Goal: Information Seeking & Learning: Learn about a topic

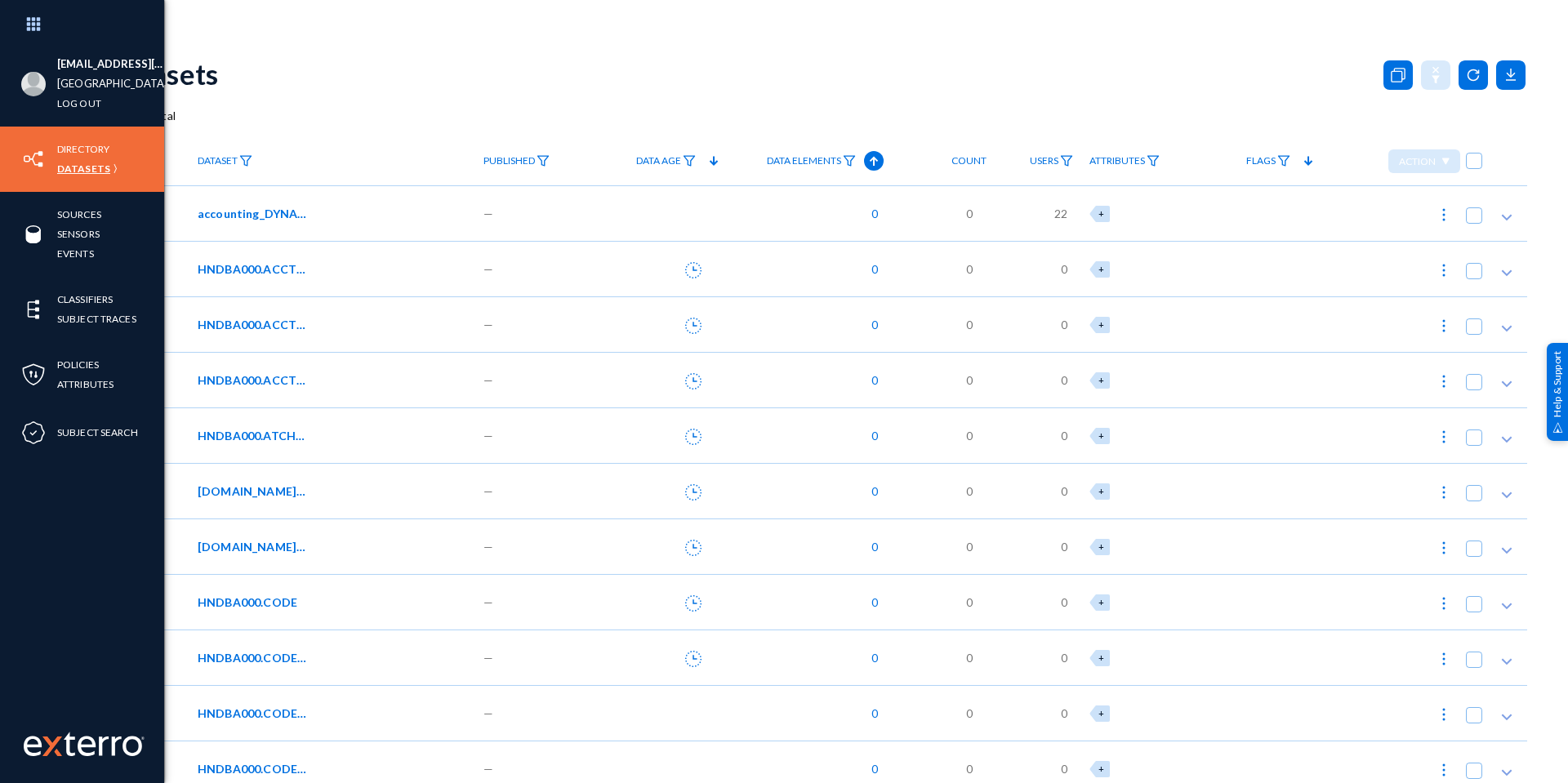
click at [83, 169] on link "Datasets" at bounding box center [84, 168] width 53 height 18
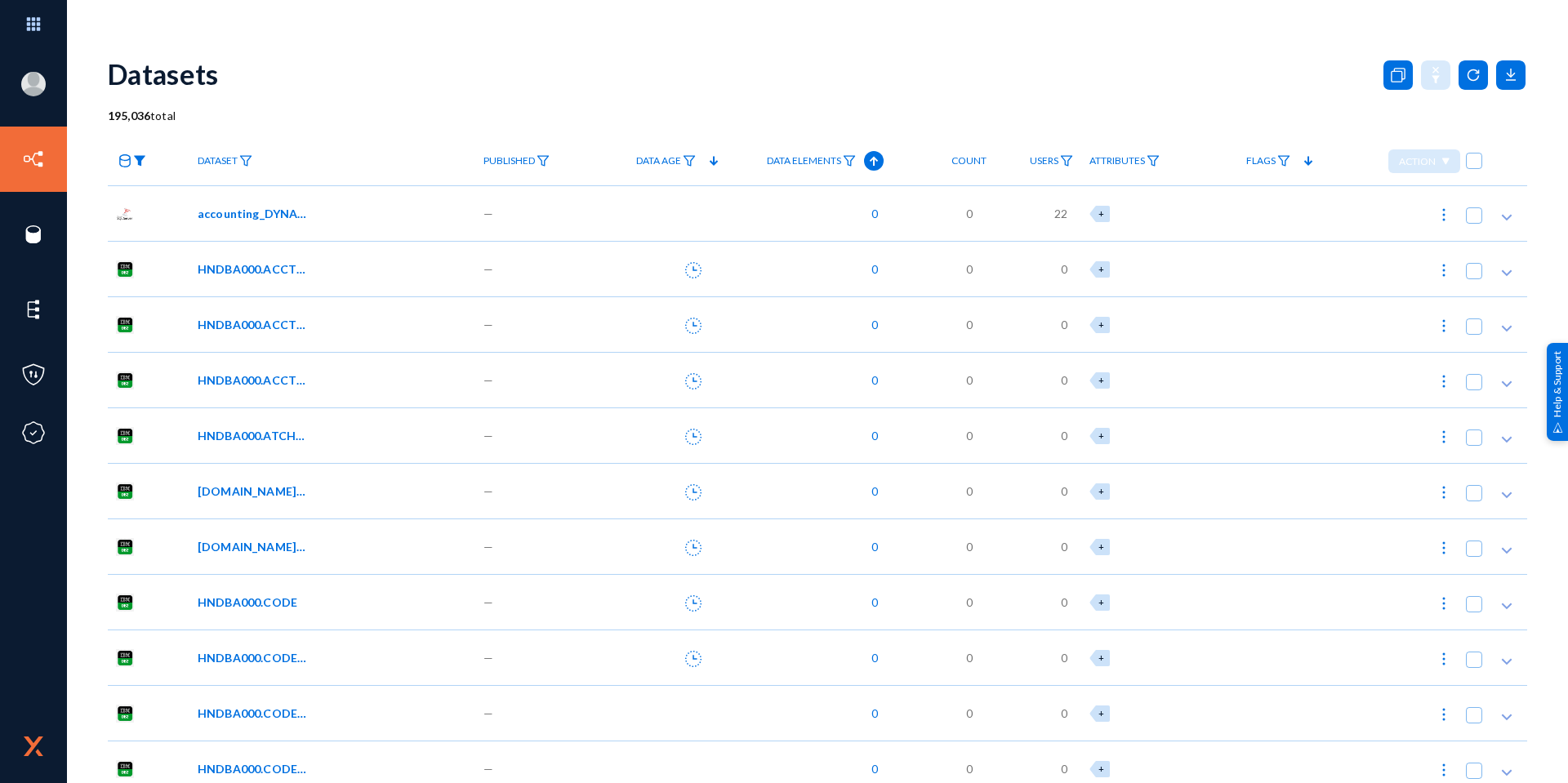
click at [142, 158] on img at bounding box center [139, 160] width 13 height 11
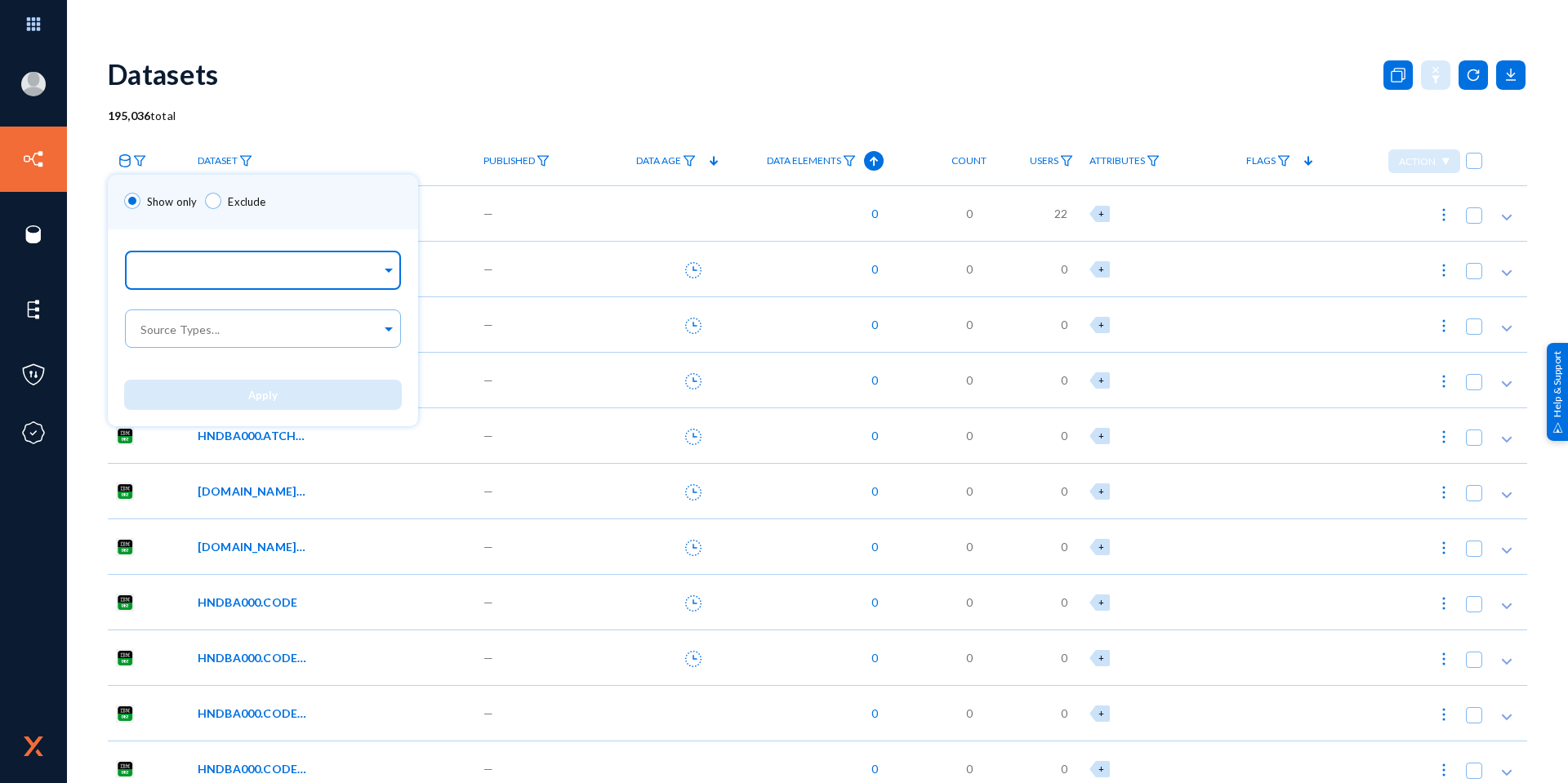
click at [207, 270] on input "text" at bounding box center [259, 274] width 244 height 16
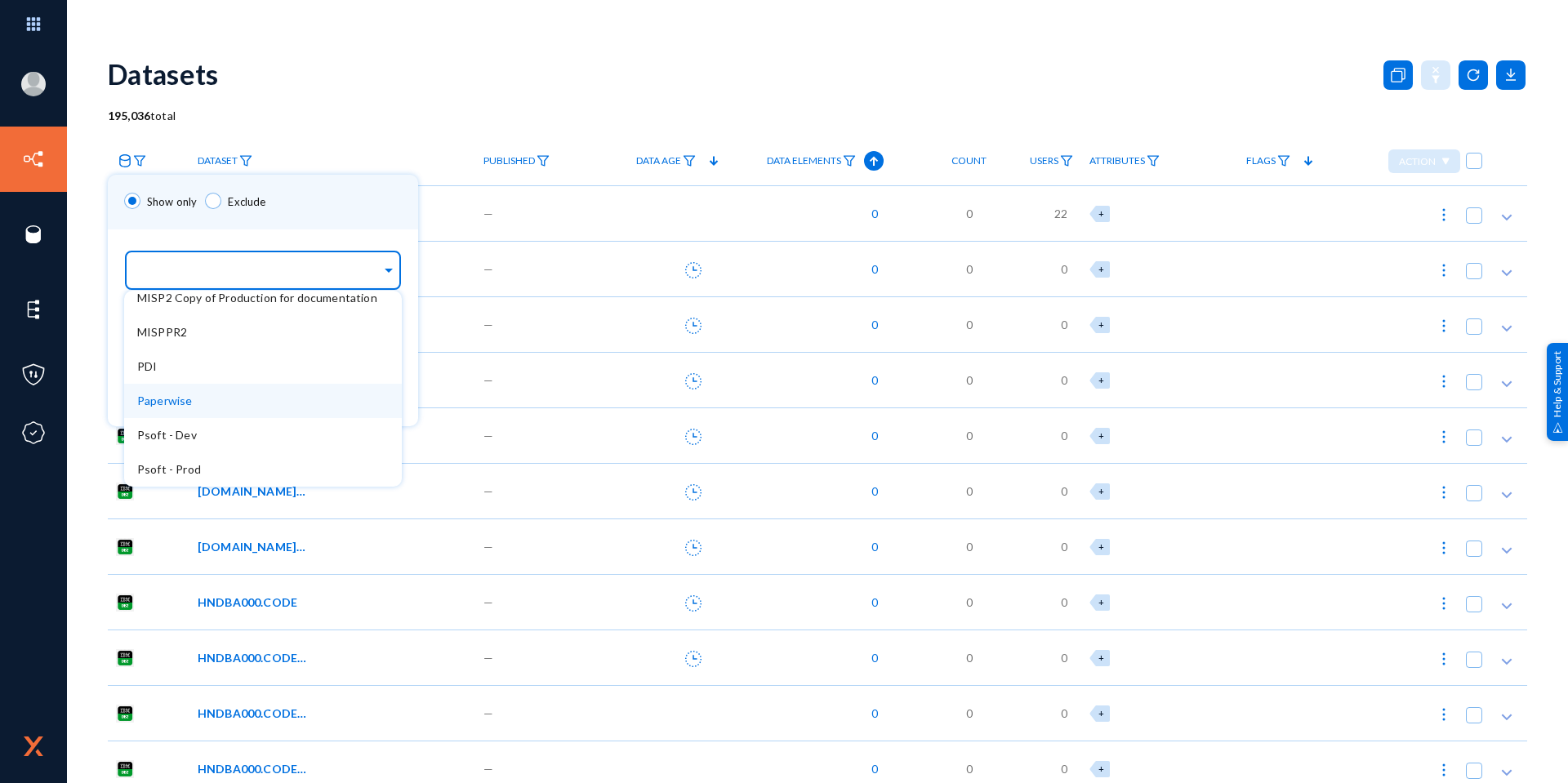
scroll to position [572, 0]
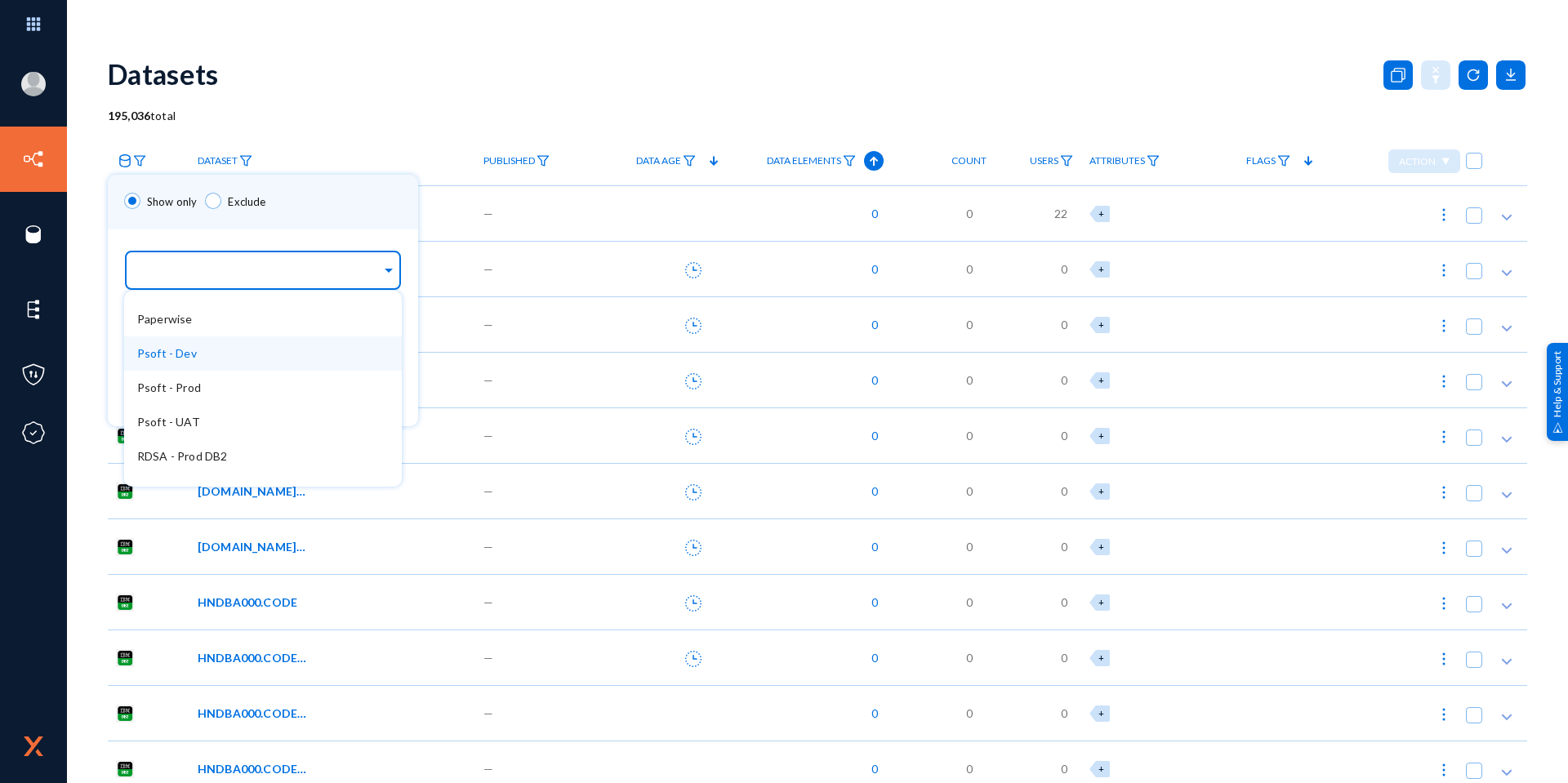
click at [198, 349] on div "Psoft - Dev" at bounding box center [263, 354] width 278 height 34
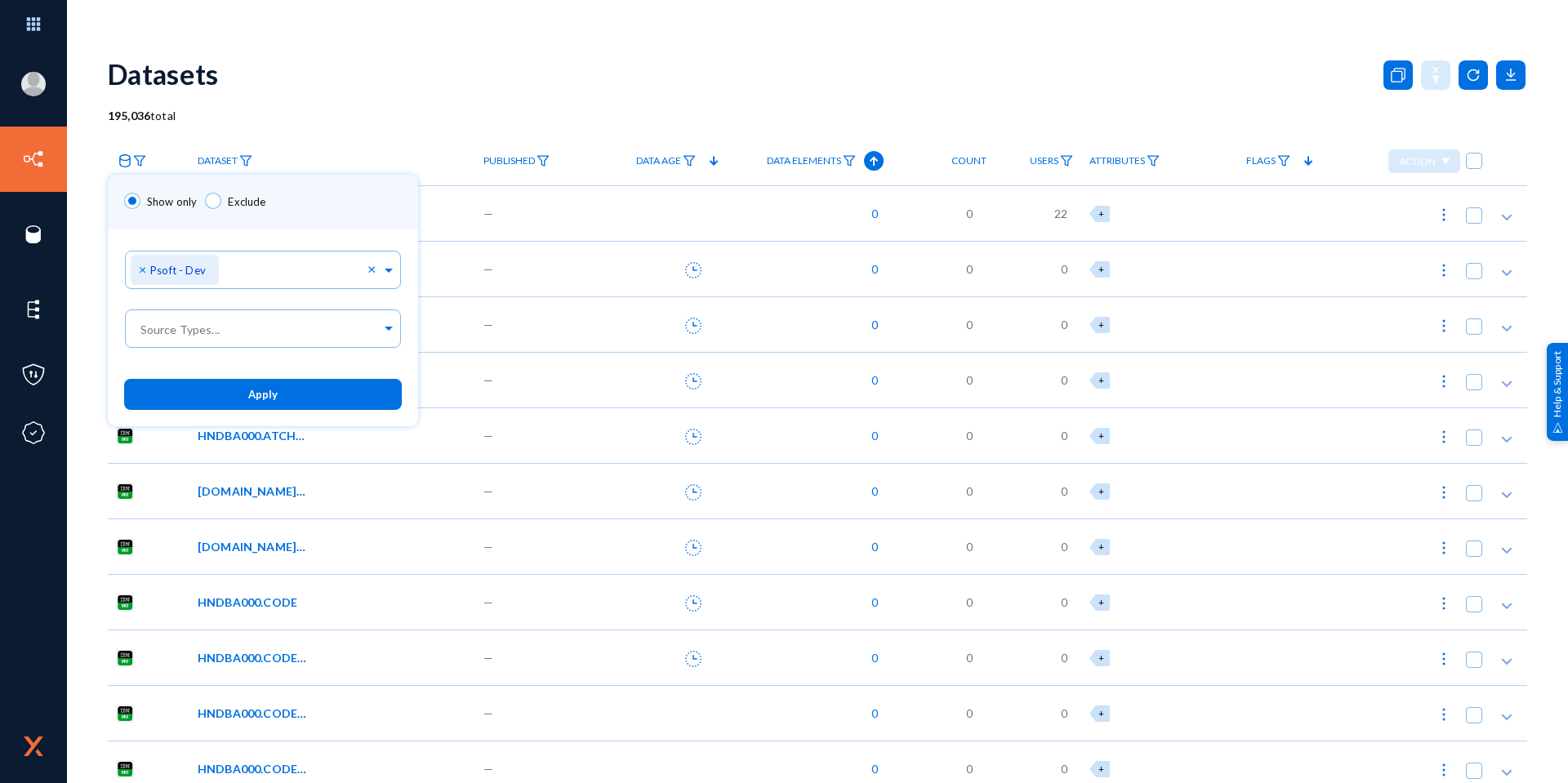
click at [292, 194] on div "Show only Exclude" at bounding box center [263, 202] width 310 height 55
click at [307, 394] on button "Apply" at bounding box center [263, 394] width 278 height 30
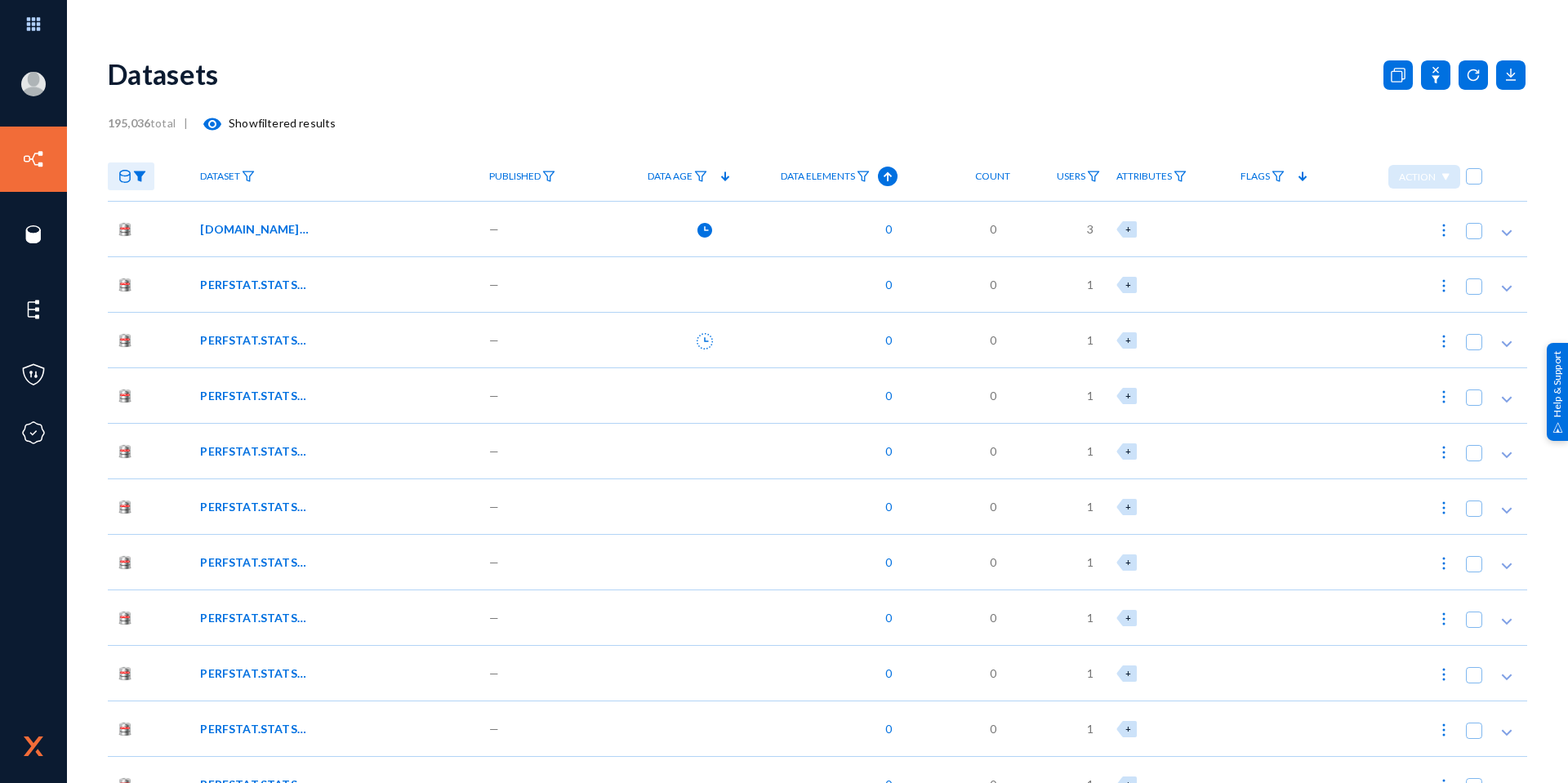
click at [798, 181] on span "Data Elements" at bounding box center [818, 176] width 74 height 11
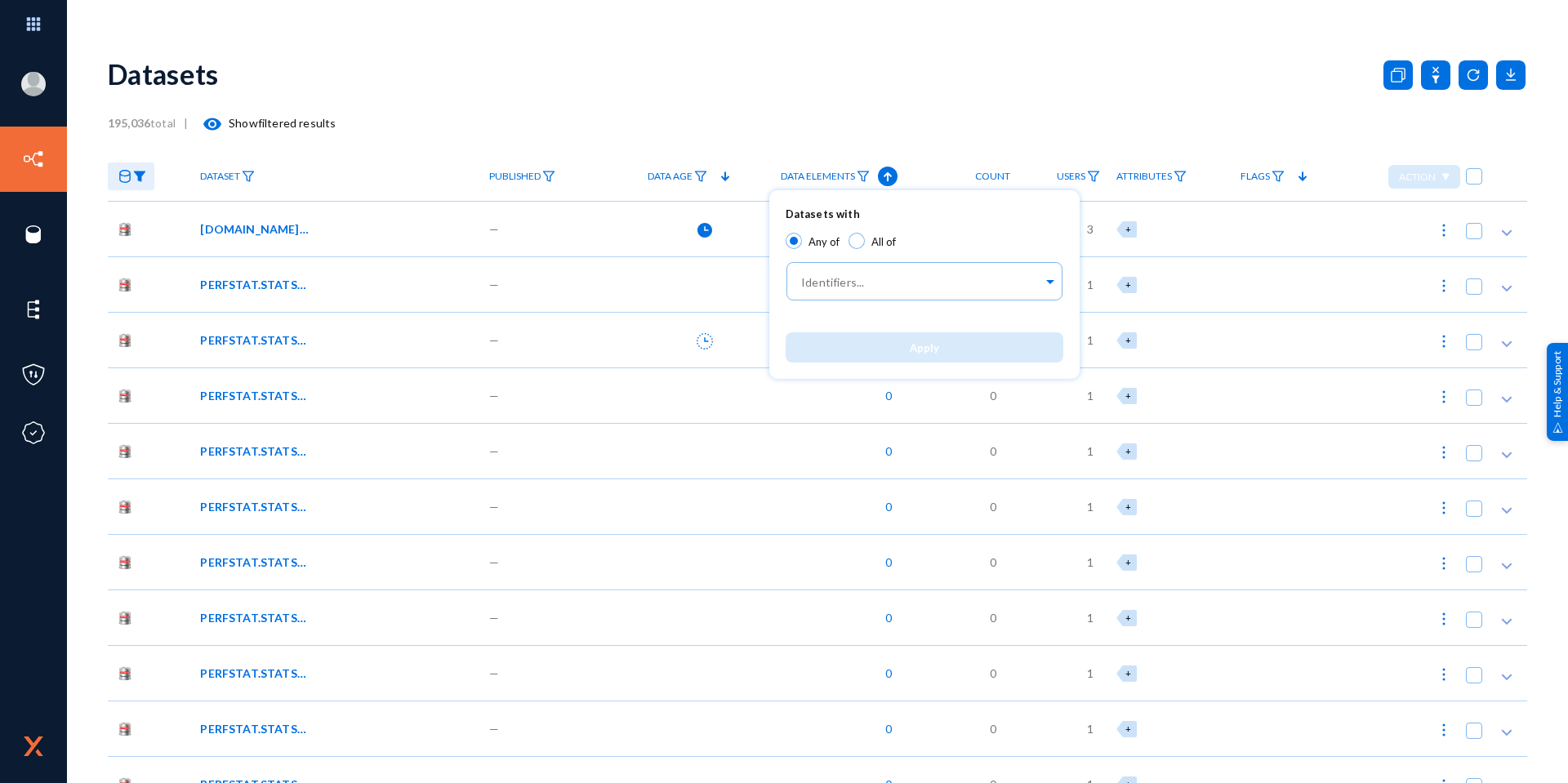
click at [885, 170] on div at bounding box center [784, 392] width 1568 height 783
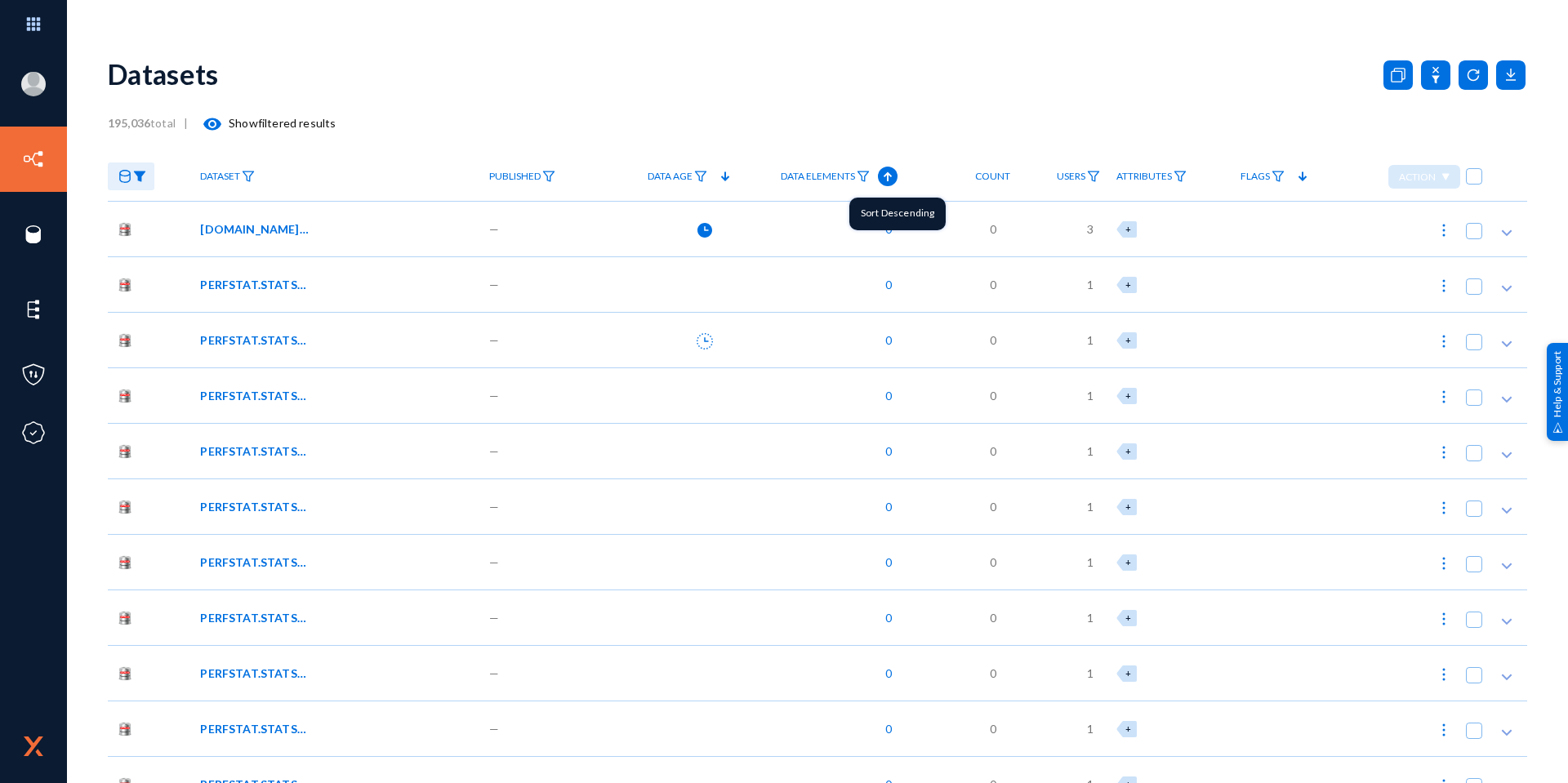
click at [882, 175] on icon at bounding box center [887, 176] width 19 height 19
click at [281, 232] on span "[DOMAIN_NAME]_AA_TMP_VNDR_DUP" at bounding box center [254, 229] width 110 height 17
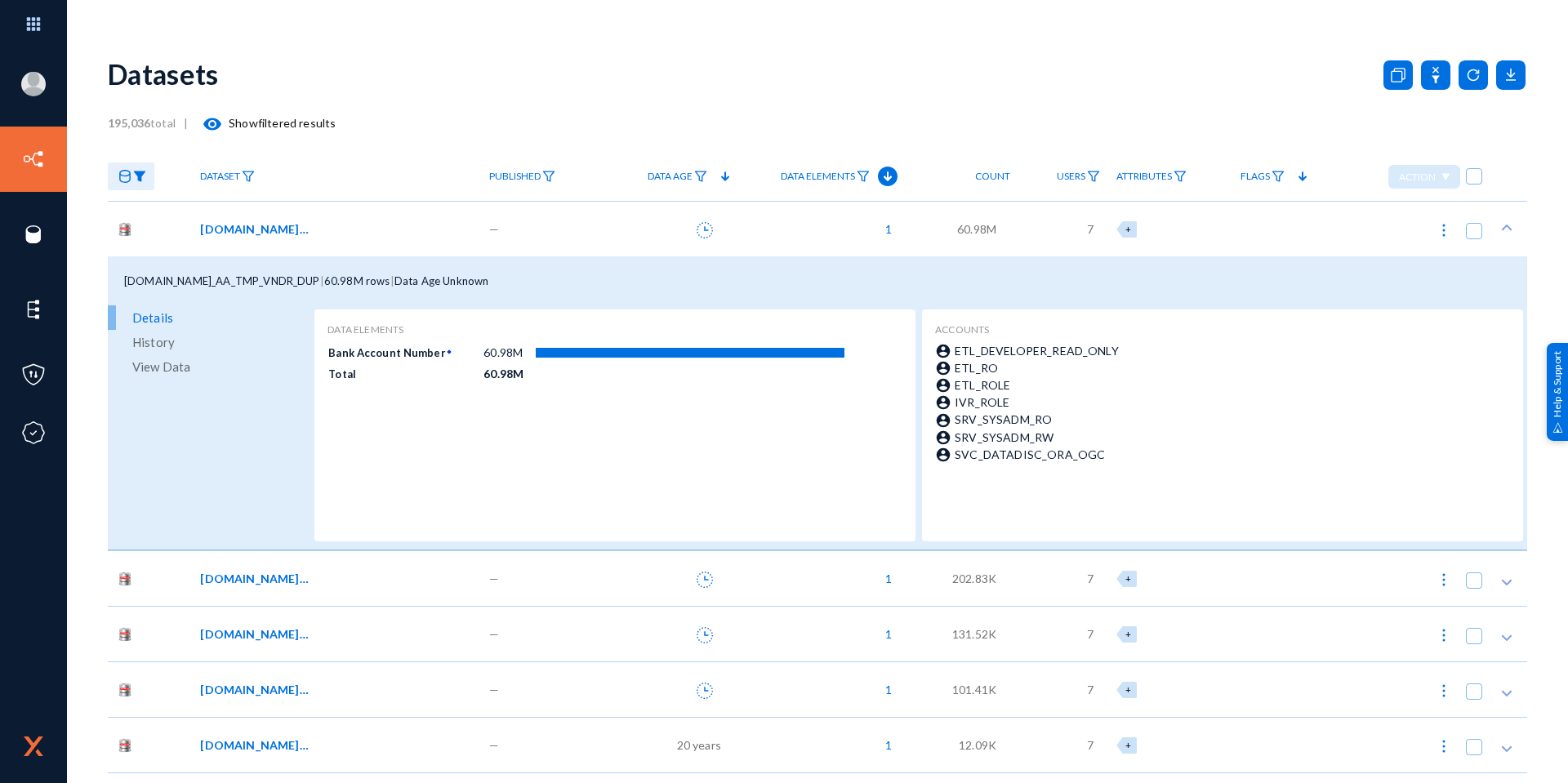
click at [384, 223] on div "[DOMAIN_NAME]_AA_TMP_VNDR_DUP" at bounding box center [332, 229] width 266 height 17
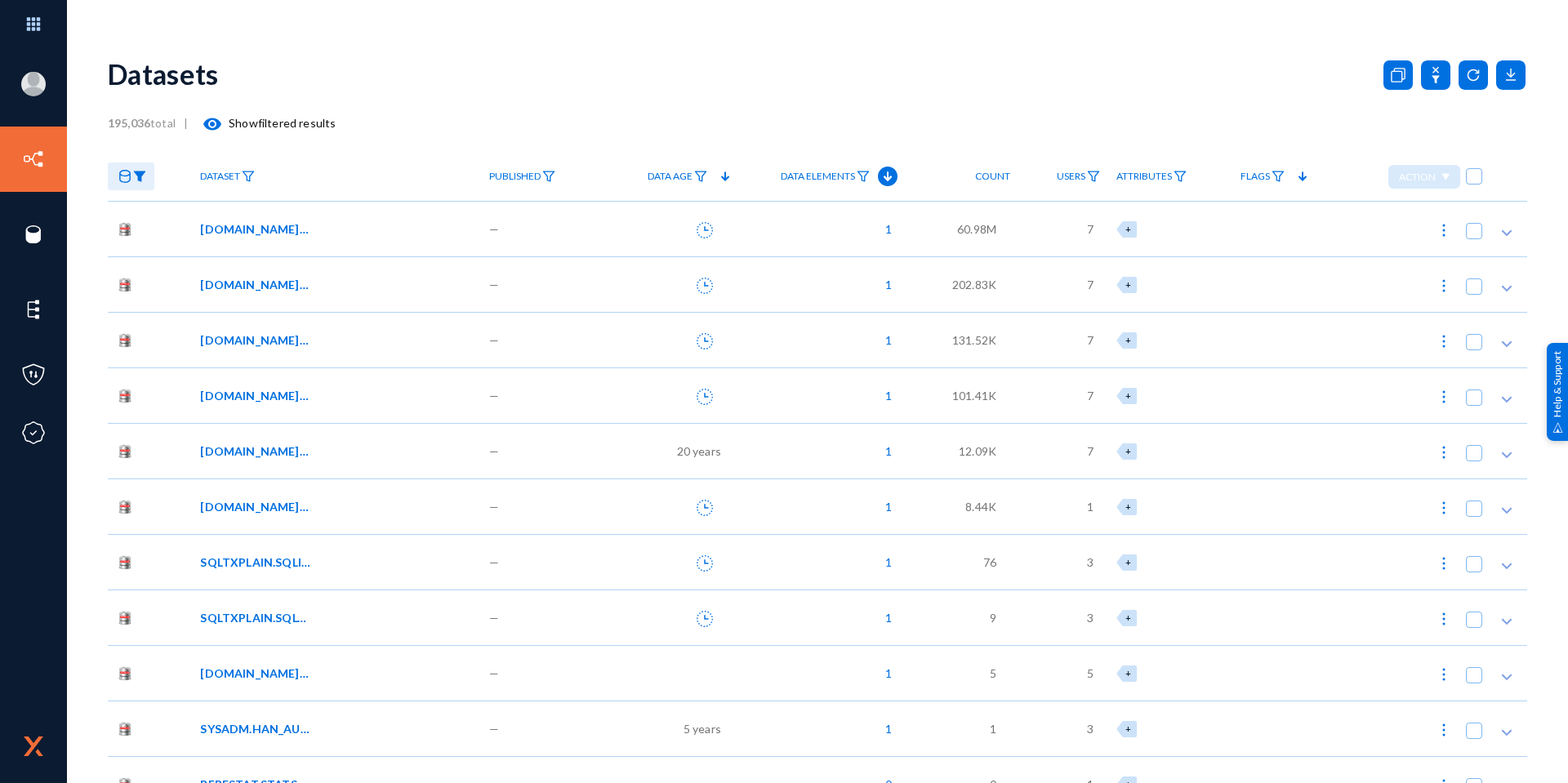
click at [371, 393] on div "[DOMAIN_NAME]_AA_TMP_VNDR_LOC" at bounding box center [332, 395] width 266 height 17
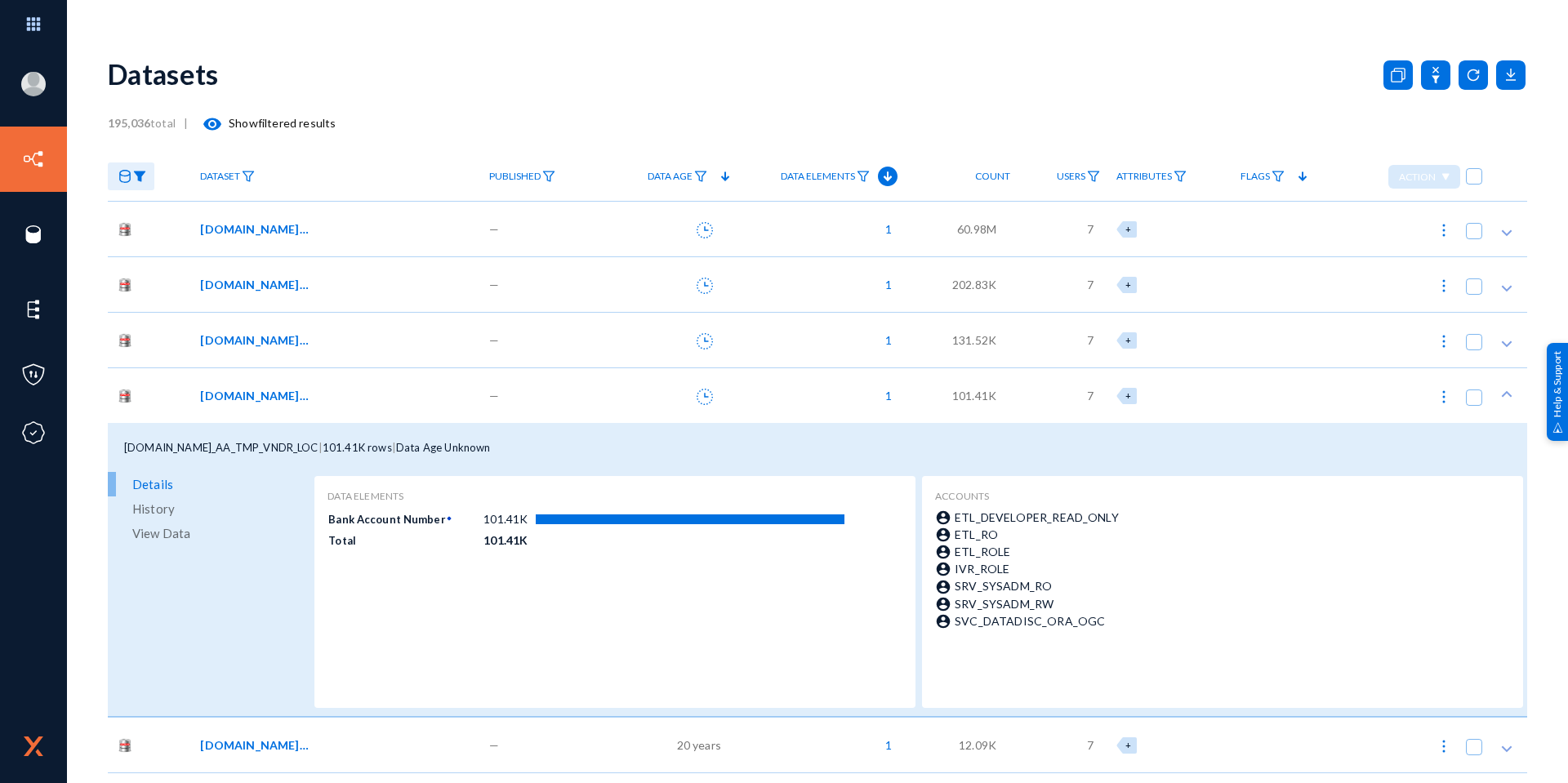
click at [325, 341] on div "[DOMAIN_NAME]_AA_TMP_VNDR_BNK" at bounding box center [332, 340] width 266 height 17
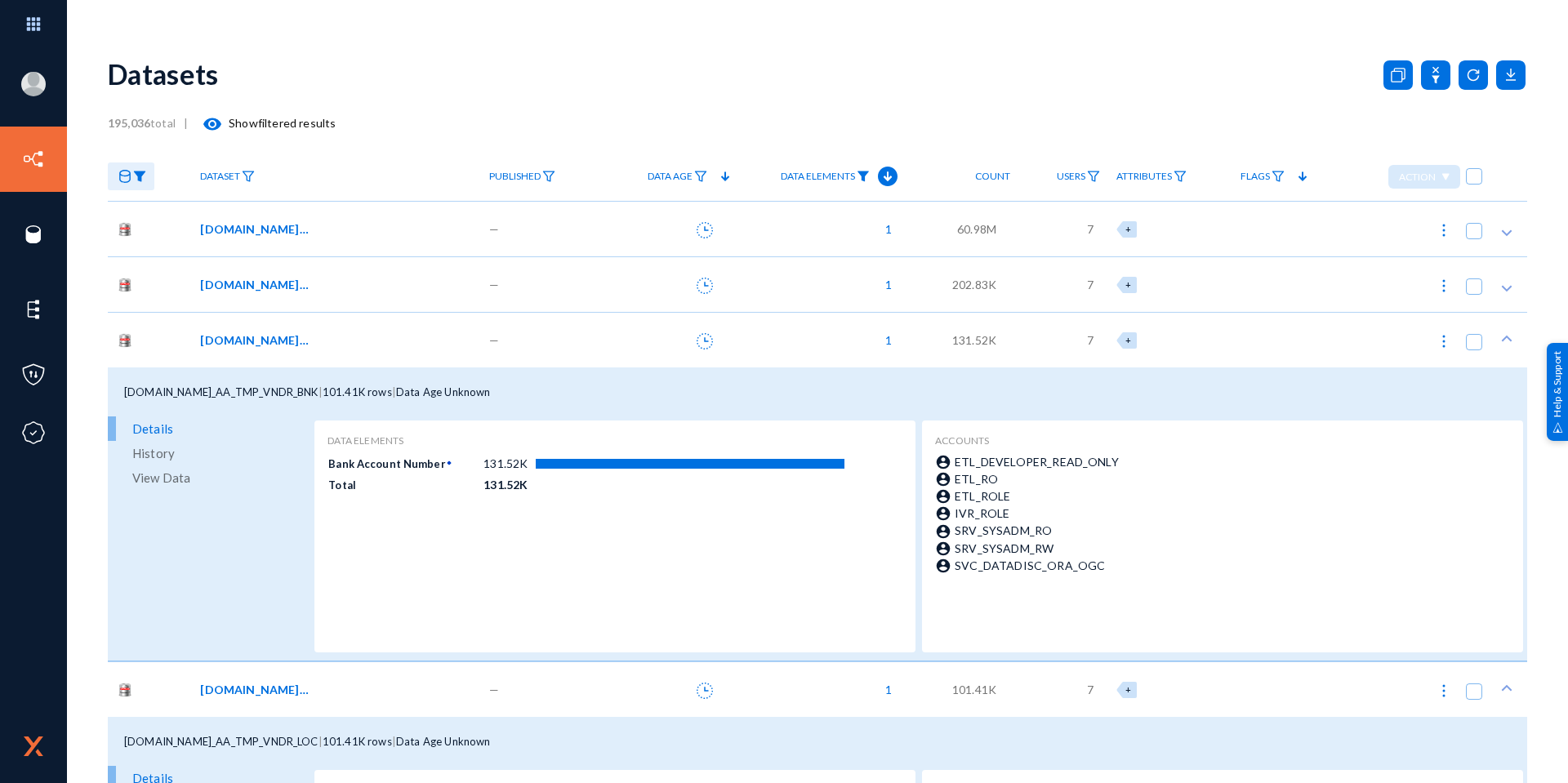
click at [857, 173] on img at bounding box center [863, 176] width 13 height 11
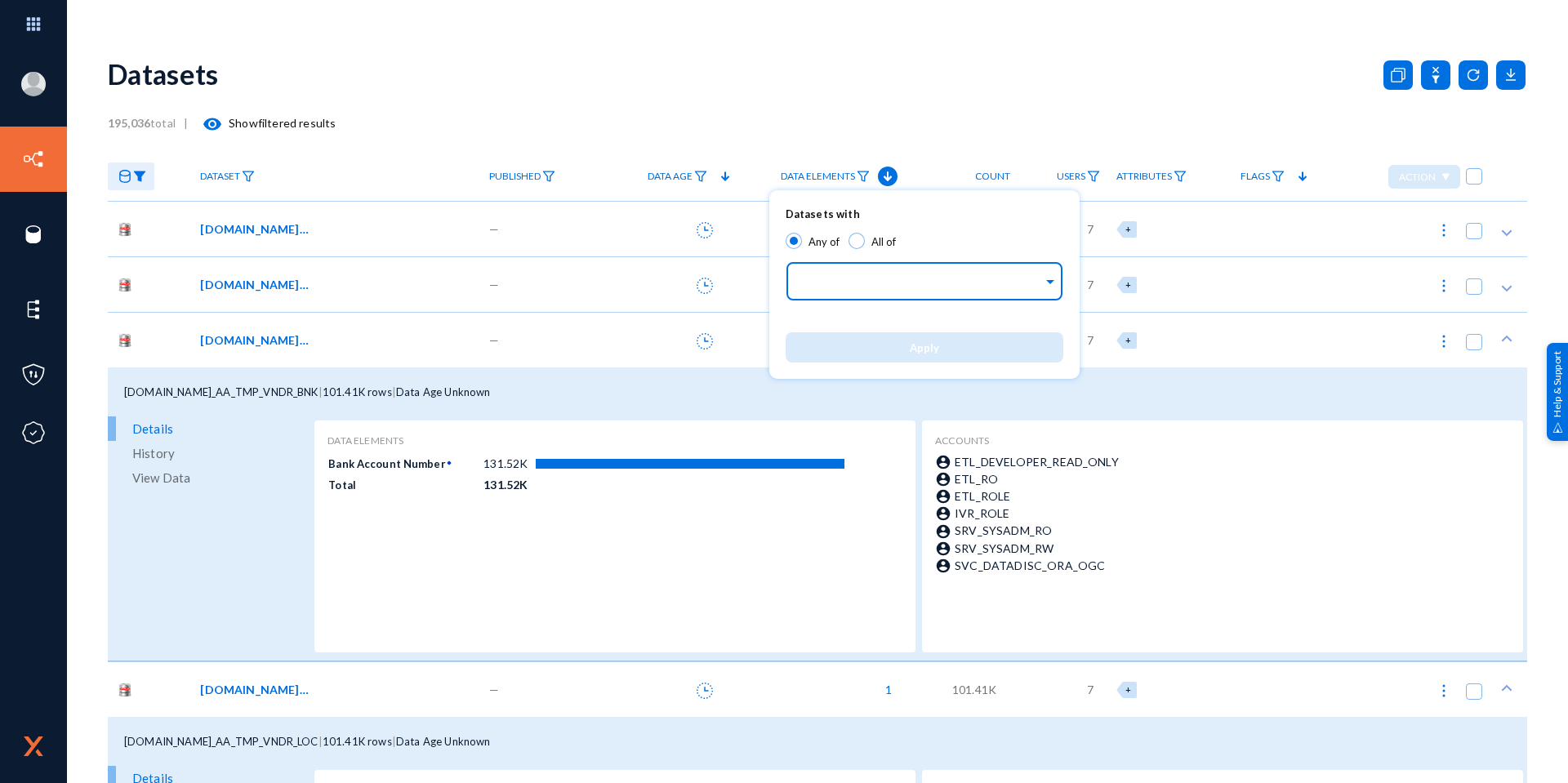
click at [844, 288] on input "text" at bounding box center [921, 284] width 244 height 16
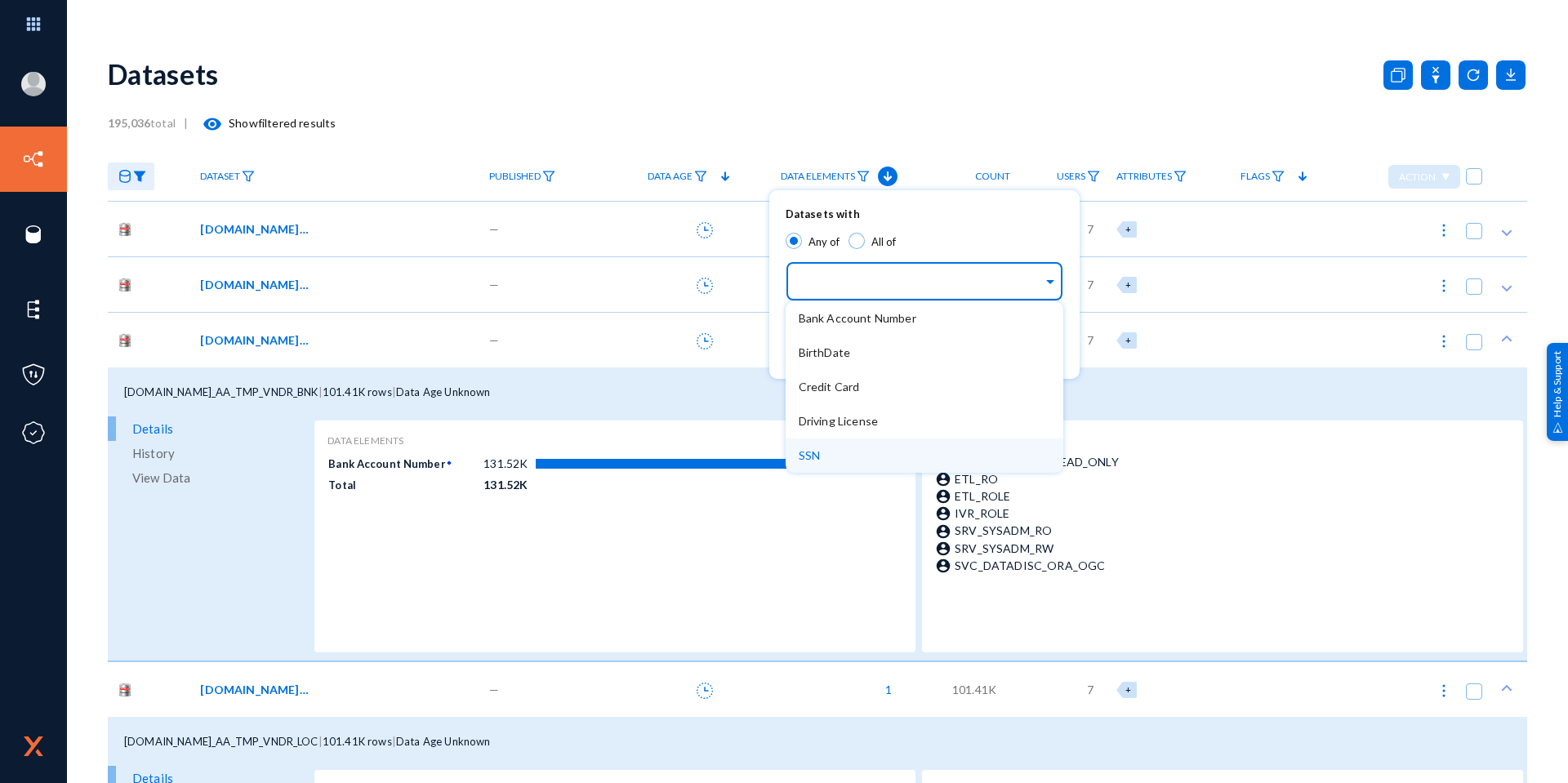
click at [821, 450] on div "SSN" at bounding box center [924, 456] width 278 height 34
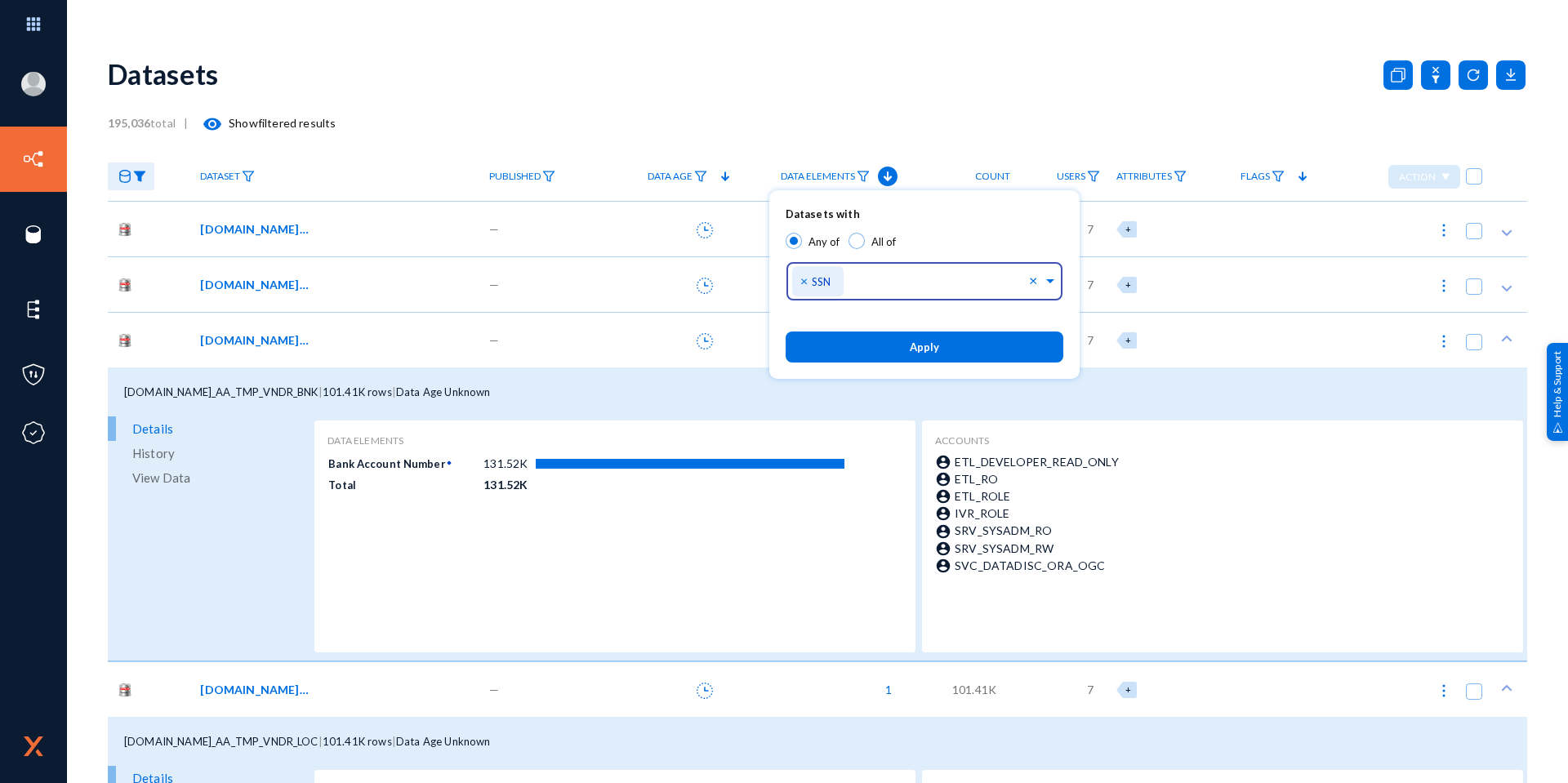
click at [852, 337] on button "Apply" at bounding box center [924, 347] width 278 height 30
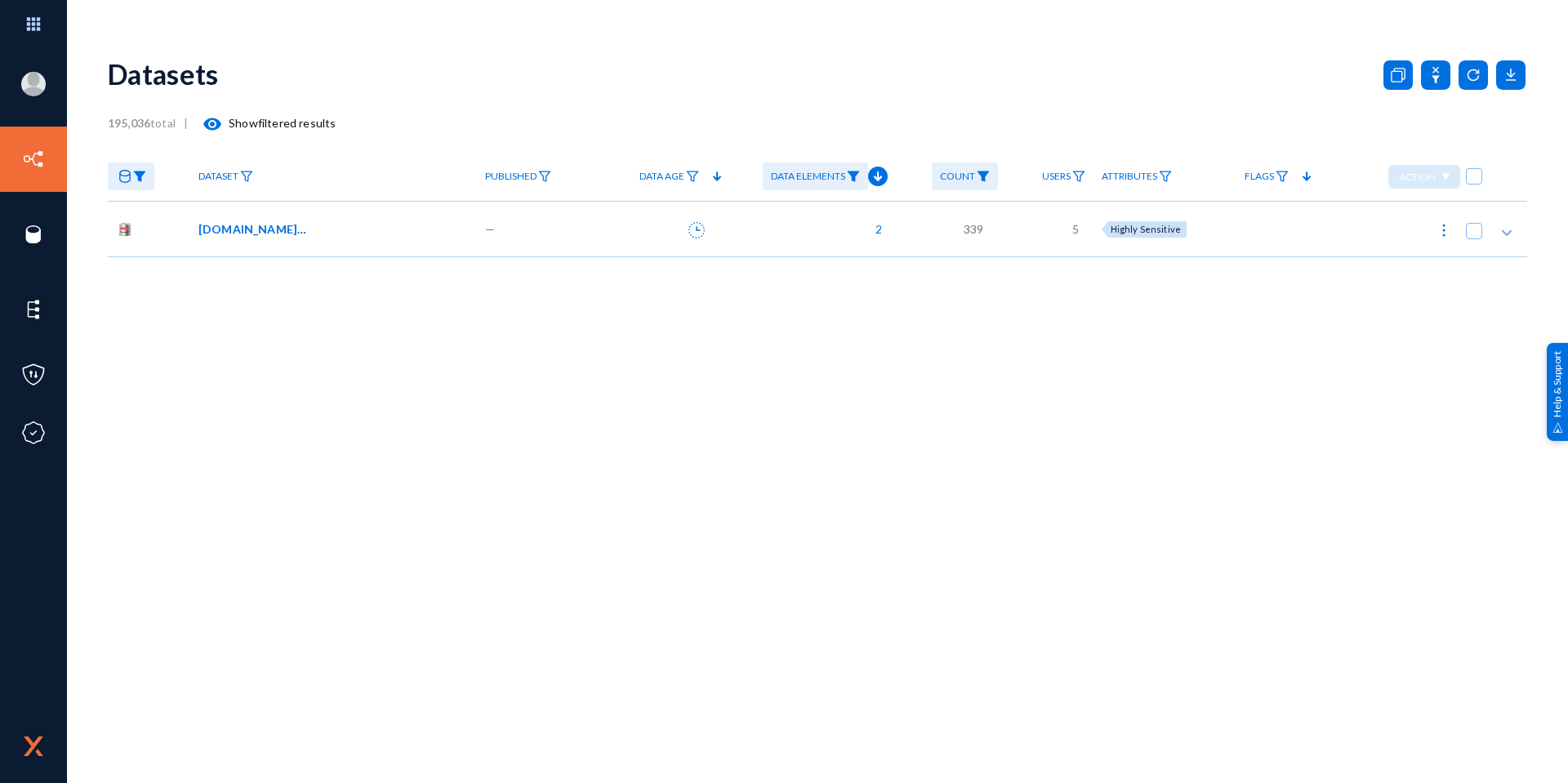
click at [248, 232] on span "[DOMAIN_NAME]_SDK_PERS_DATA" at bounding box center [253, 229] width 110 height 17
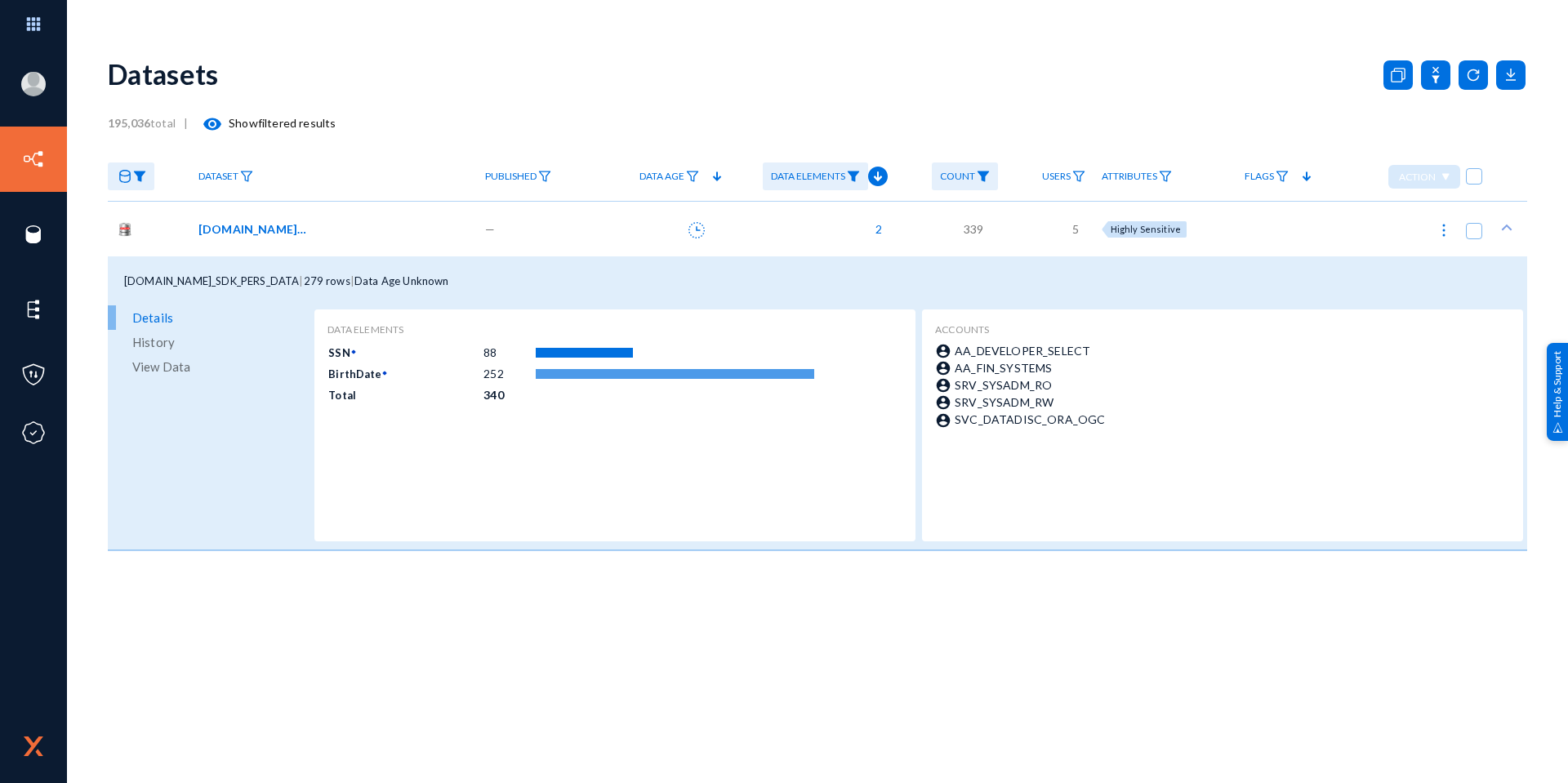
click at [186, 366] on span "View Data" at bounding box center [161, 367] width 58 height 25
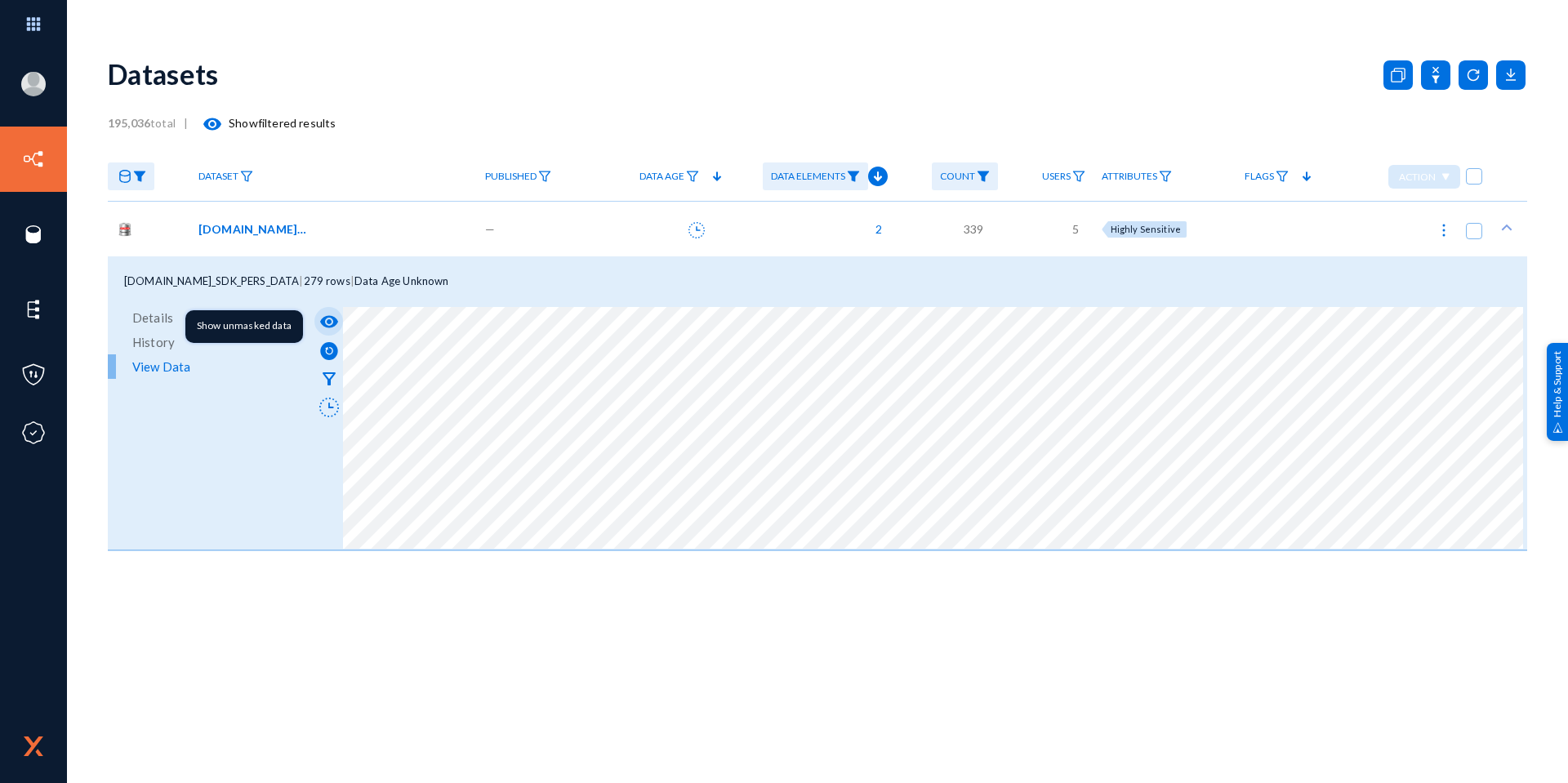
click at [327, 318] on mat-icon "visibility" at bounding box center [329, 322] width 19 height 19
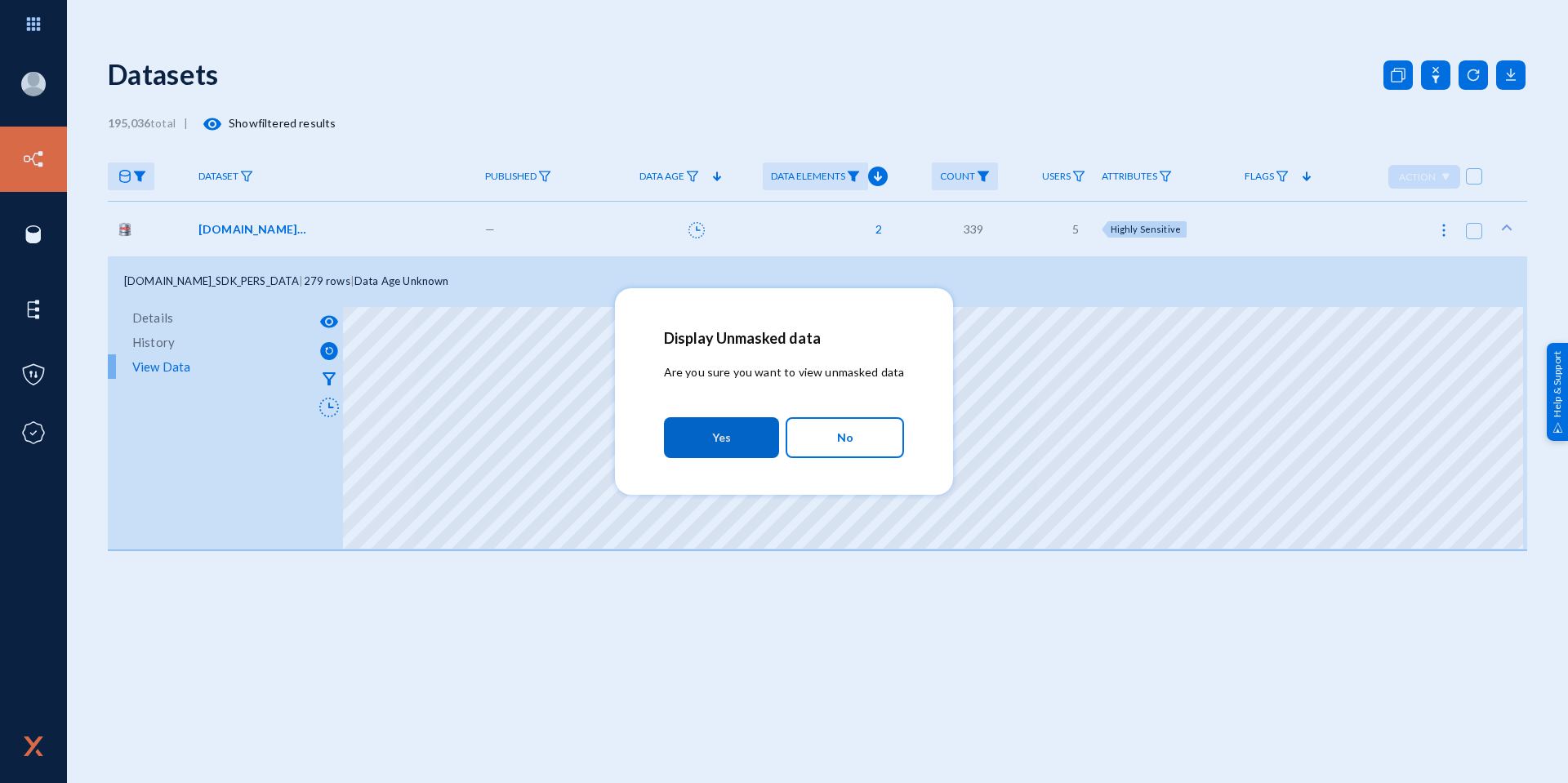
click at [706, 430] on button "Yes" at bounding box center [721, 437] width 115 height 40
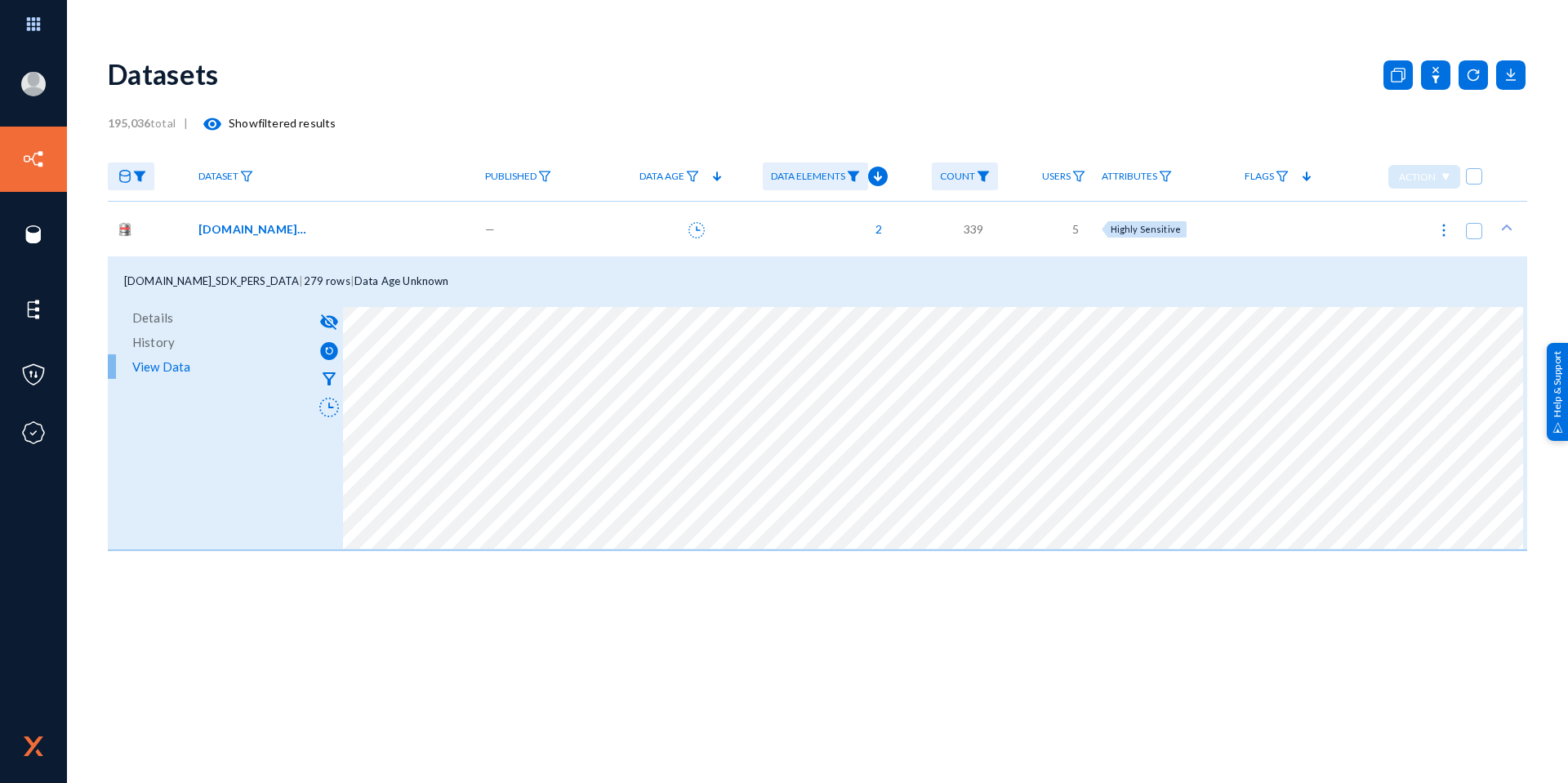
click at [855, 175] on img at bounding box center [853, 176] width 13 height 11
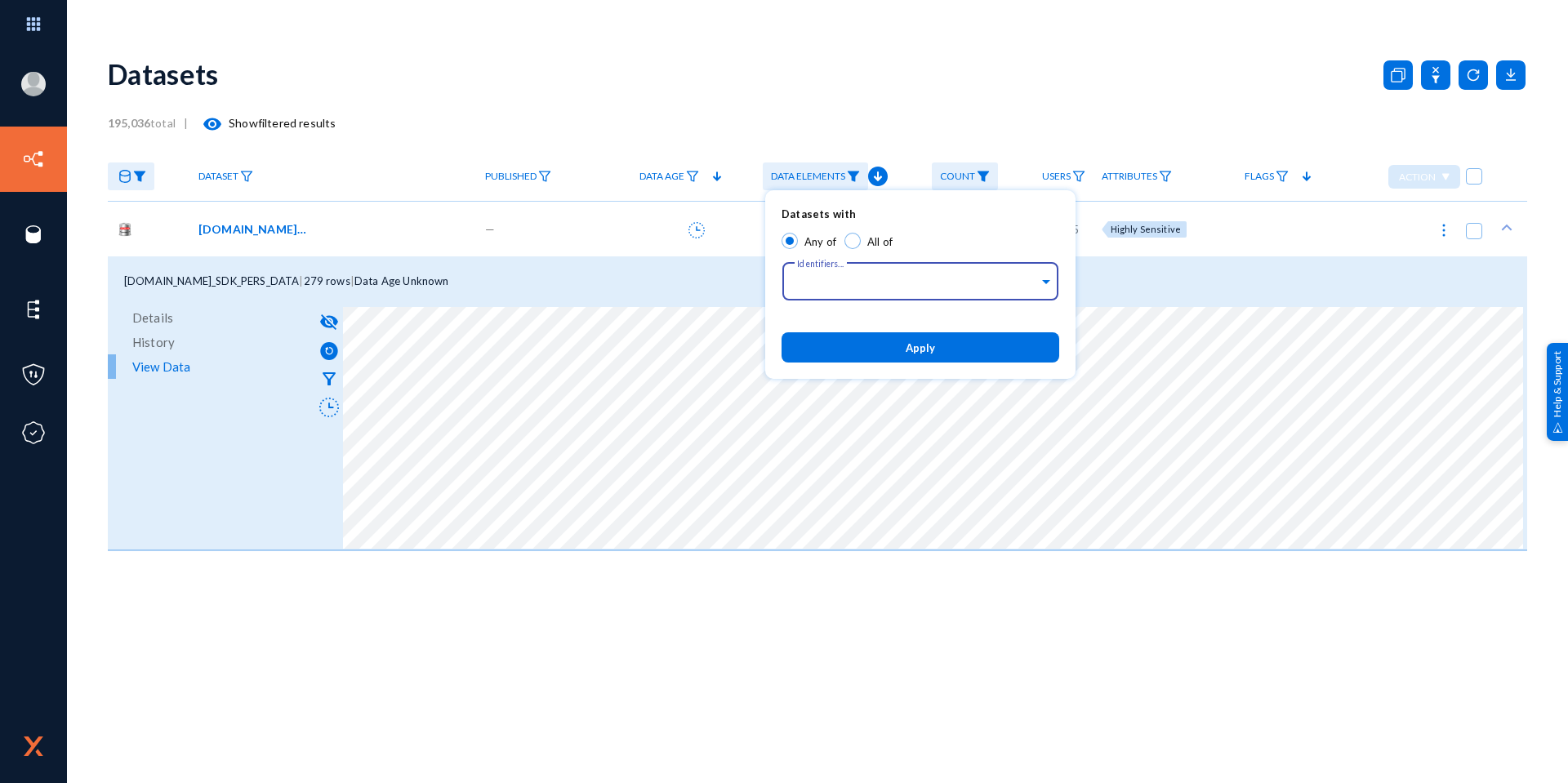
click at [989, 344] on button "Apply" at bounding box center [921, 348] width 278 height 30
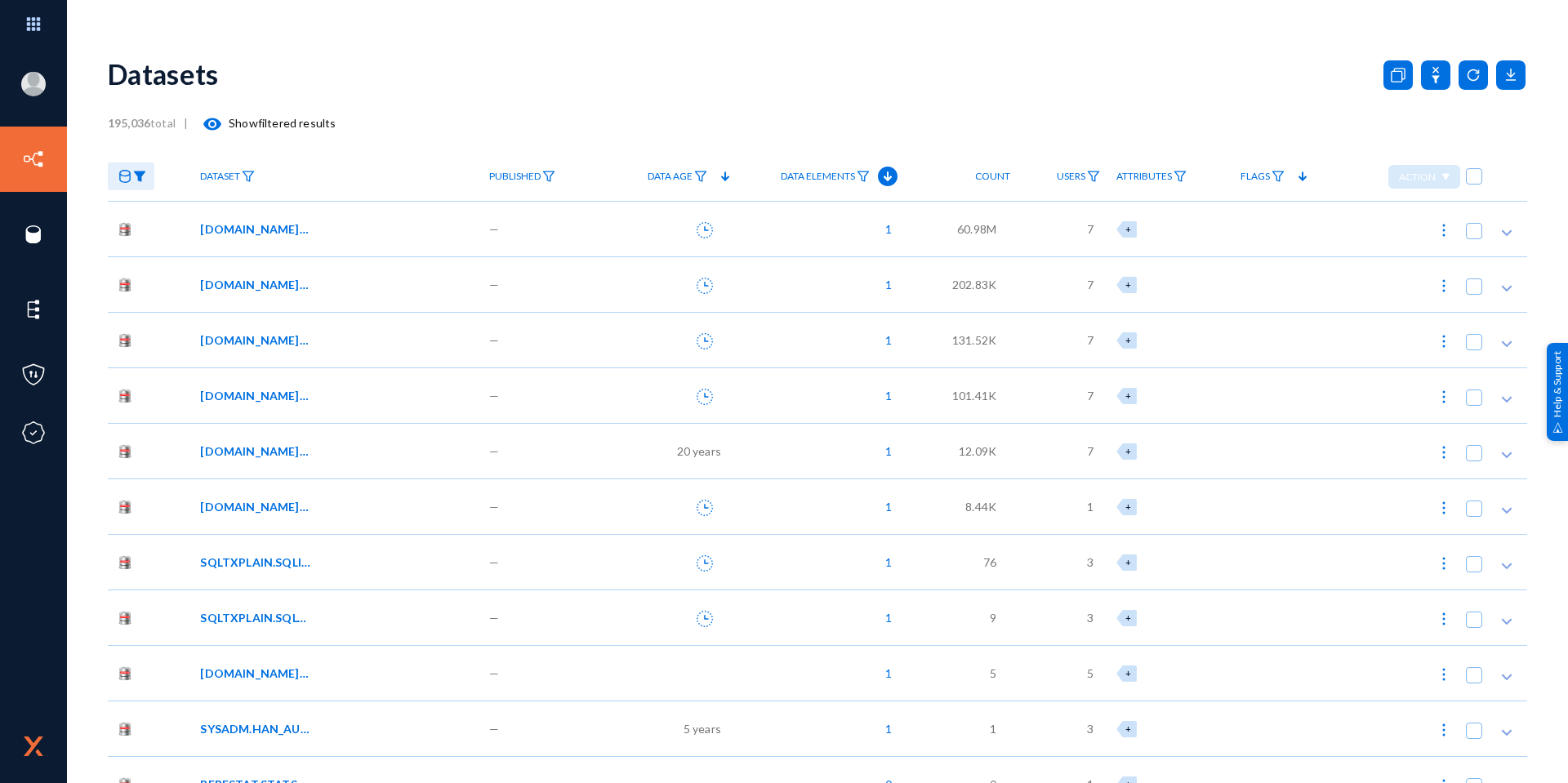
click at [386, 232] on div "[DOMAIN_NAME]_AA_TMP_VNDR_DUP" at bounding box center [332, 229] width 266 height 17
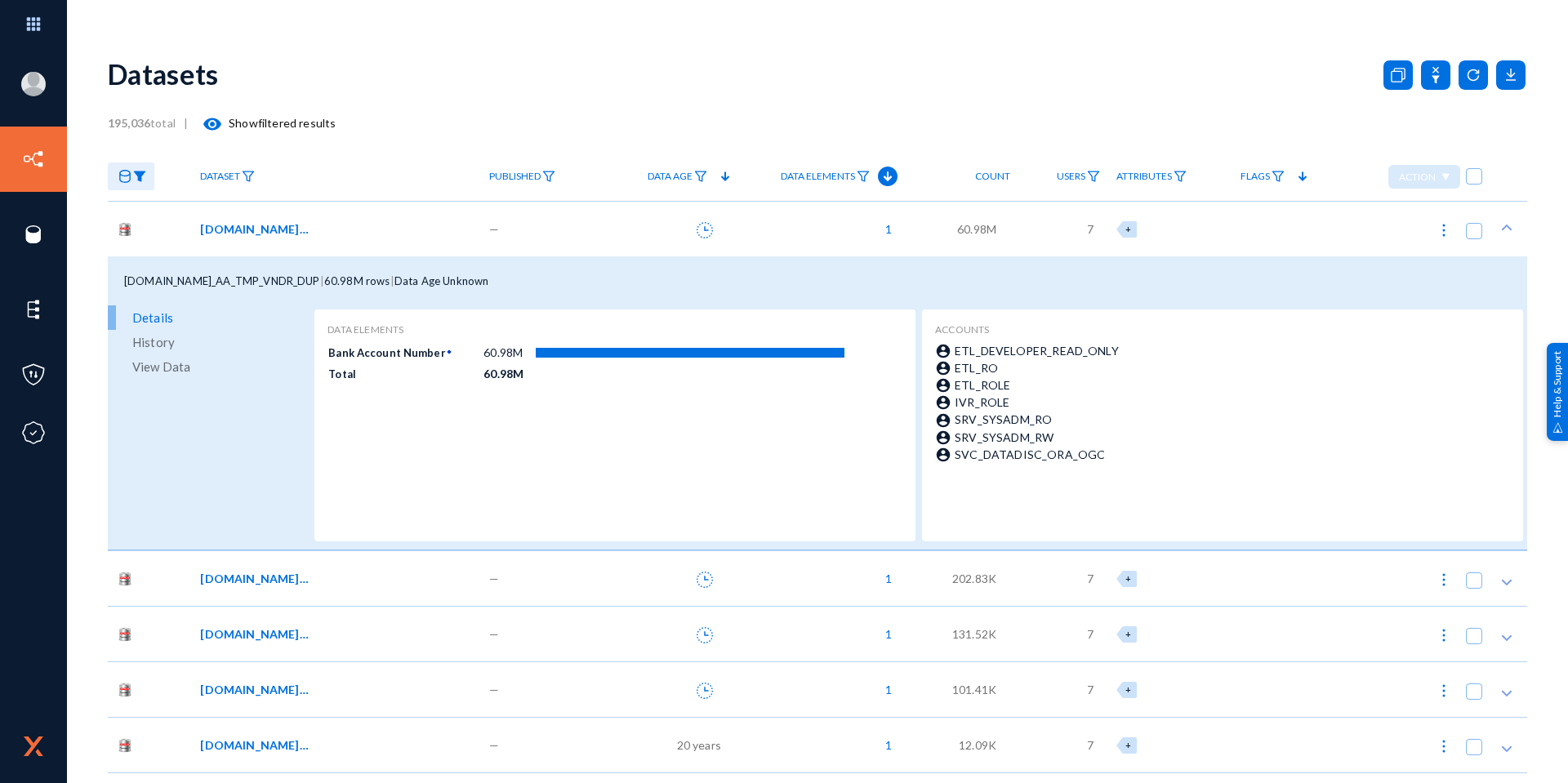
click at [386, 232] on div "[DOMAIN_NAME]_AA_TMP_VNDR_DUP" at bounding box center [332, 229] width 266 height 17
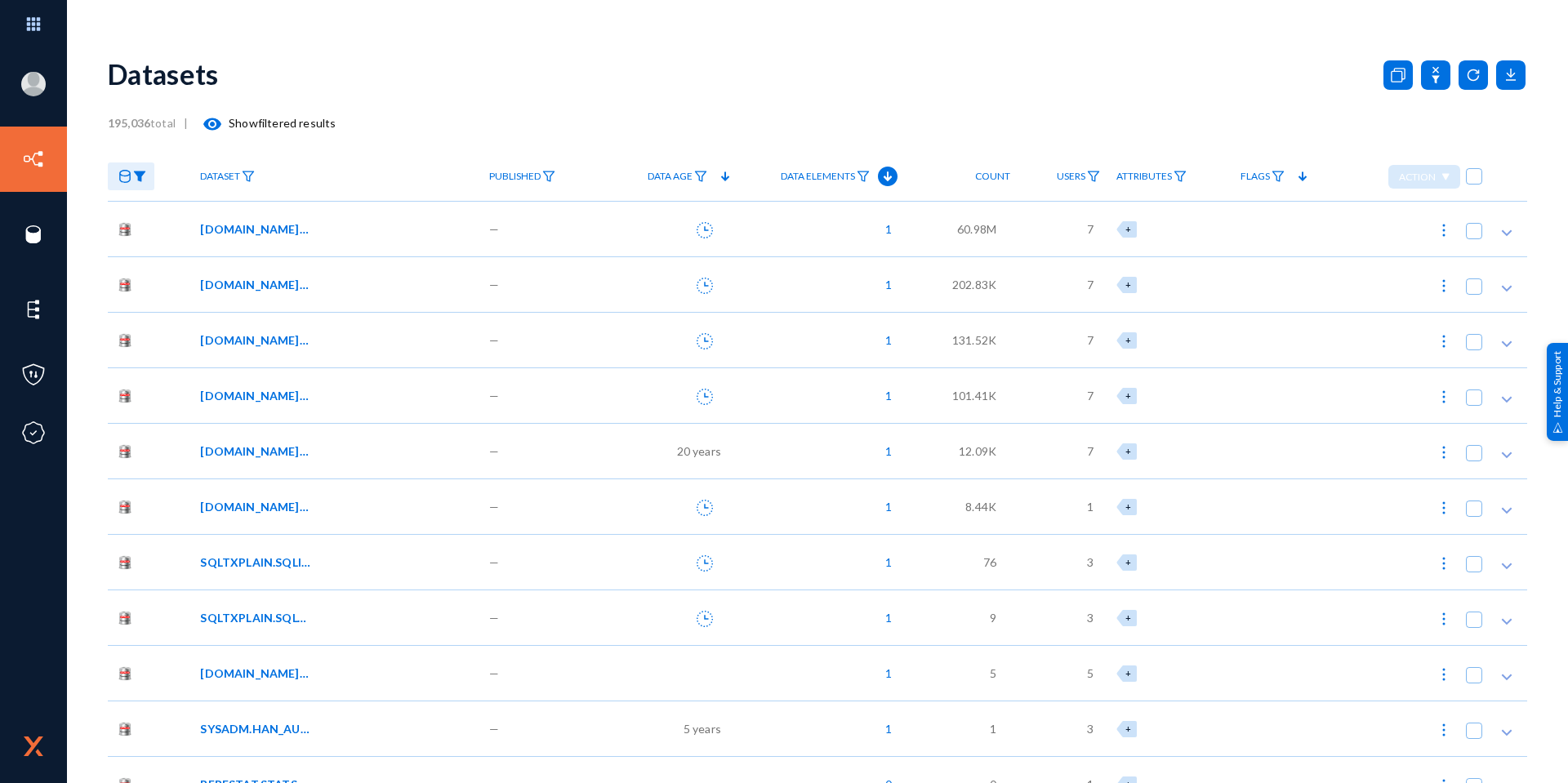
click at [372, 333] on div "[DOMAIN_NAME]_AA_TMP_VNDR_BNK" at bounding box center [332, 340] width 266 height 17
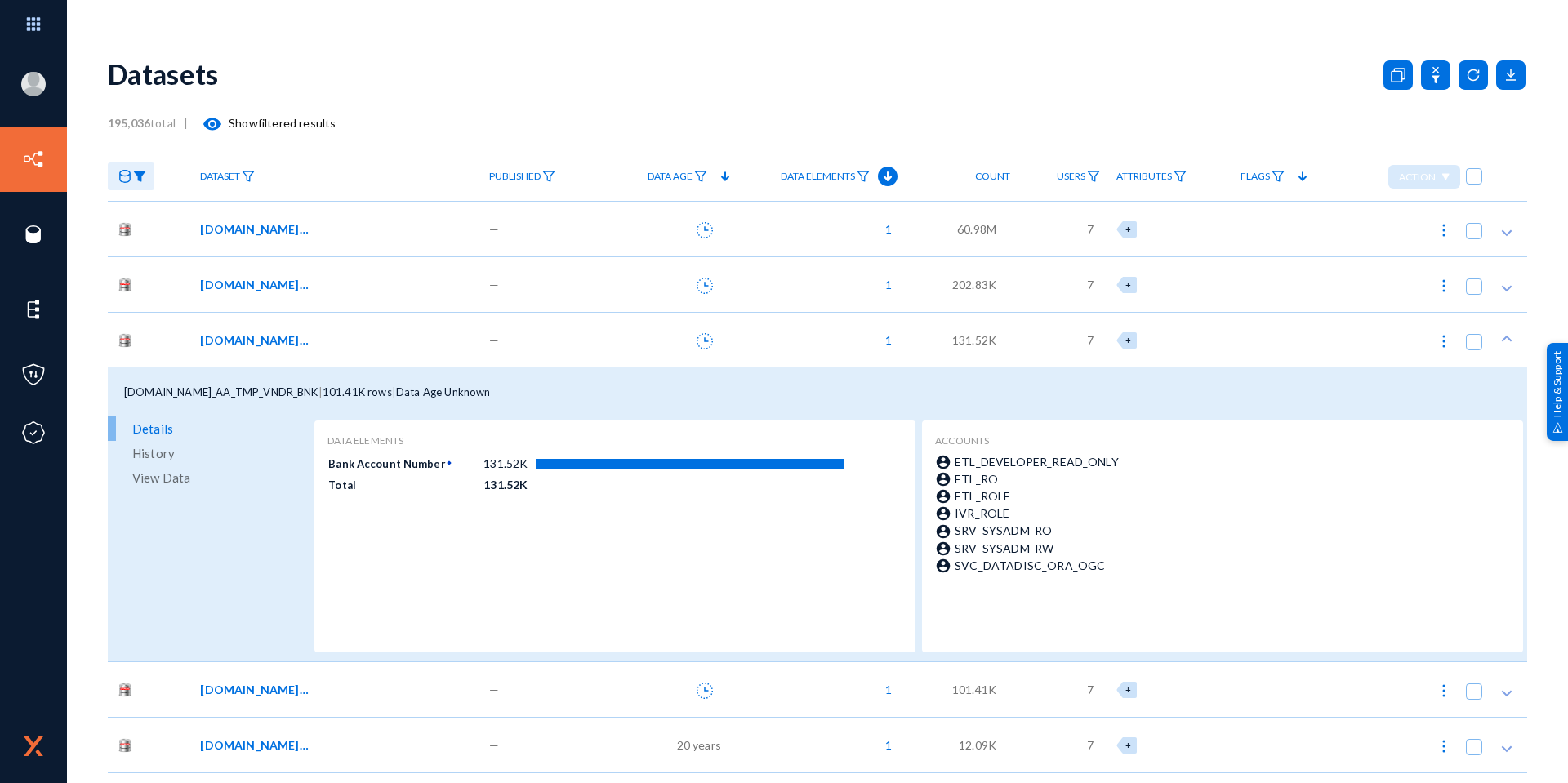
click at [372, 333] on div "[DOMAIN_NAME]_AA_TMP_VNDR_BNK" at bounding box center [332, 340] width 266 height 17
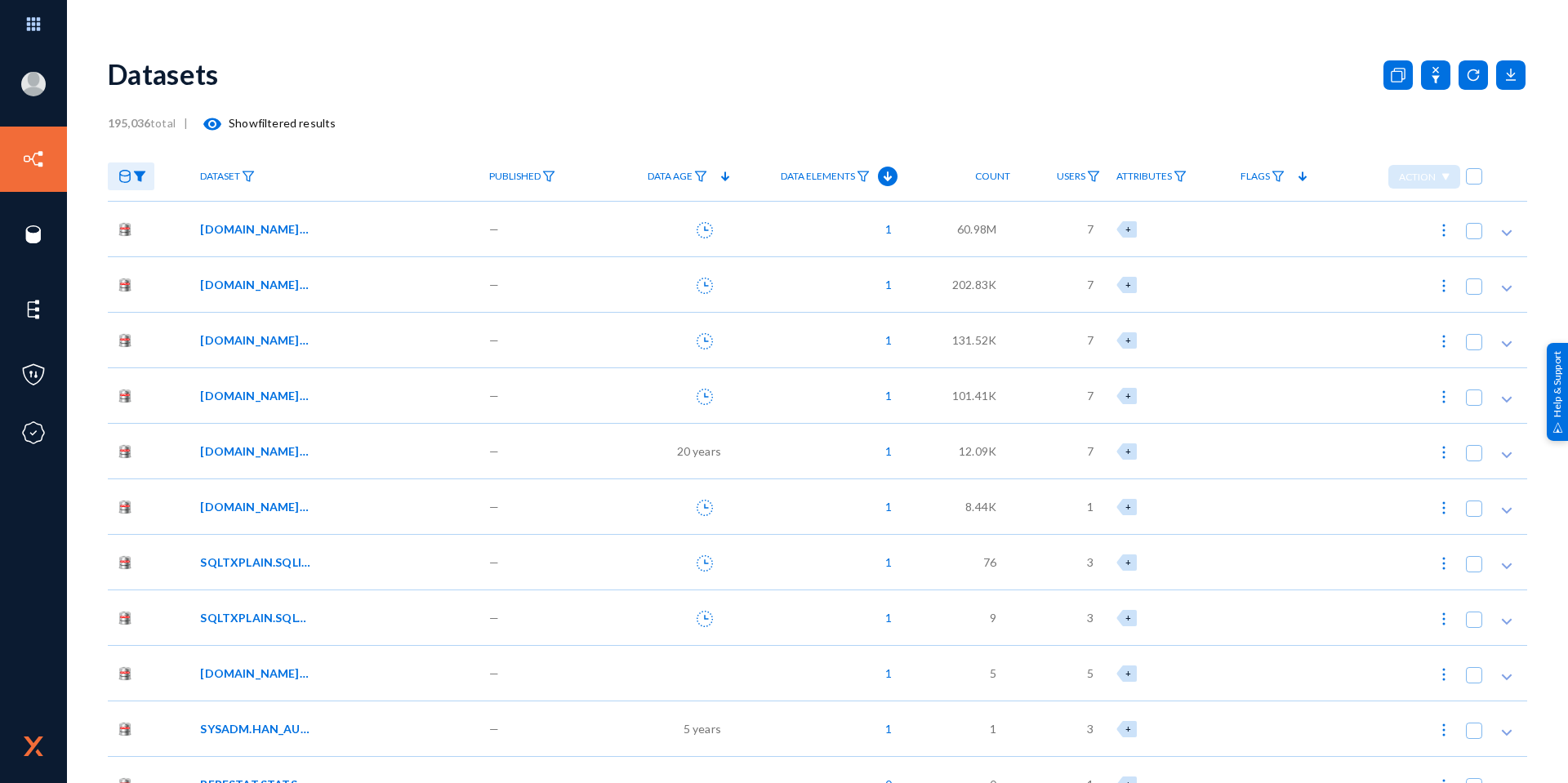
click at [348, 498] on div "[DOMAIN_NAME]_AA_PREP_TMP" at bounding box center [332, 506] width 266 height 17
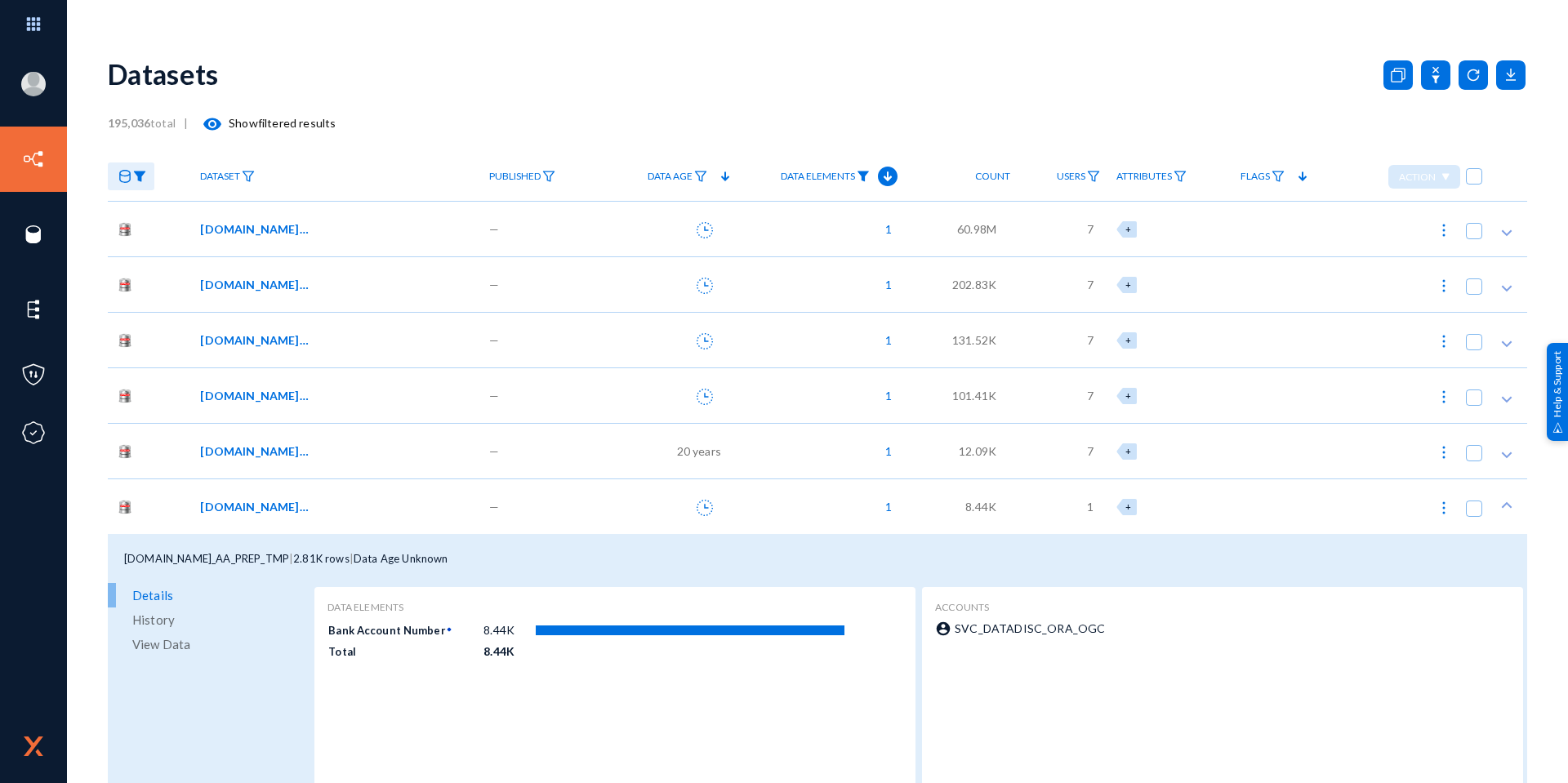
click at [859, 173] on img at bounding box center [863, 176] width 13 height 11
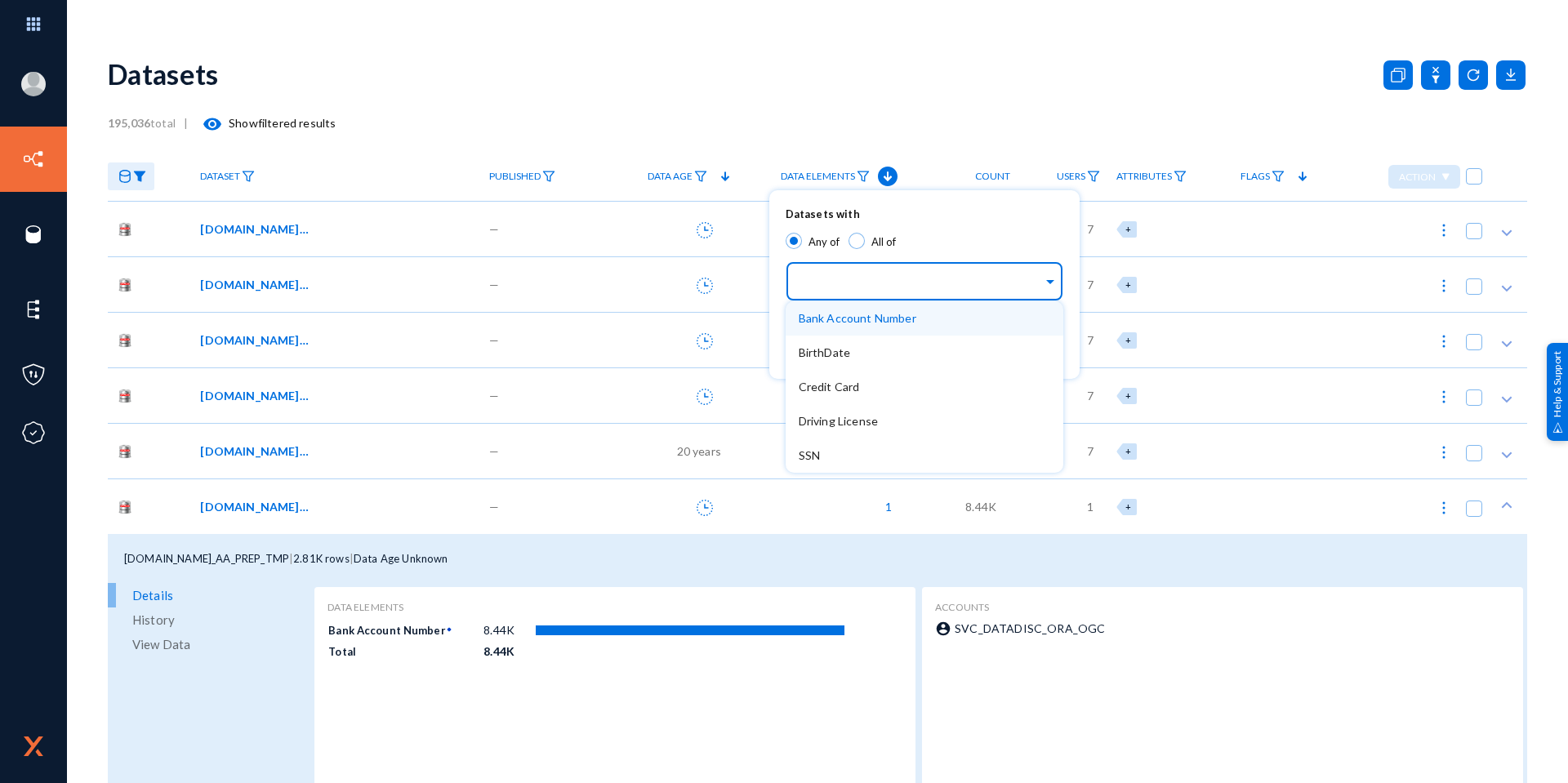
click at [828, 271] on div at bounding box center [921, 282] width 244 height 28
click at [827, 362] on div "BirthDate" at bounding box center [924, 353] width 278 height 34
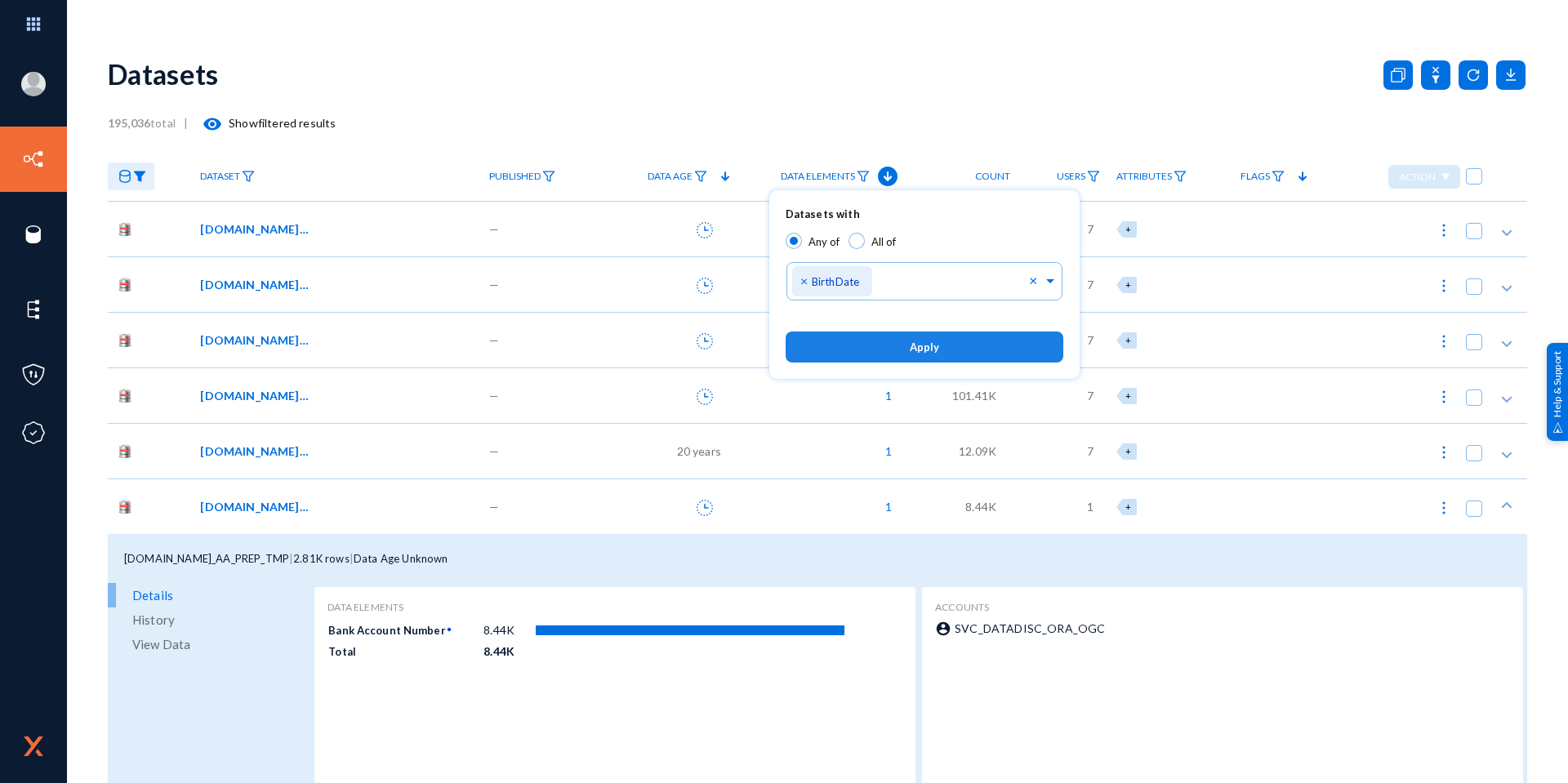
click at [847, 350] on button "Apply" at bounding box center [924, 347] width 278 height 30
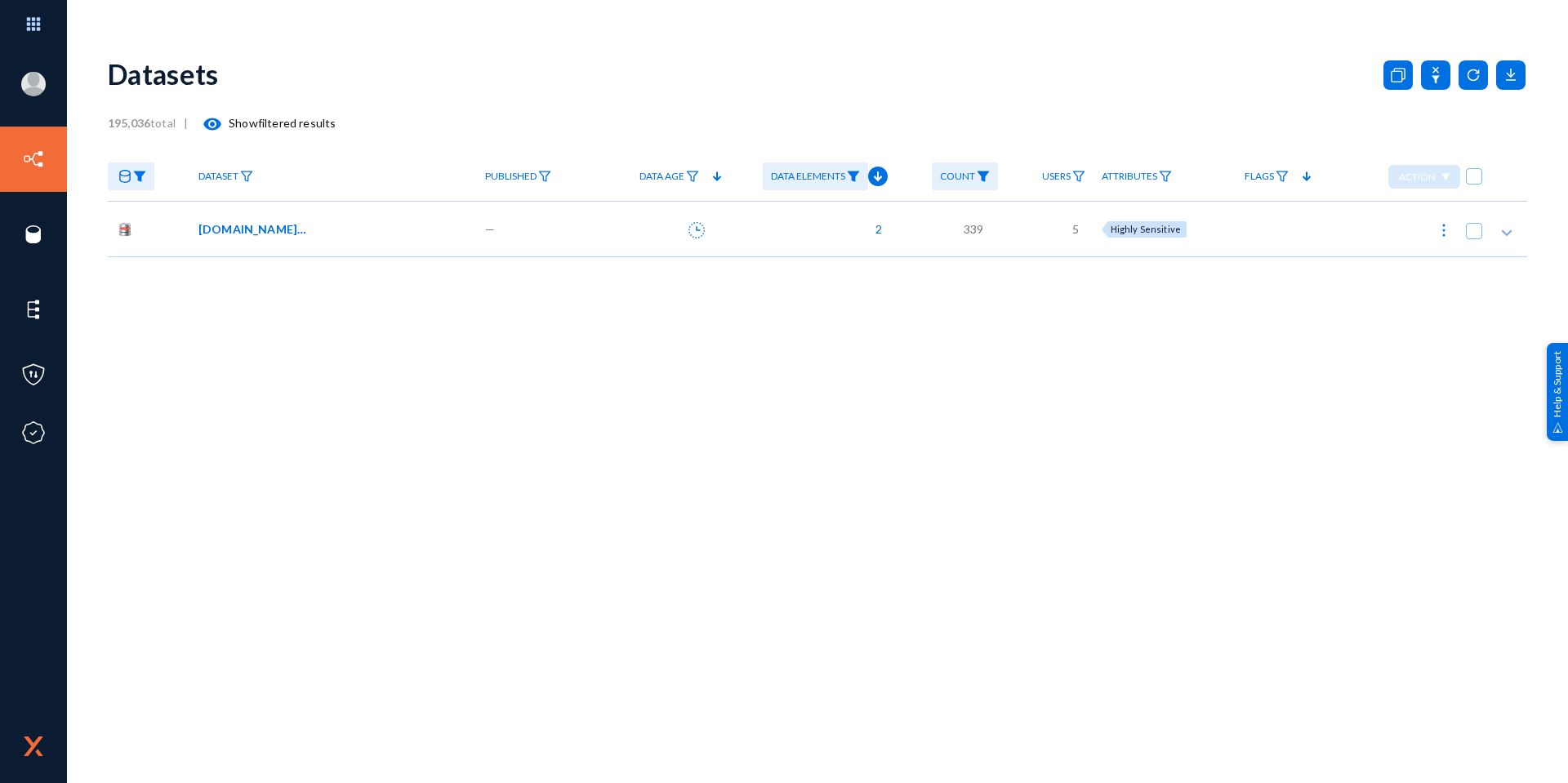
click at [291, 234] on span "[DOMAIN_NAME]_SDK_PERS_DATA" at bounding box center [253, 229] width 110 height 17
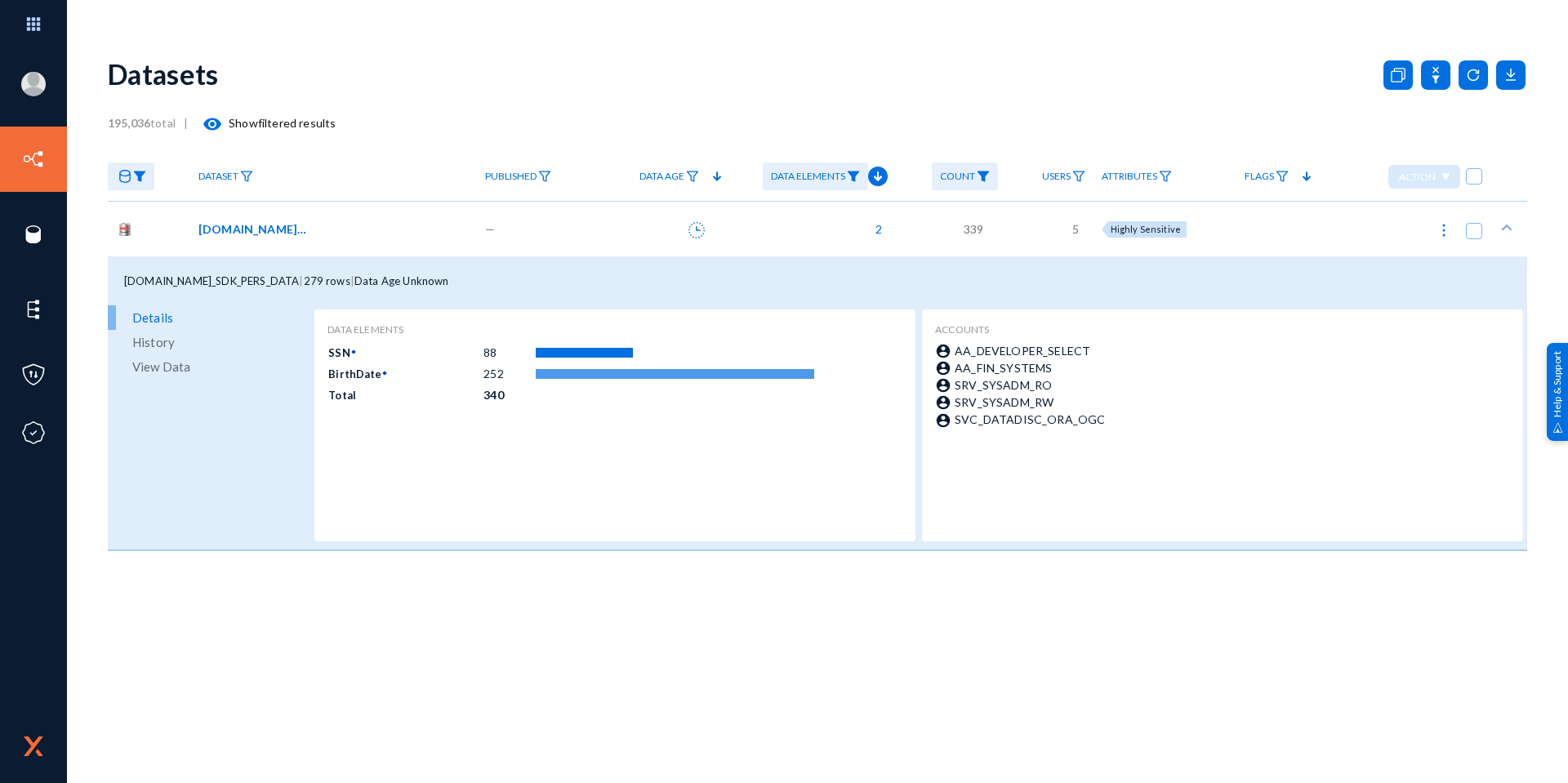
click at [181, 366] on span "View Data" at bounding box center [161, 367] width 58 height 25
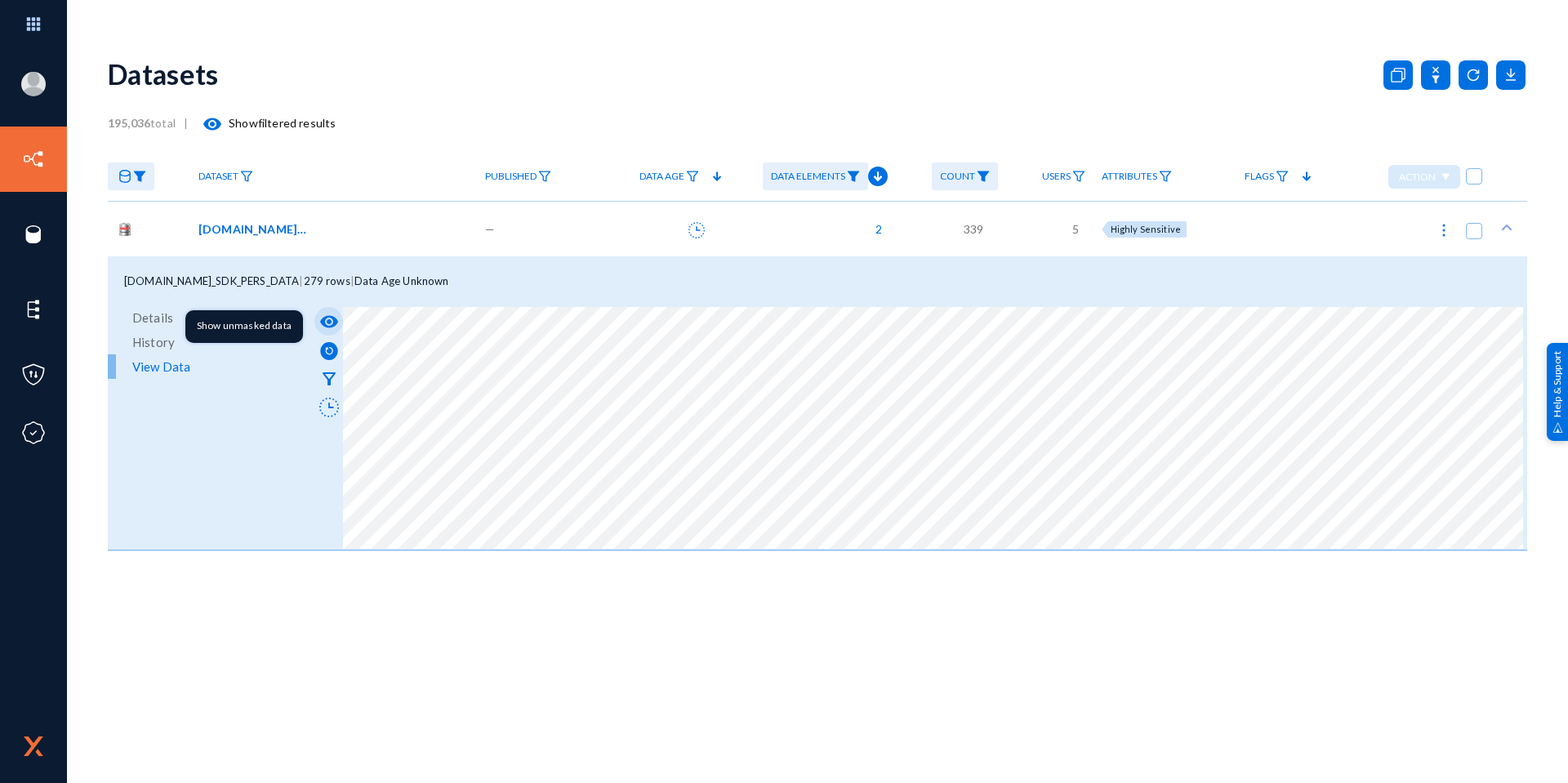
click at [336, 319] on mat-icon "visibility" at bounding box center [329, 322] width 19 height 19
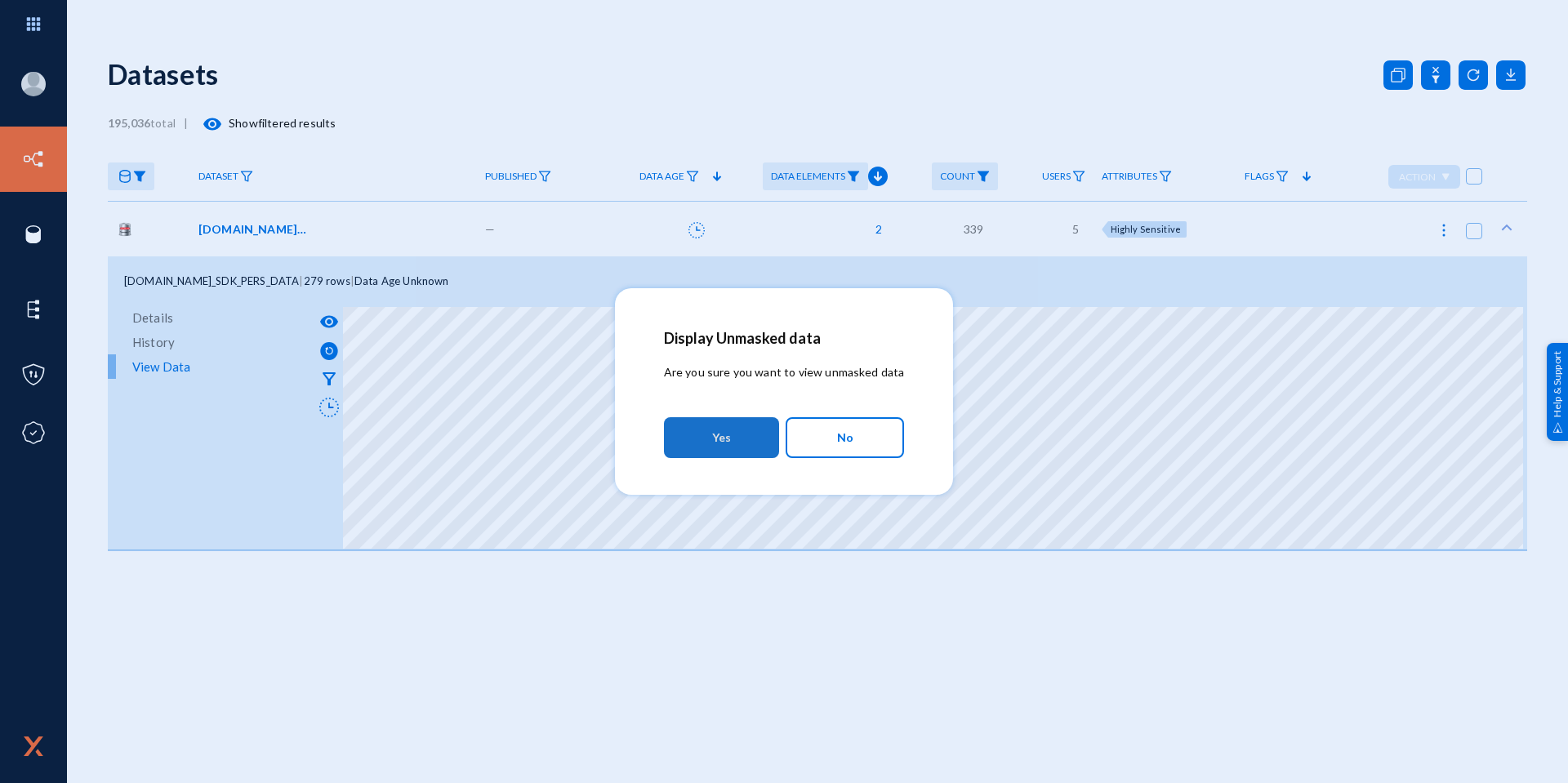
click at [762, 432] on button "Yes" at bounding box center [721, 437] width 115 height 40
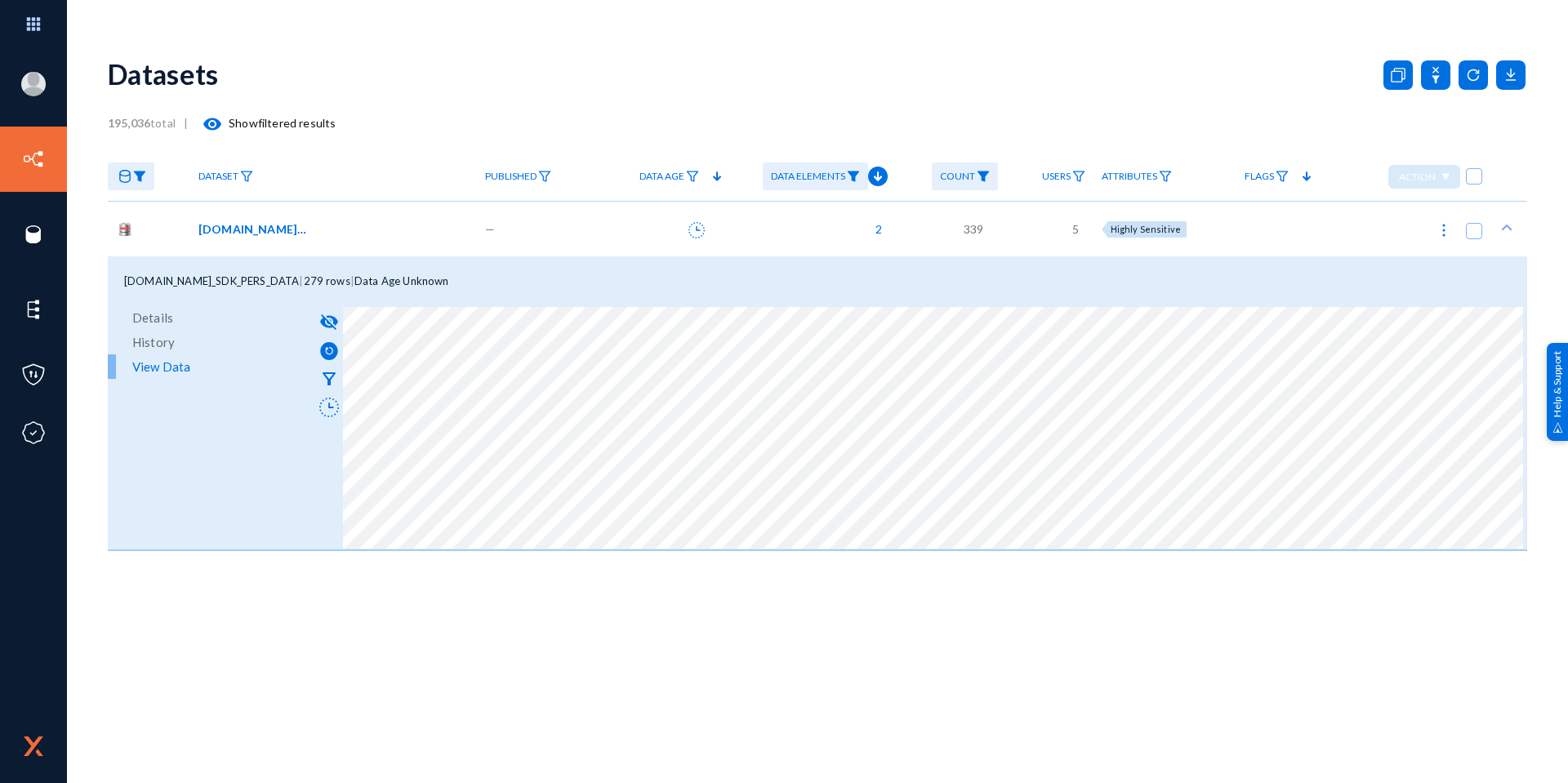
click at [866, 180] on link "Data Elements" at bounding box center [815, 177] width 106 height 28
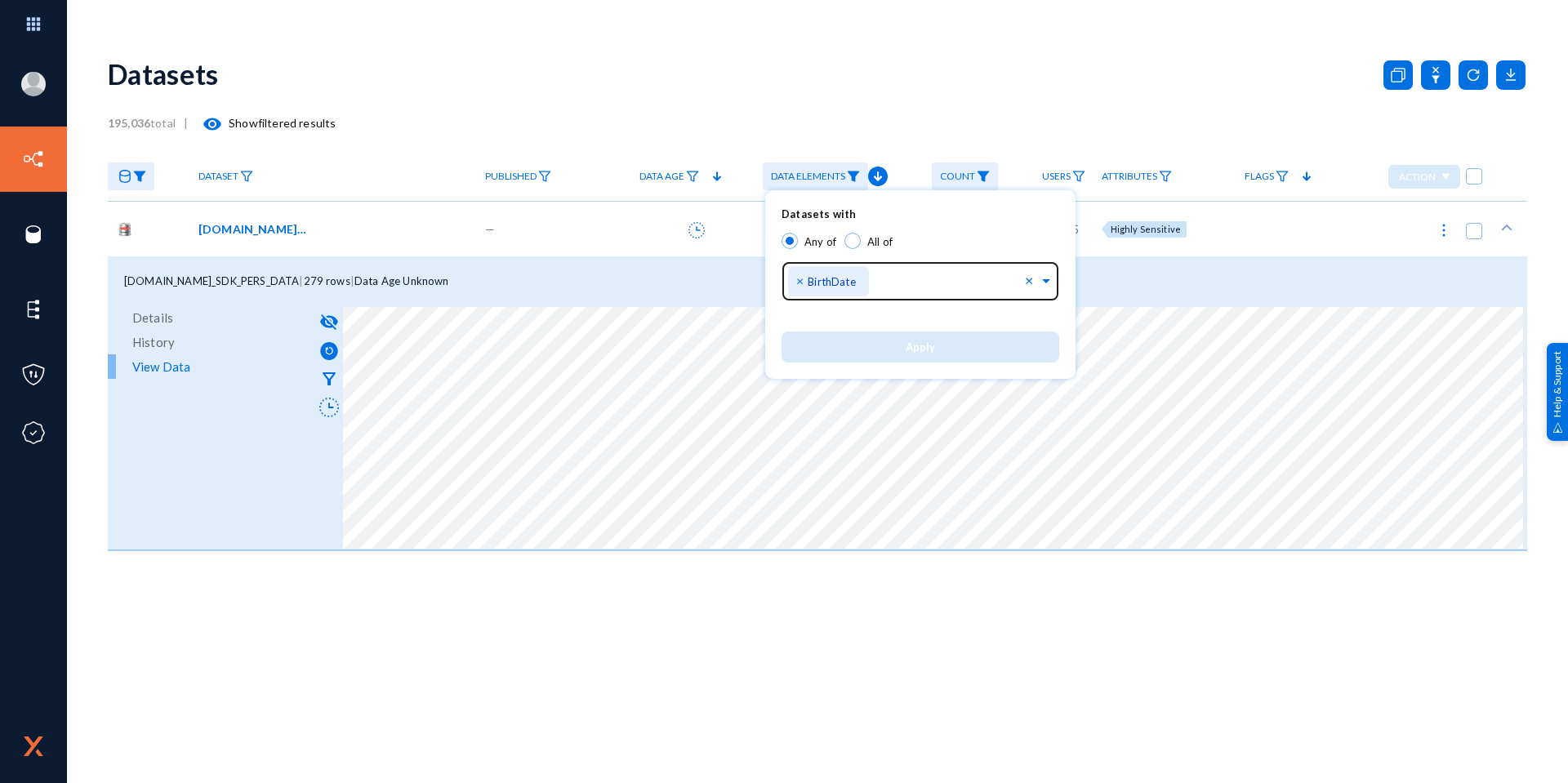
click at [805, 284] on span "×" at bounding box center [801, 281] width 11 height 16
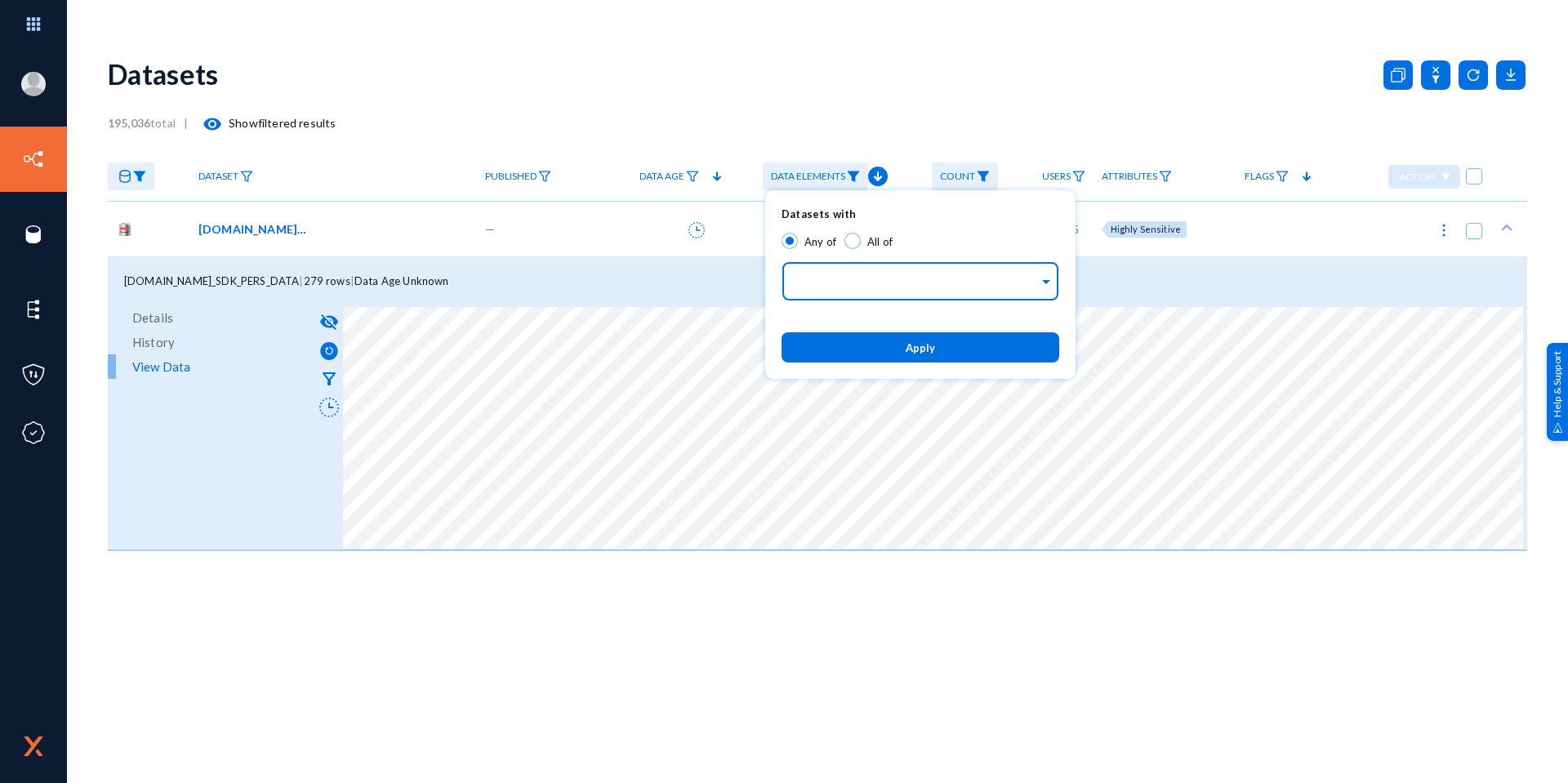
click at [873, 288] on input "text" at bounding box center [916, 284] width 244 height 16
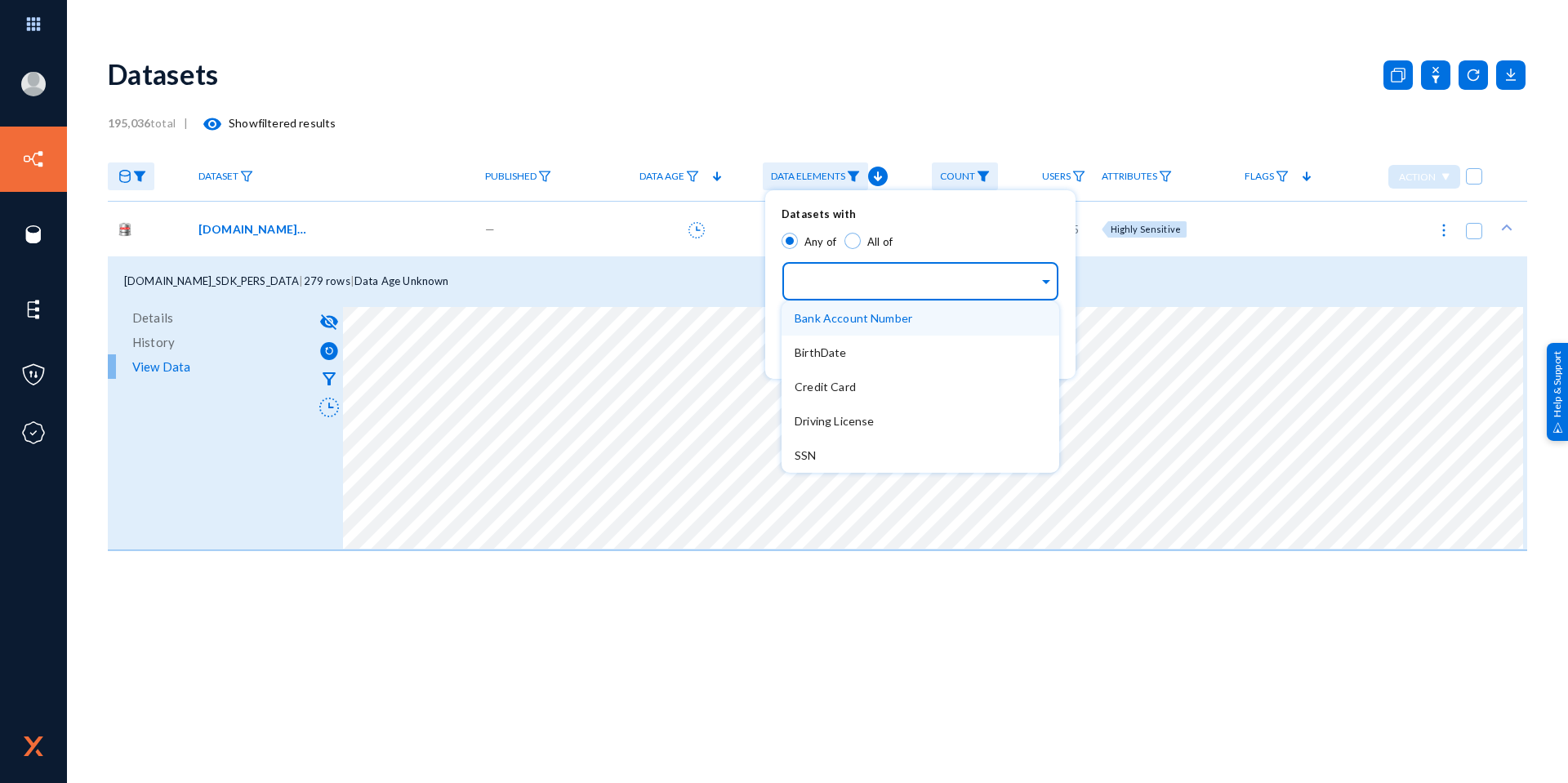
click at [879, 326] on span "Bank Account Number" at bounding box center [853, 318] width 118 height 14
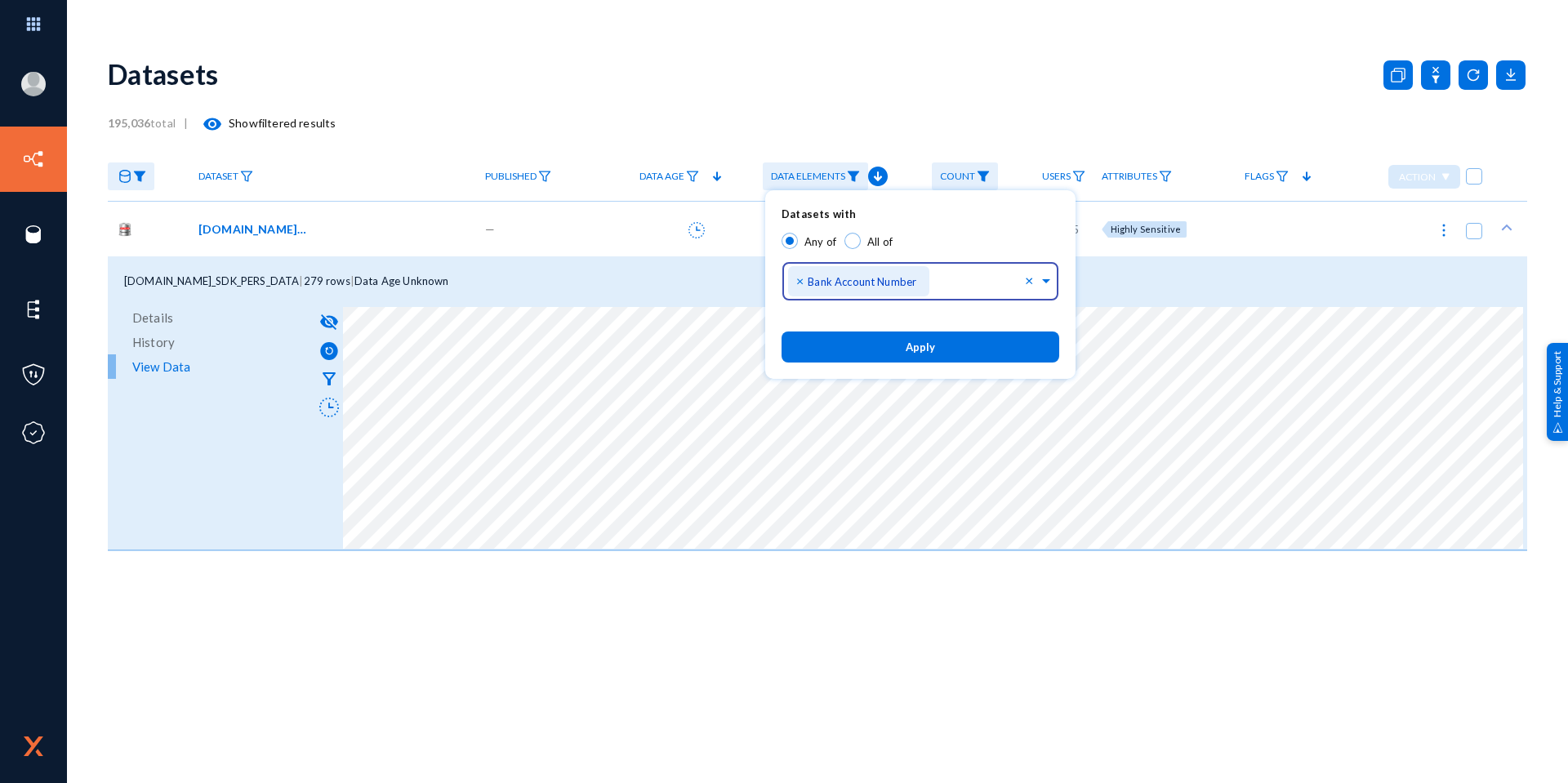
click at [885, 341] on button "Apply" at bounding box center [921, 347] width 278 height 30
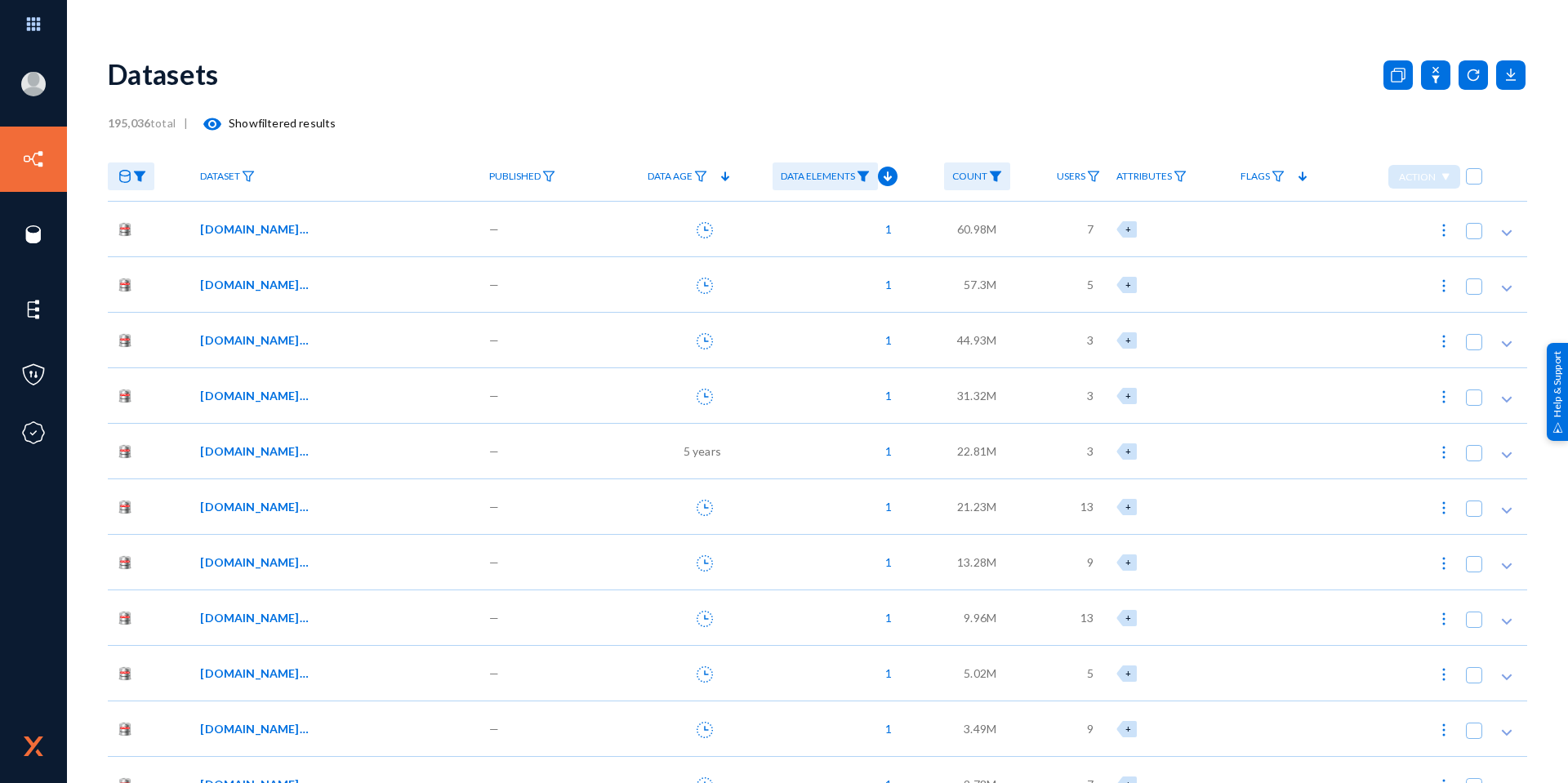
click at [280, 289] on span "[DOMAIN_NAME]_PYCYCL_RST_TBL" at bounding box center [254, 284] width 110 height 17
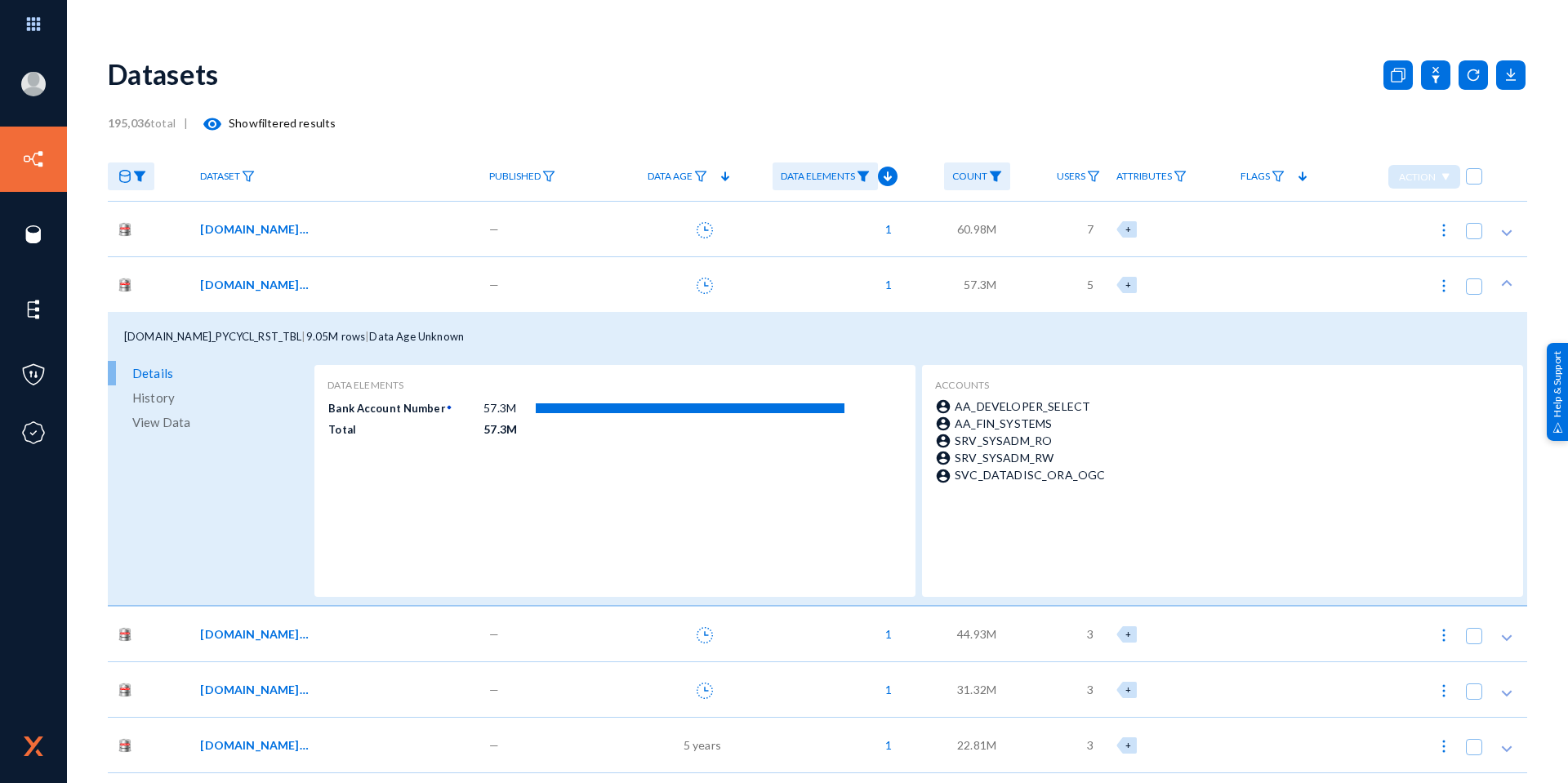
click at [427, 289] on div "[DOMAIN_NAME]_PYCYCL_RST_TBL" at bounding box center [332, 284] width 266 height 17
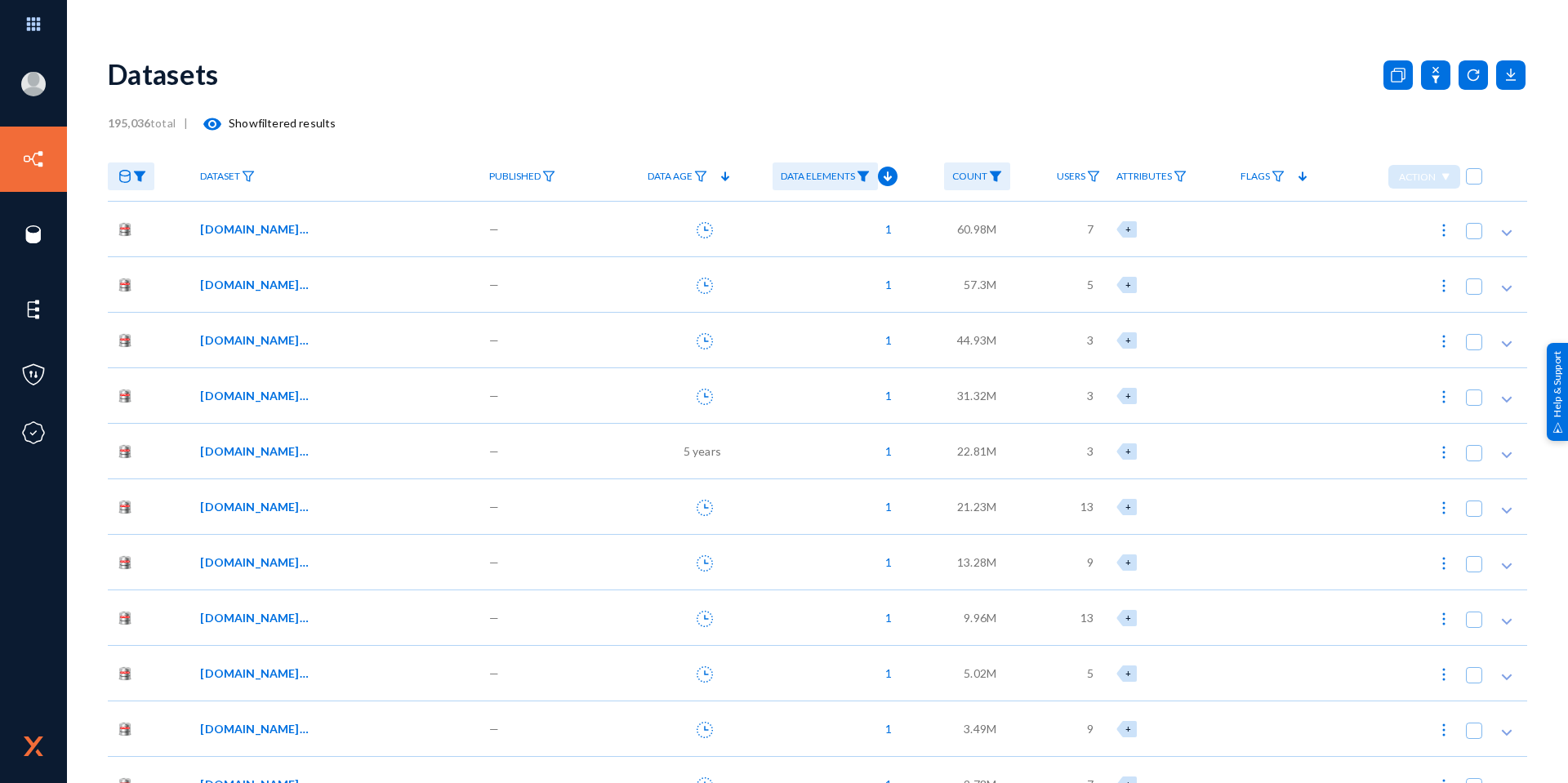
click at [363, 463] on div "[DOMAIN_NAME]_AP_ARC_PYM_TB_H" at bounding box center [336, 450] width 288 height 55
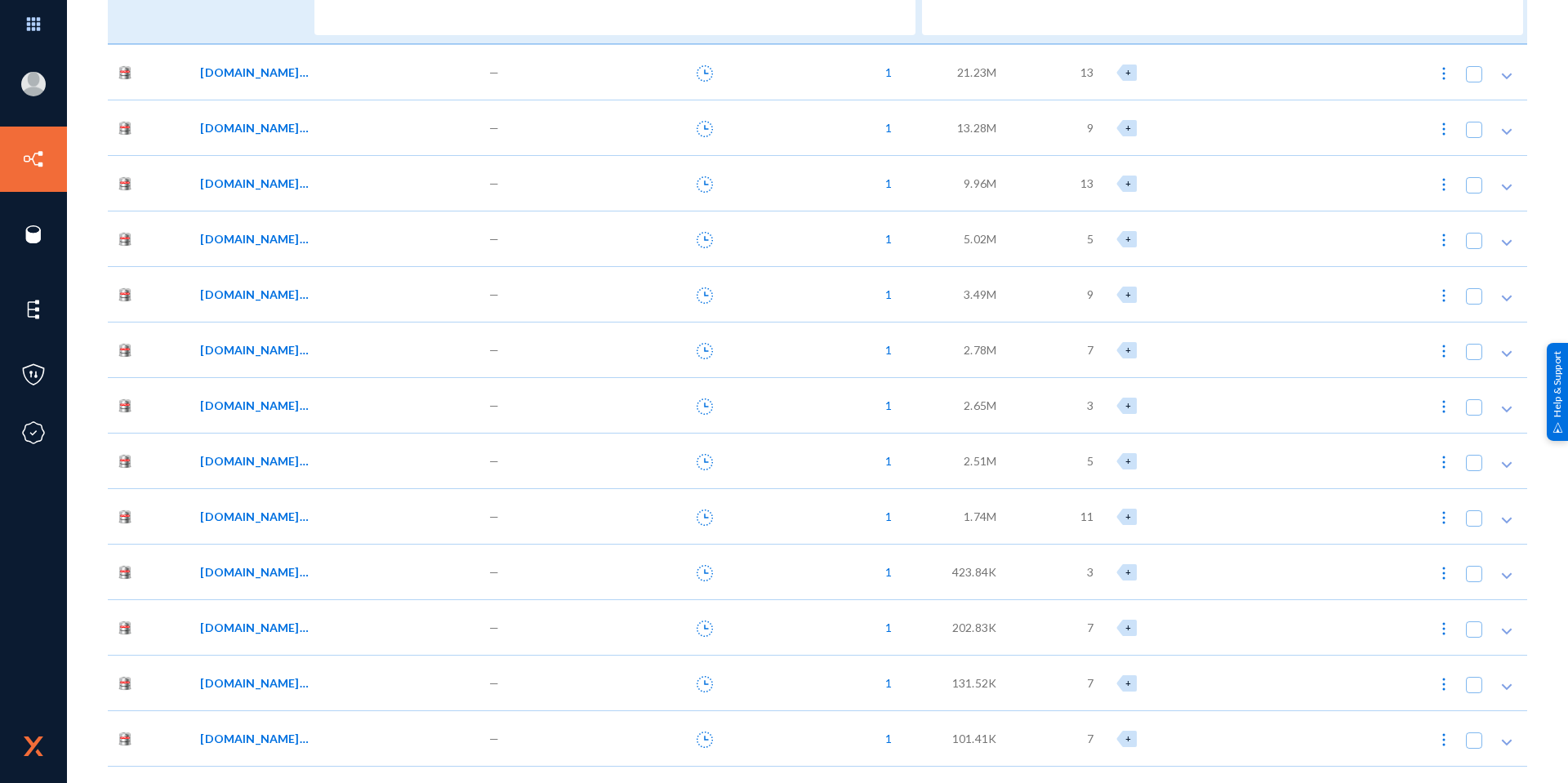
scroll to position [735, 0]
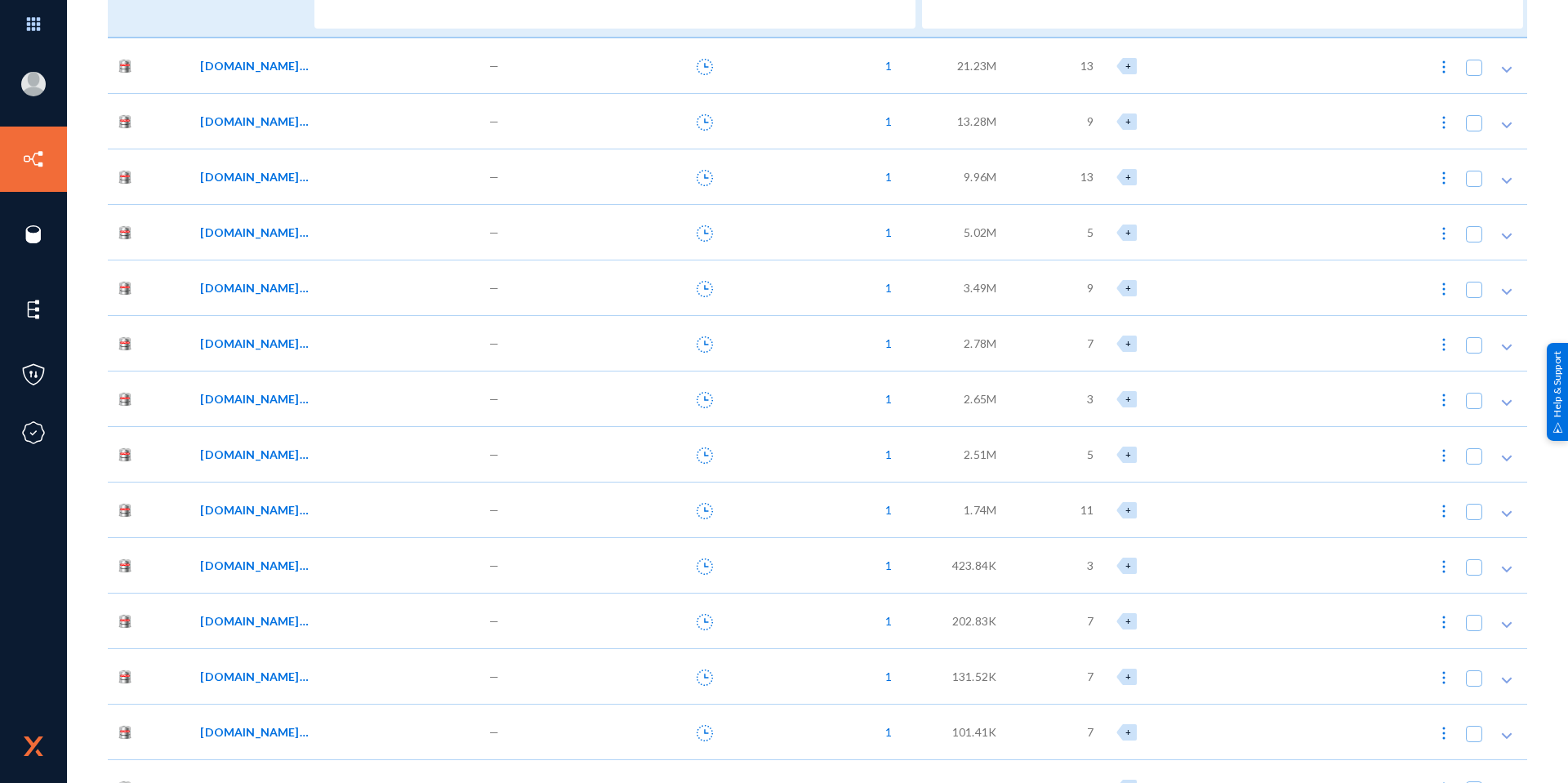
click at [371, 562] on div "[DOMAIN_NAME]_BANK_ACCT_DEFN_AUDIT" at bounding box center [332, 565] width 266 height 17
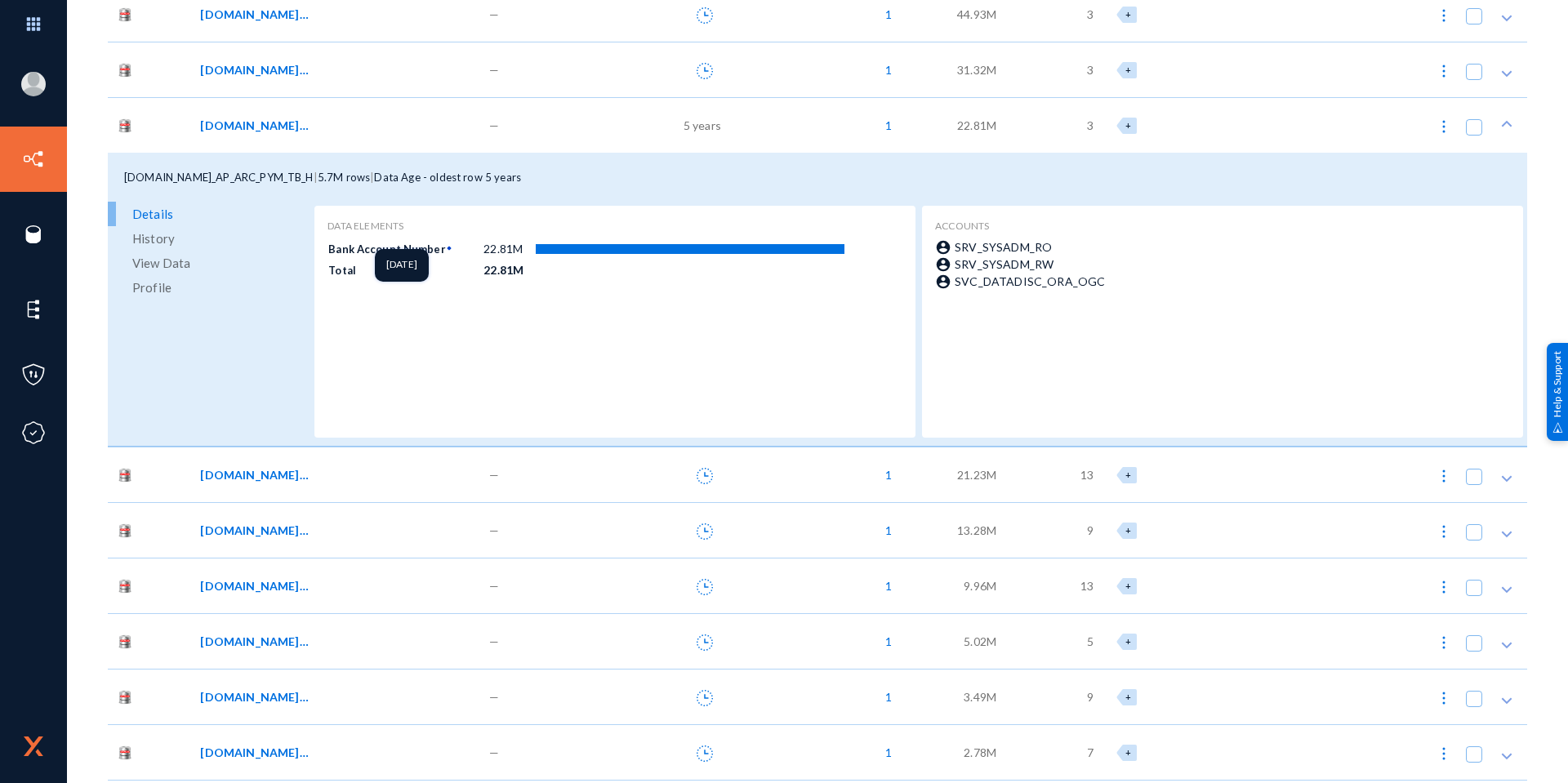
scroll to position [164, 0]
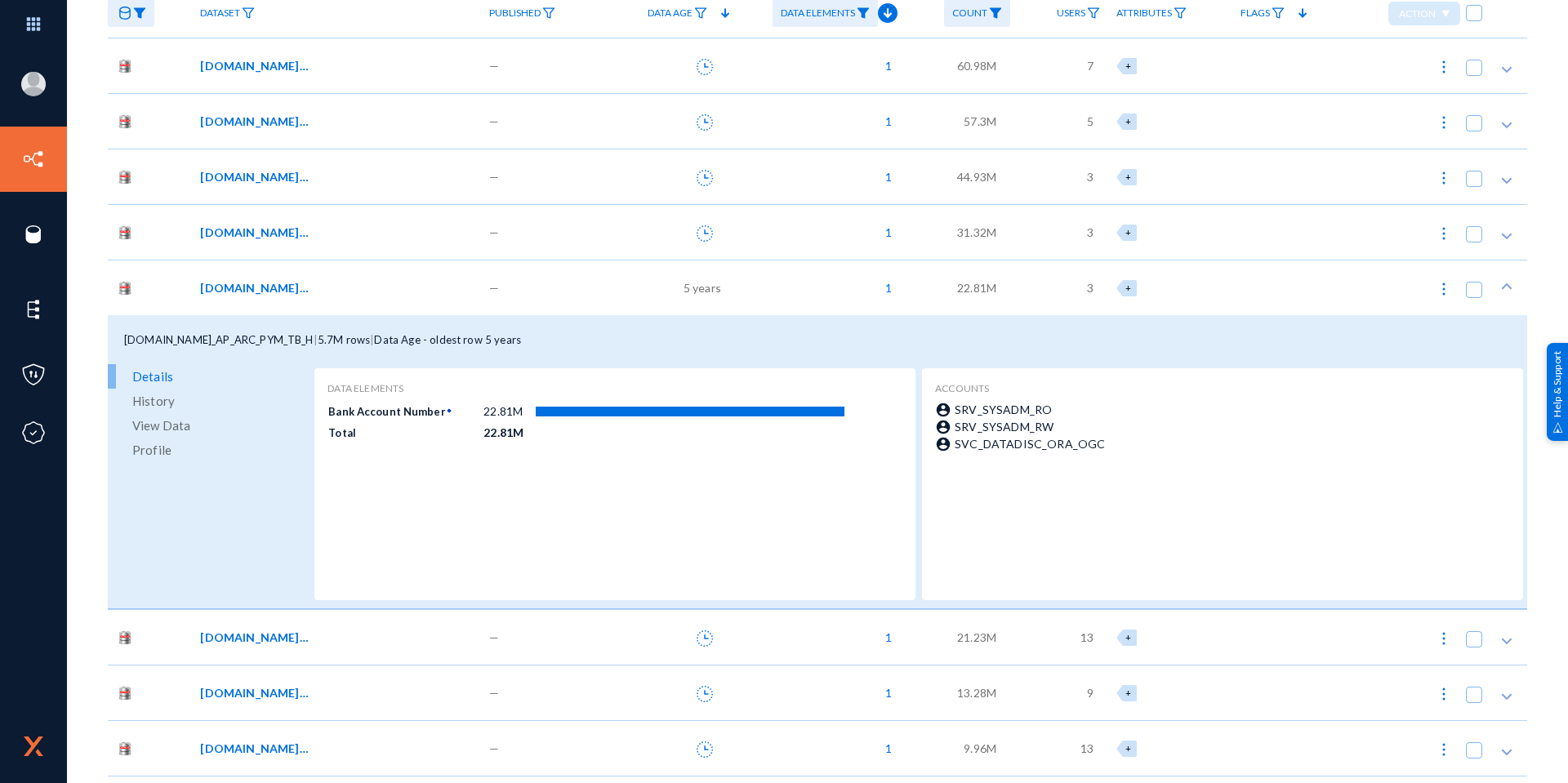
click at [368, 280] on div "[DOMAIN_NAME]_AP_ARC_PYM_TB_H" at bounding box center [332, 288] width 266 height 17
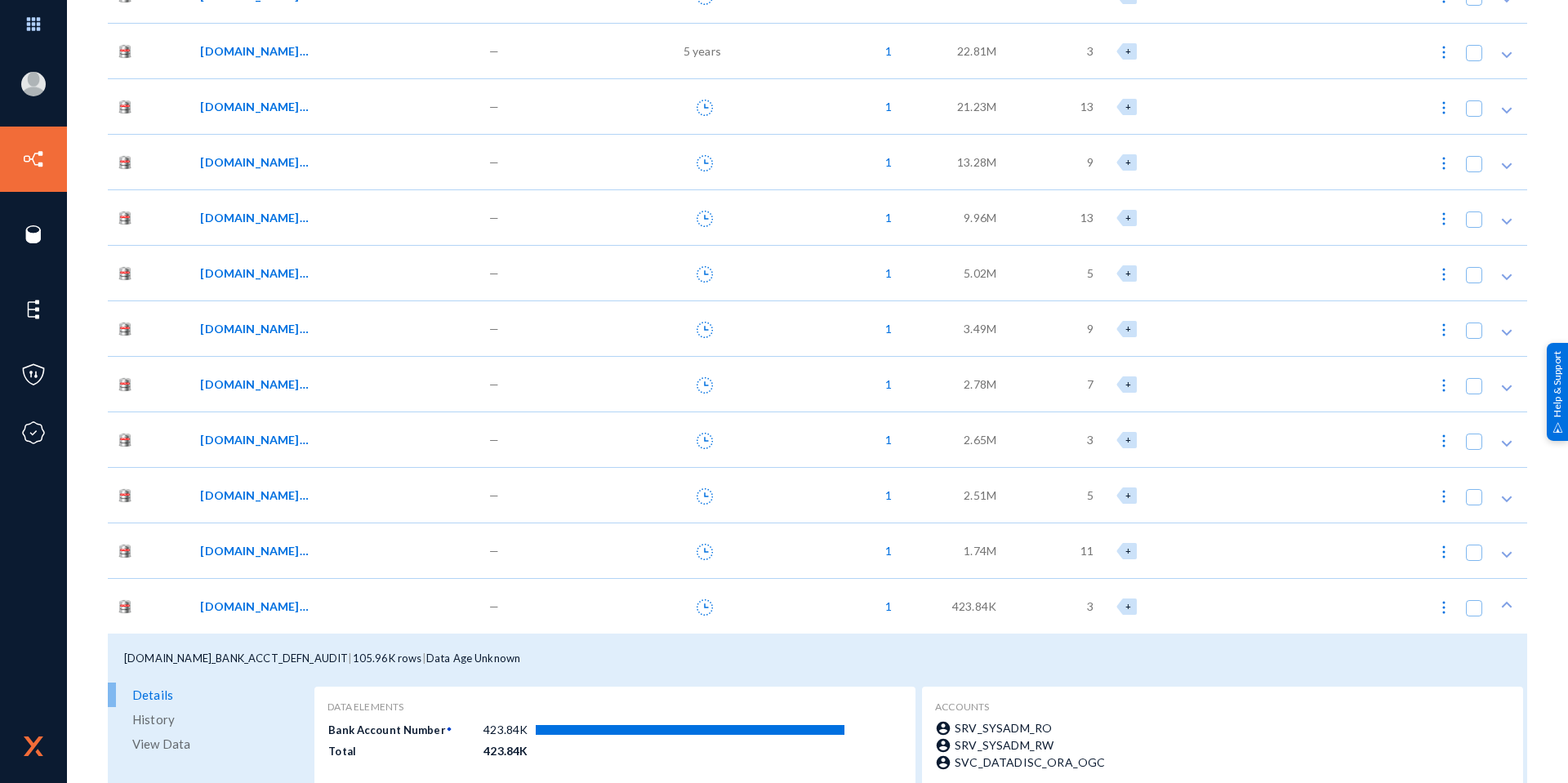
scroll to position [408, 0]
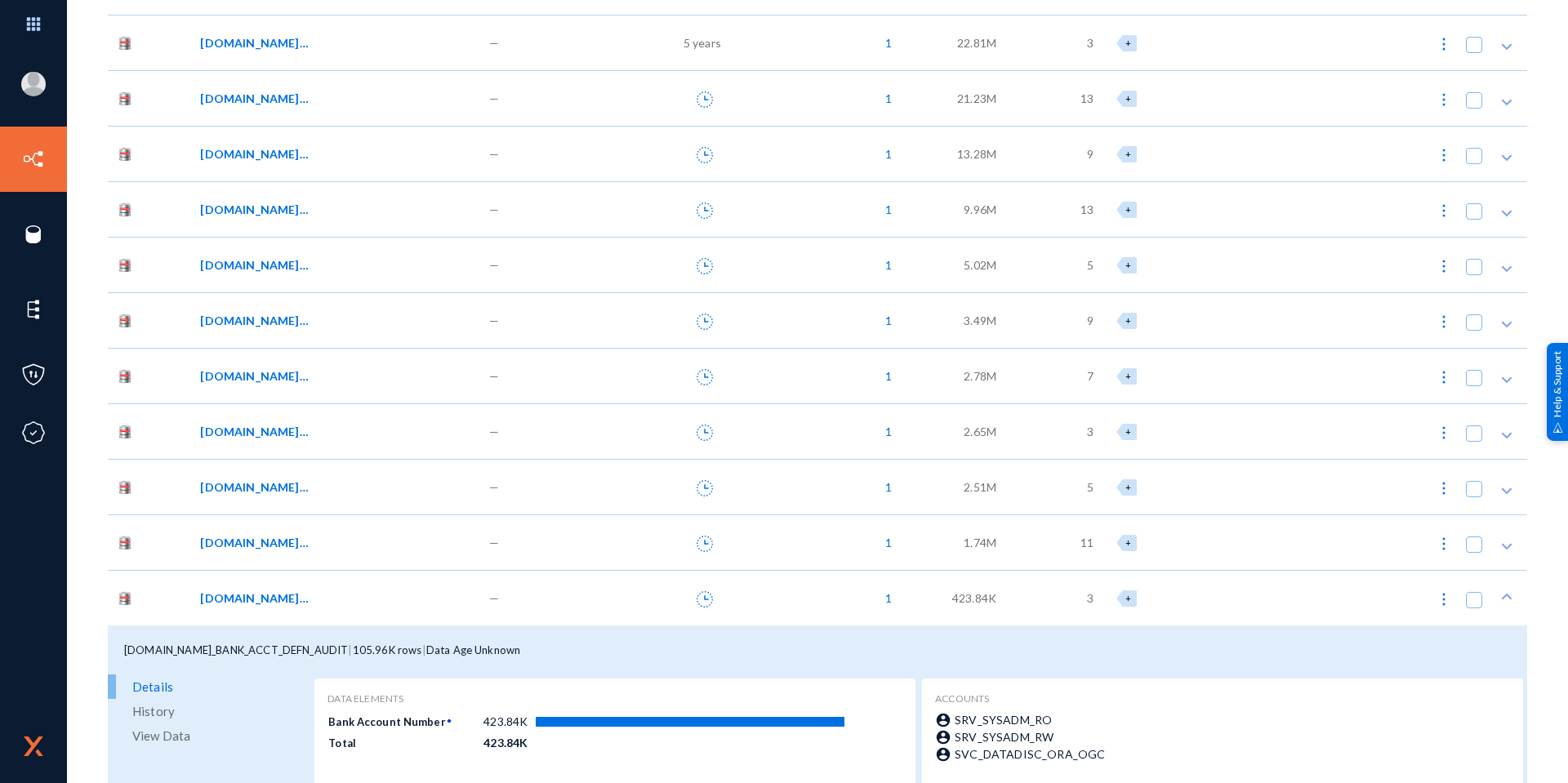
click at [413, 584] on div "[DOMAIN_NAME]_BANK_ACCT_DEFN_AUDIT" at bounding box center [336, 597] width 288 height 55
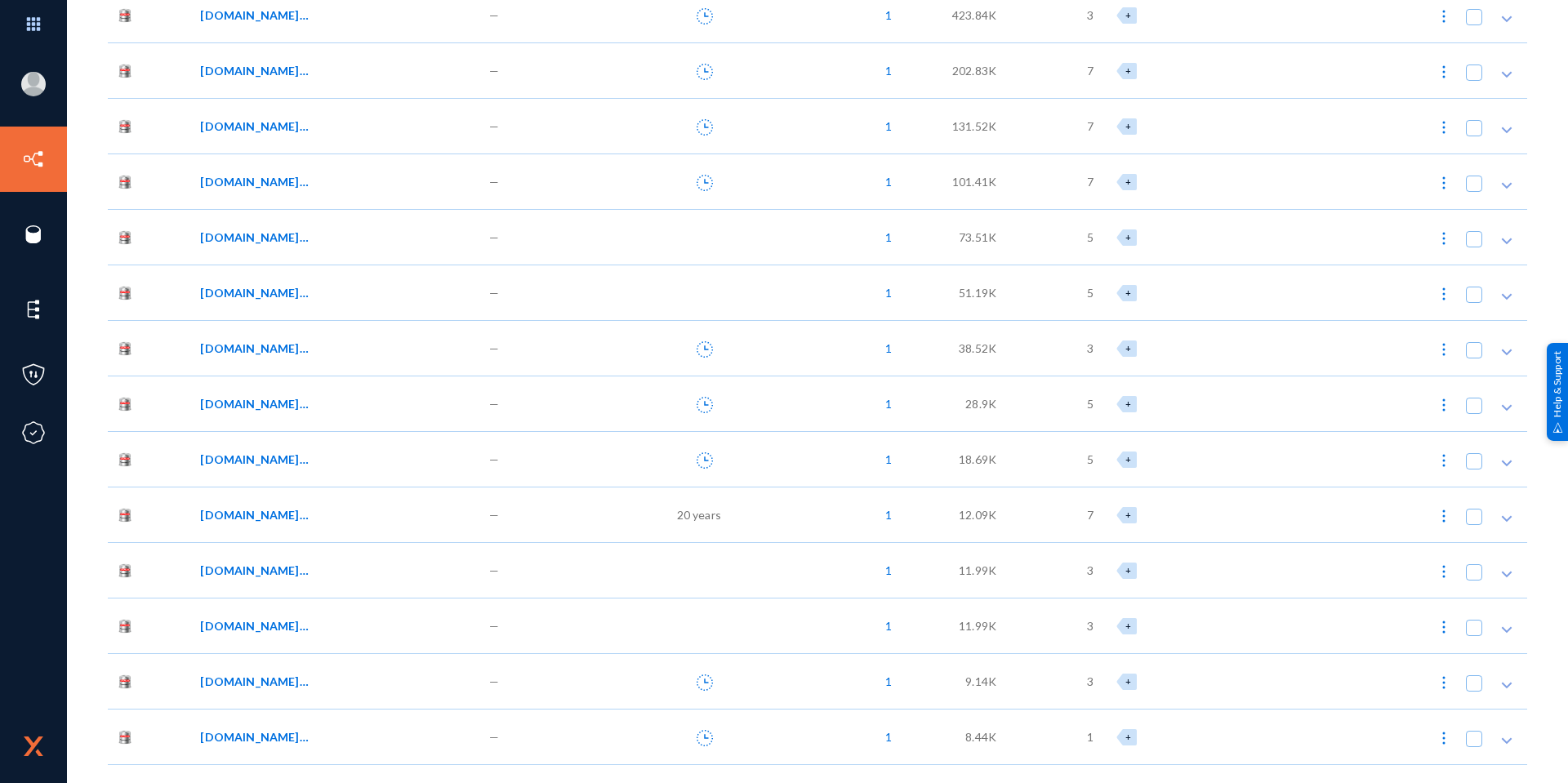
scroll to position [1226, 0]
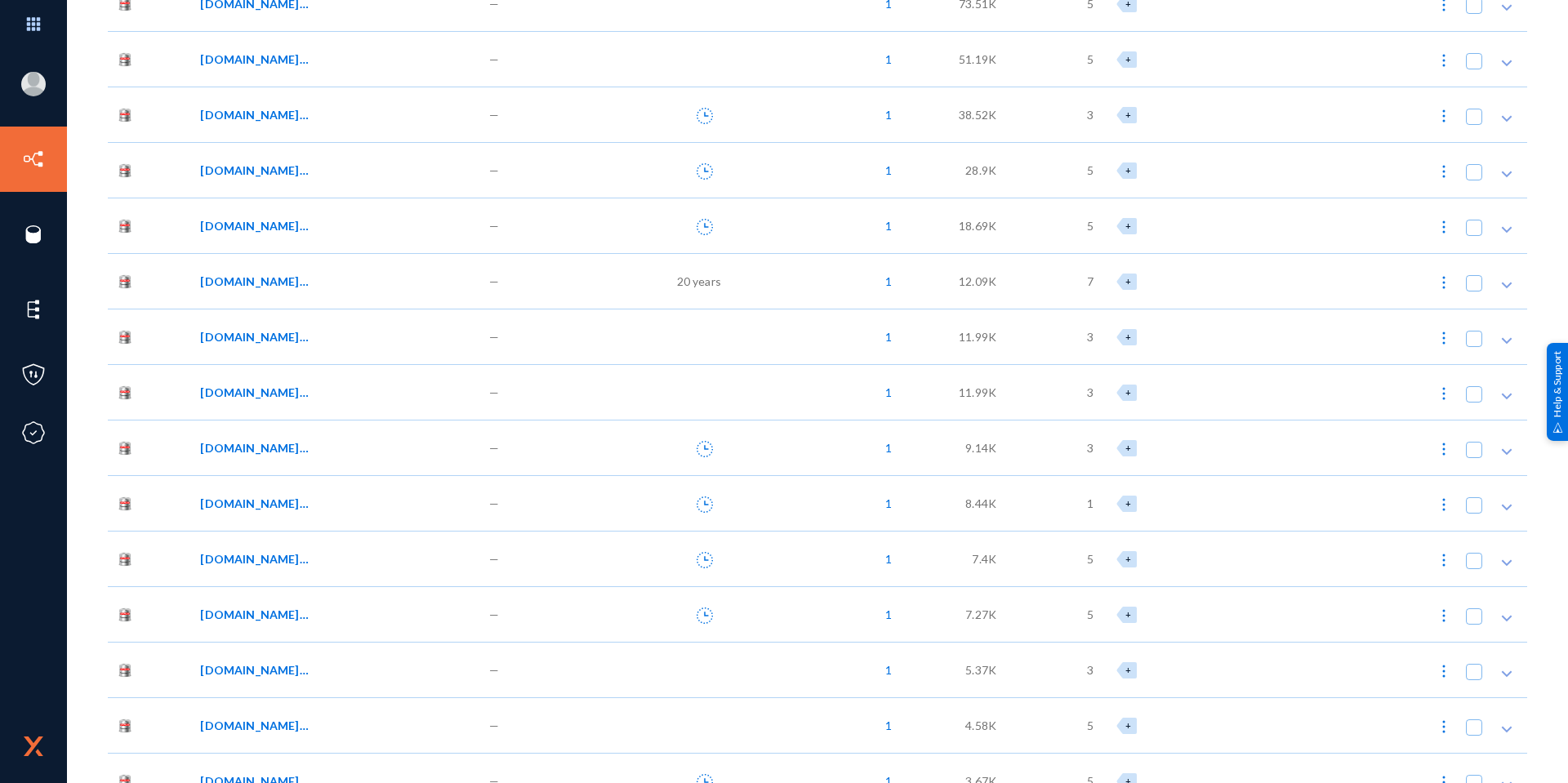
click at [353, 390] on div "[DOMAIN_NAME]_BANK_FORM_TMP" at bounding box center [332, 392] width 266 height 17
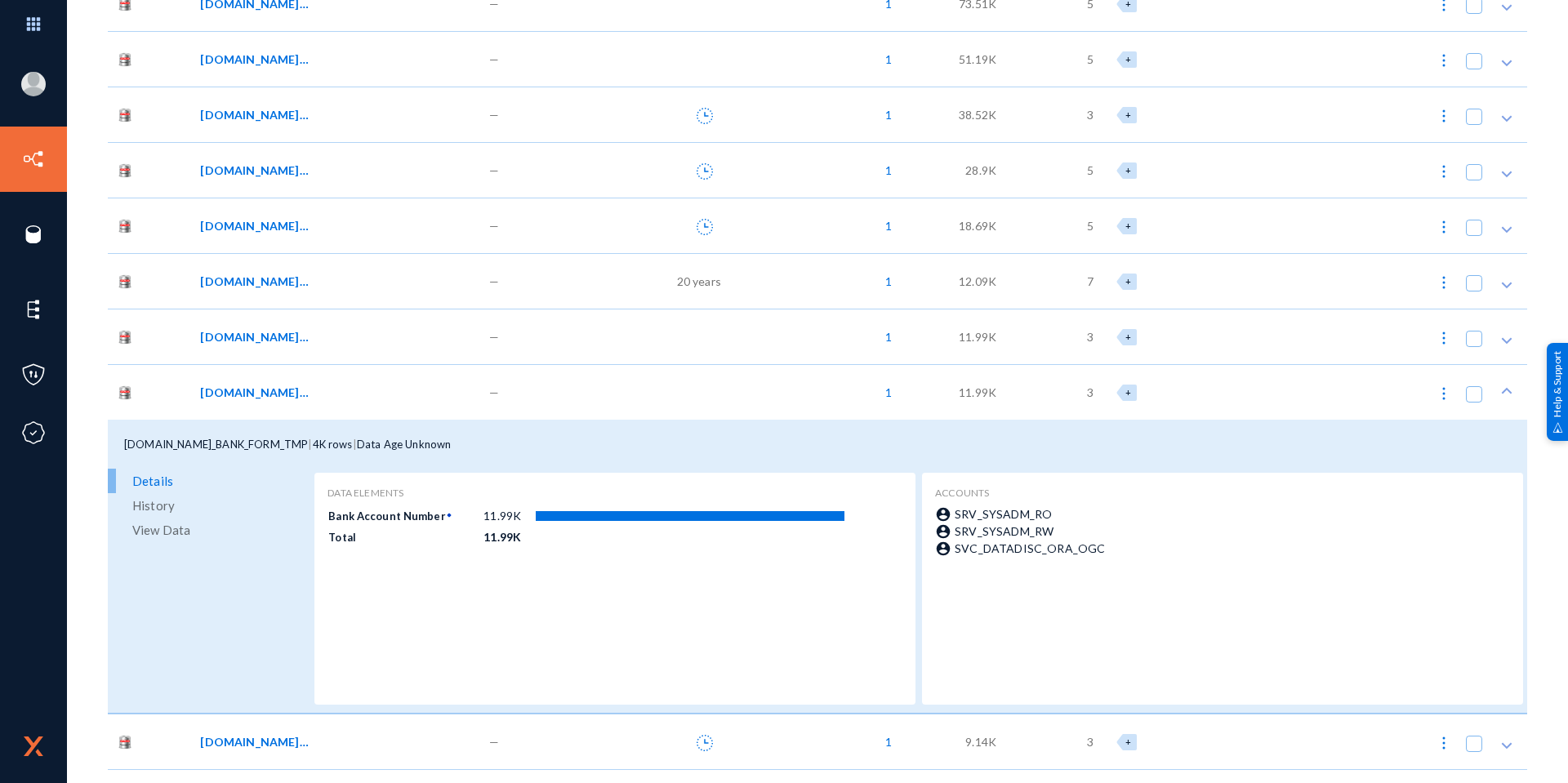
click at [187, 537] on span "View Data" at bounding box center [161, 531] width 58 height 25
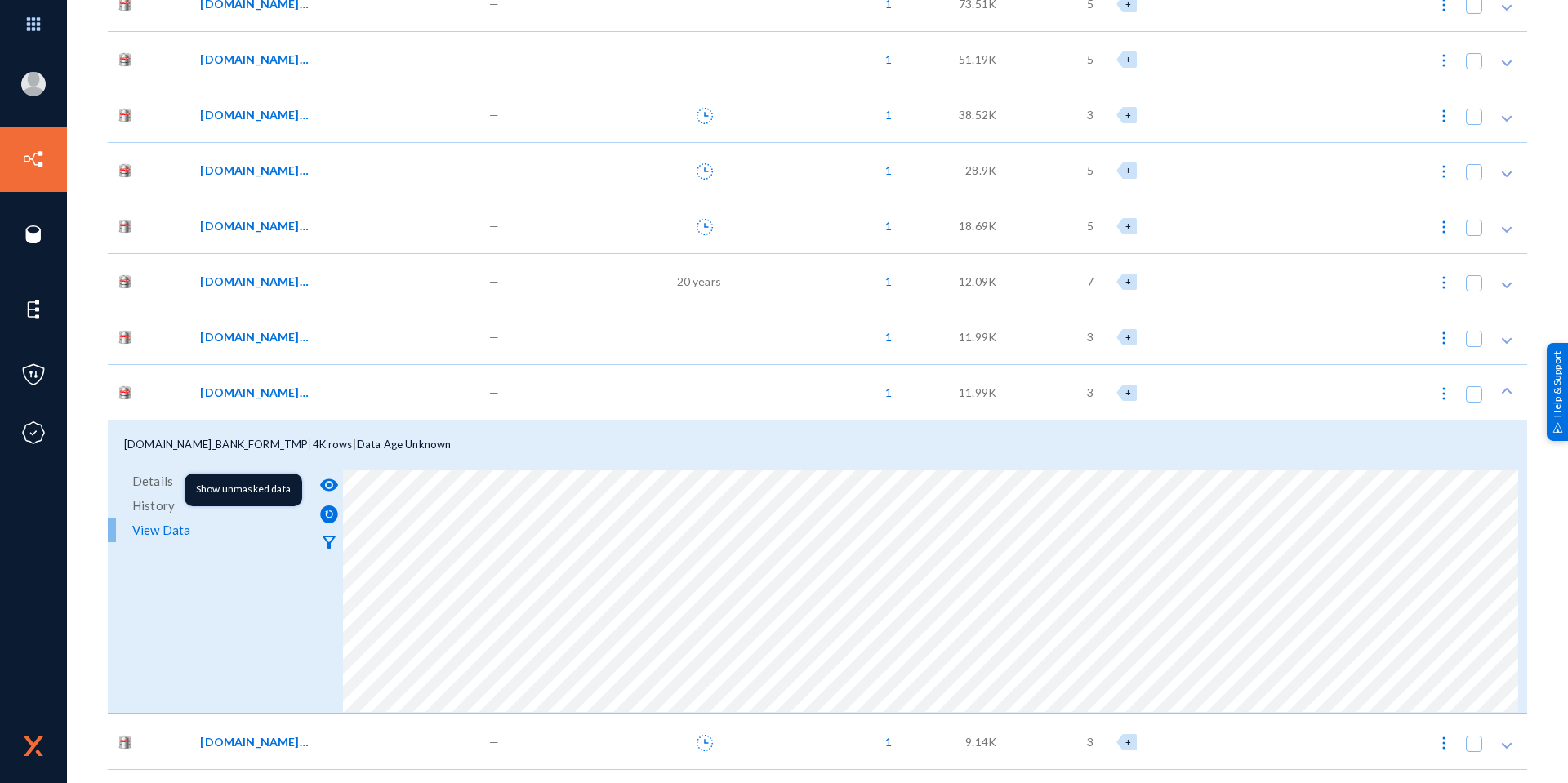
click at [334, 488] on mat-icon "visibility" at bounding box center [329, 485] width 19 height 19
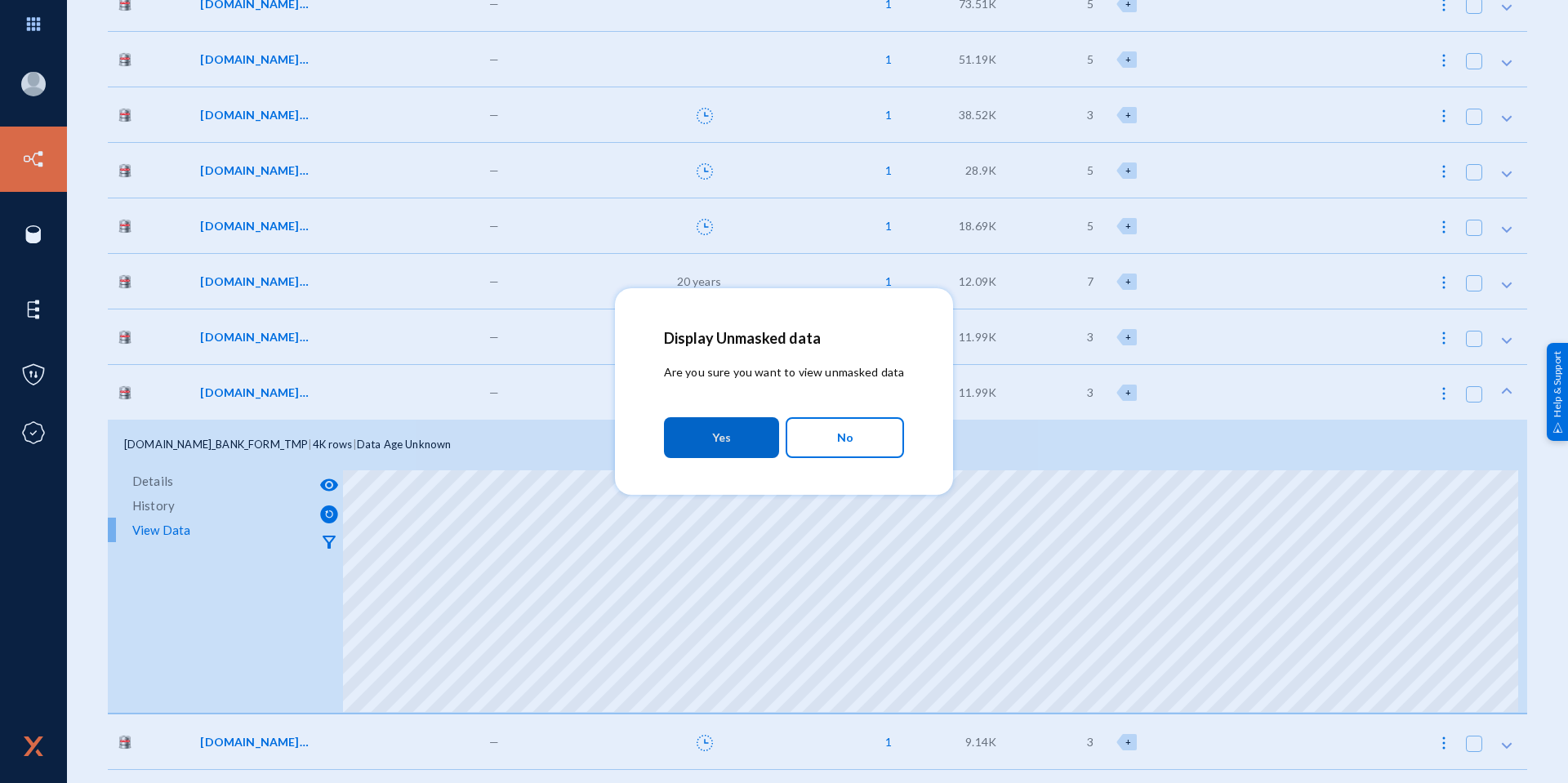
click at [726, 424] on span "Yes" at bounding box center [721, 437] width 18 height 29
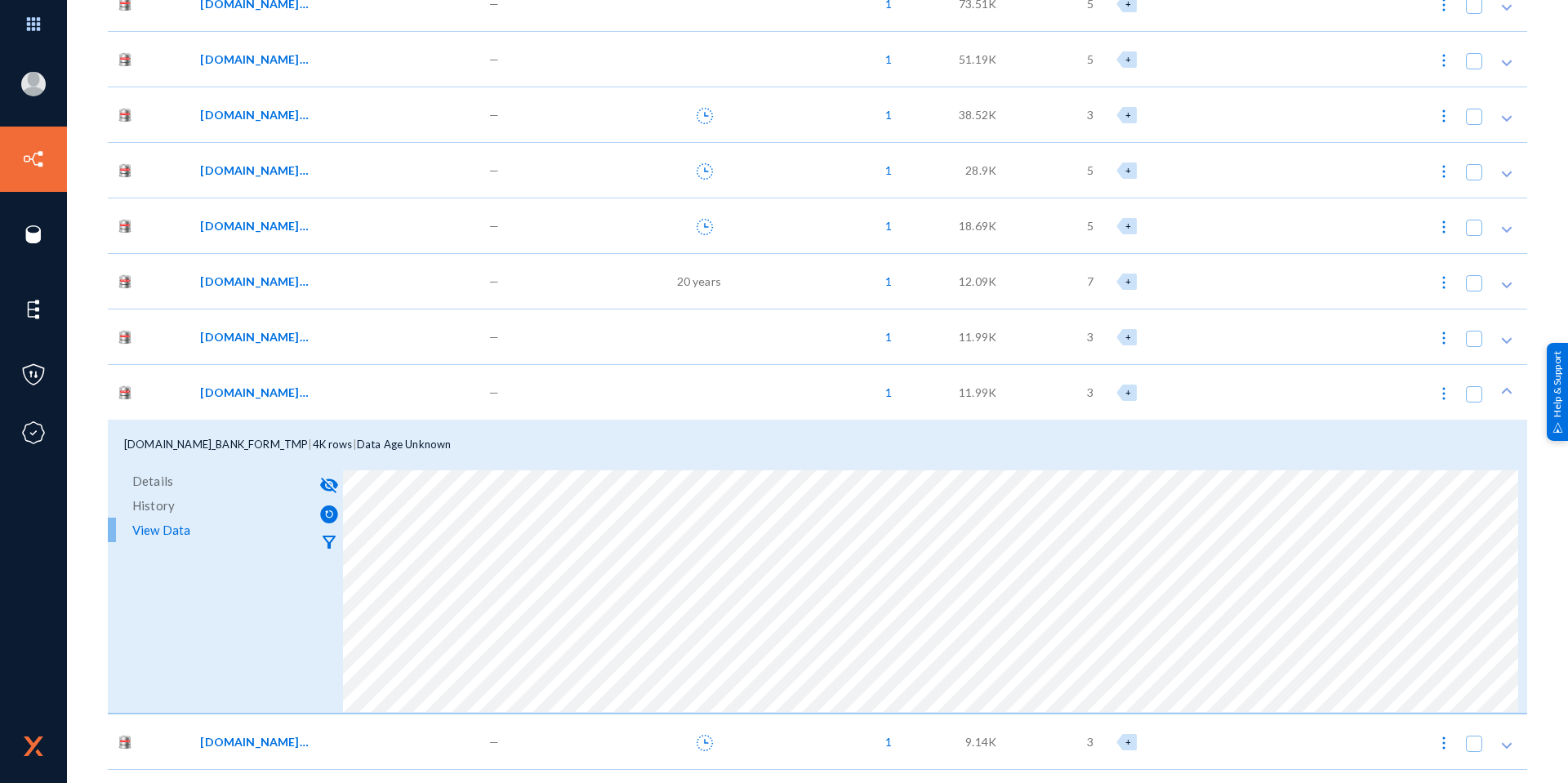
click at [379, 404] on div "[DOMAIN_NAME]_BANK_FORM_TMP" at bounding box center [336, 392] width 288 height 55
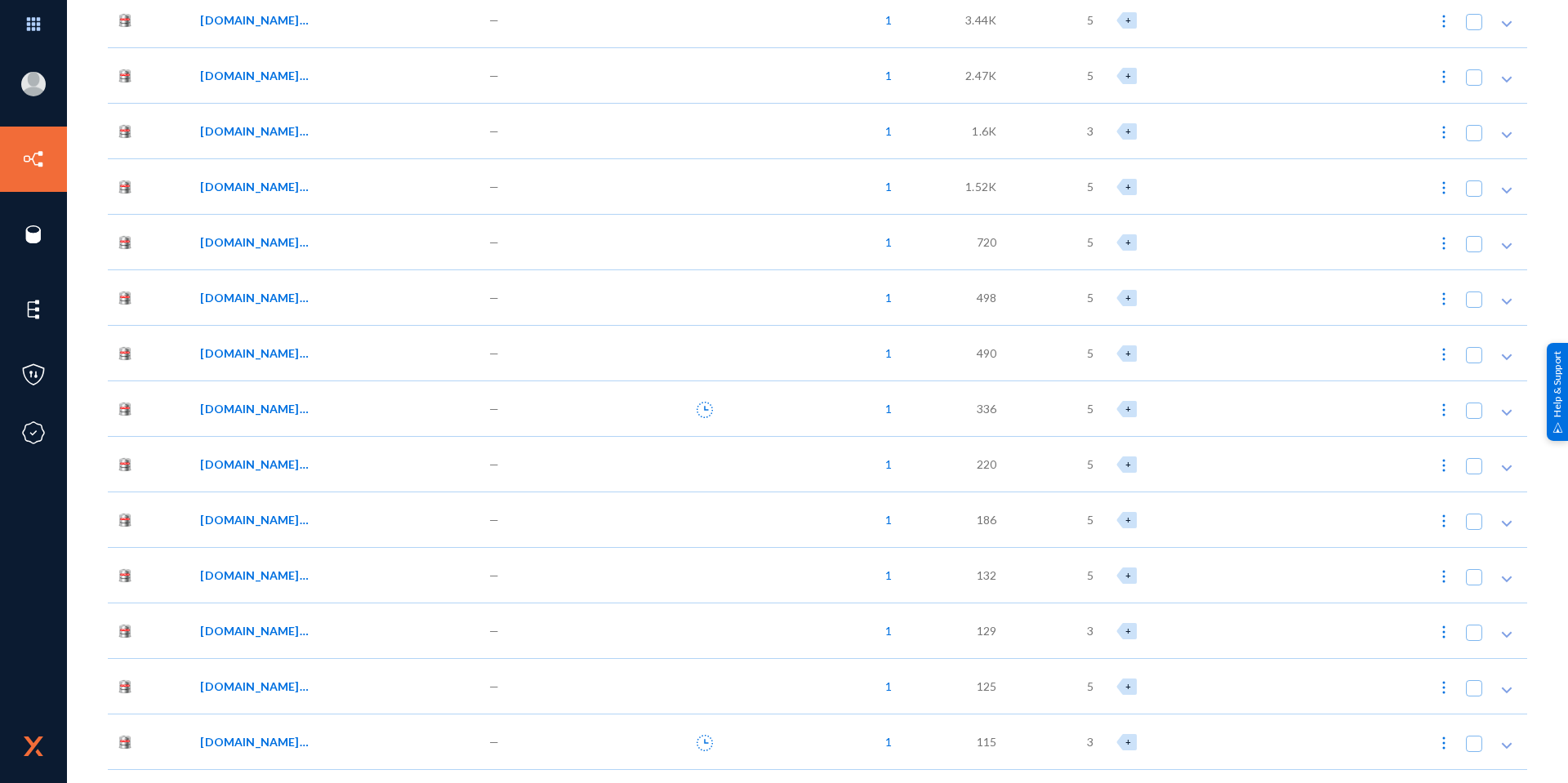
scroll to position [2206, 0]
click at [339, 343] on div "[DOMAIN_NAME]_BANK_FORMAT" at bounding box center [336, 355] width 288 height 55
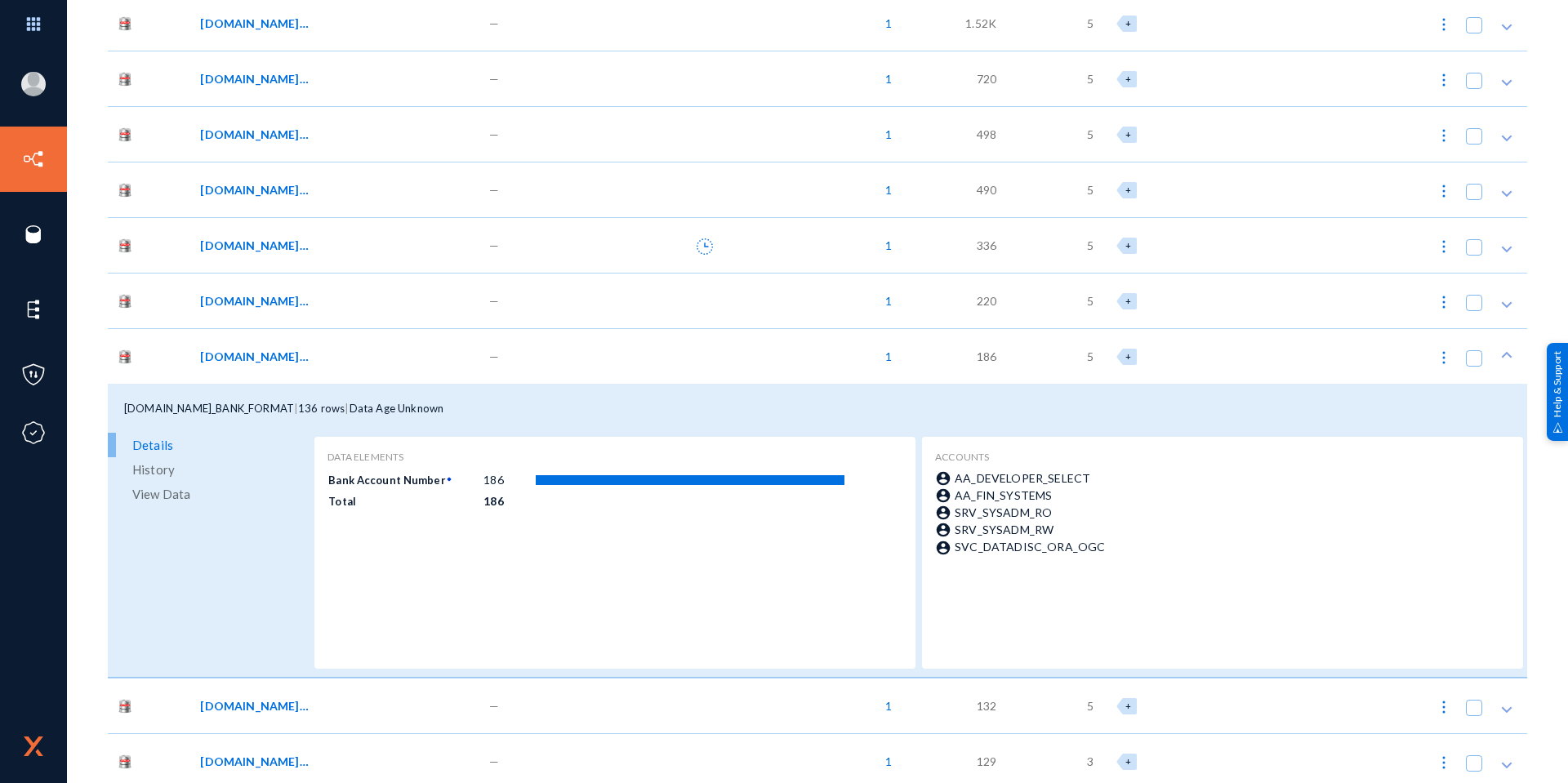
click at [175, 491] on span "View Data" at bounding box center [161, 494] width 58 height 25
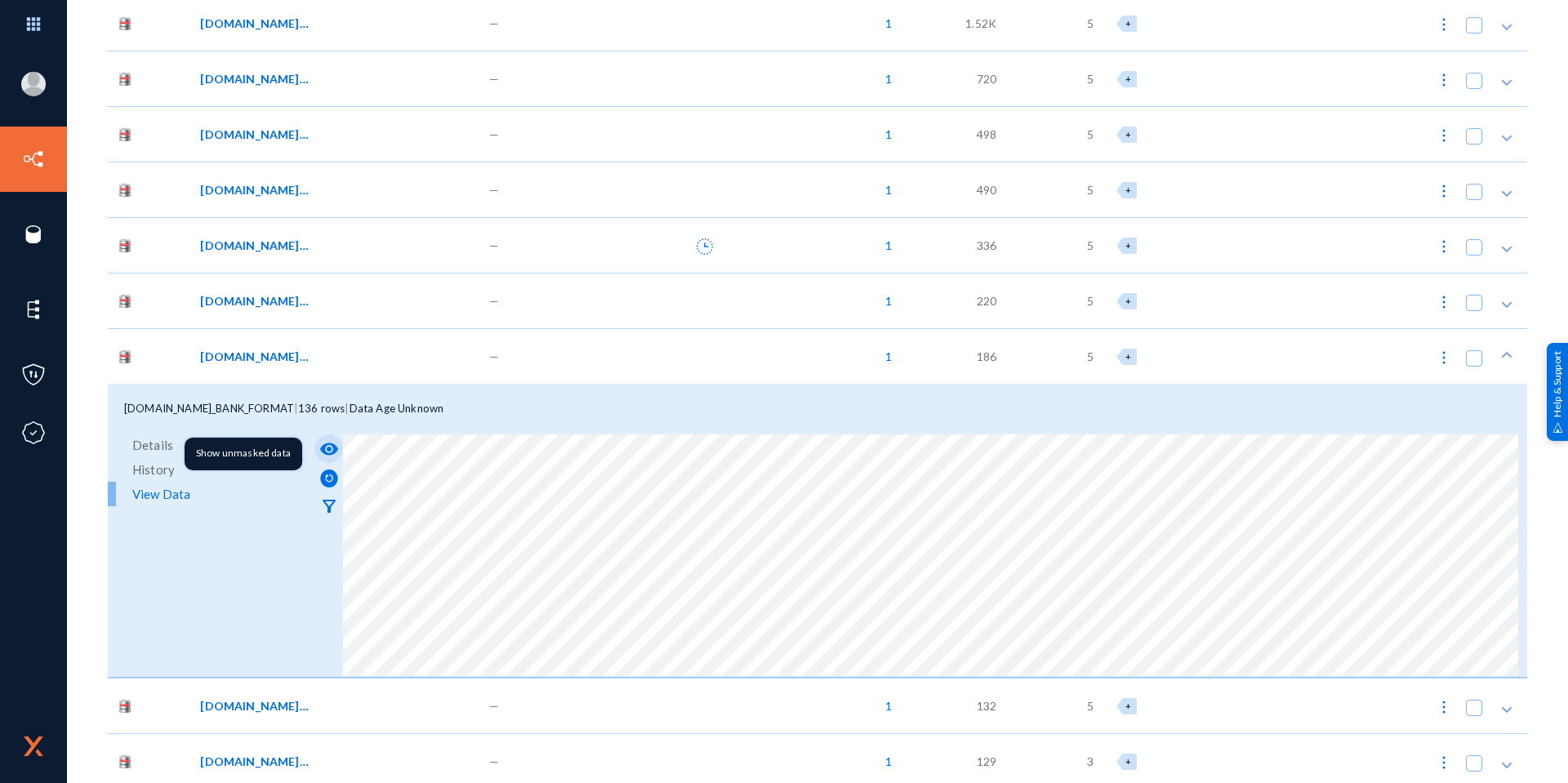
click at [331, 450] on mat-icon "visibility" at bounding box center [329, 450] width 19 height 19
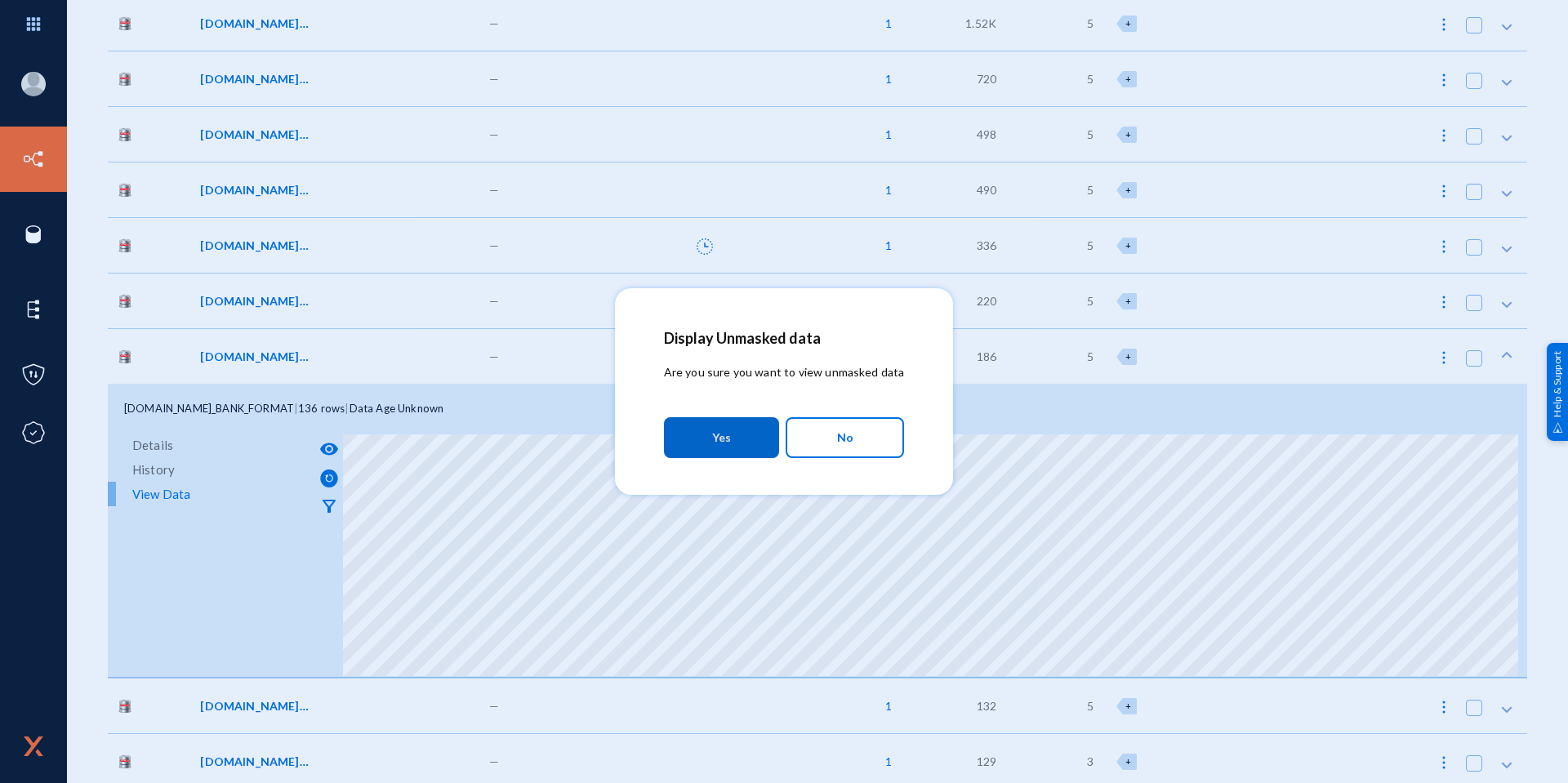
click at [696, 420] on button "Yes" at bounding box center [721, 437] width 115 height 40
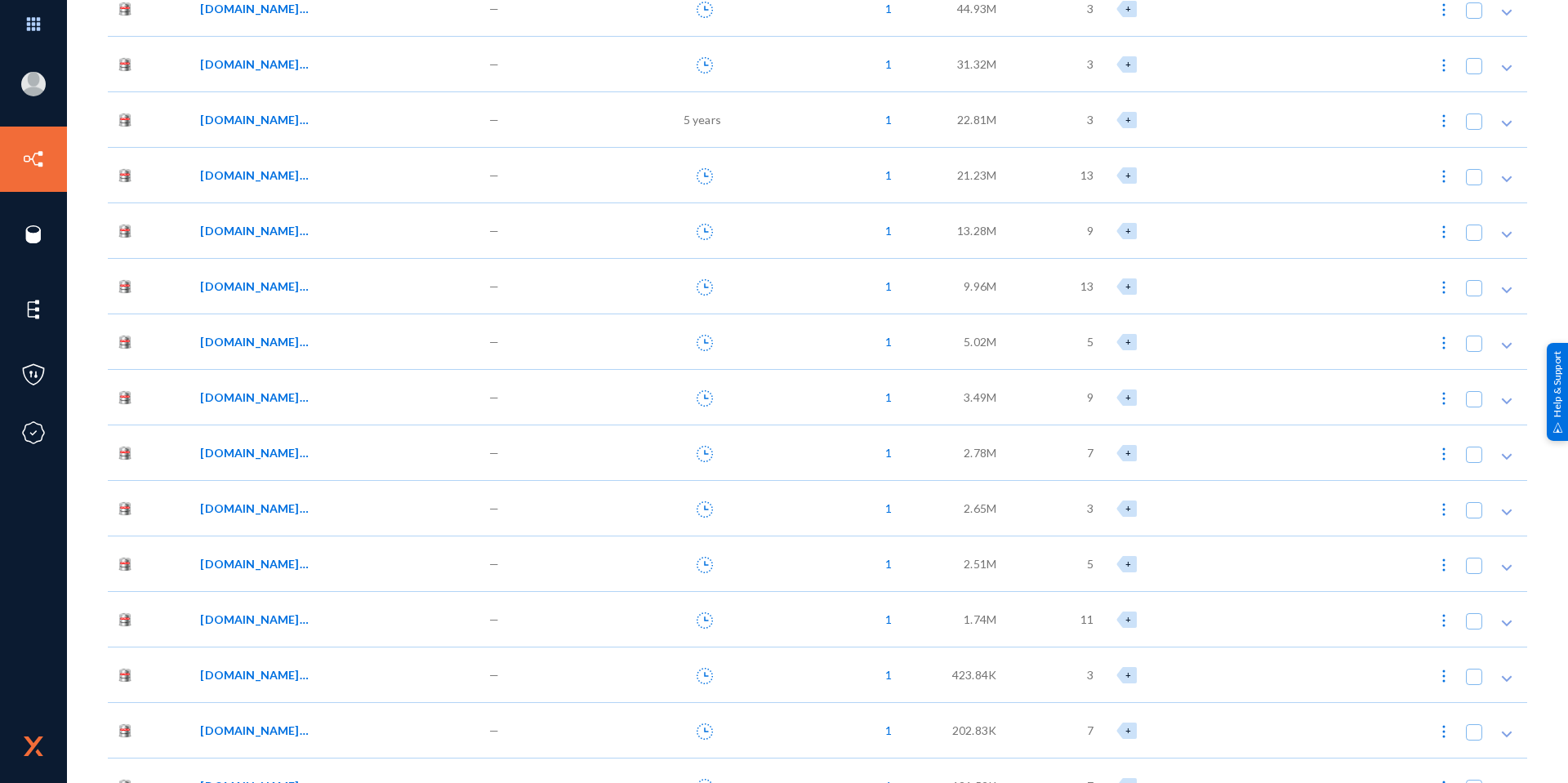
scroll to position [0, 0]
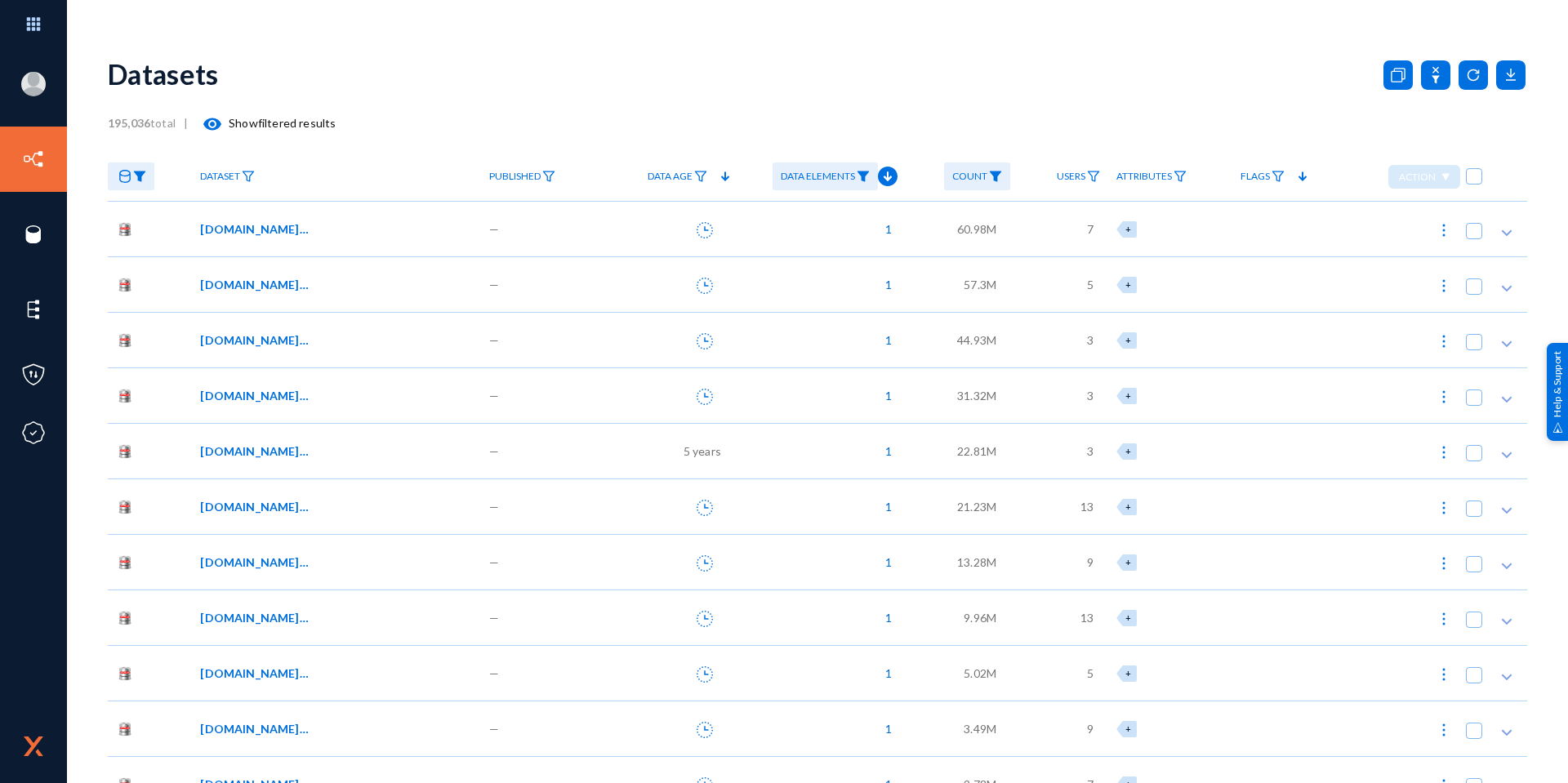
click at [377, 238] on div "[DOMAIN_NAME]_AA_TMP_VNDR_DUP" at bounding box center [336, 228] width 288 height 55
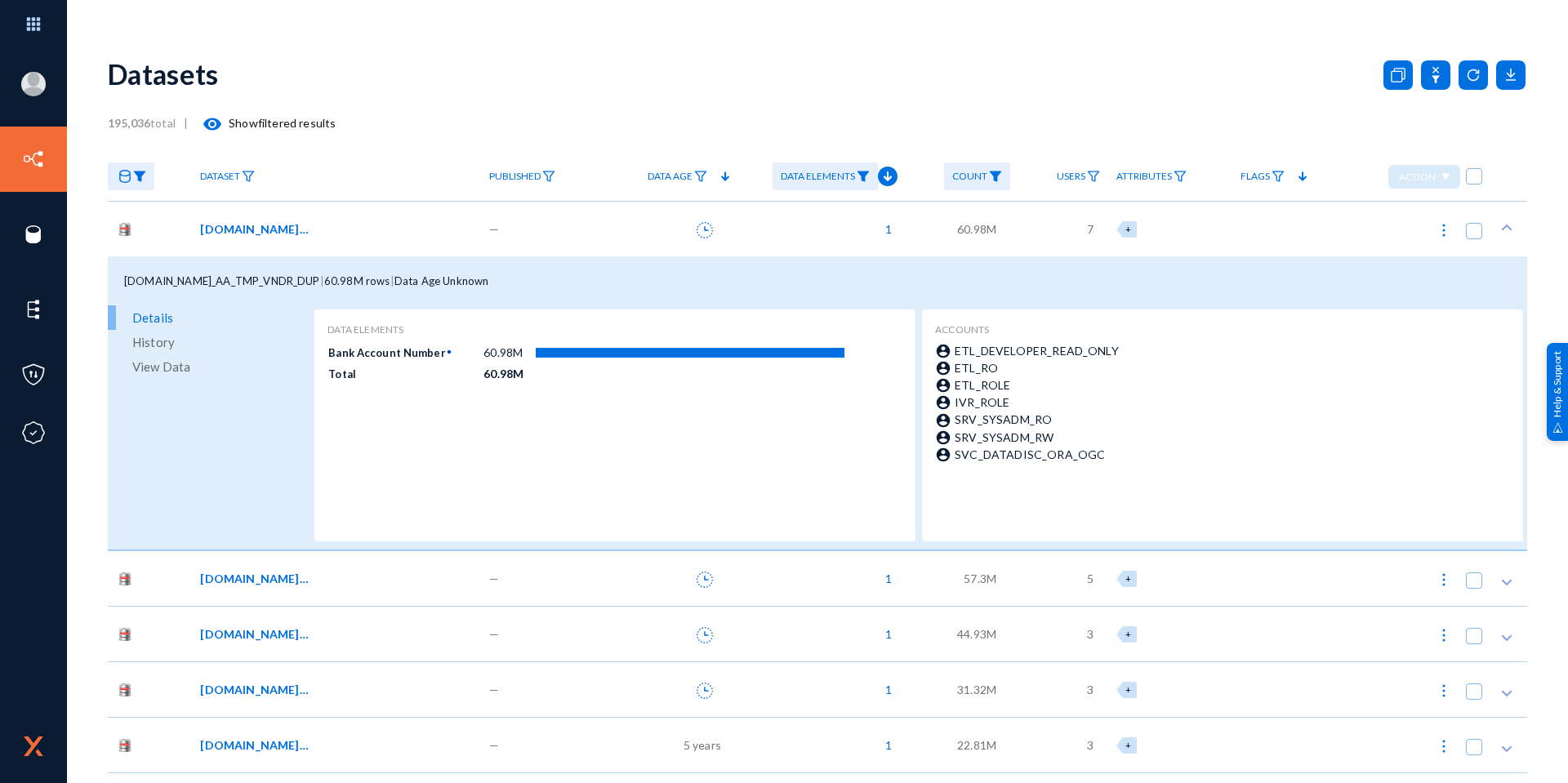
click at [360, 238] on div "[DOMAIN_NAME]_AA_TMP_VNDR_DUP" at bounding box center [336, 228] width 288 height 55
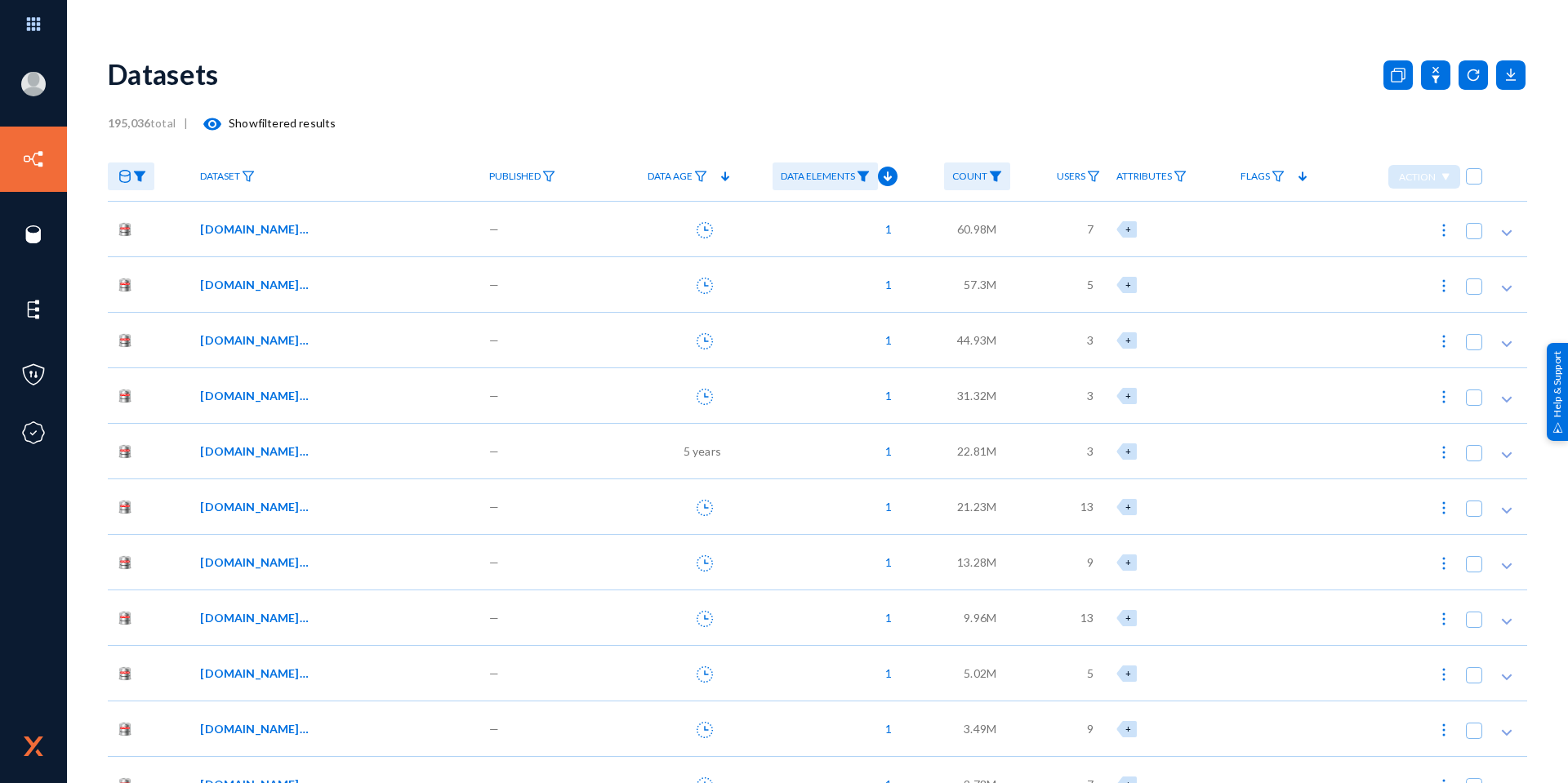
click at [866, 177] on img at bounding box center [863, 176] width 13 height 11
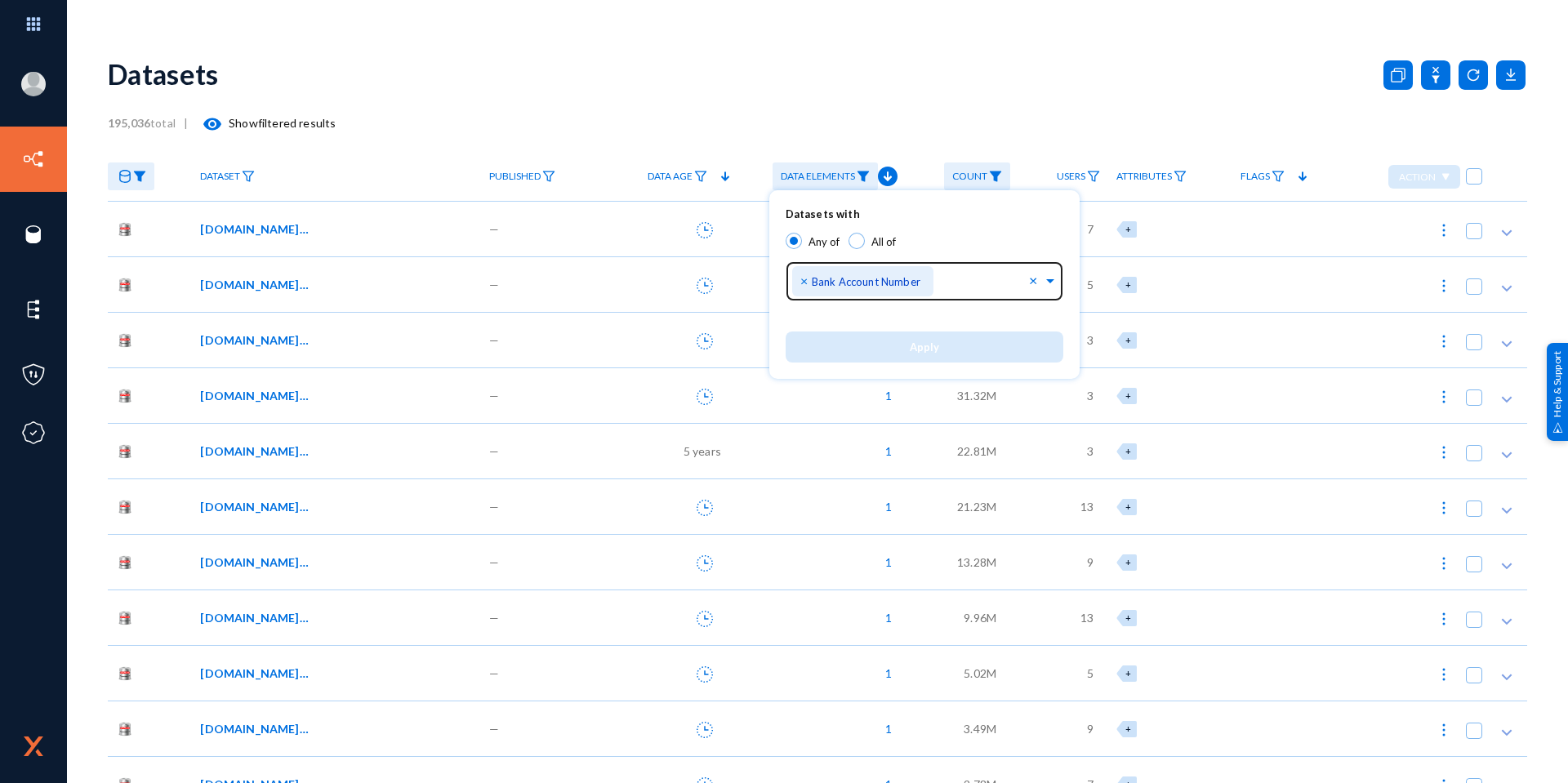
click at [801, 276] on span "×" at bounding box center [806, 281] width 11 height 16
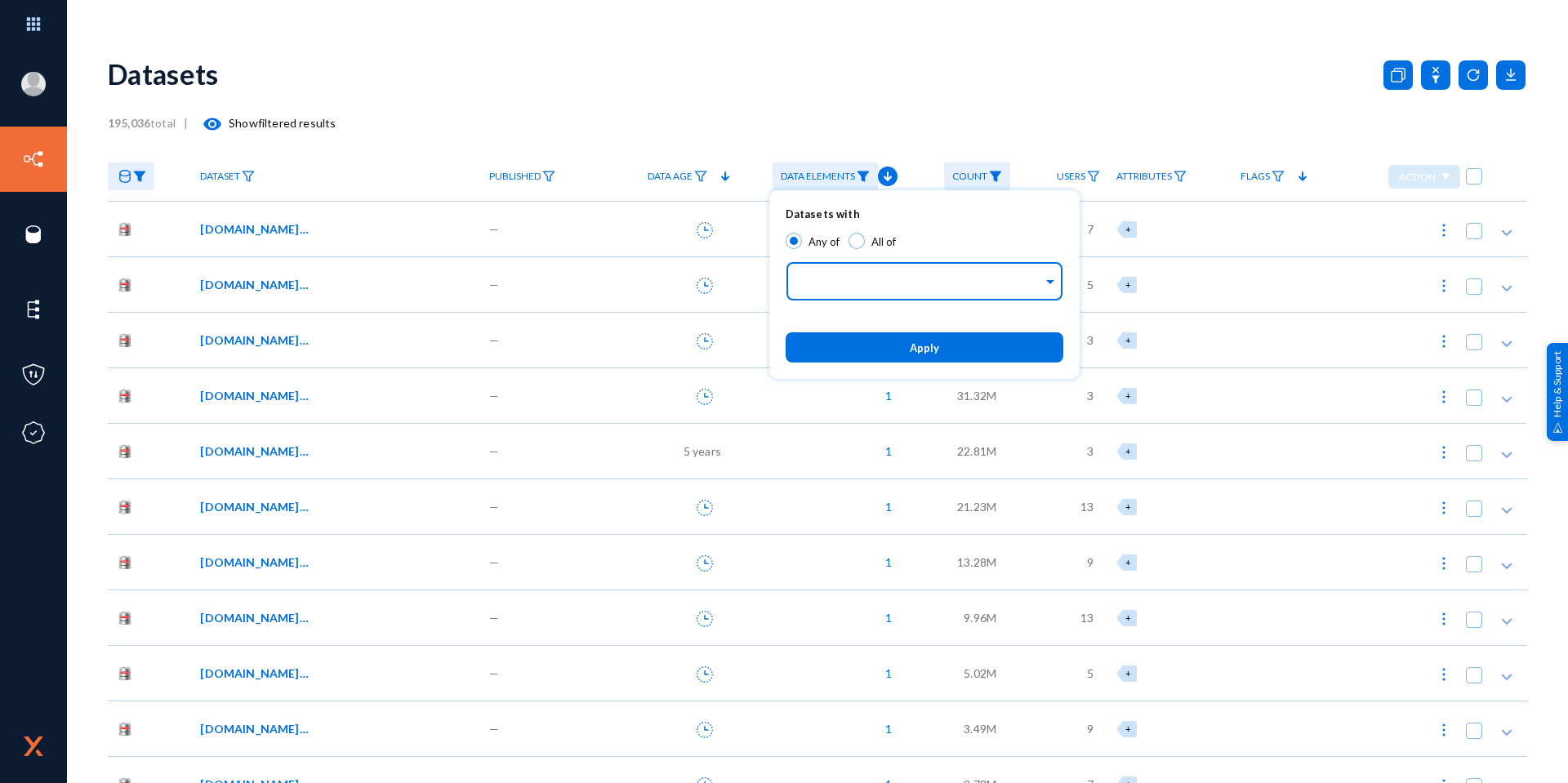
click at [818, 281] on input "text" at bounding box center [921, 284] width 244 height 16
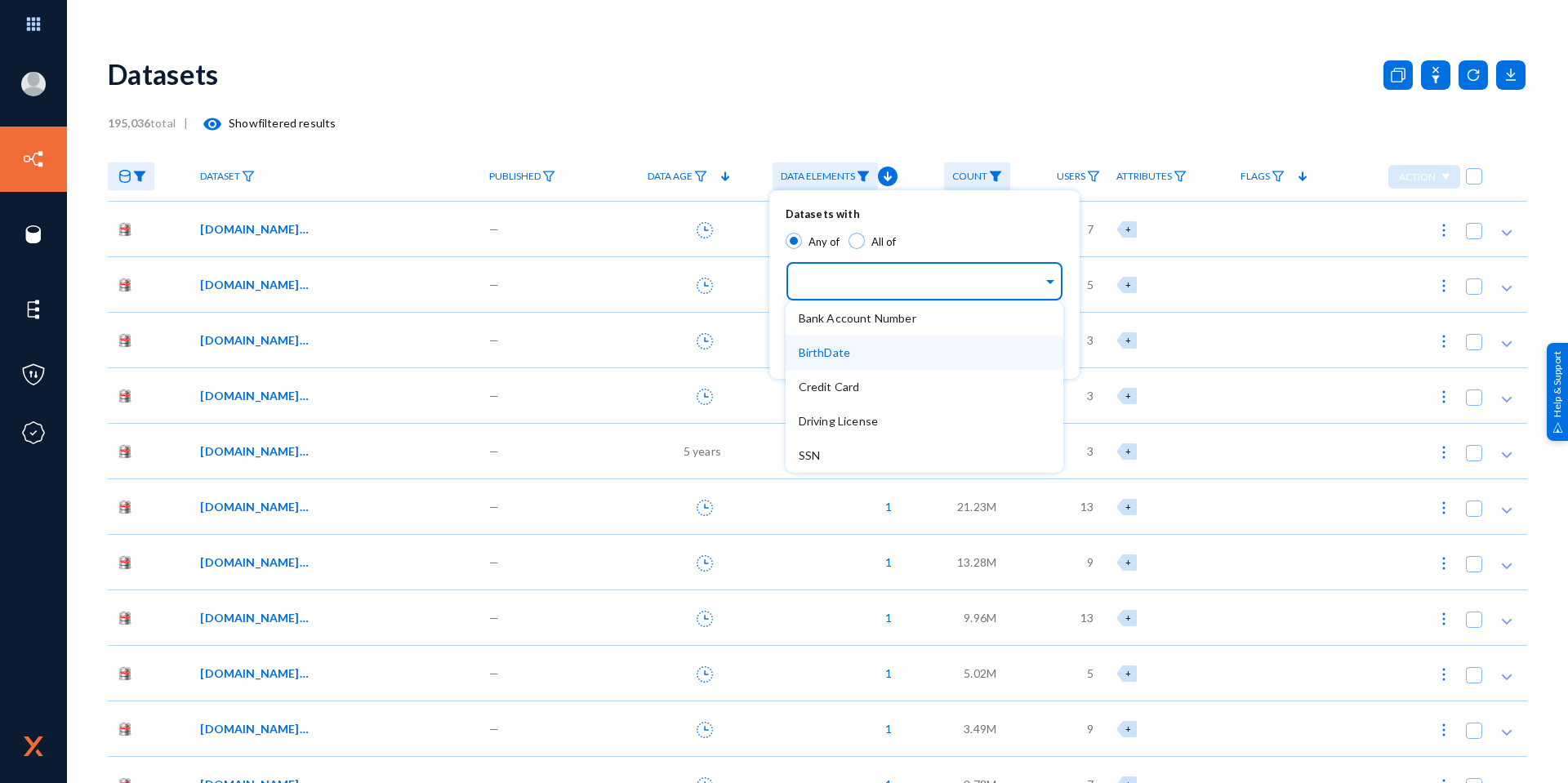
click at [832, 345] on div "BirthDate" at bounding box center [924, 353] width 278 height 34
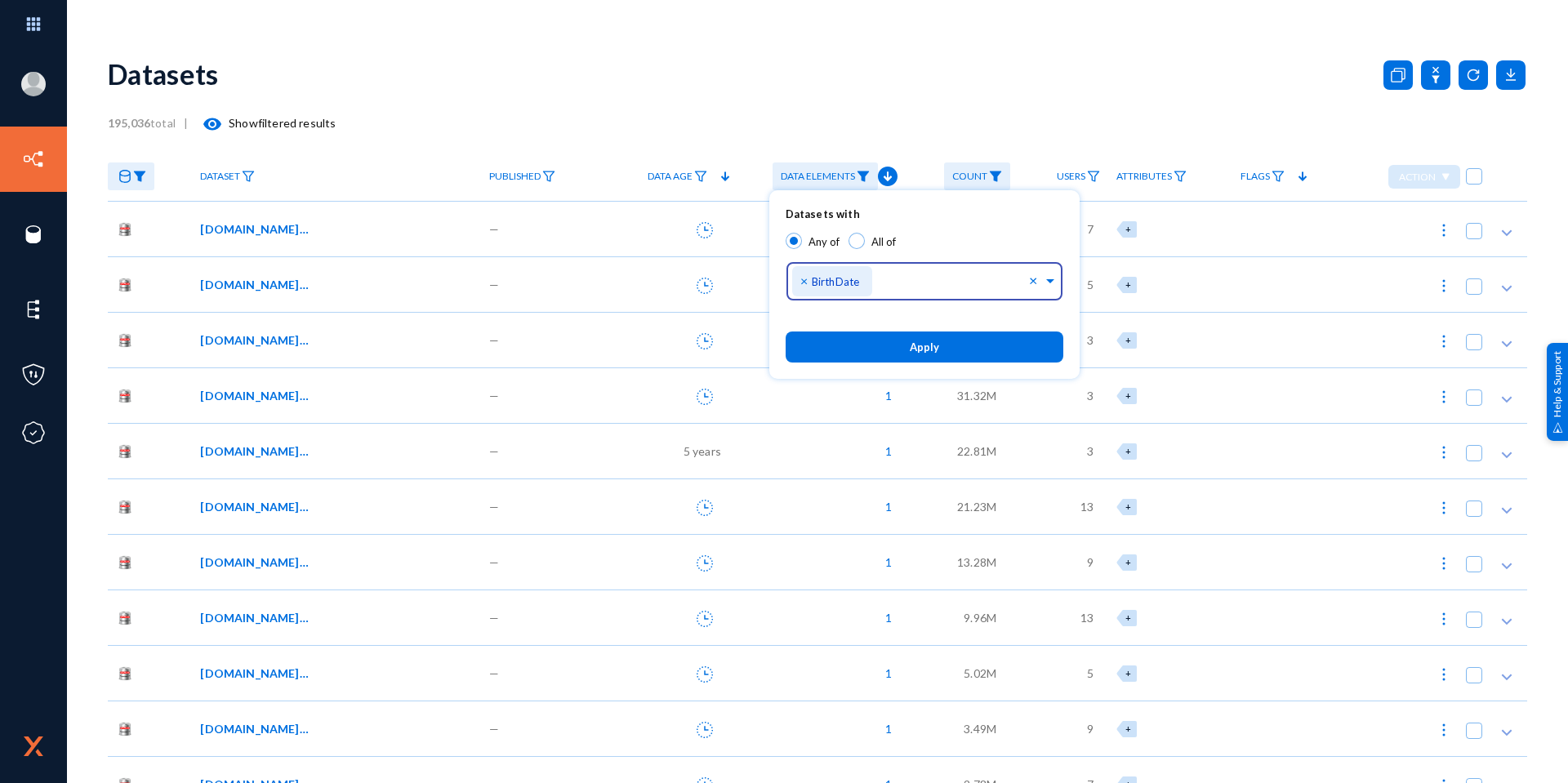
click at [896, 344] on button "Apply" at bounding box center [924, 347] width 278 height 30
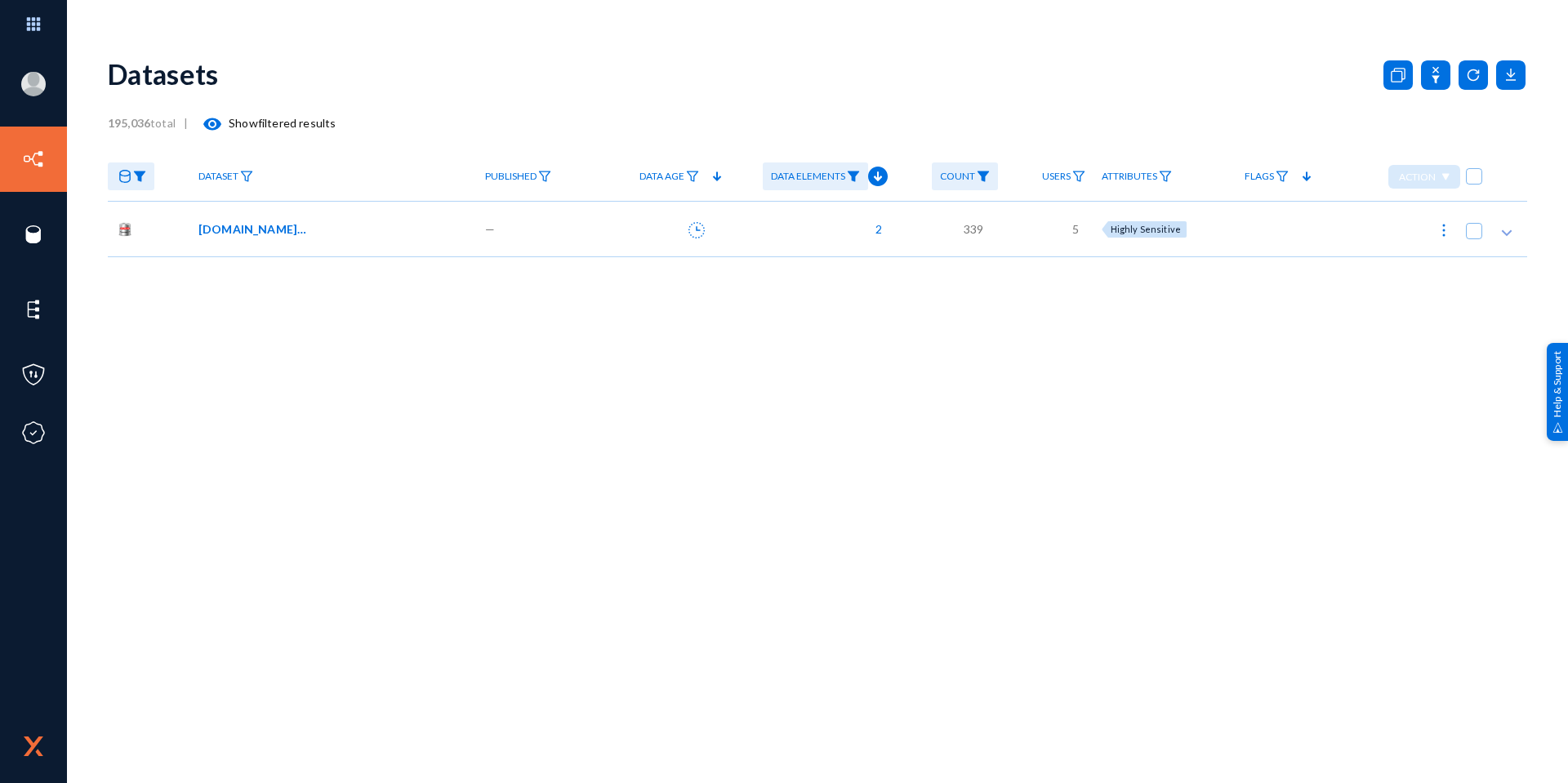
click at [286, 229] on span "[DOMAIN_NAME]_SDK_PERS_DATA" at bounding box center [253, 229] width 110 height 17
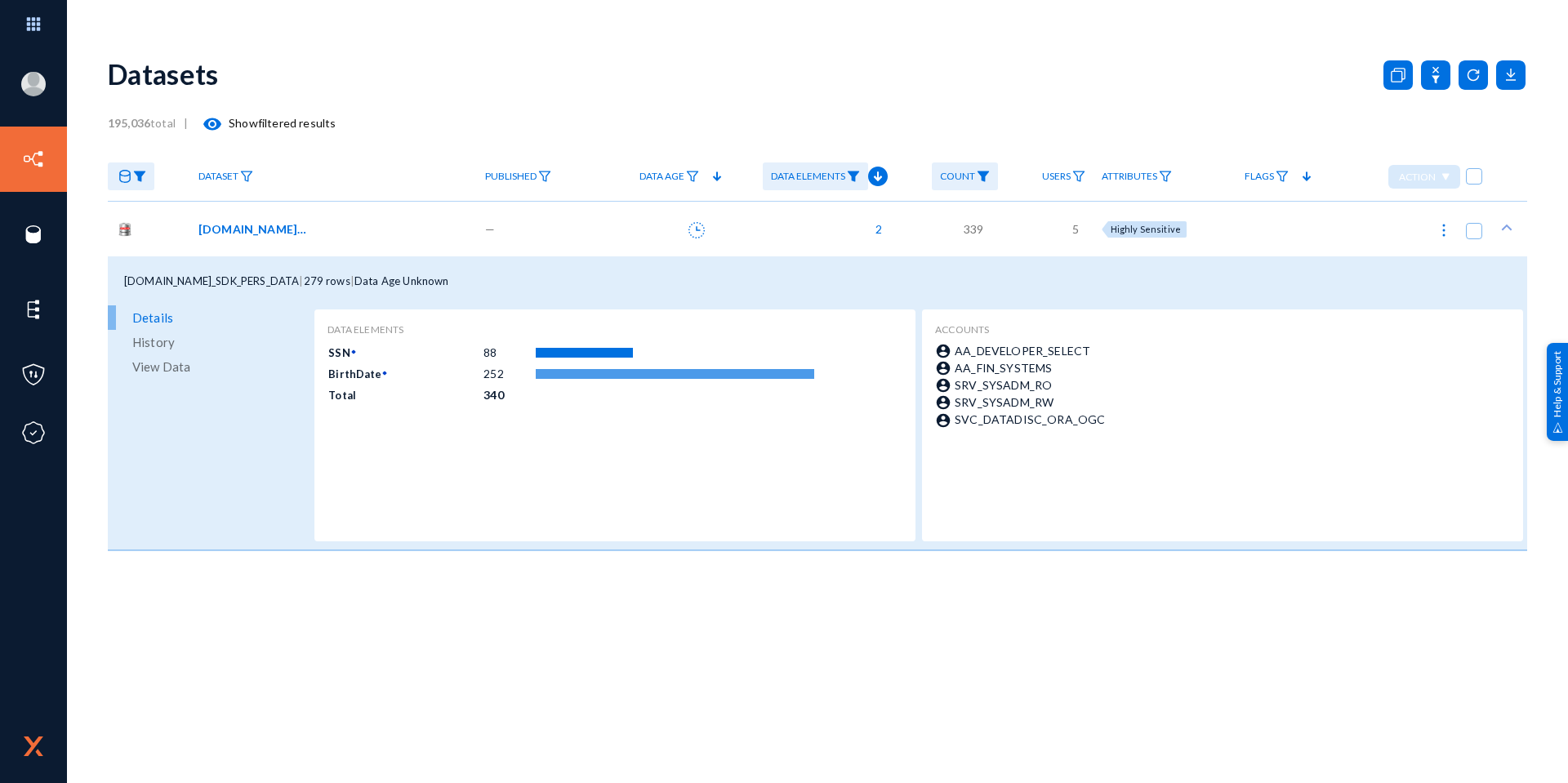
click at [186, 362] on span "View Data" at bounding box center [161, 367] width 58 height 25
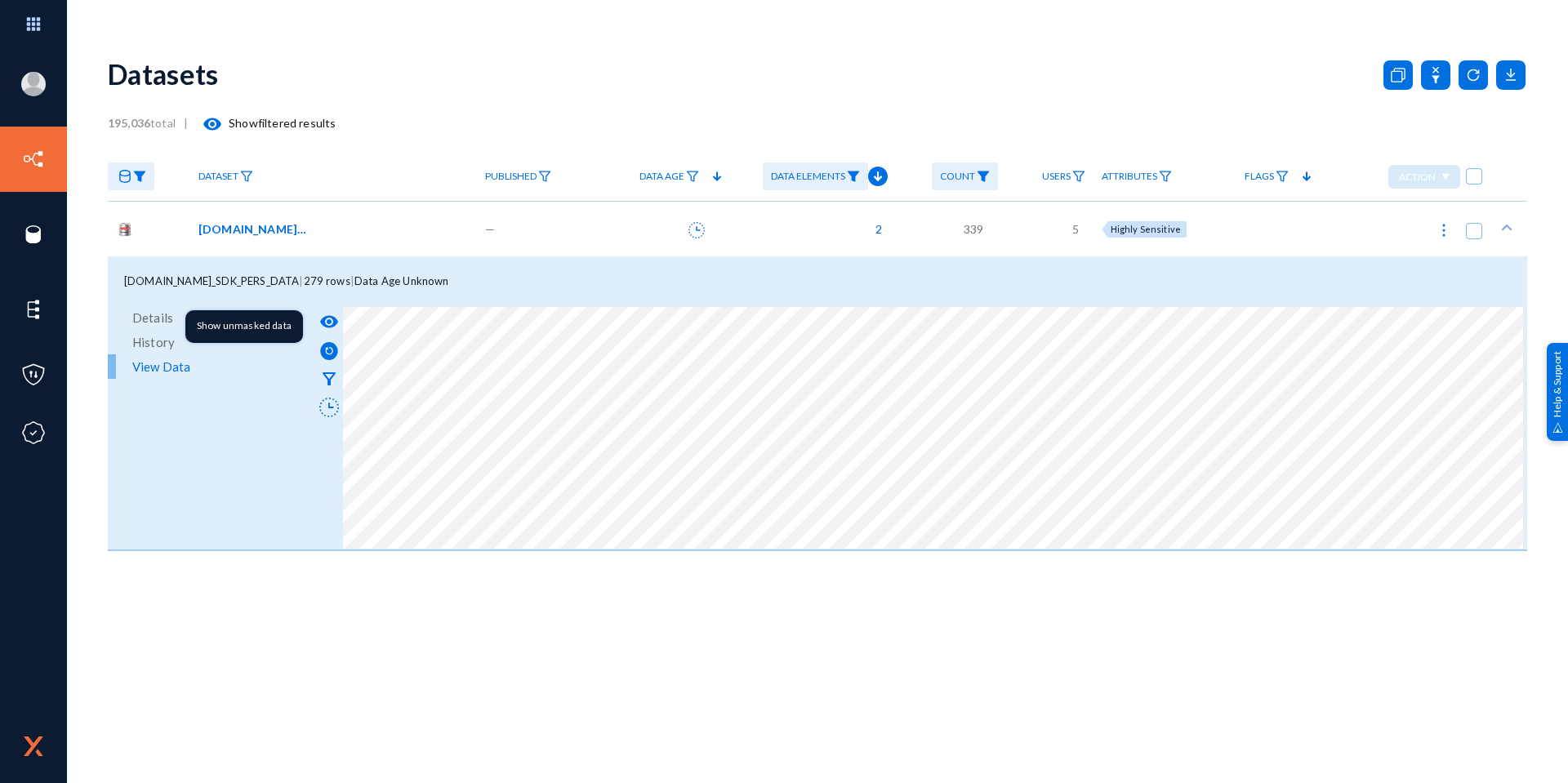
click at [332, 320] on mat-icon "visibility" at bounding box center [329, 322] width 19 height 19
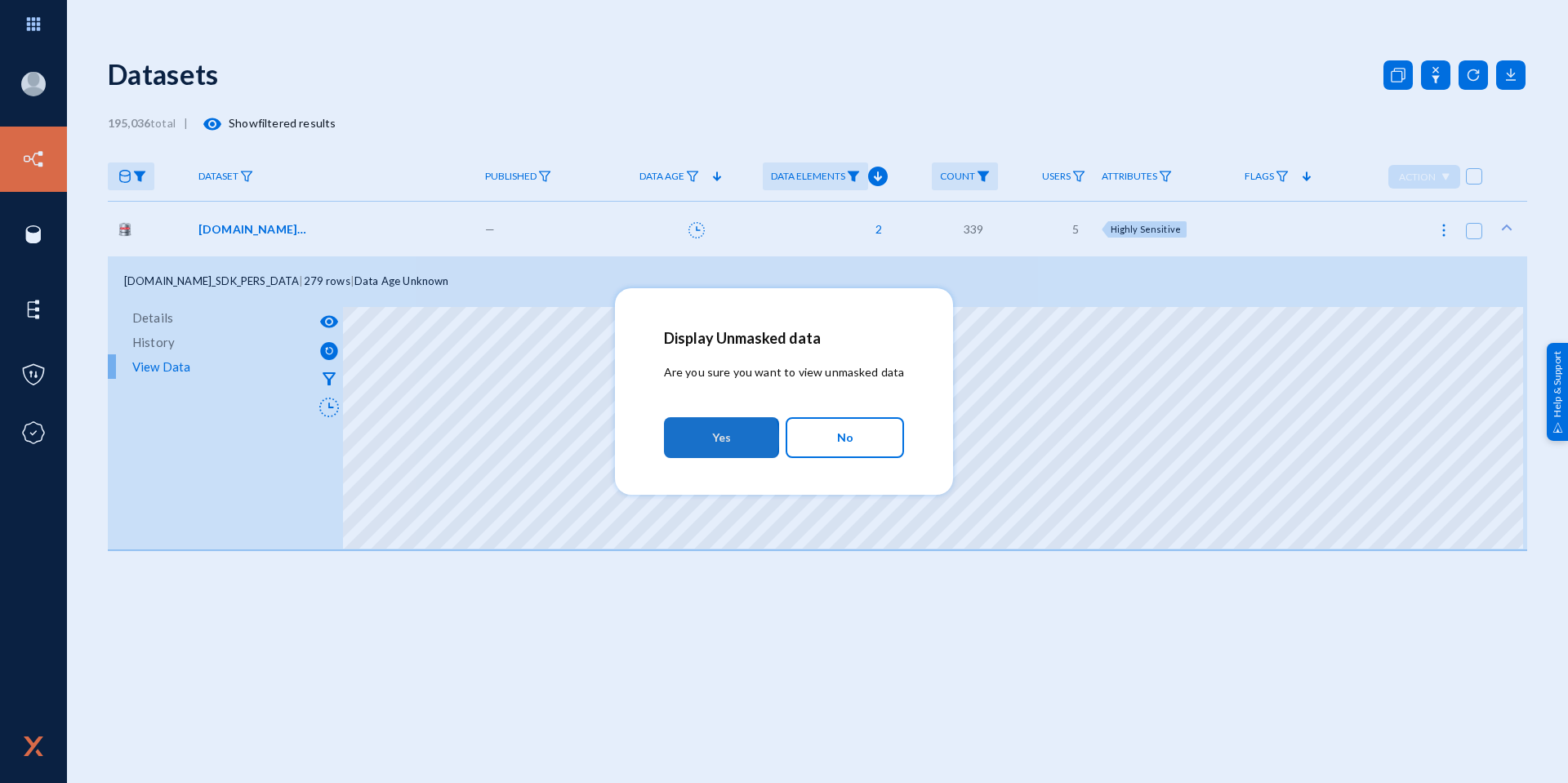
click at [723, 439] on span "Yes" at bounding box center [721, 437] width 18 height 29
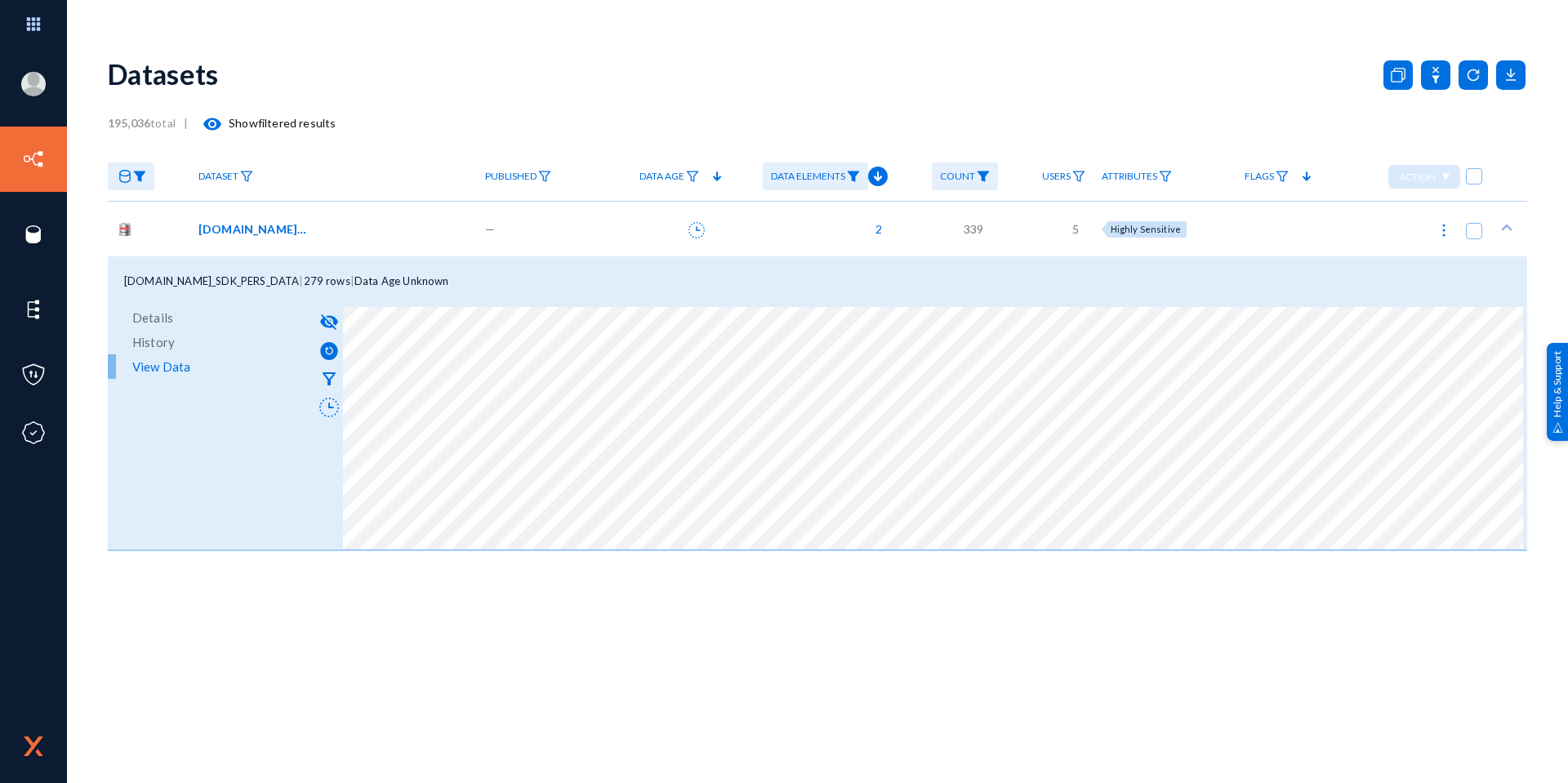
click at [899, 557] on div "Datasets 195,036 total | visibility Show filtered results Dataset Published Dat…" at bounding box center [818, 412] width 1419 height 743
click at [860, 179] on img at bounding box center [853, 176] width 13 height 11
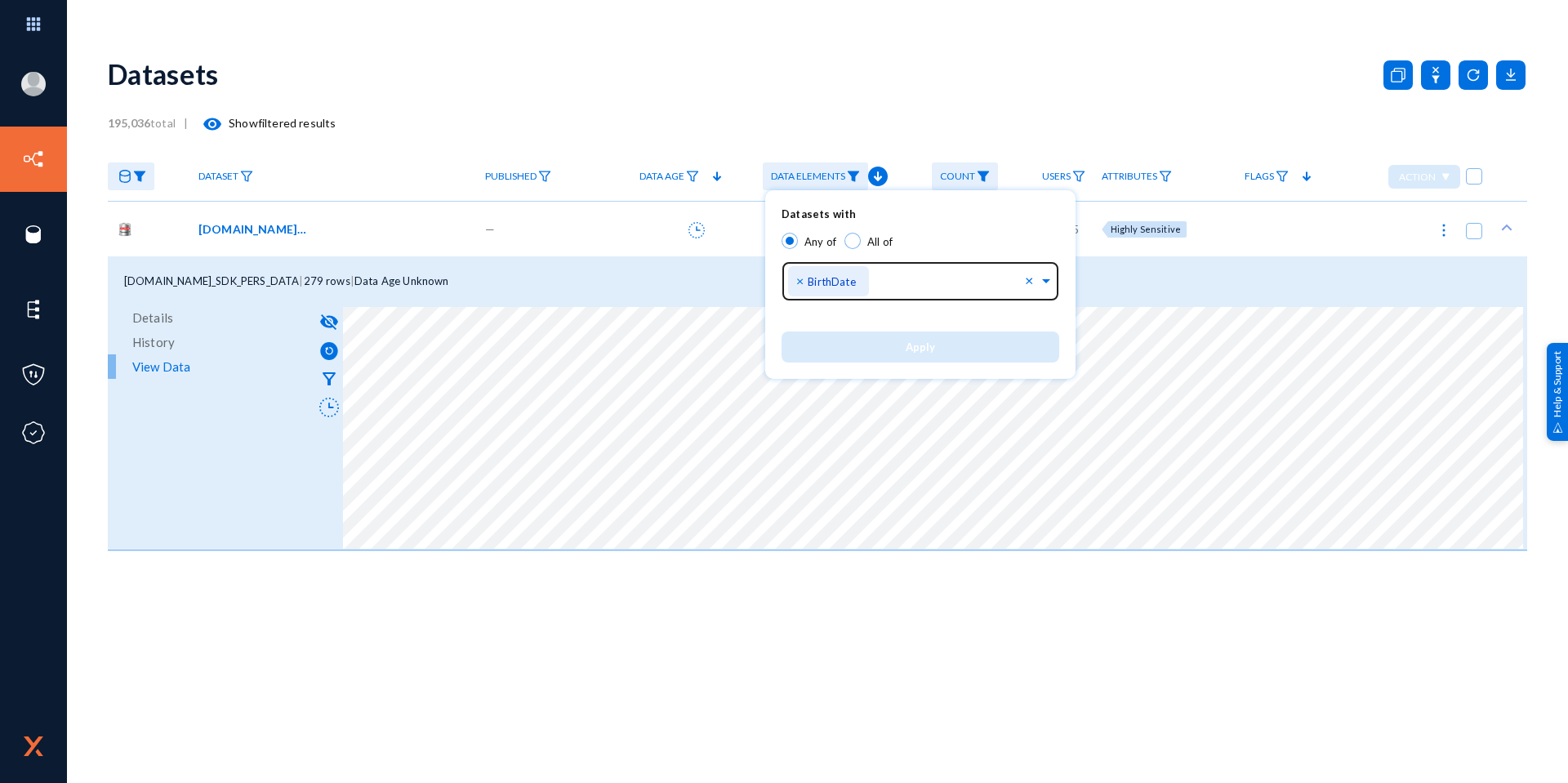
click at [803, 278] on span "×" at bounding box center [801, 281] width 11 height 16
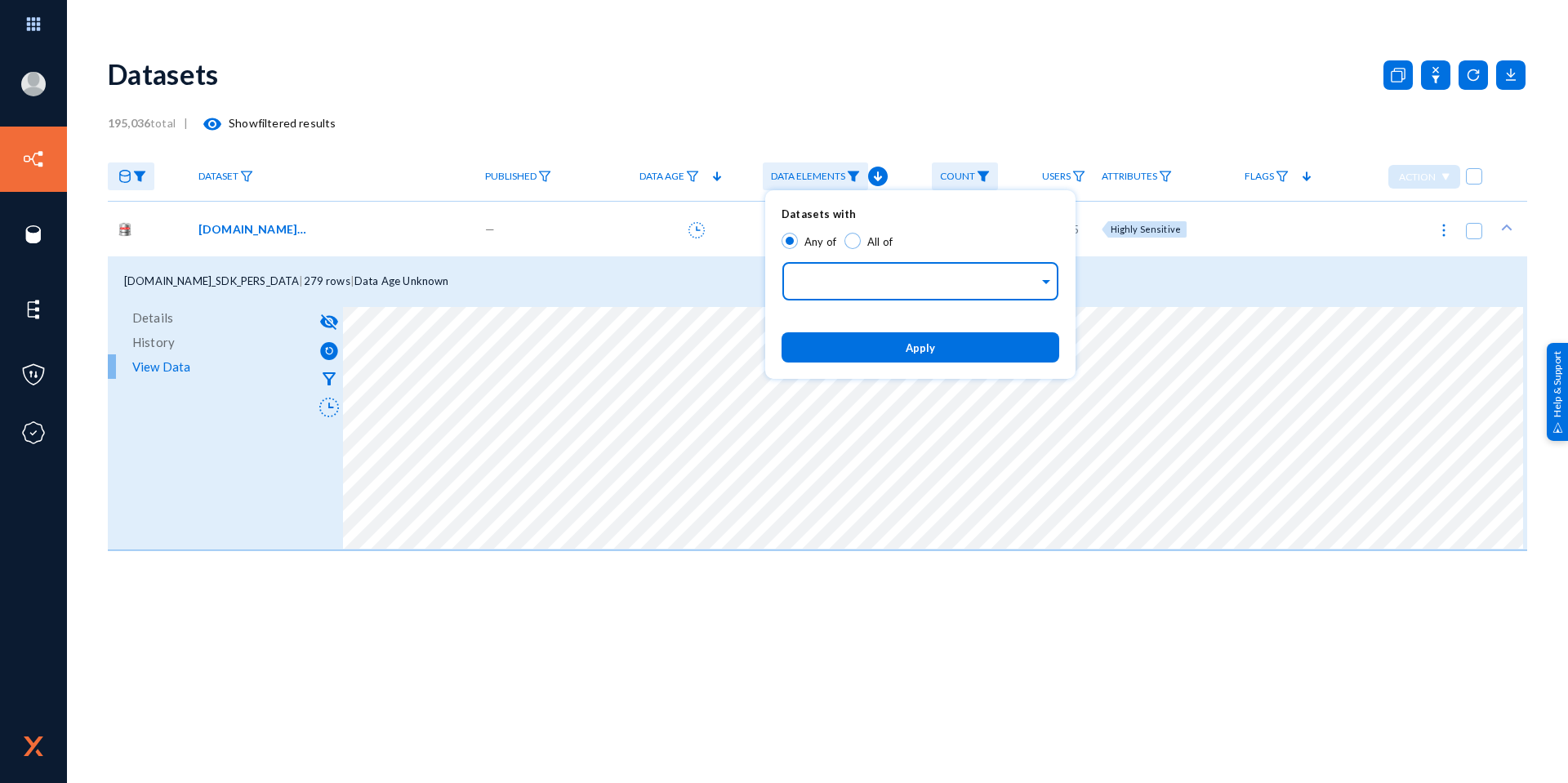
click at [829, 278] on input "text" at bounding box center [916, 284] width 244 height 16
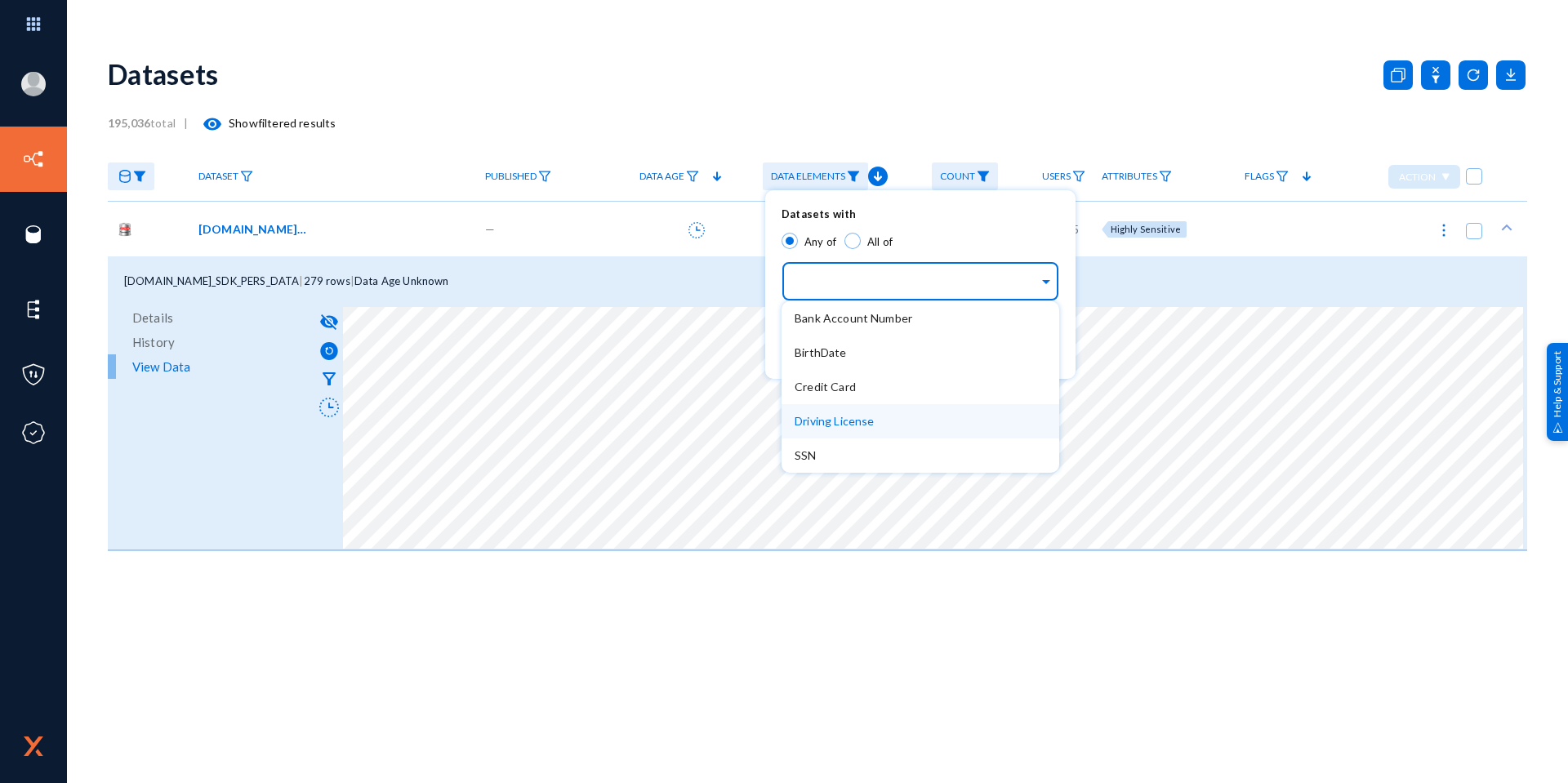
click at [850, 421] on span "Driving License" at bounding box center [834, 421] width 79 height 14
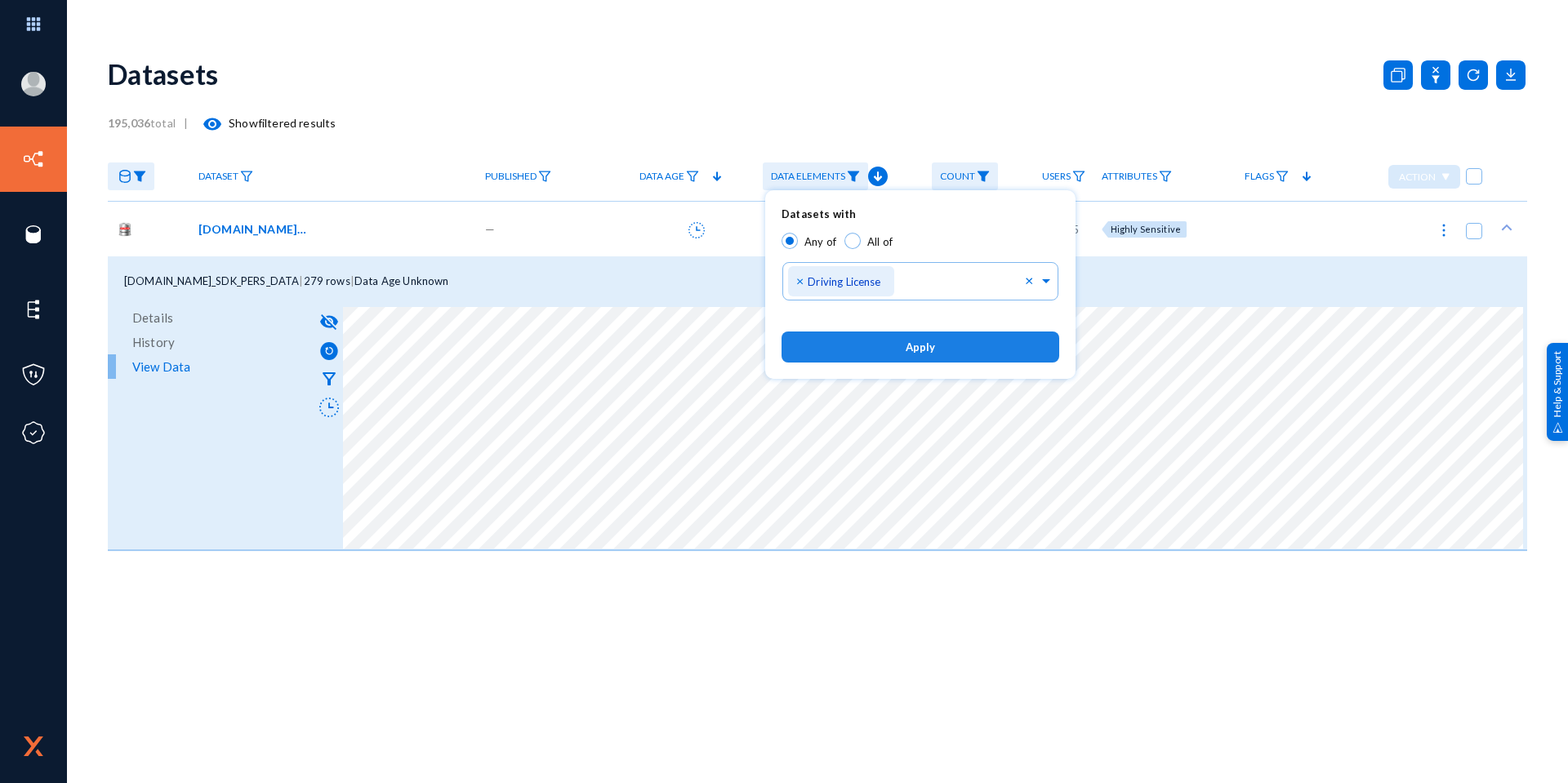
click at [938, 348] on button "Apply" at bounding box center [921, 347] width 278 height 30
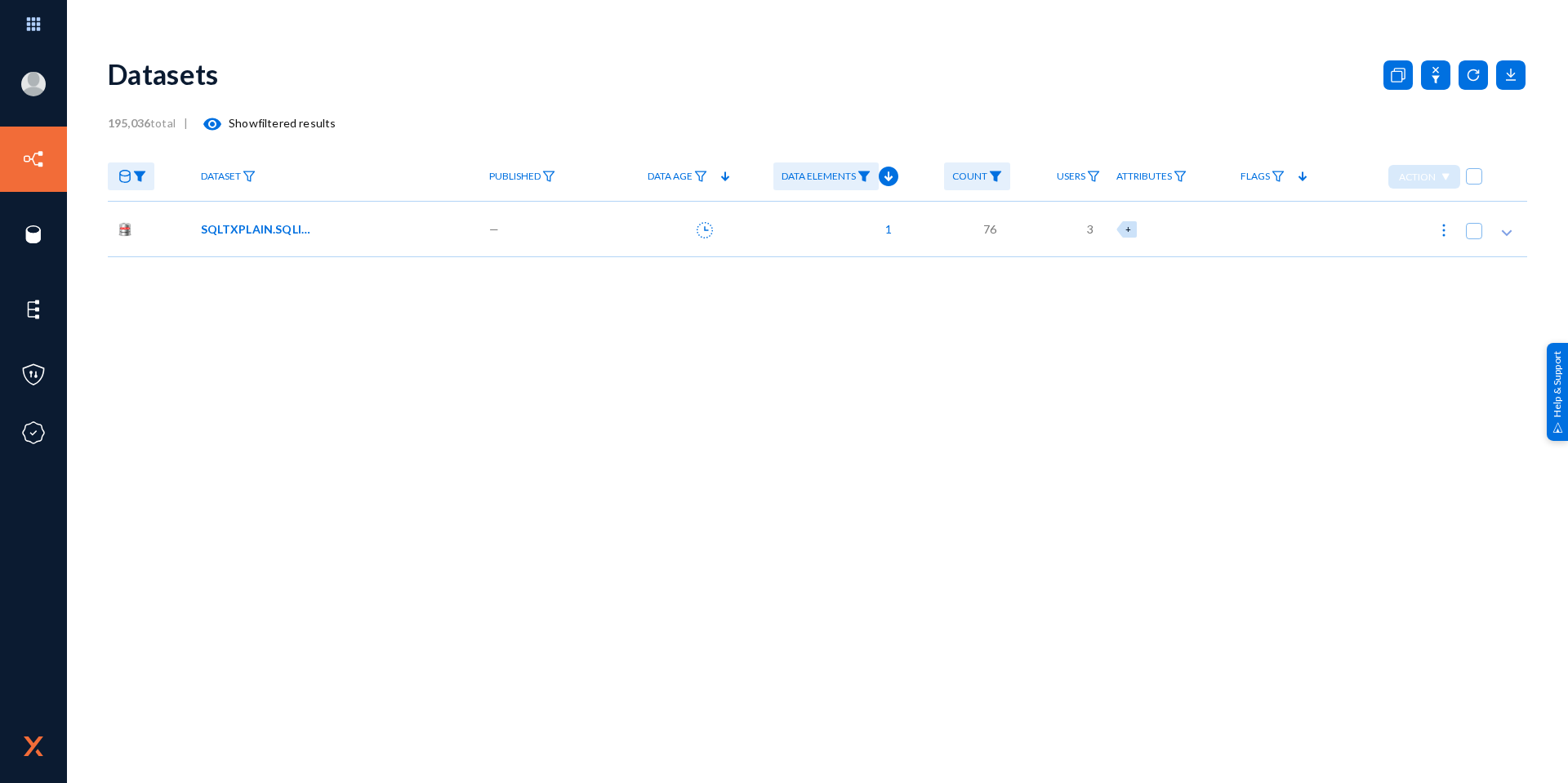
click at [281, 231] on span "SQLTXPLAIN.SQLI$_FILE" at bounding box center [255, 229] width 110 height 17
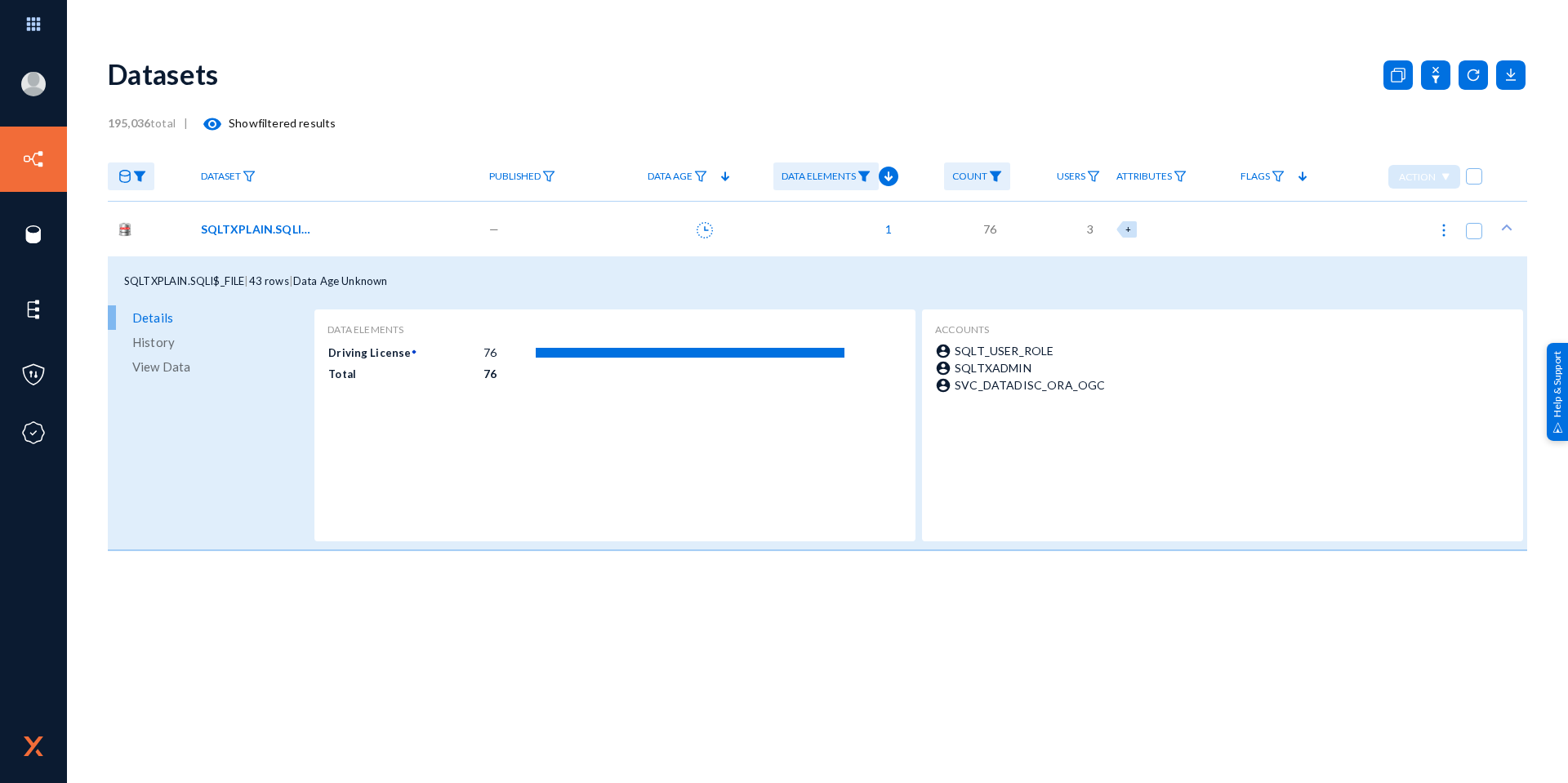
click at [146, 363] on span "View Data" at bounding box center [161, 367] width 58 height 25
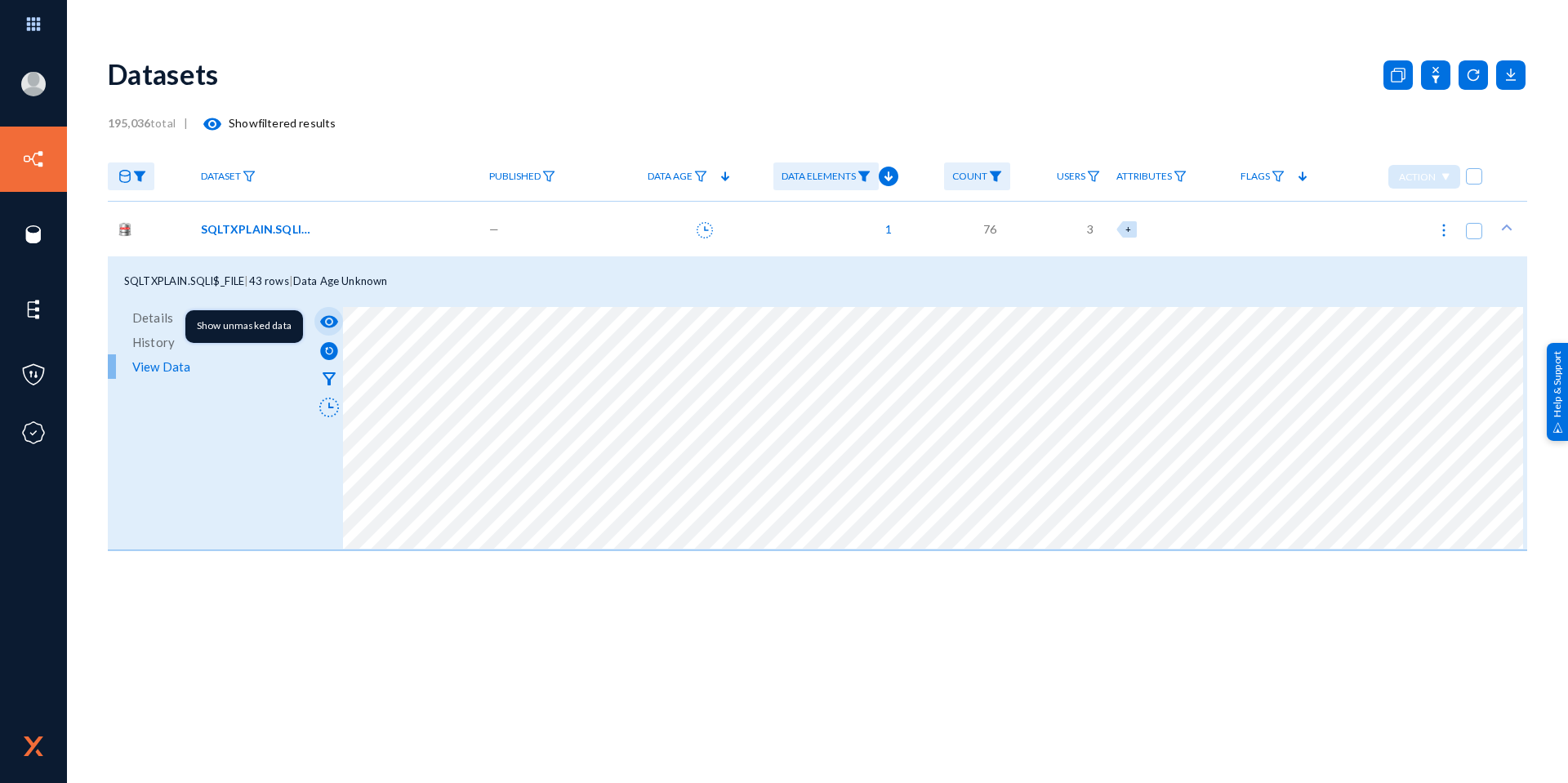
click at [332, 321] on mat-icon "visibility" at bounding box center [329, 322] width 19 height 19
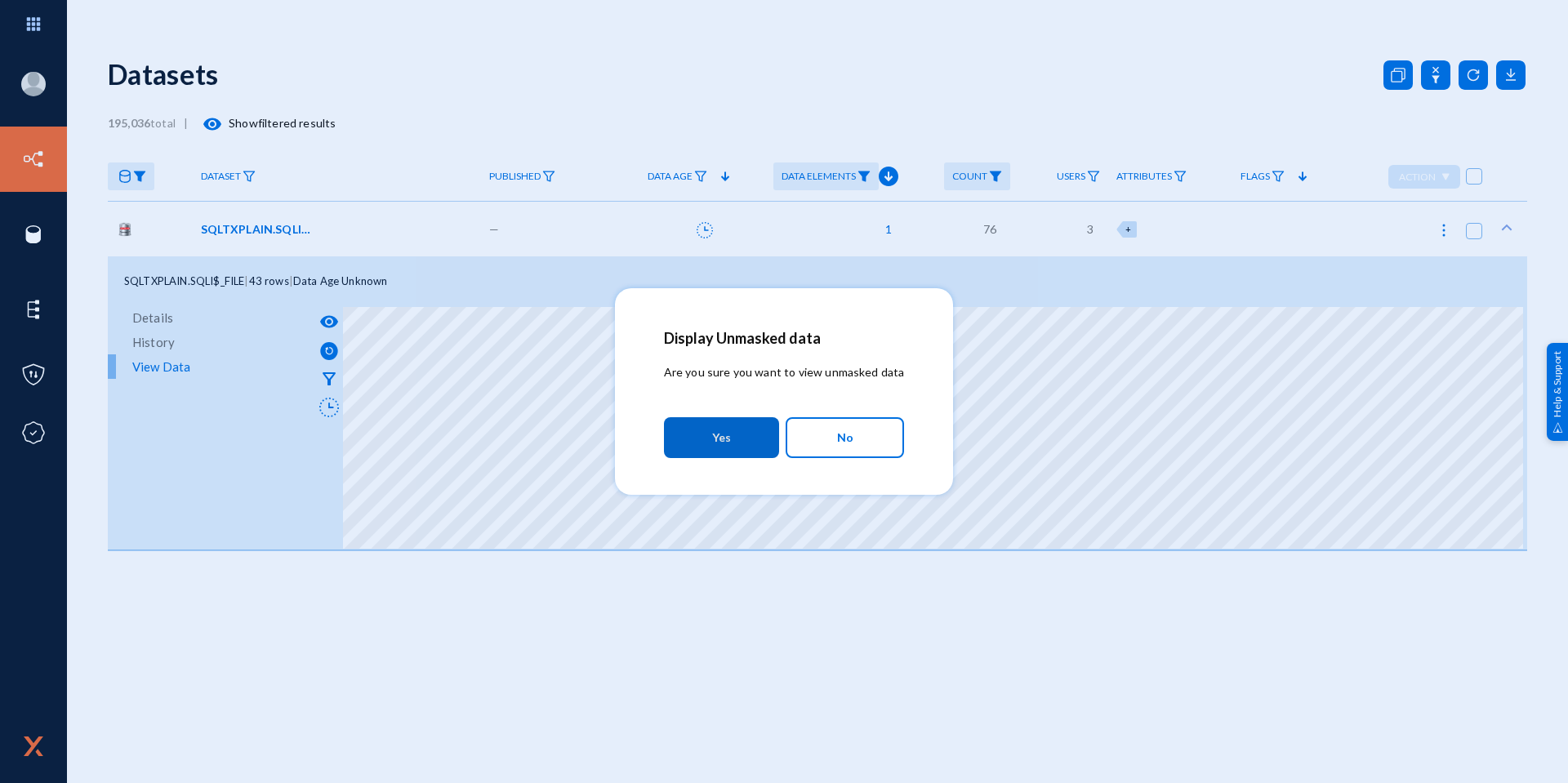
click at [706, 432] on button "Yes" at bounding box center [721, 437] width 115 height 40
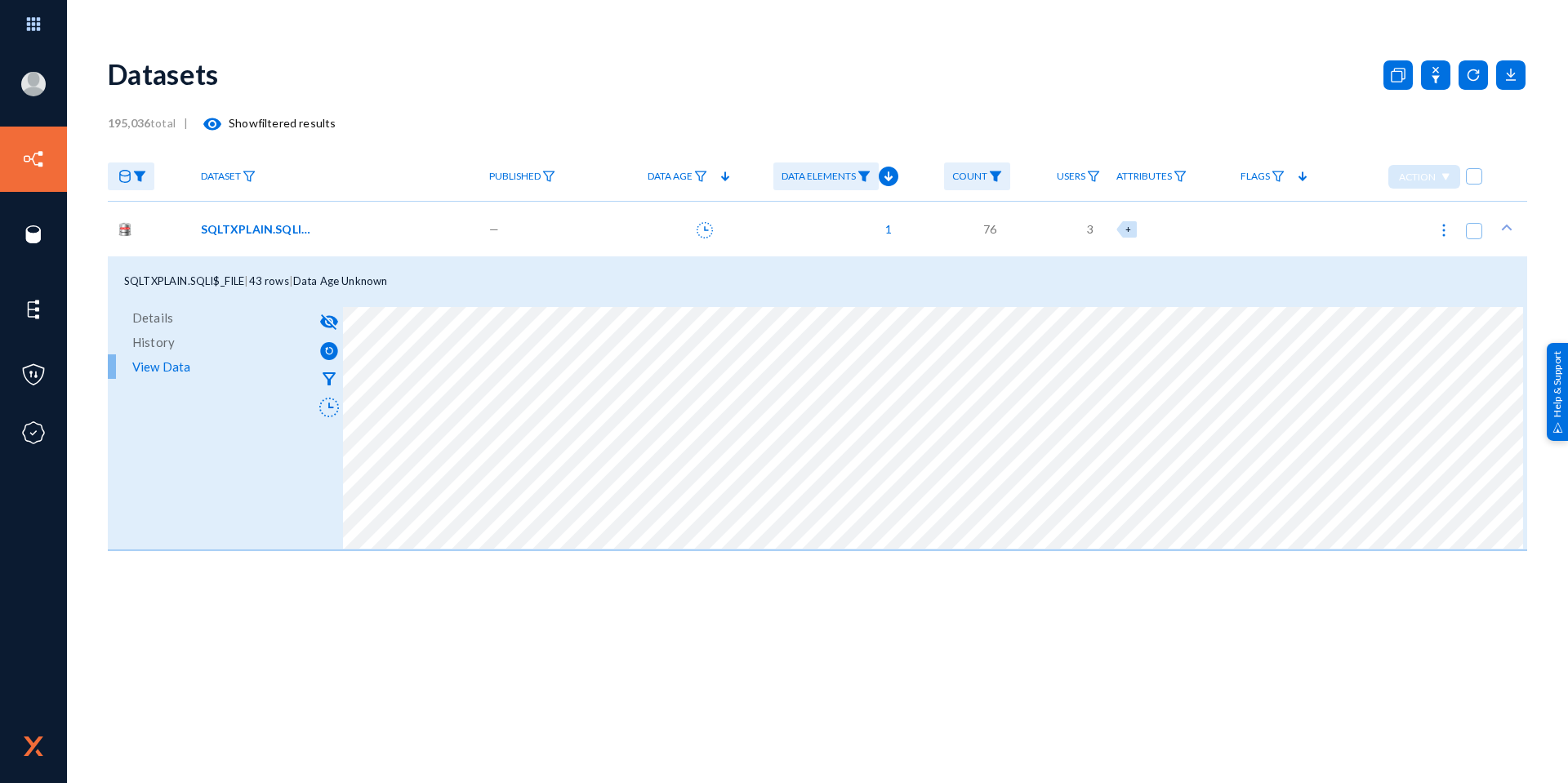
click at [868, 179] on img at bounding box center [864, 176] width 13 height 11
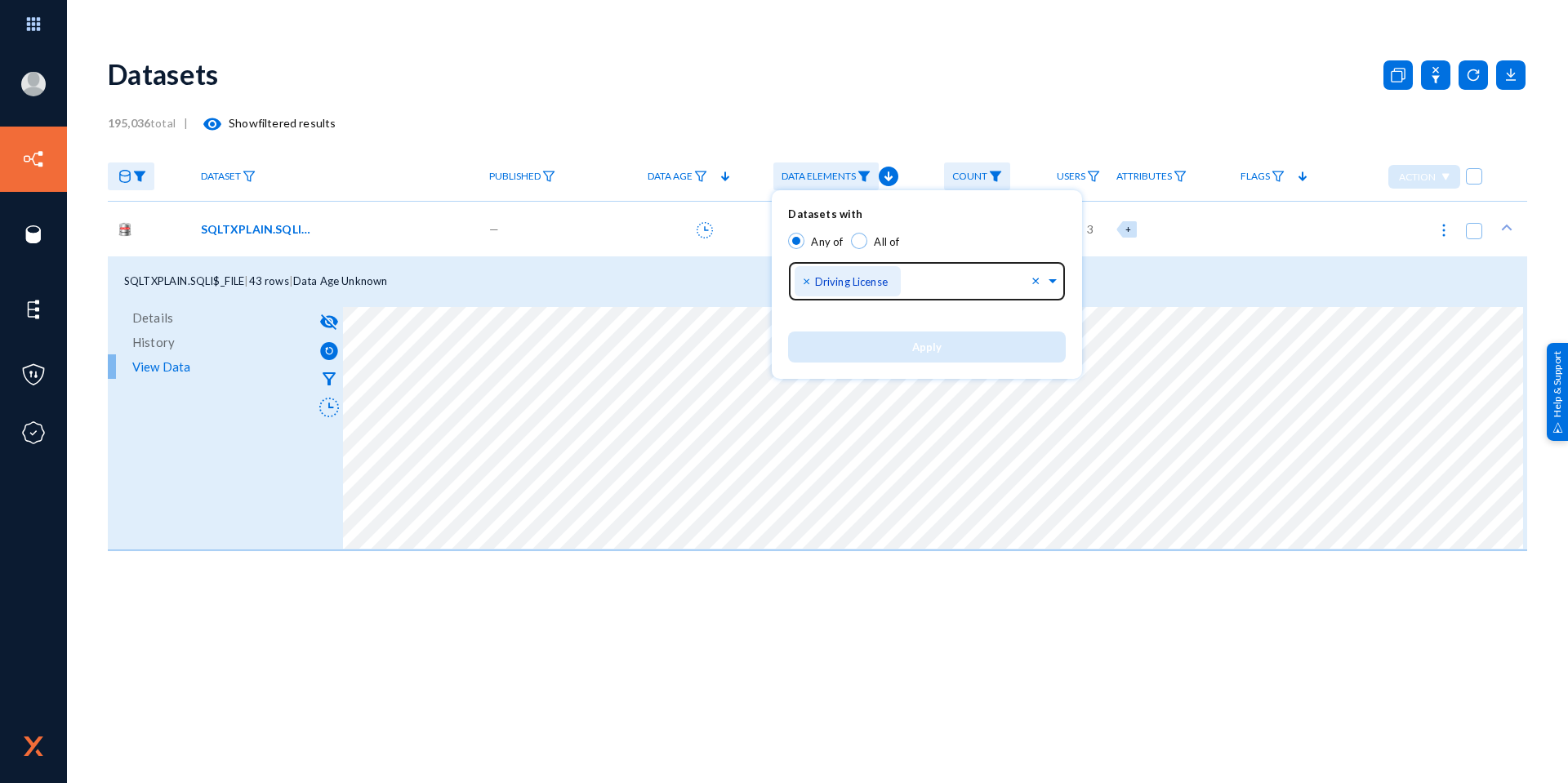
click at [804, 280] on span "×" at bounding box center [808, 281] width 11 height 16
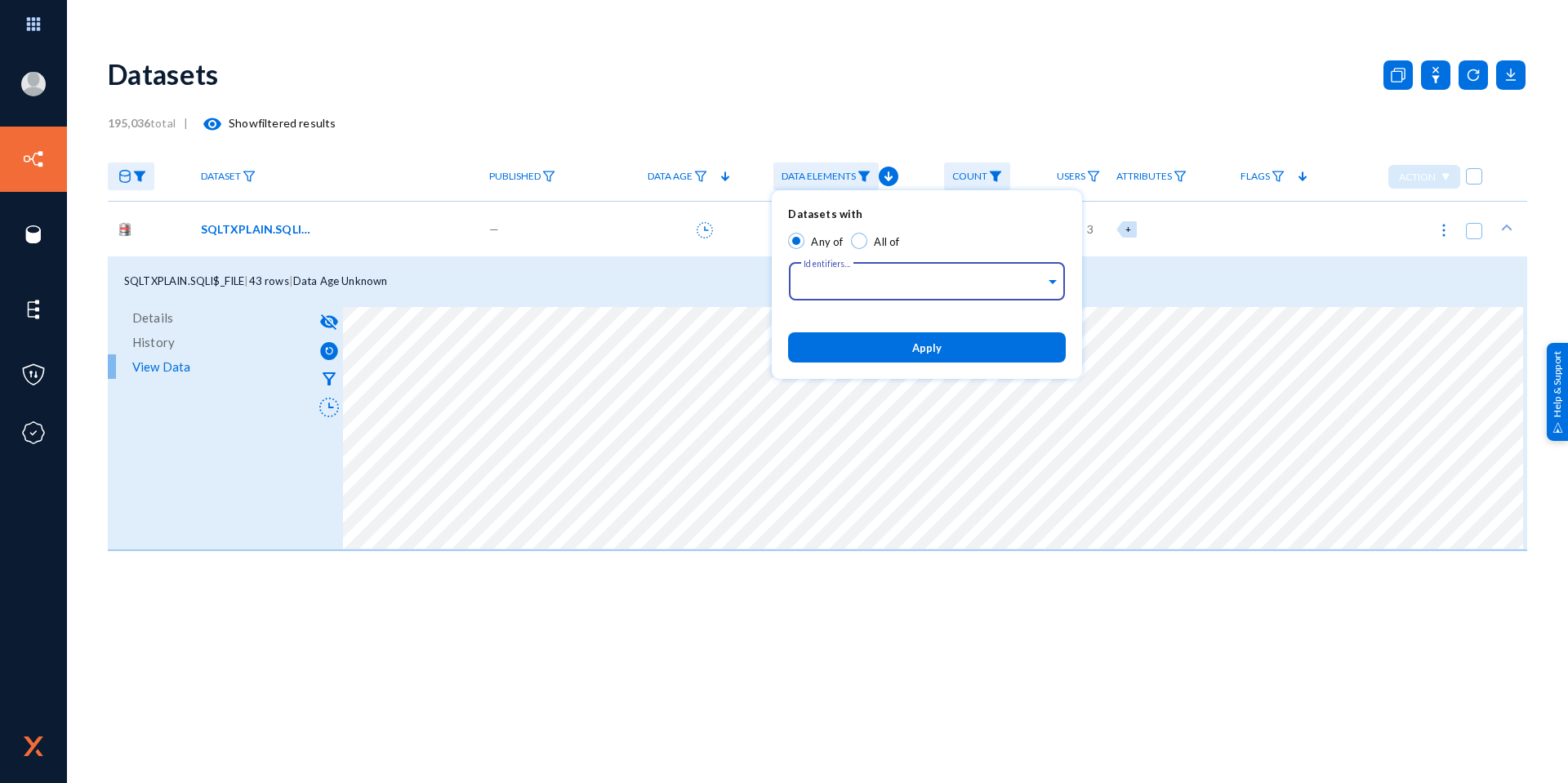
click at [839, 348] on button "Apply" at bounding box center [927, 348] width 278 height 30
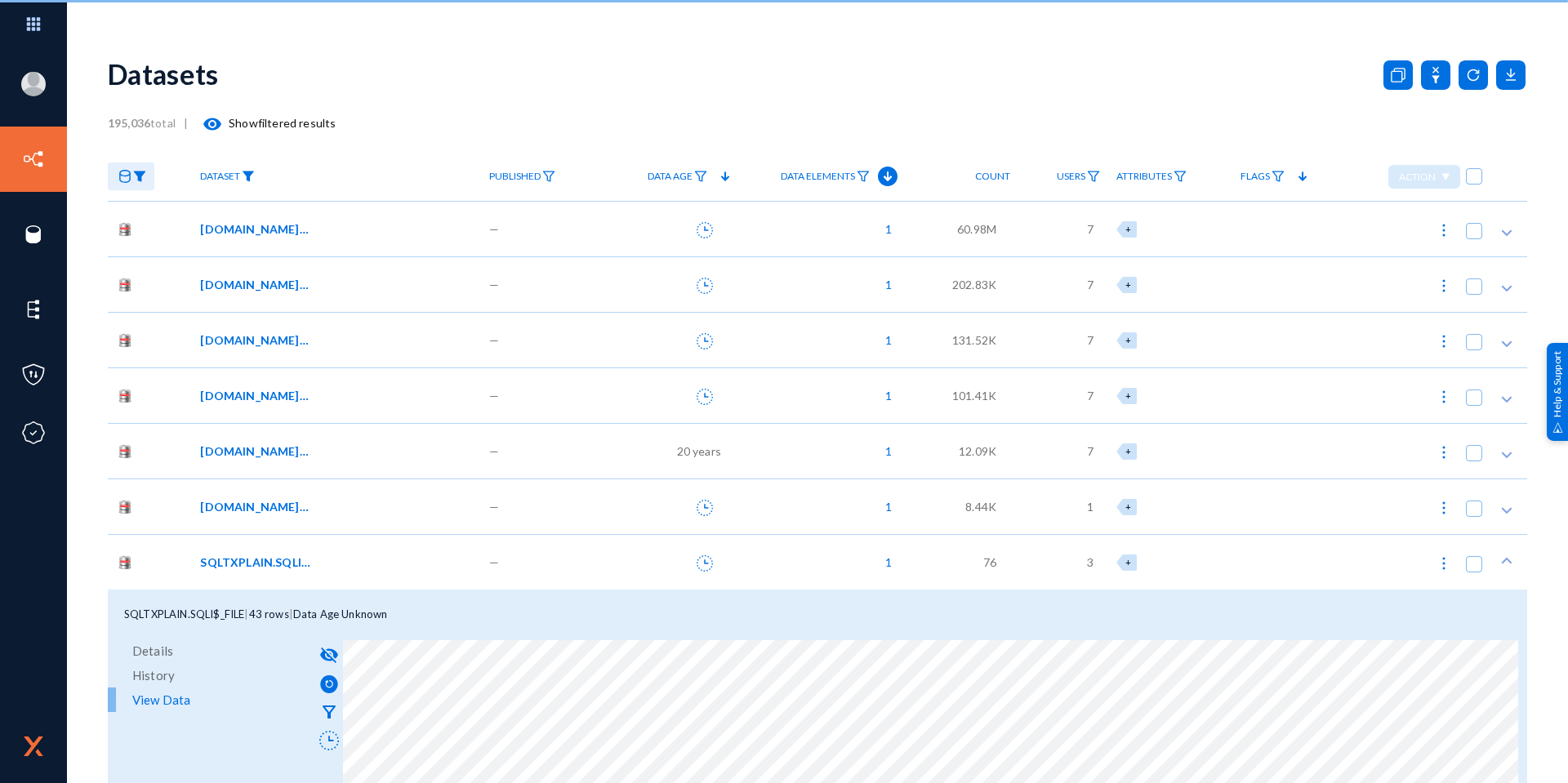
click at [250, 179] on img at bounding box center [248, 176] width 13 height 11
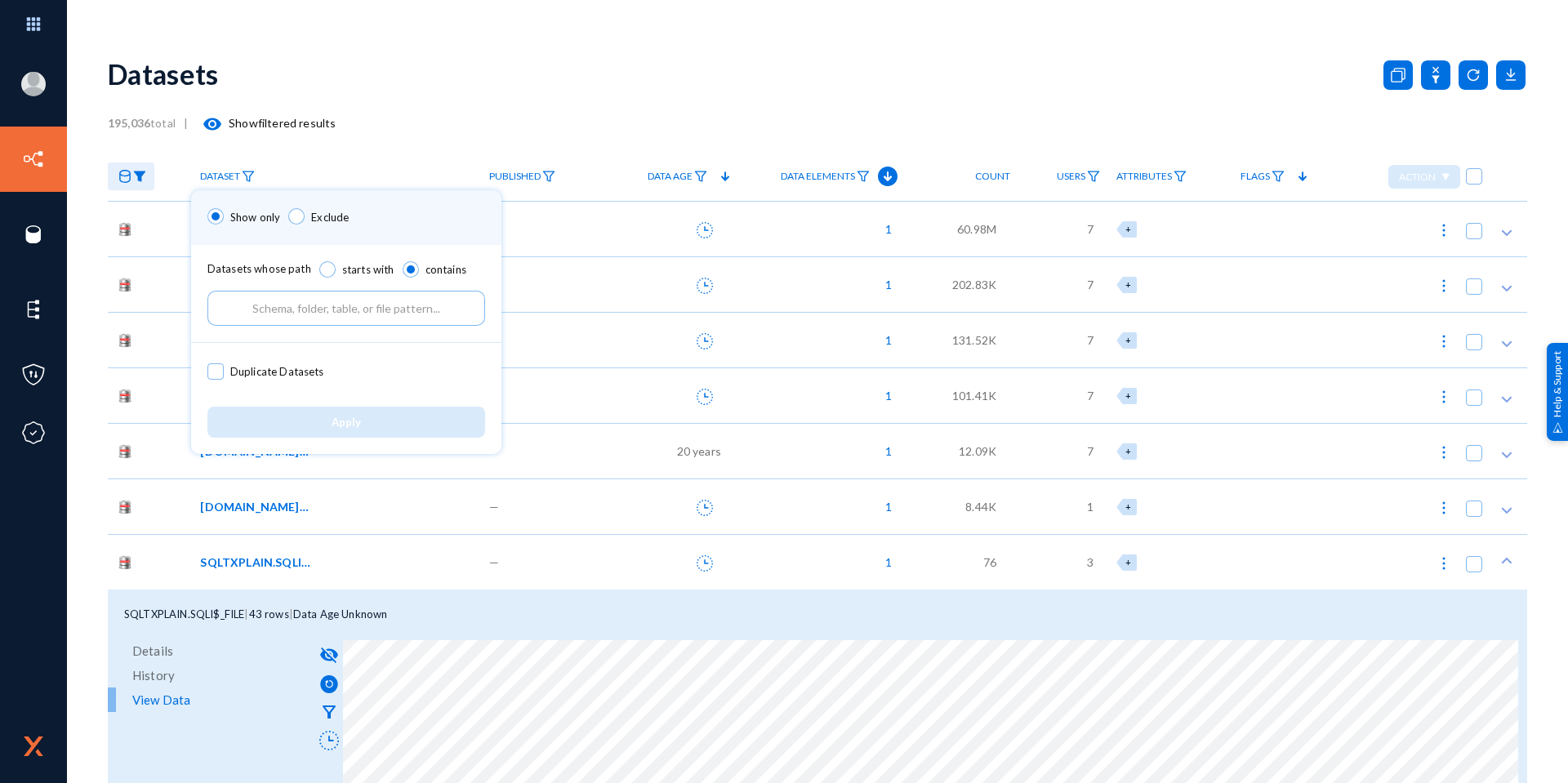
click at [263, 303] on input "text" at bounding box center [346, 309] width 278 height 35
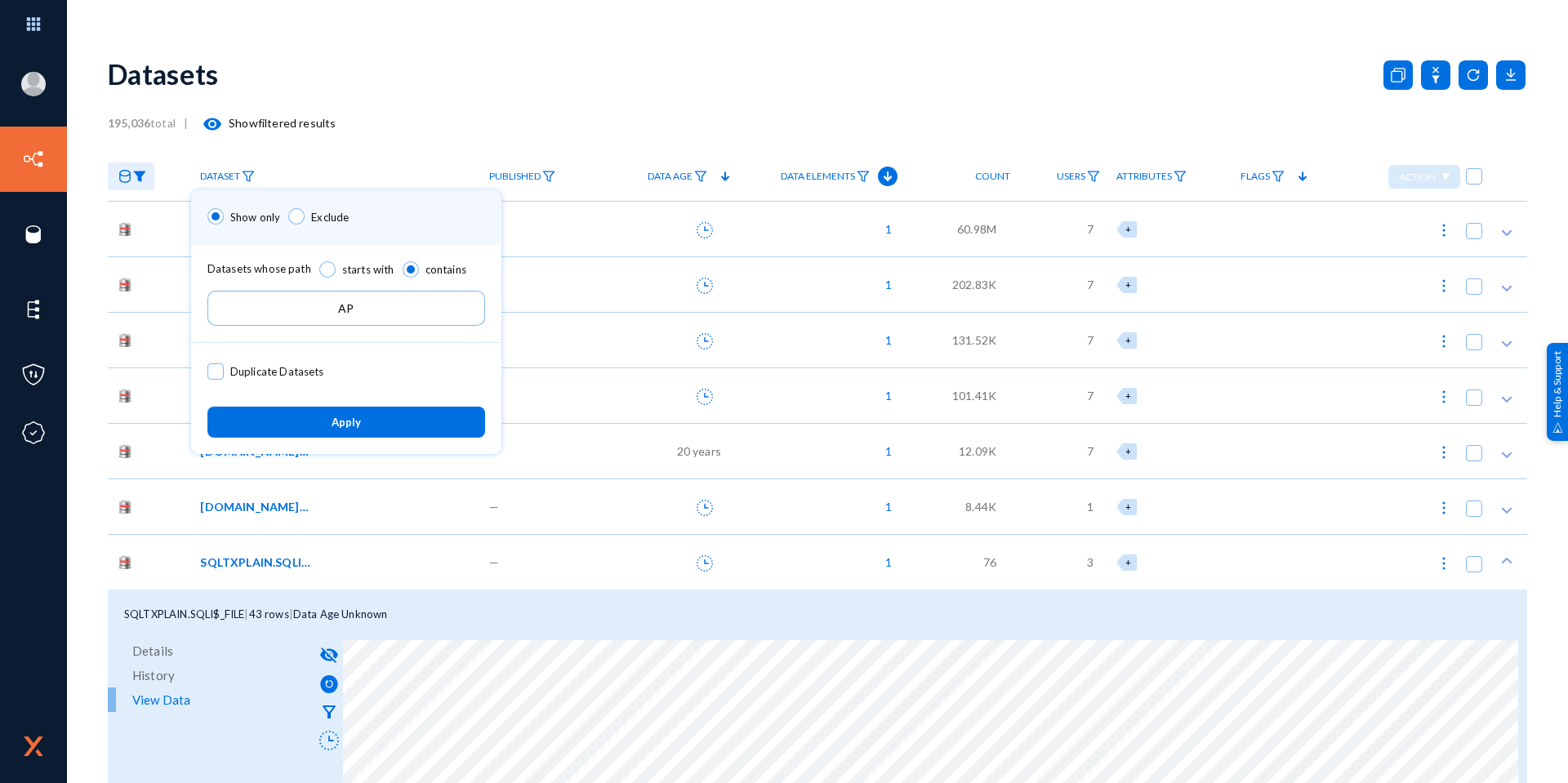
type input "AP"
click at [281, 417] on button "Apply" at bounding box center [346, 421] width 278 height 30
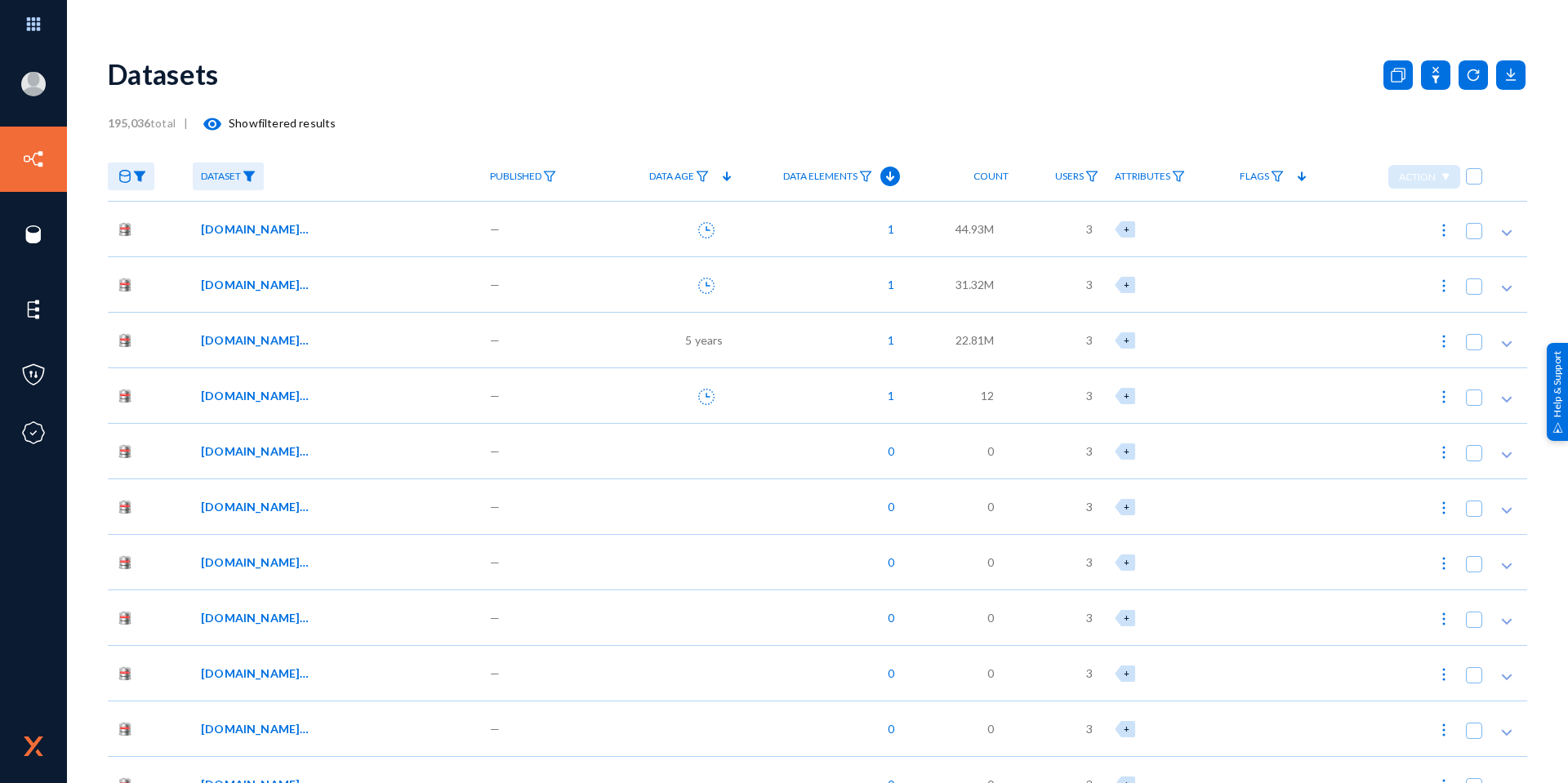
click at [264, 223] on span "[DOMAIN_NAME]_AP_ARC_PYM_XR_H" at bounding box center [255, 229] width 110 height 17
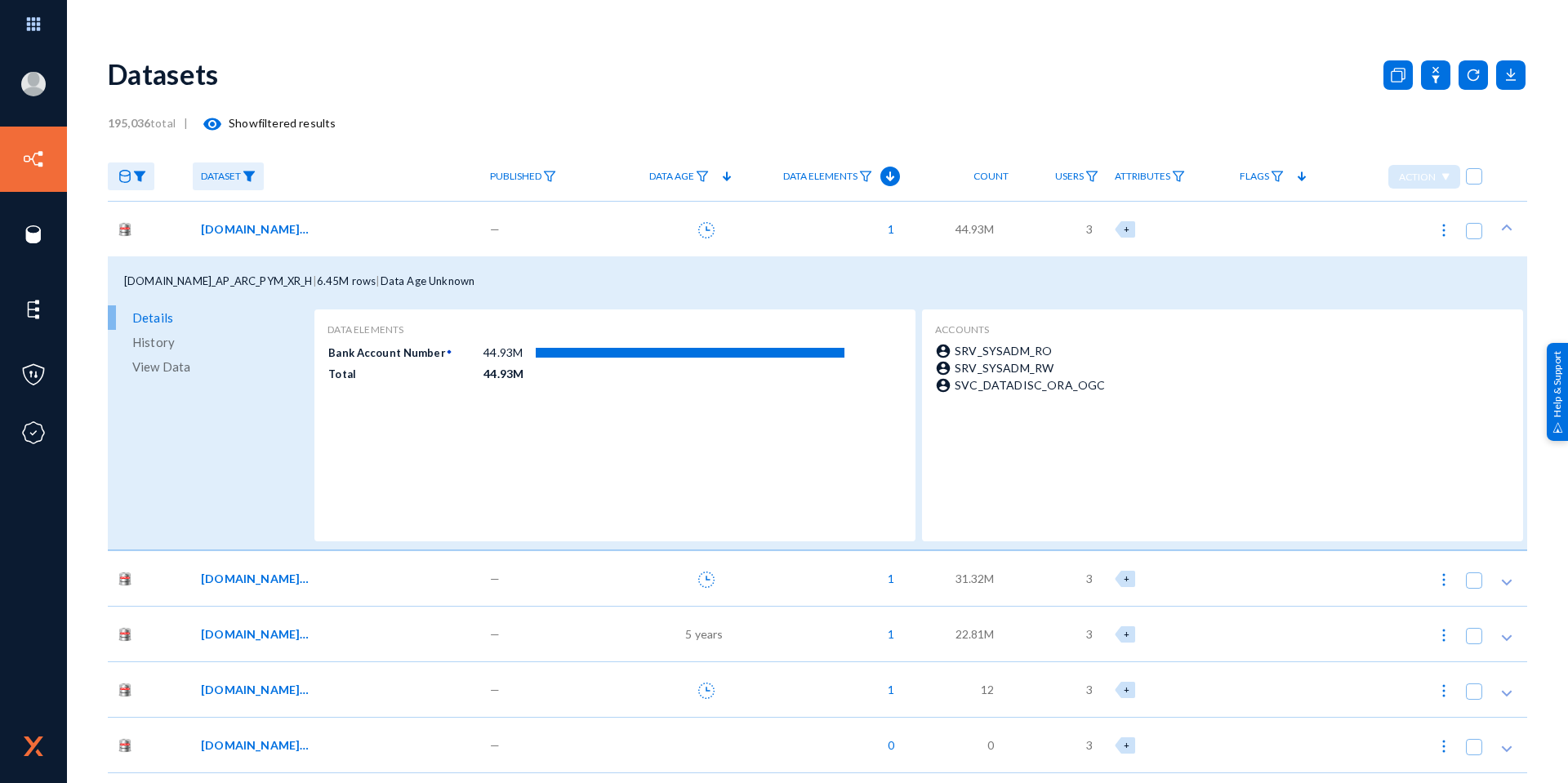
click at [227, 589] on div "[DOMAIN_NAME]_AP_ARC_PYM_AD_H" at bounding box center [337, 578] width 289 height 55
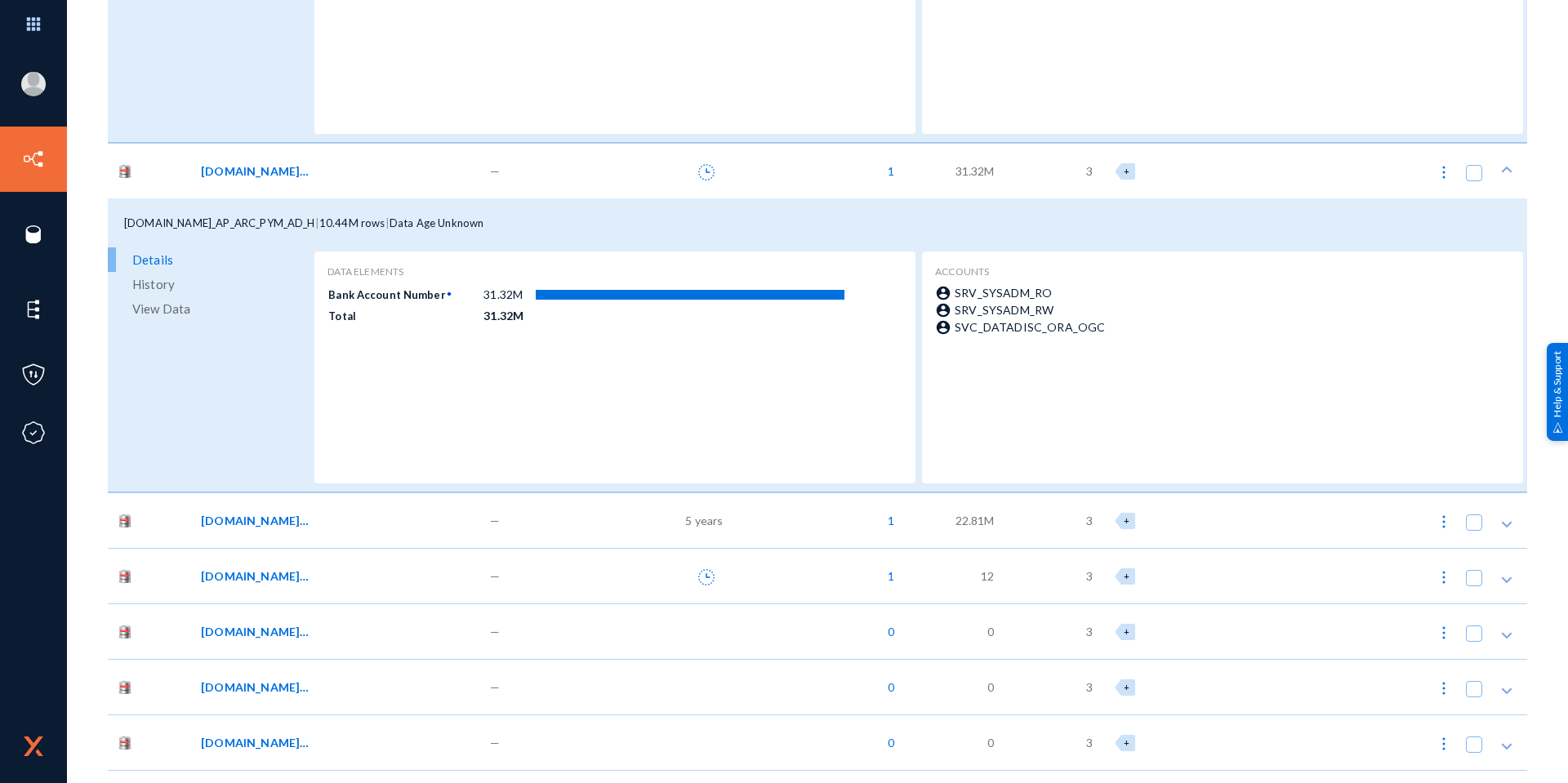
scroll to position [408, 0]
click at [273, 526] on span "[DOMAIN_NAME]_AP_ARC_PYM_TB_H" at bounding box center [255, 519] width 110 height 17
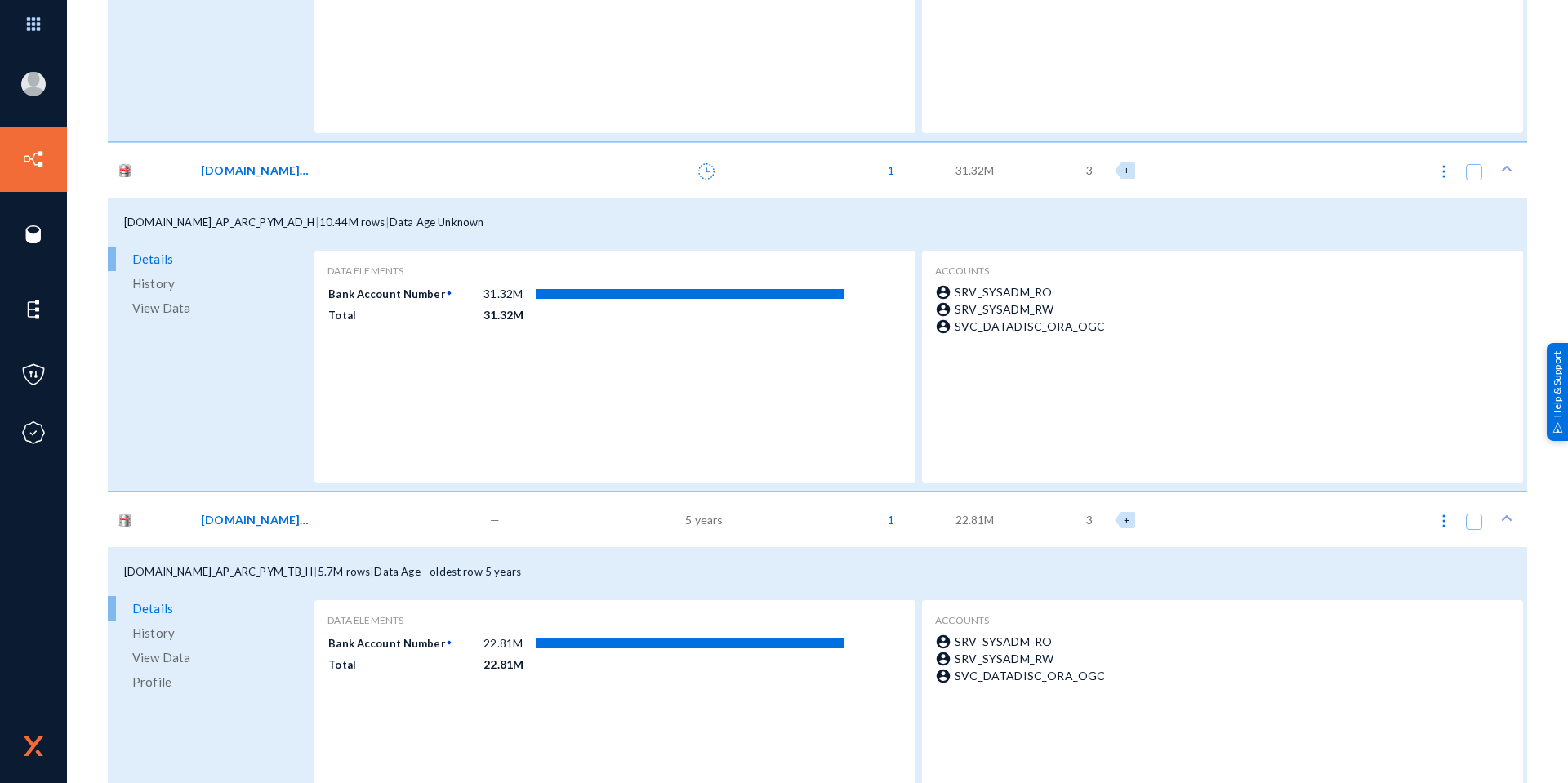
scroll to position [490, 0]
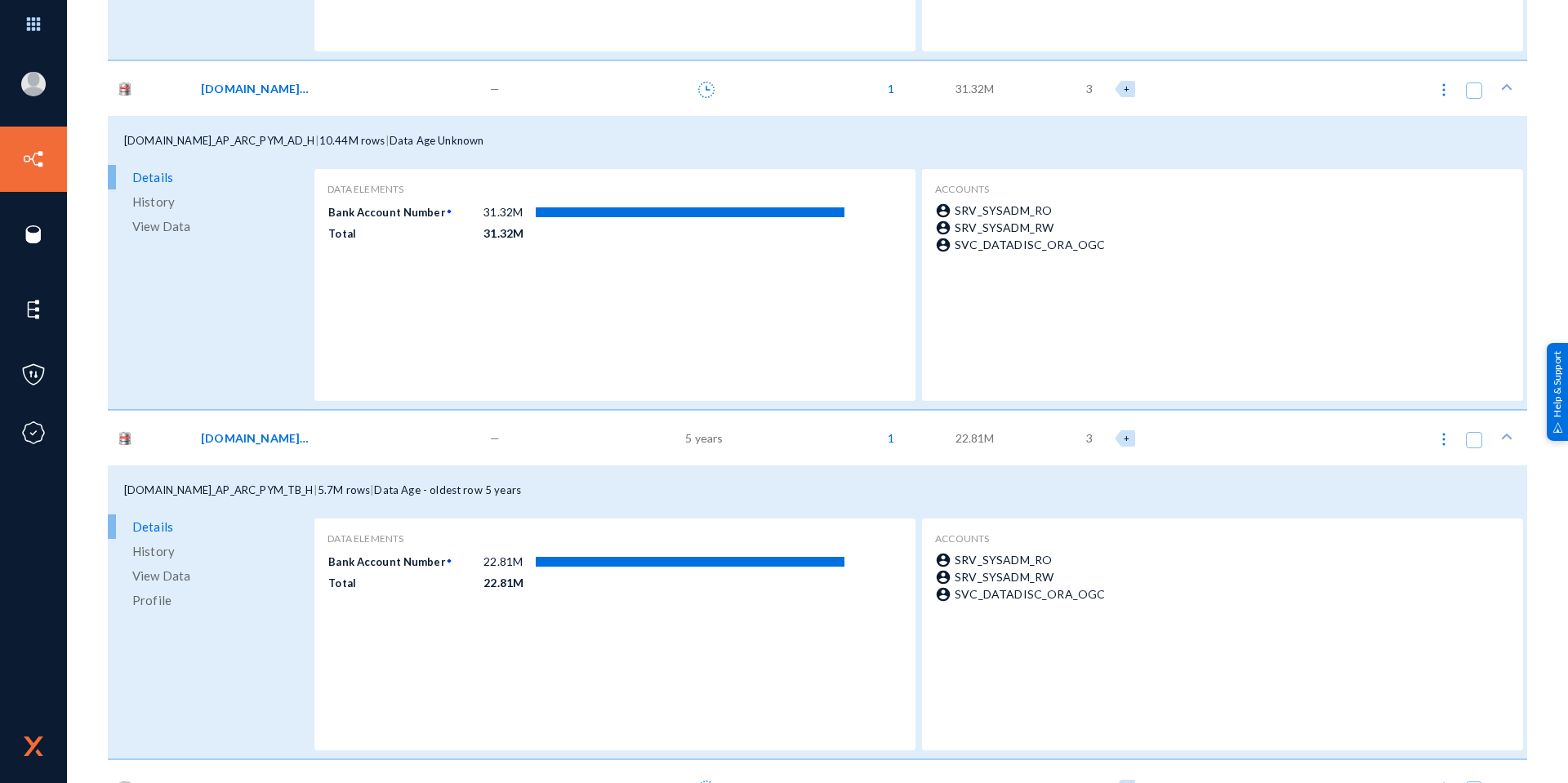
click at [154, 577] on span "View Data" at bounding box center [161, 576] width 58 height 25
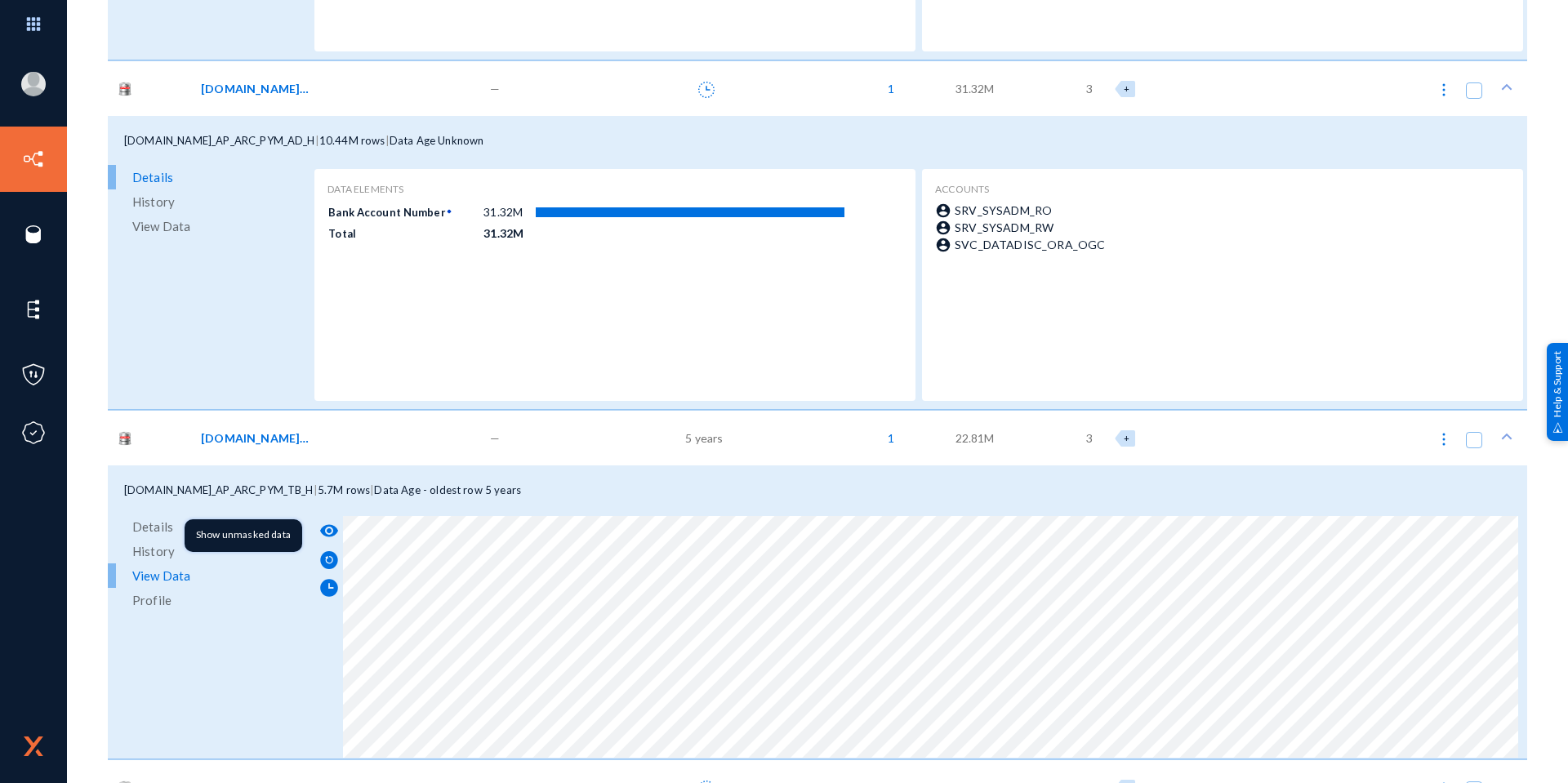
click at [330, 531] on mat-icon "visibility" at bounding box center [329, 531] width 19 height 19
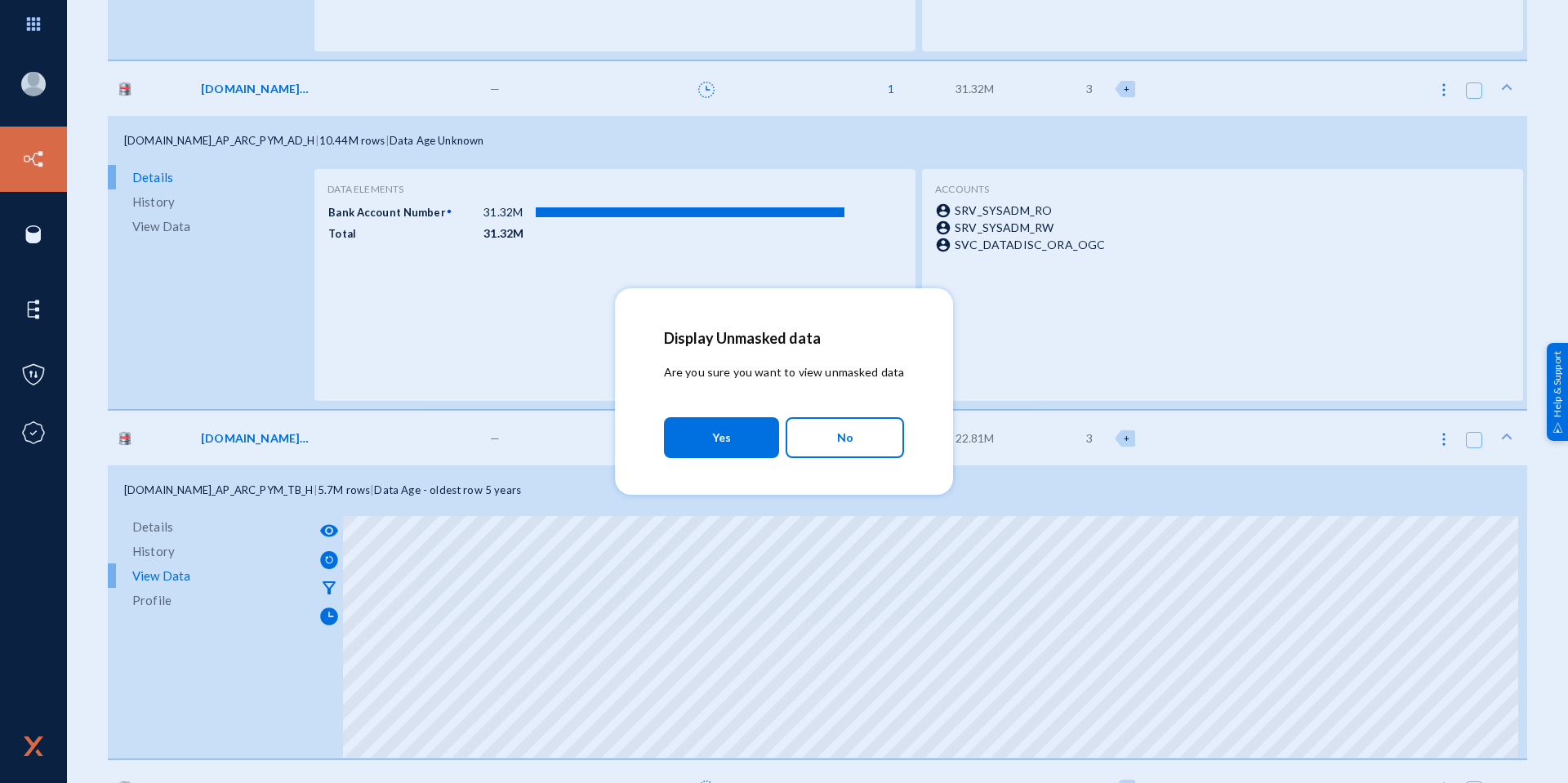
click at [725, 447] on span "Yes" at bounding box center [721, 437] width 18 height 29
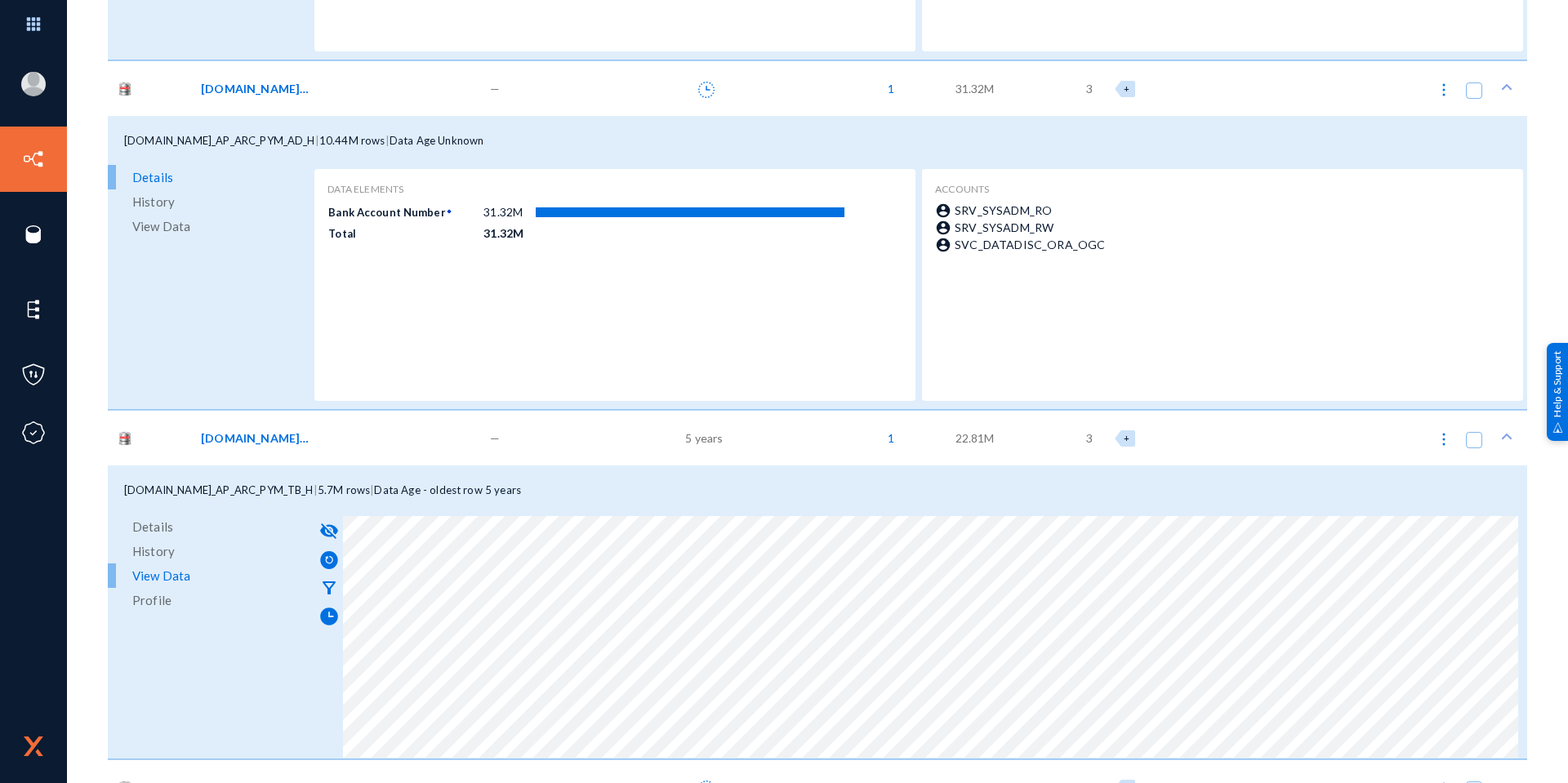
drag, startPoint x: 397, startPoint y: 759, endPoint x: 431, endPoint y: 759, distance: 34.0
click at [431, 759] on div "[DOMAIN_NAME]_AP_ARC_PYM_TB_H | 5.7M rows | Data Age - oldest row 5 years Detai…" at bounding box center [818, 612] width 1419 height 294
click at [161, 220] on span "View Data" at bounding box center [161, 226] width 58 height 25
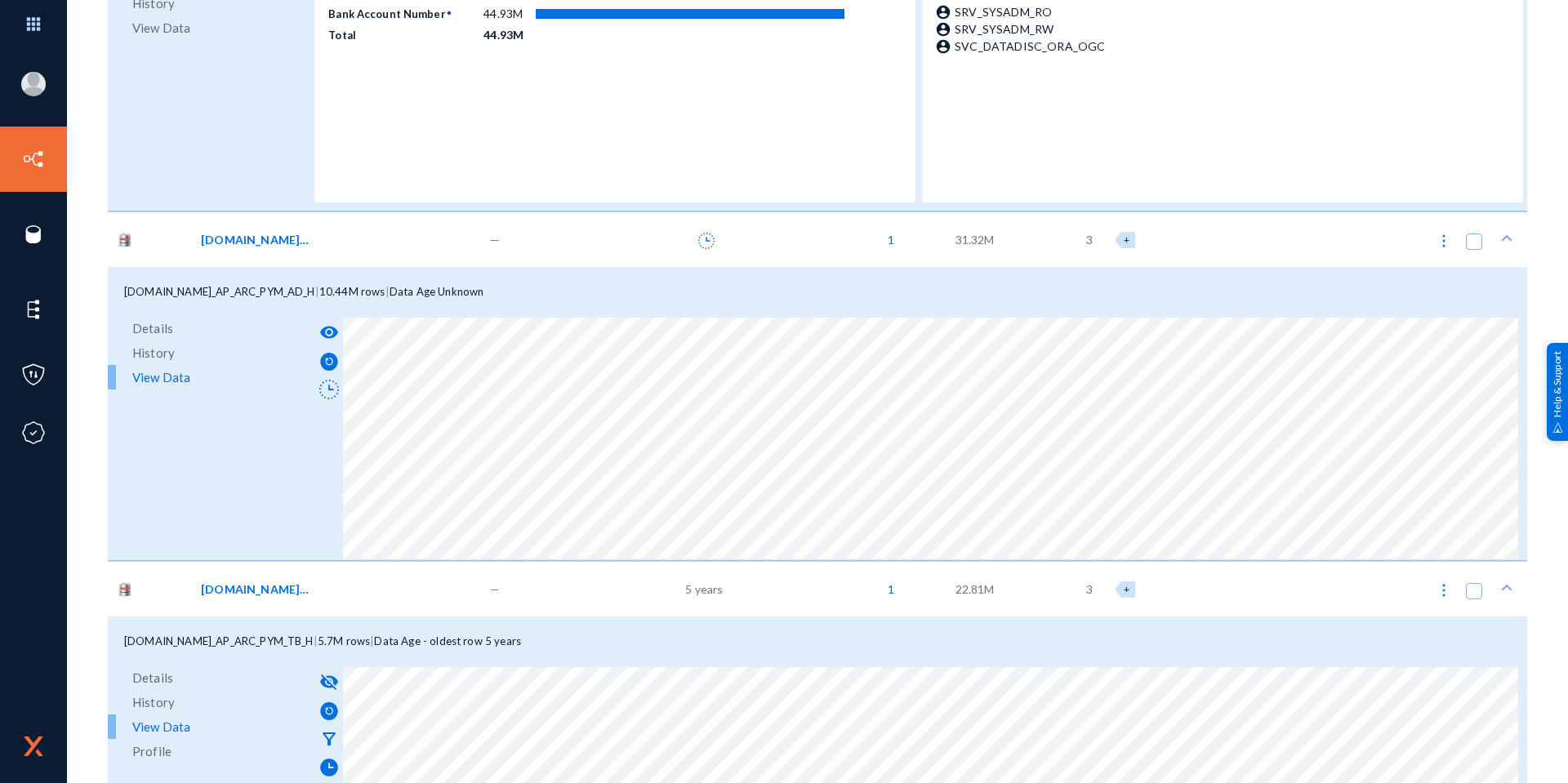
scroll to position [245, 0]
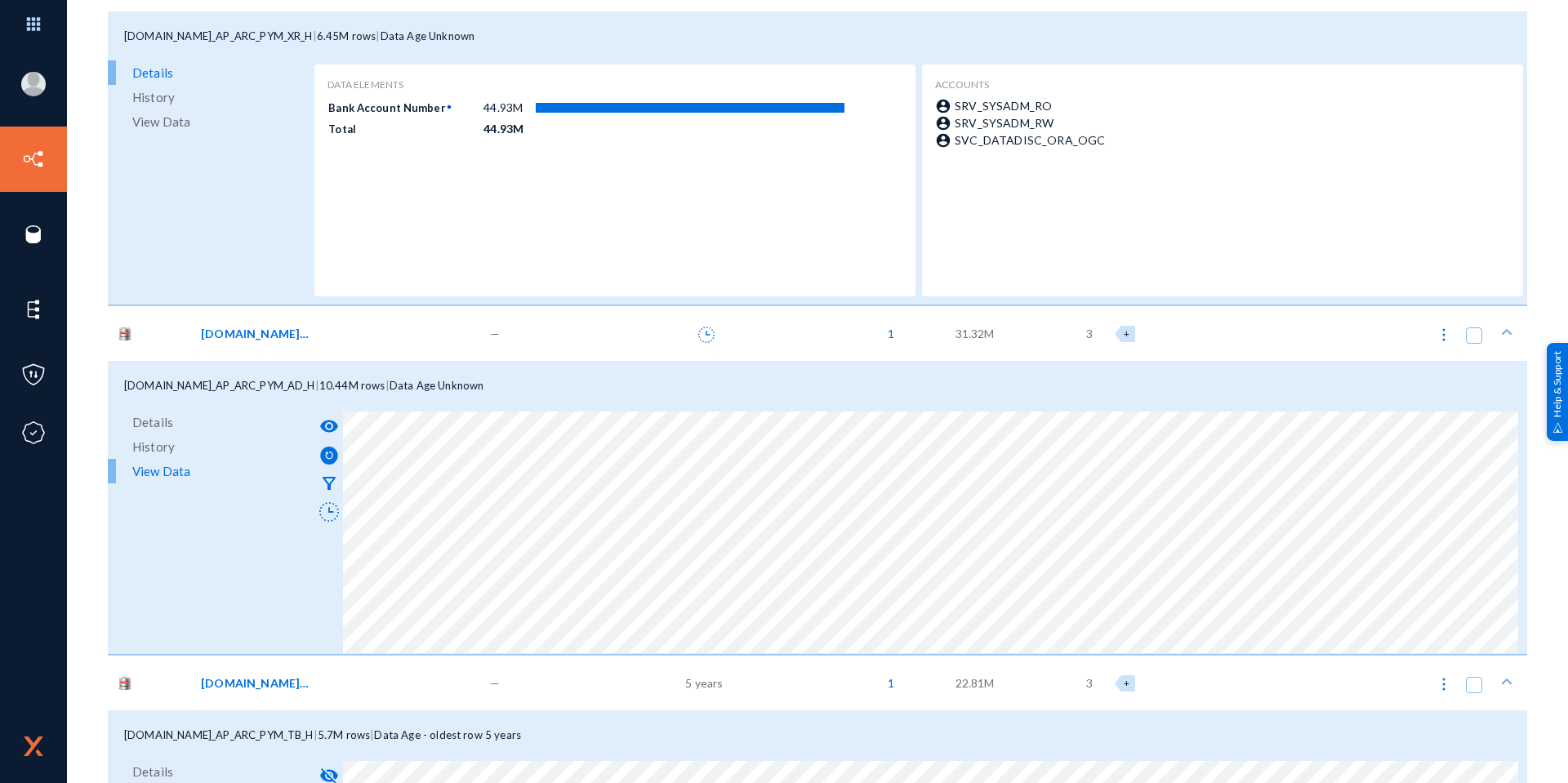
click at [186, 121] on span "View Data" at bounding box center [161, 121] width 58 height 25
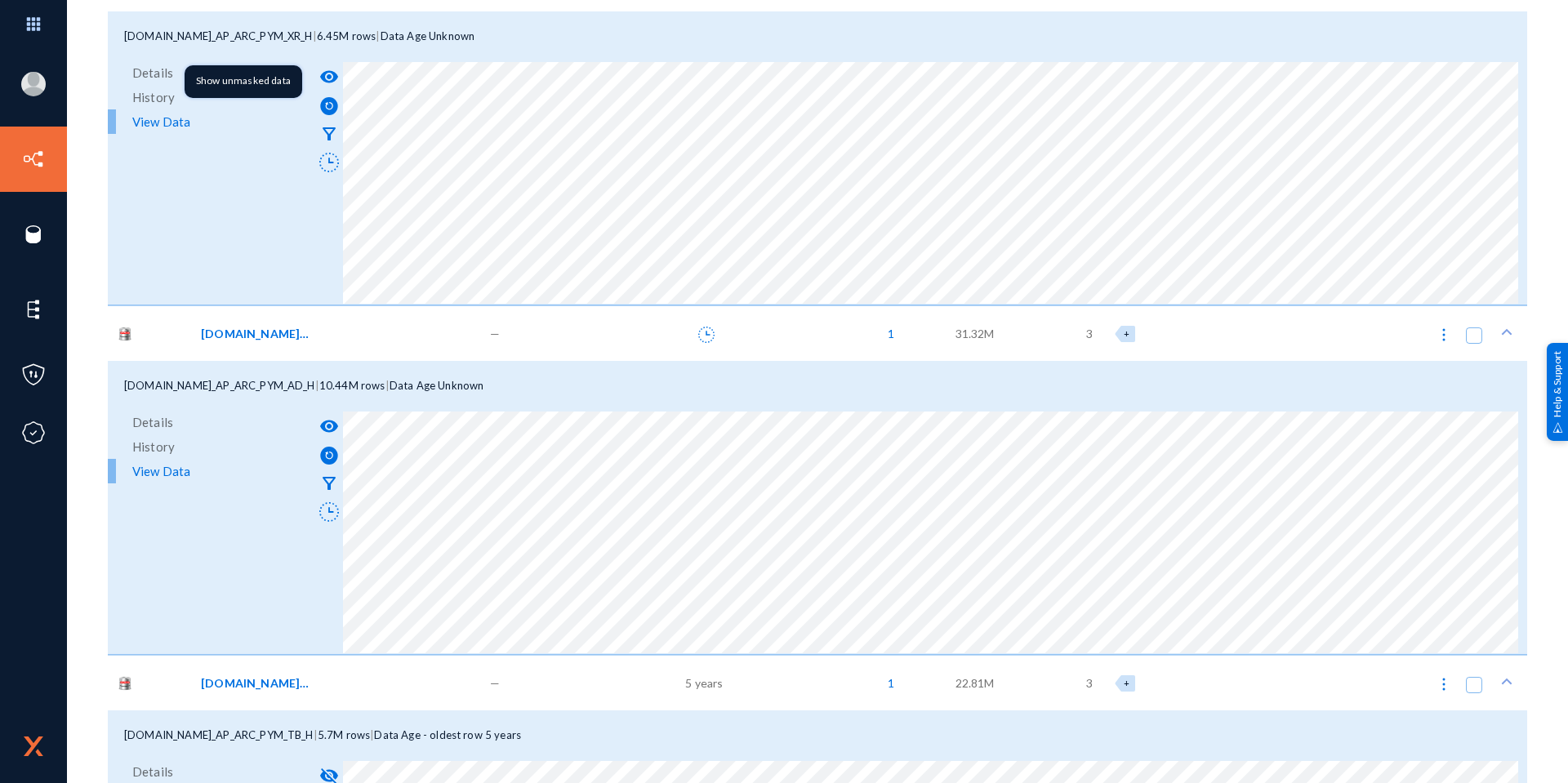
click at [331, 68] on mat-icon "visibility" at bounding box center [329, 77] width 19 height 19
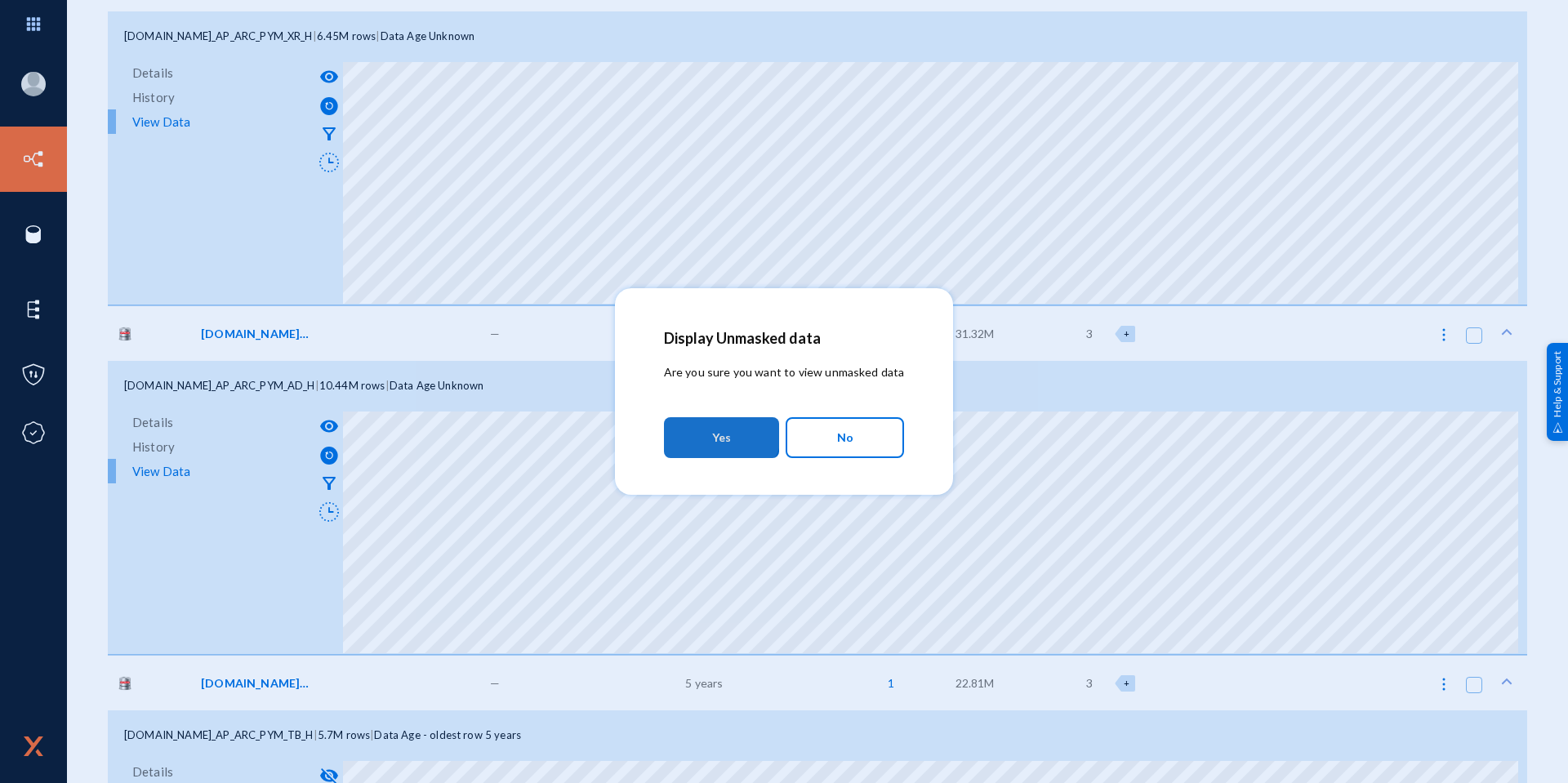
click at [704, 422] on button "Yes" at bounding box center [721, 437] width 115 height 40
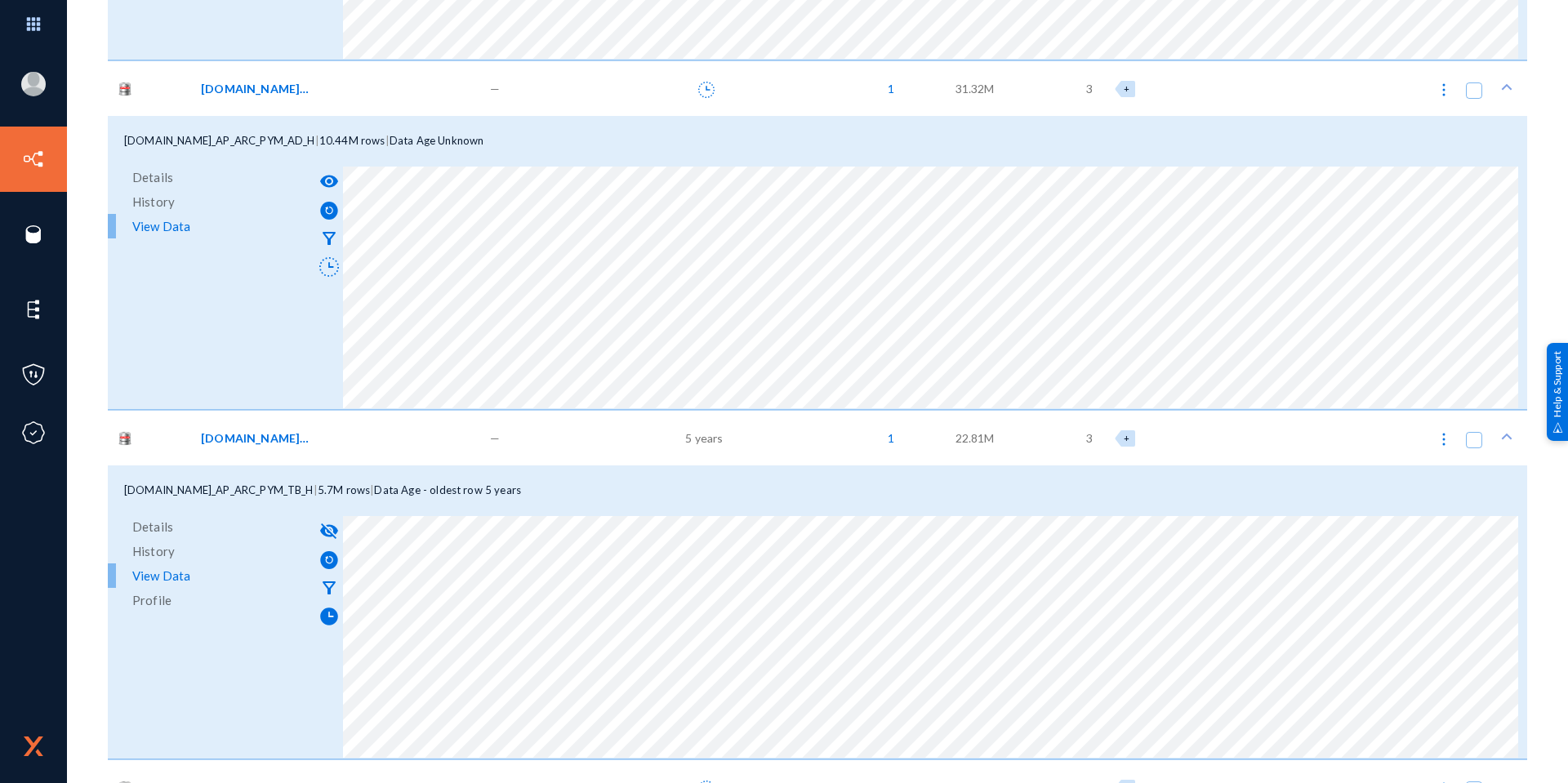
scroll to position [572, 0]
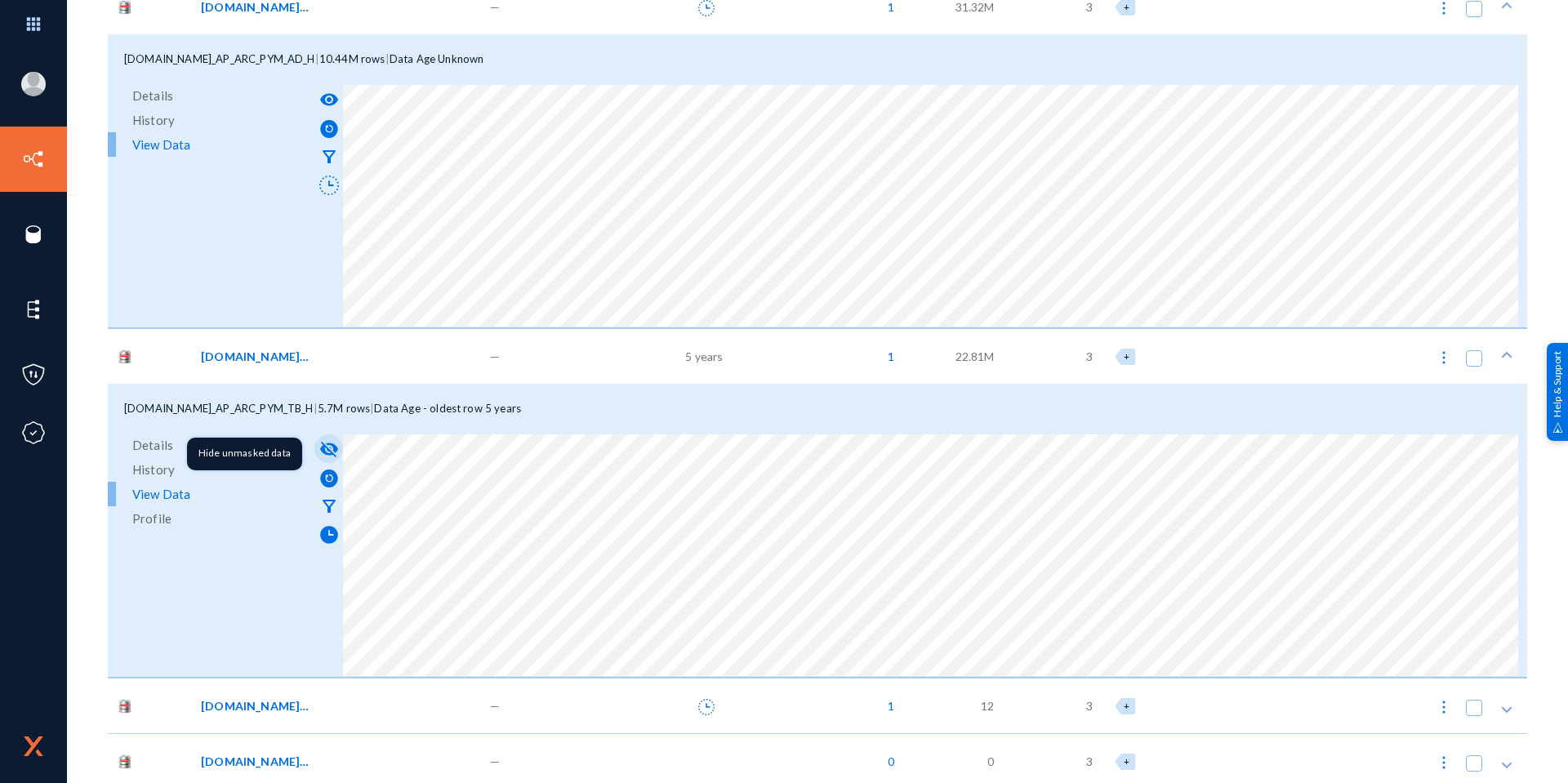
click at [333, 445] on mat-icon "visibility_off" at bounding box center [329, 450] width 19 height 19
click at [330, 453] on mat-icon "visibility" at bounding box center [329, 450] width 19 height 19
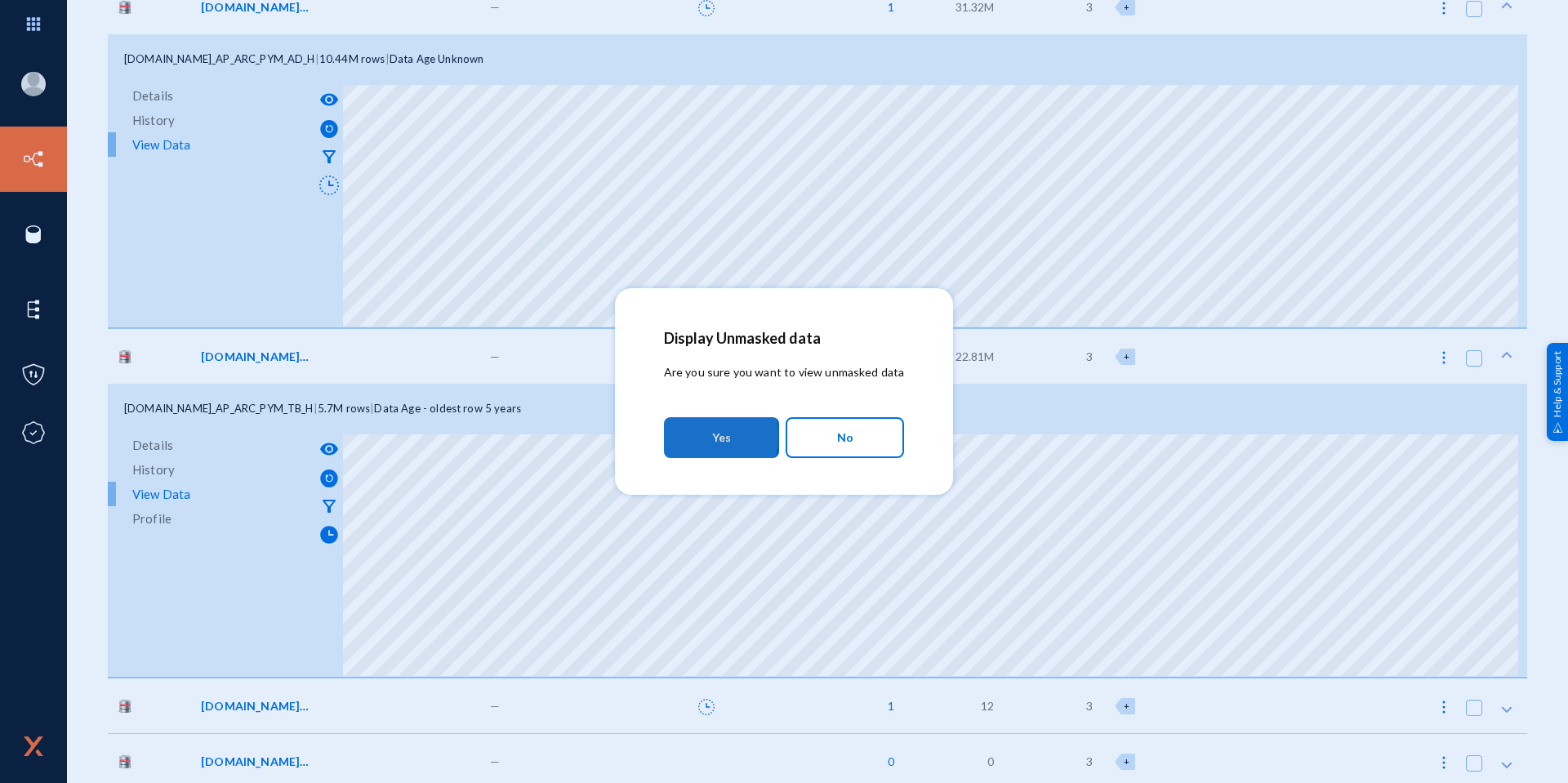
click at [709, 436] on button "Yes" at bounding box center [721, 437] width 115 height 40
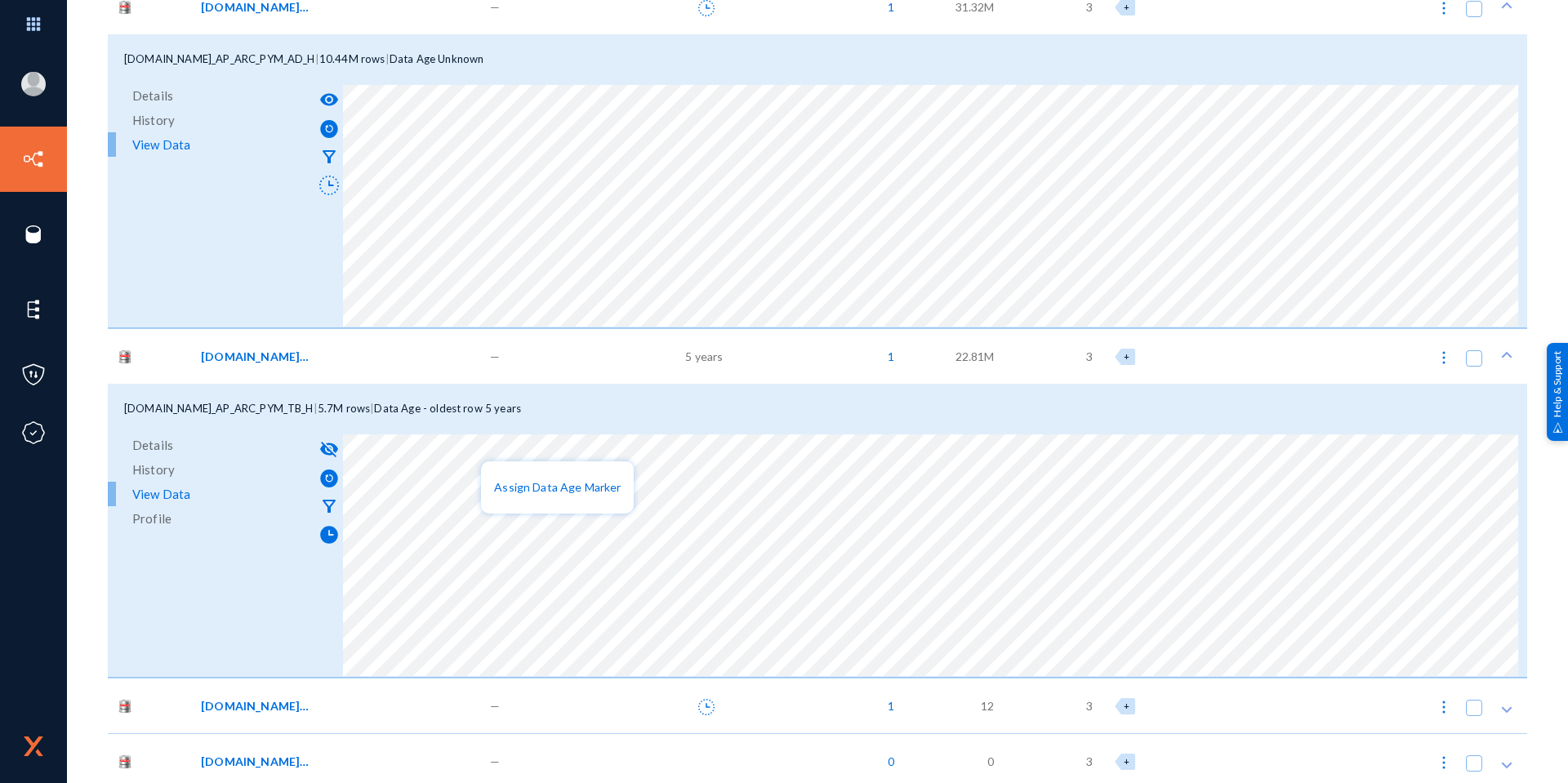
click at [289, 616] on div at bounding box center [784, 392] width 1568 height 783
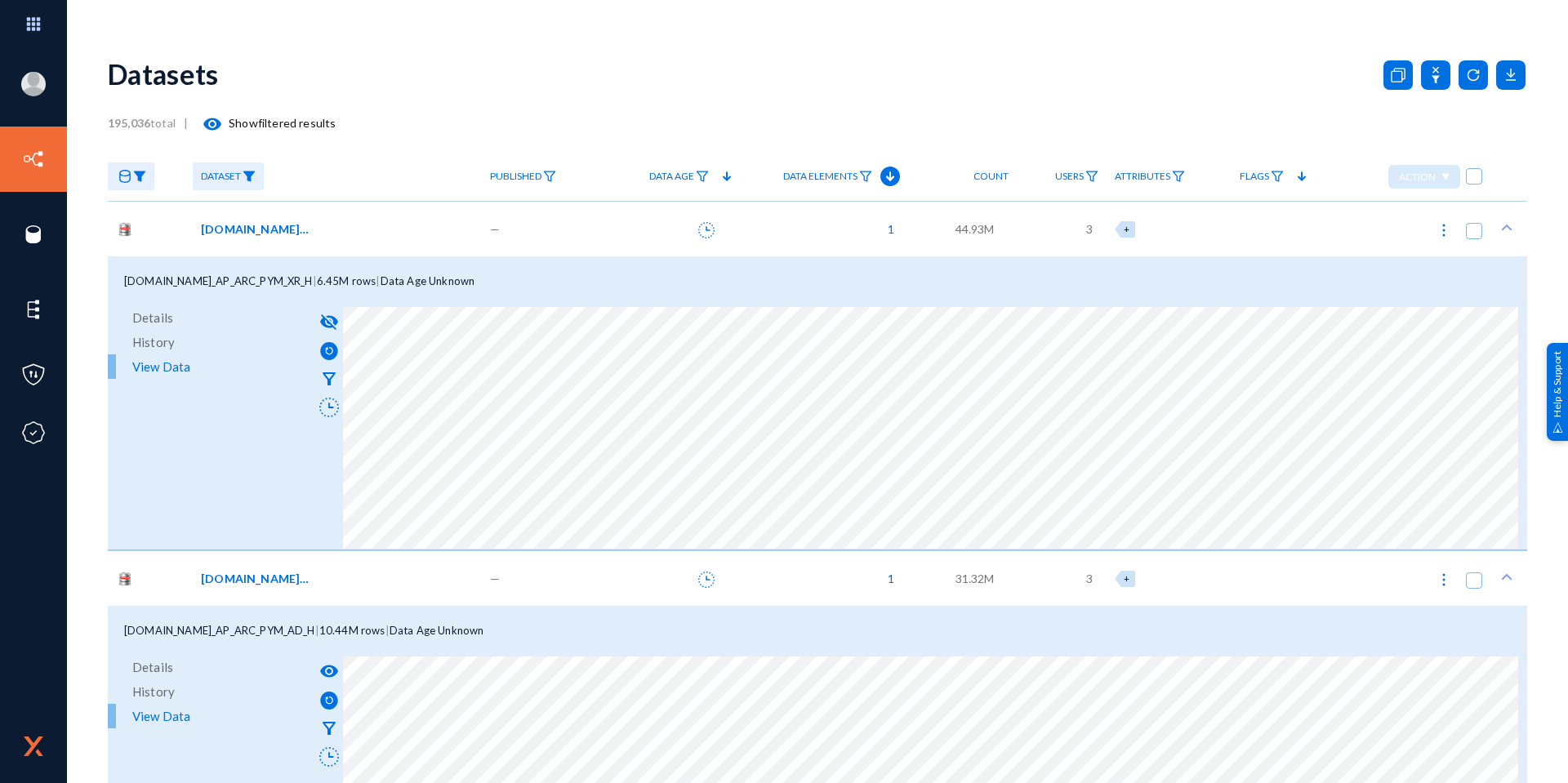
scroll to position [164, 0]
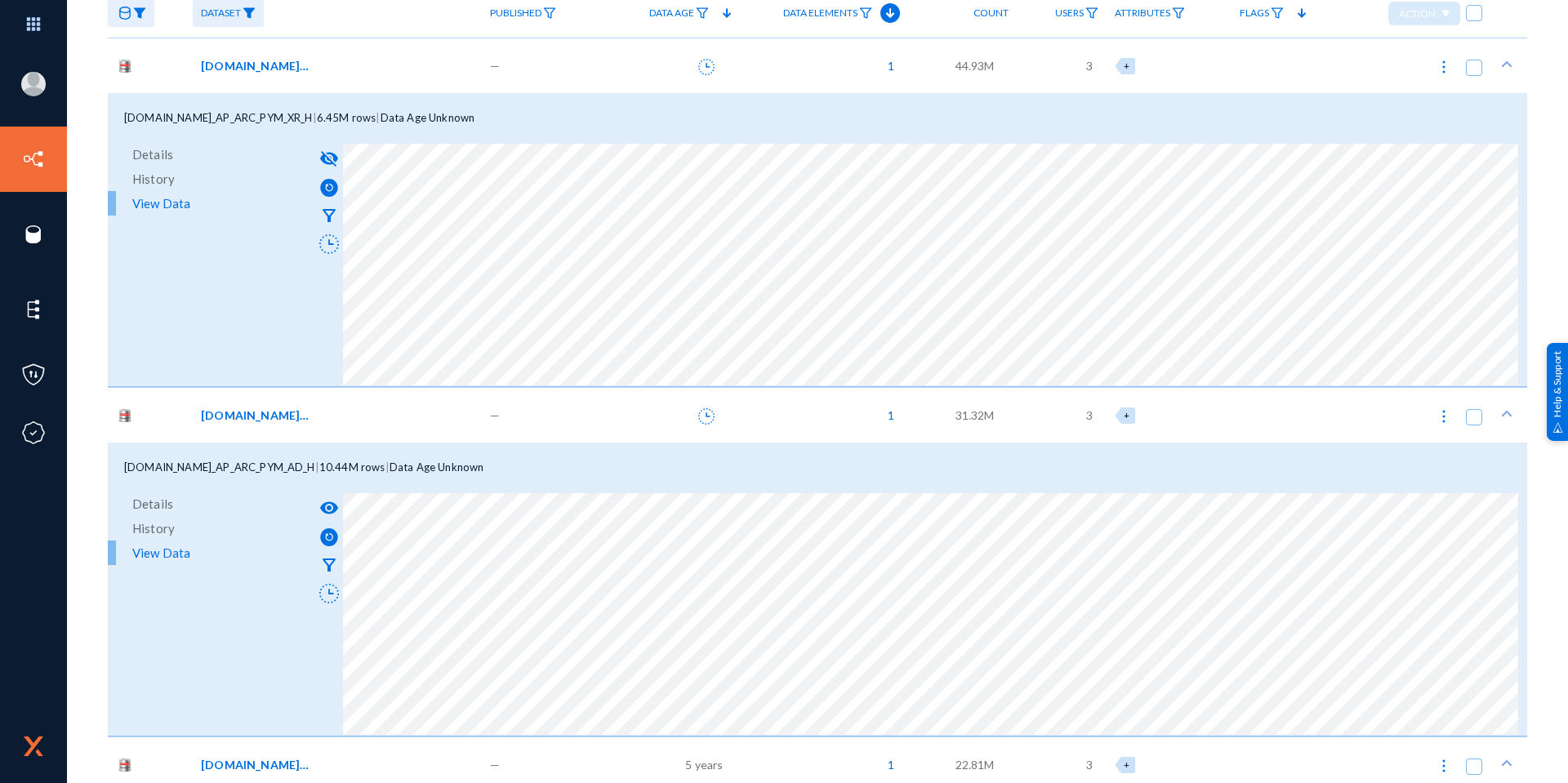
click at [326, 507] on mat-icon "visibility" at bounding box center [329, 508] width 19 height 19
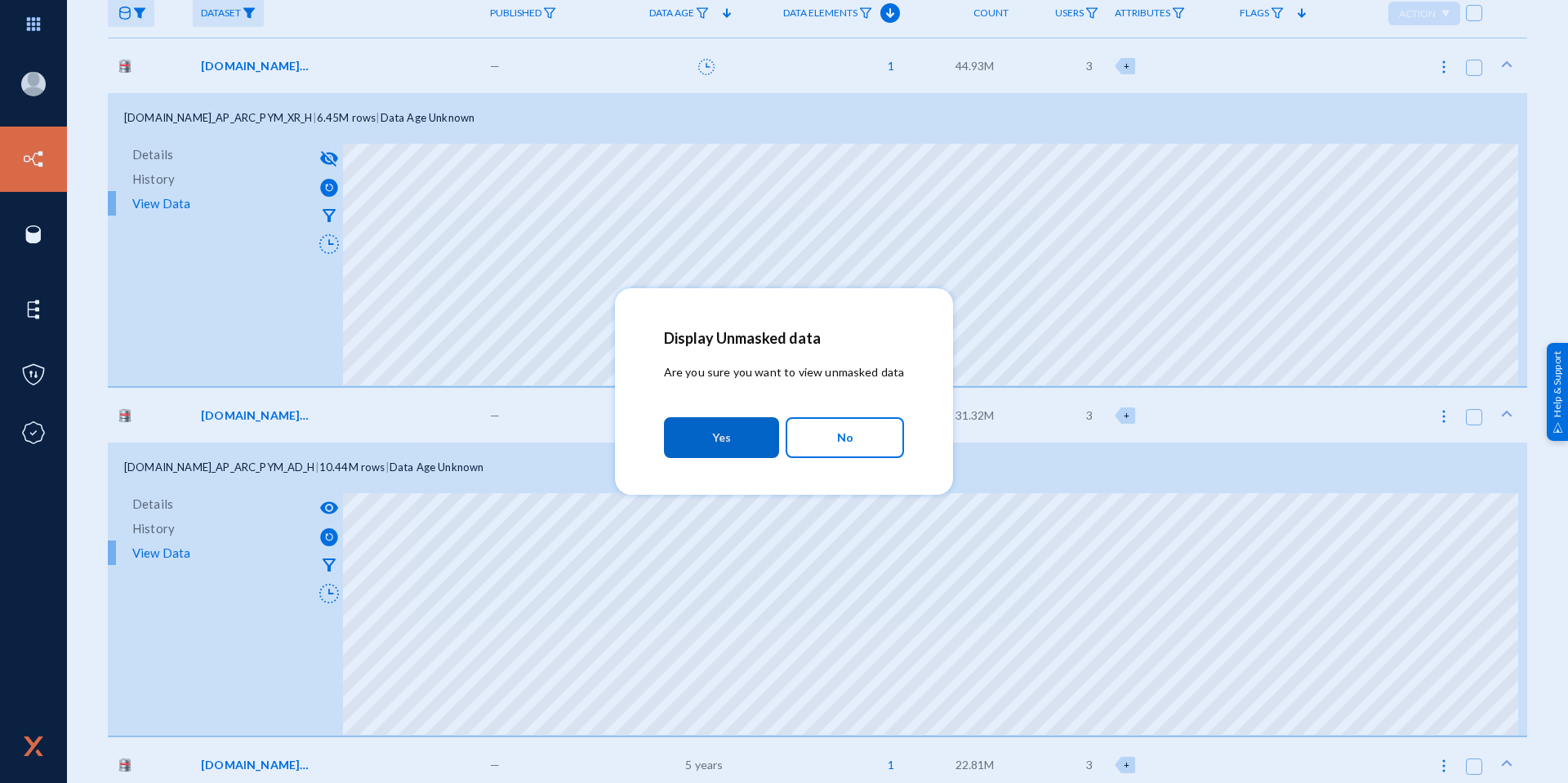
click at [689, 441] on button "Yes" at bounding box center [721, 437] width 115 height 40
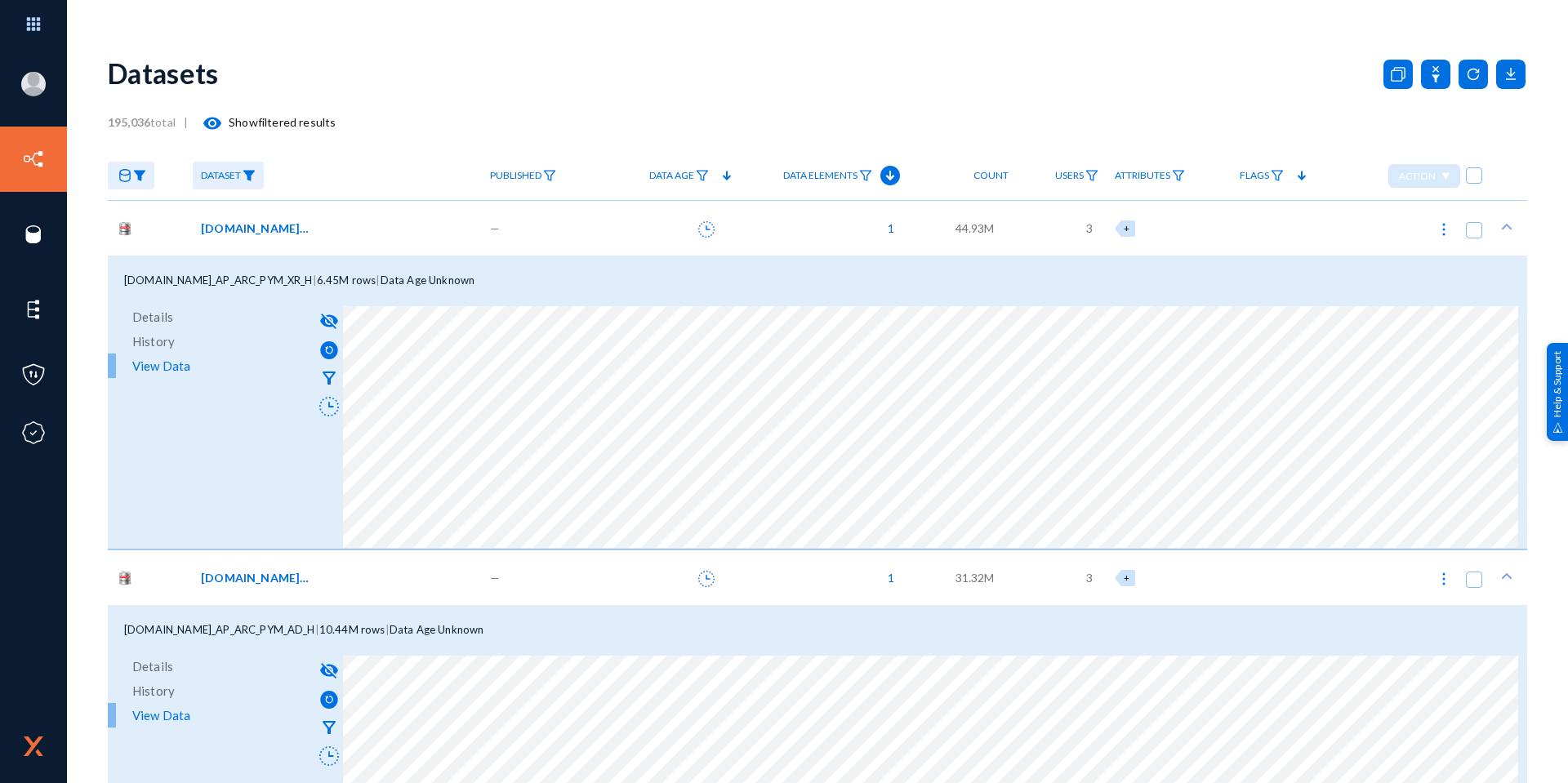
scroll to position [0, 0]
click at [867, 185] on link "Data Elements" at bounding box center [828, 177] width 106 height 28
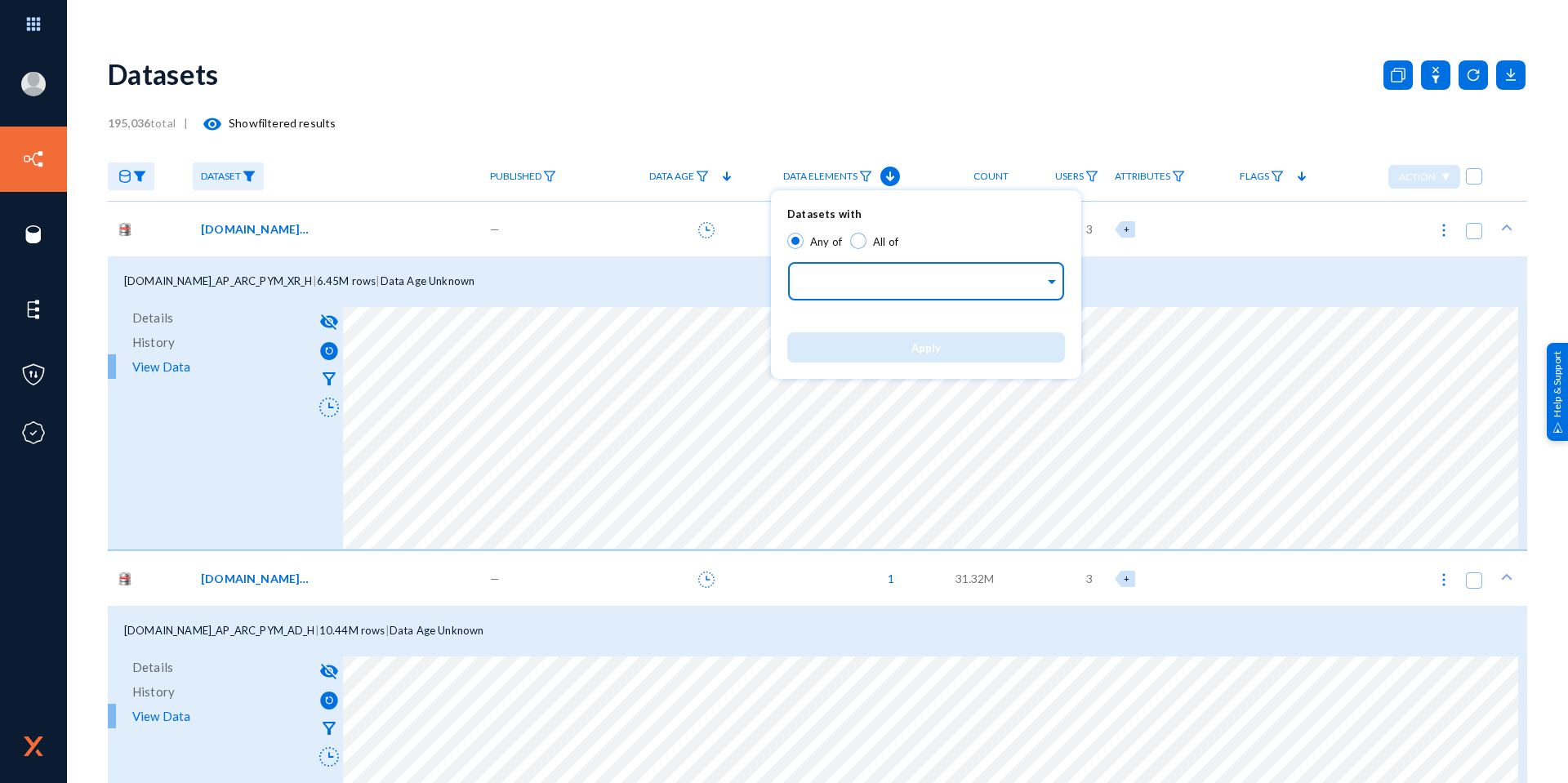
click at [875, 280] on input "text" at bounding box center [923, 284] width 244 height 16
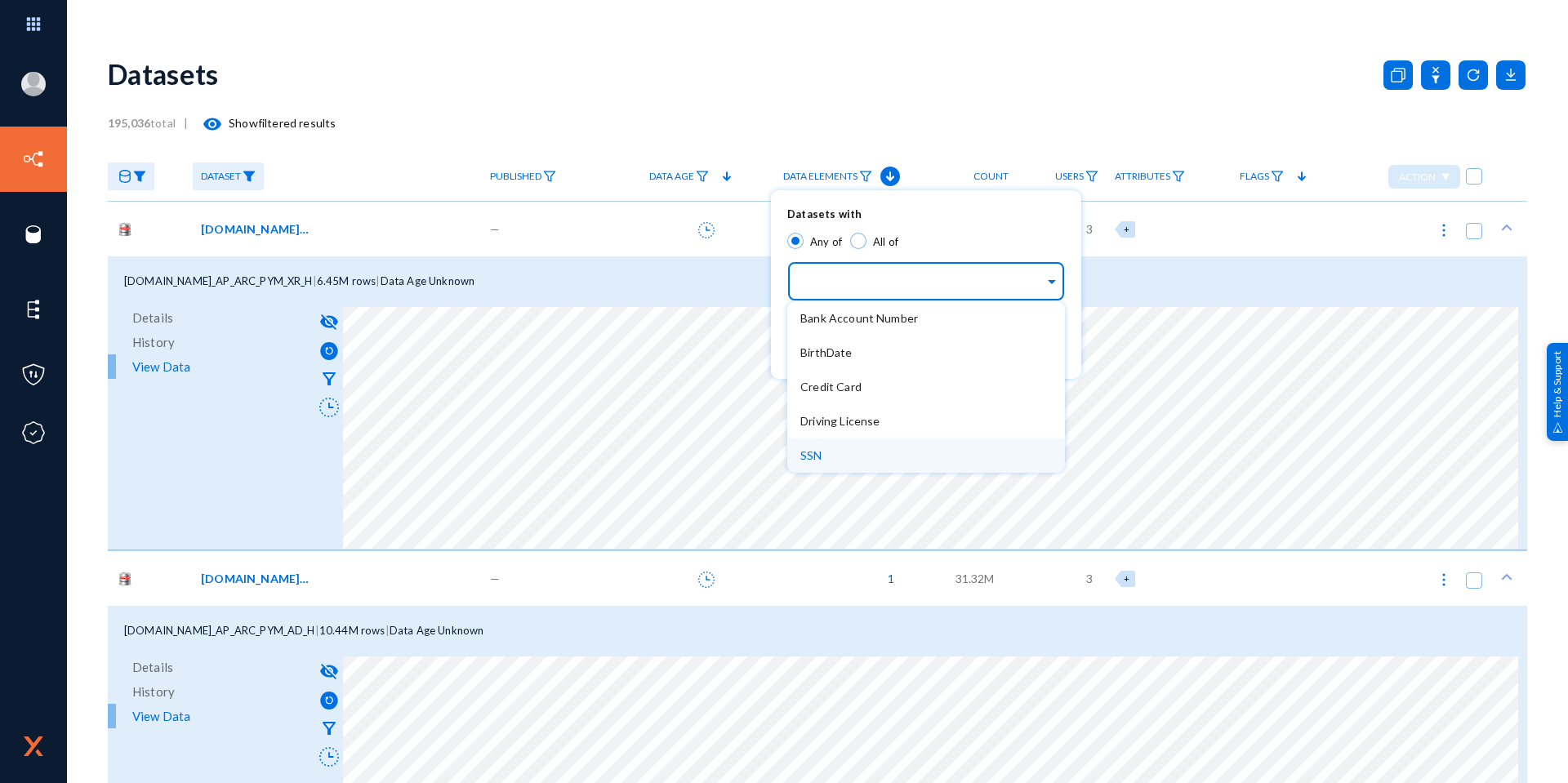
click at [849, 452] on div "SSN" at bounding box center [926, 456] width 278 height 34
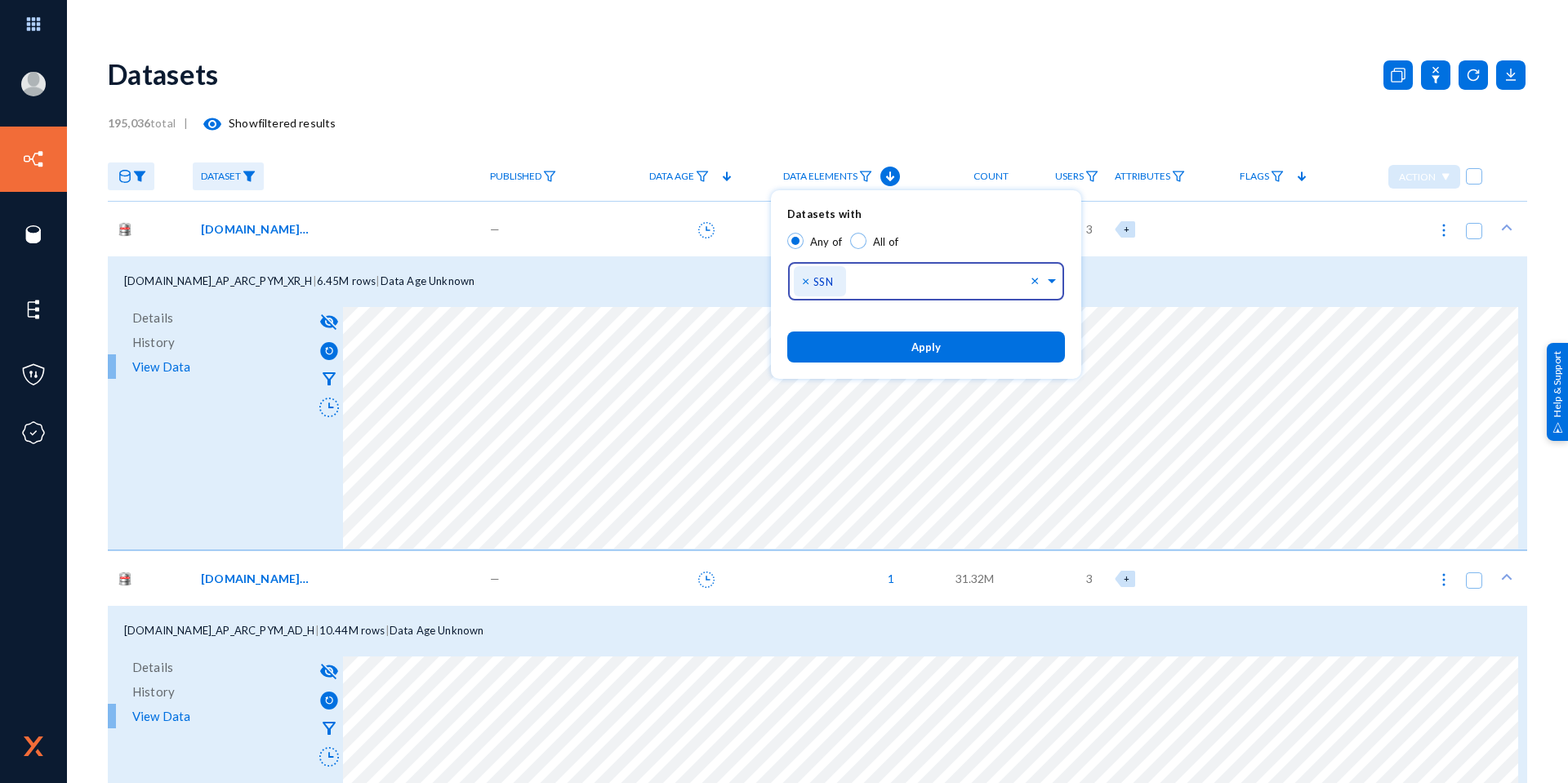
click at [908, 345] on button "Apply" at bounding box center [926, 347] width 278 height 30
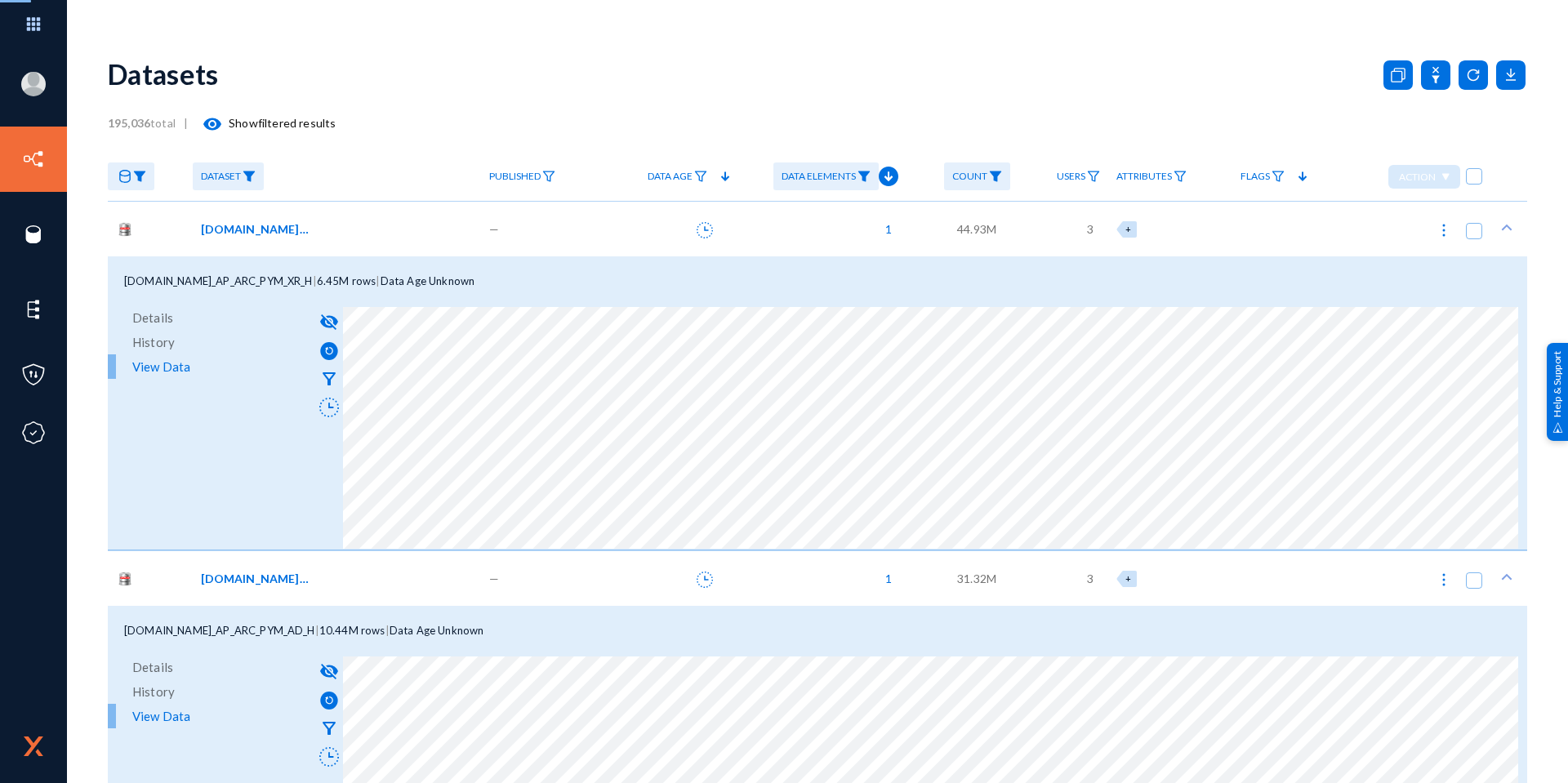
checkbox input "true"
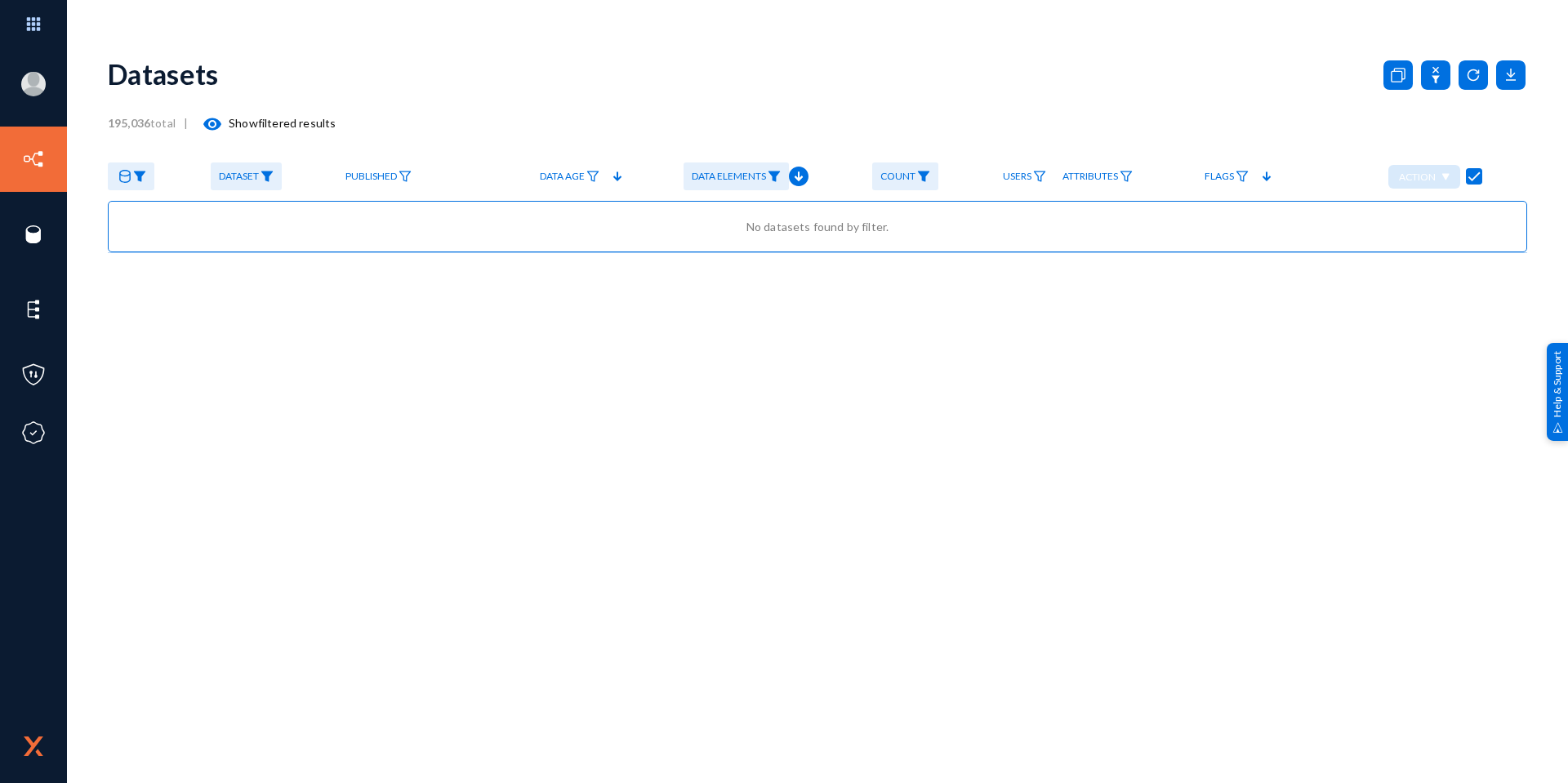
click at [138, 184] on link at bounding box center [131, 177] width 47 height 28
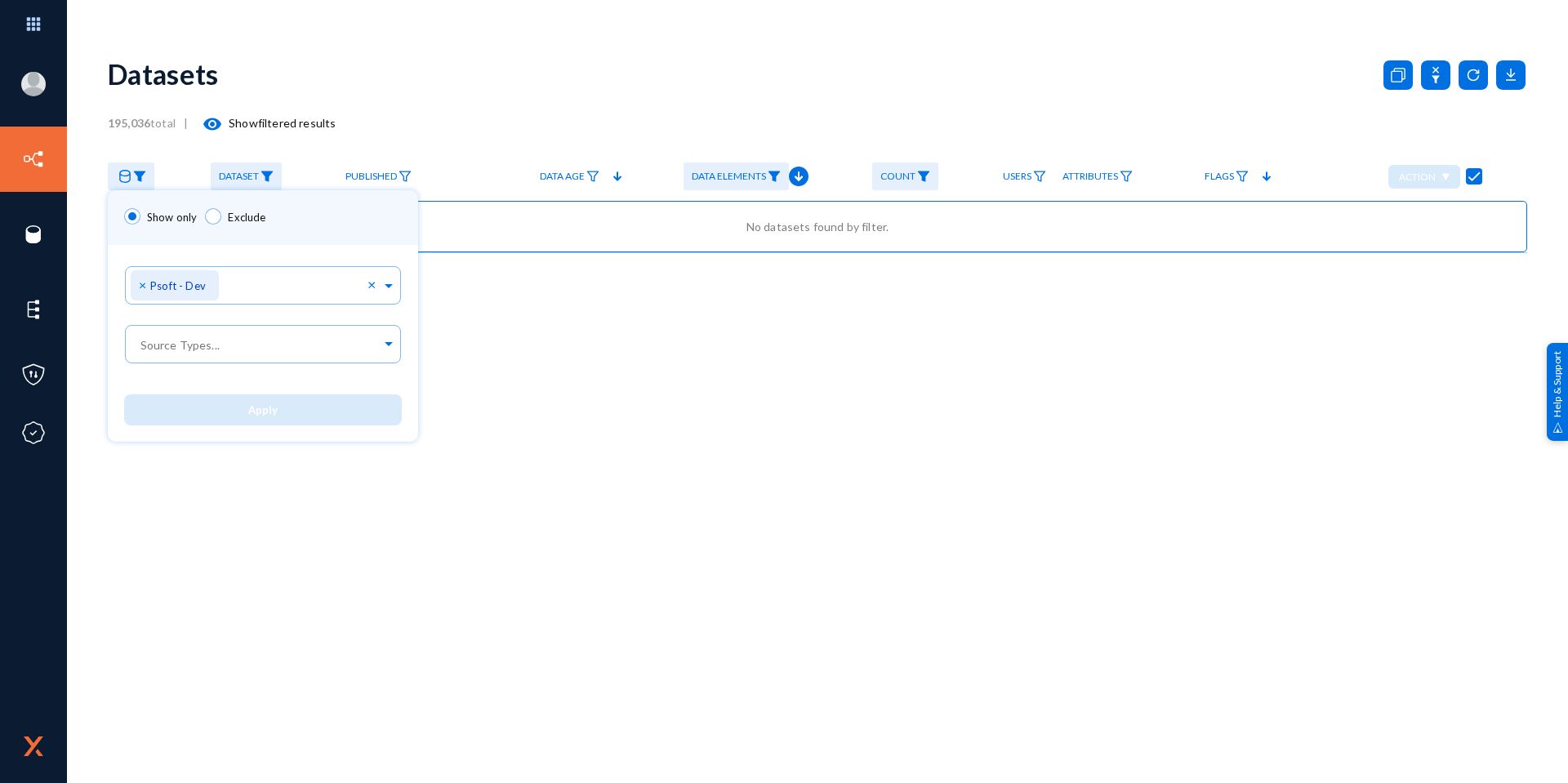
click at [256, 177] on div at bounding box center [784, 392] width 1568 height 783
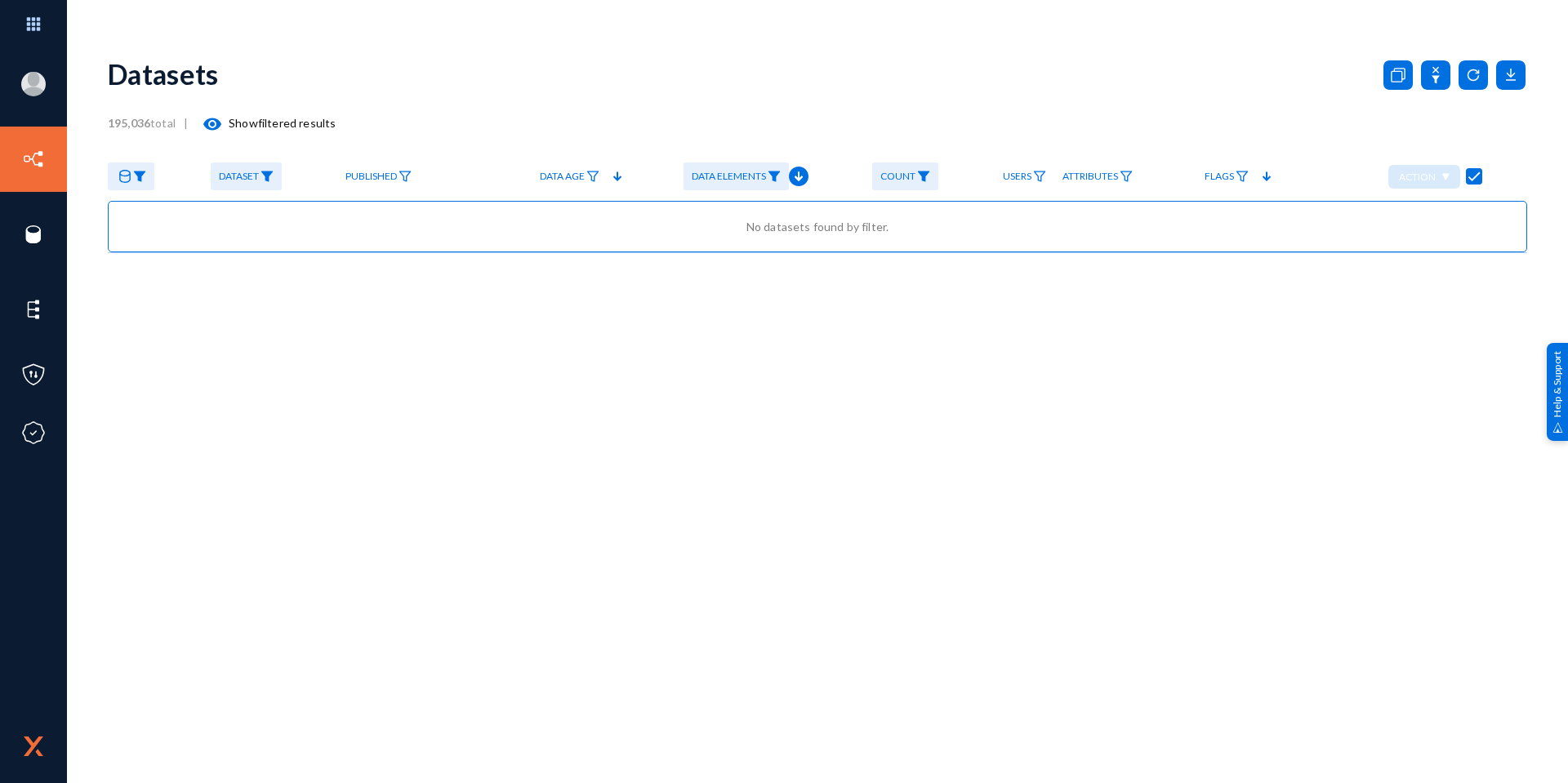
click at [256, 177] on span "Dataset" at bounding box center [238, 176] width 40 height 11
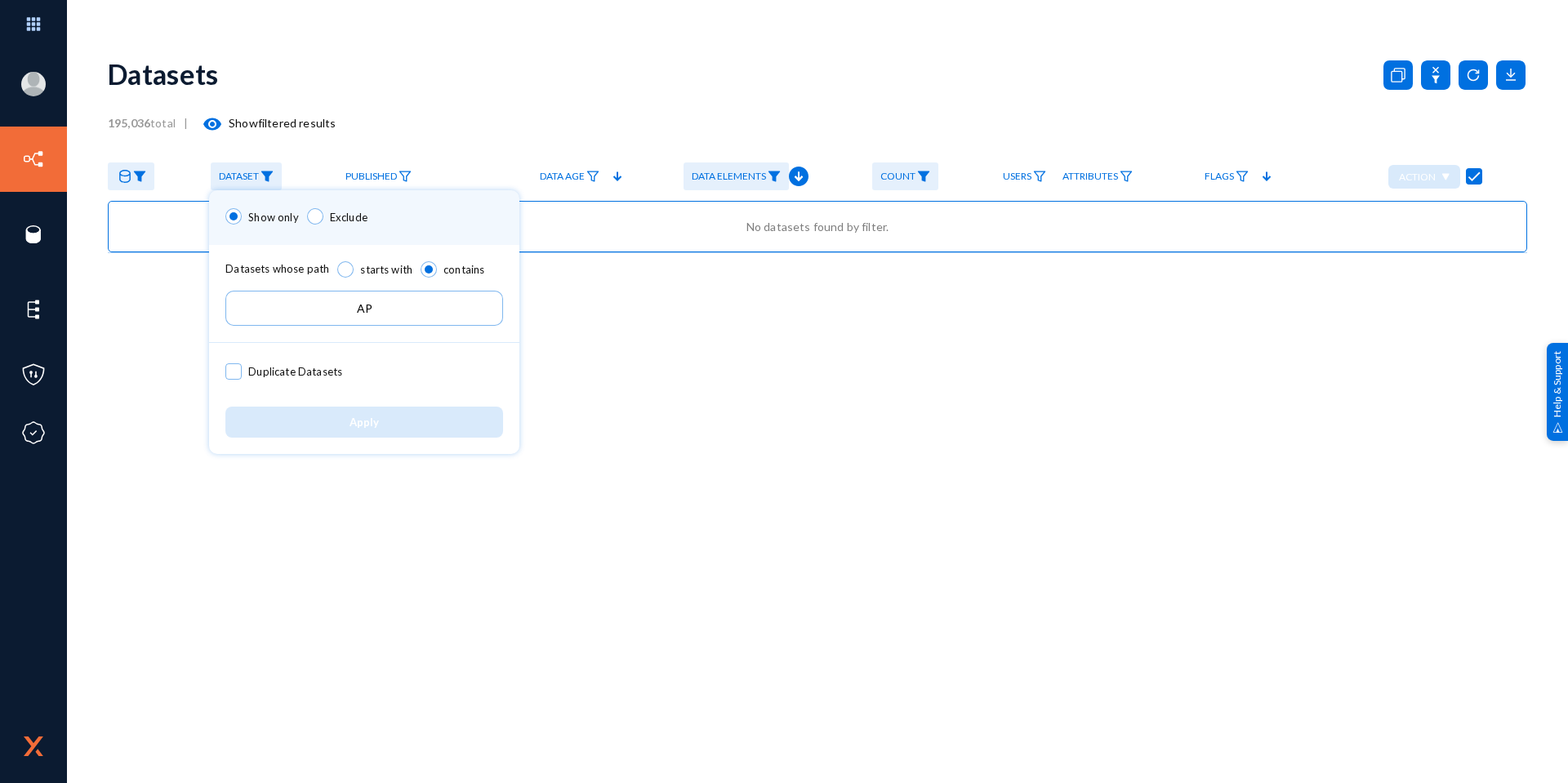
drag, startPoint x: 374, startPoint y: 314, endPoint x: 344, endPoint y: 311, distance: 30.1
click at [344, 311] on input "AP" at bounding box center [364, 309] width 278 height 35
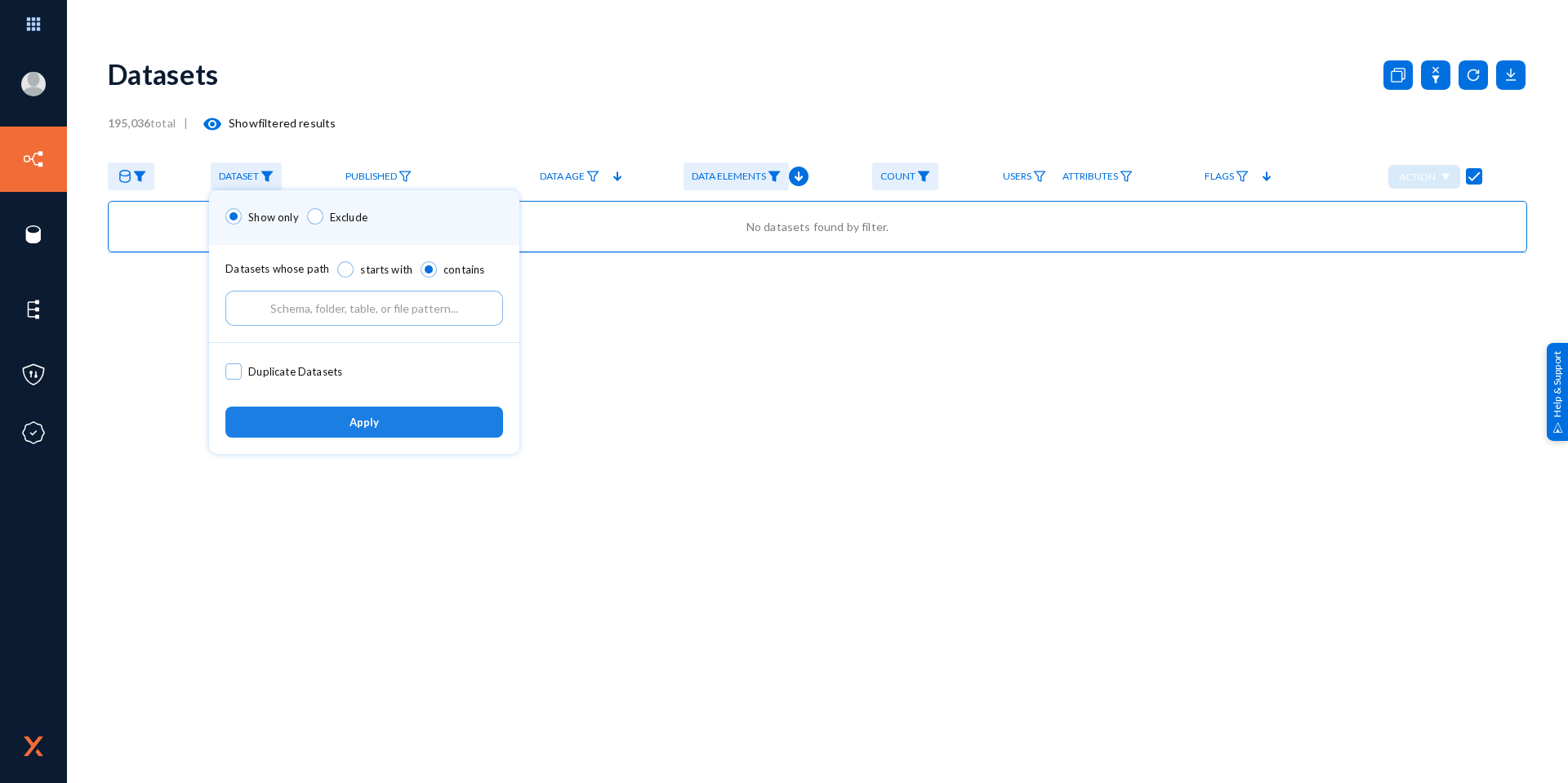
click at [430, 429] on button "Apply" at bounding box center [364, 421] width 278 height 30
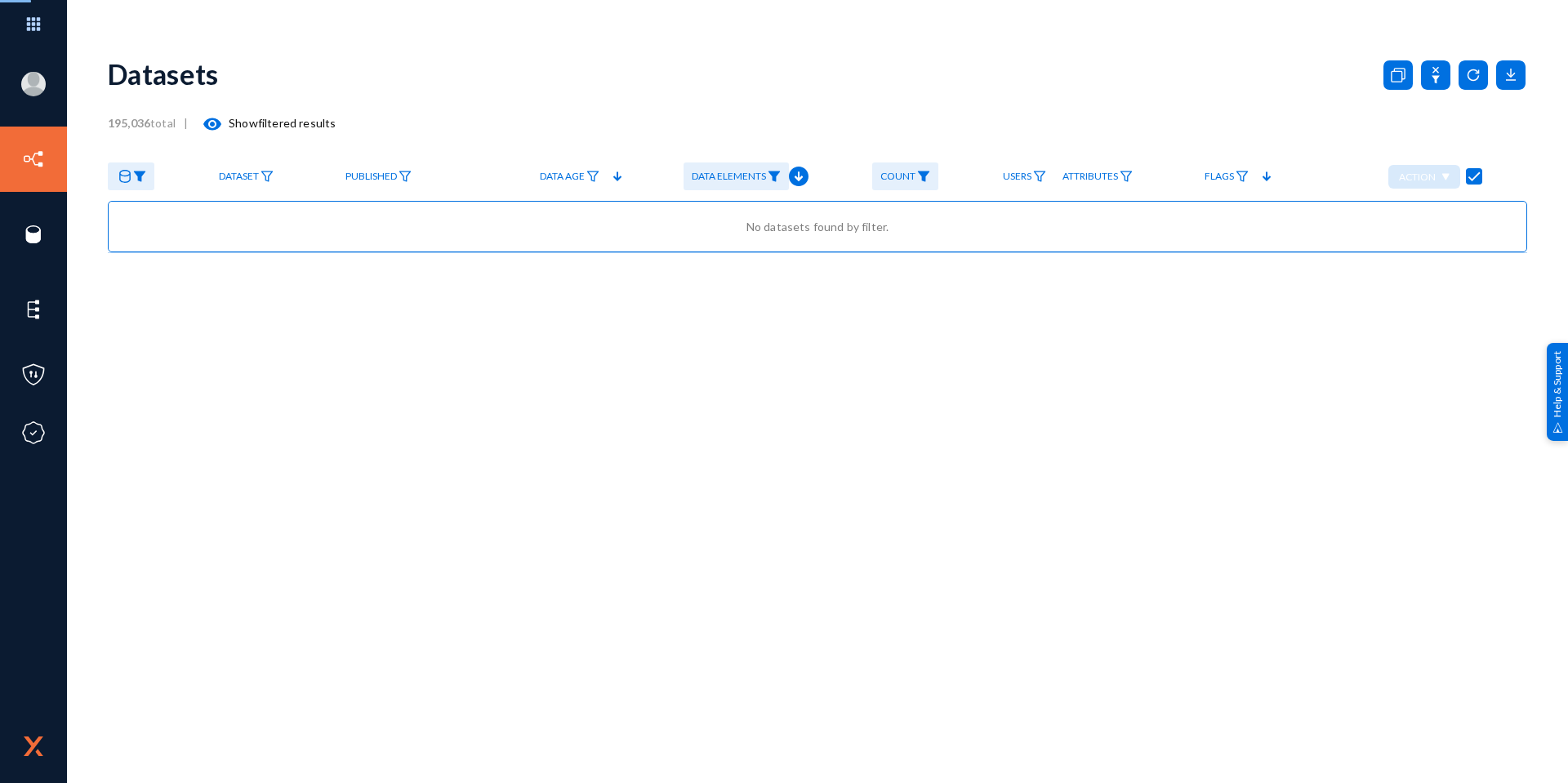
checkbox input "false"
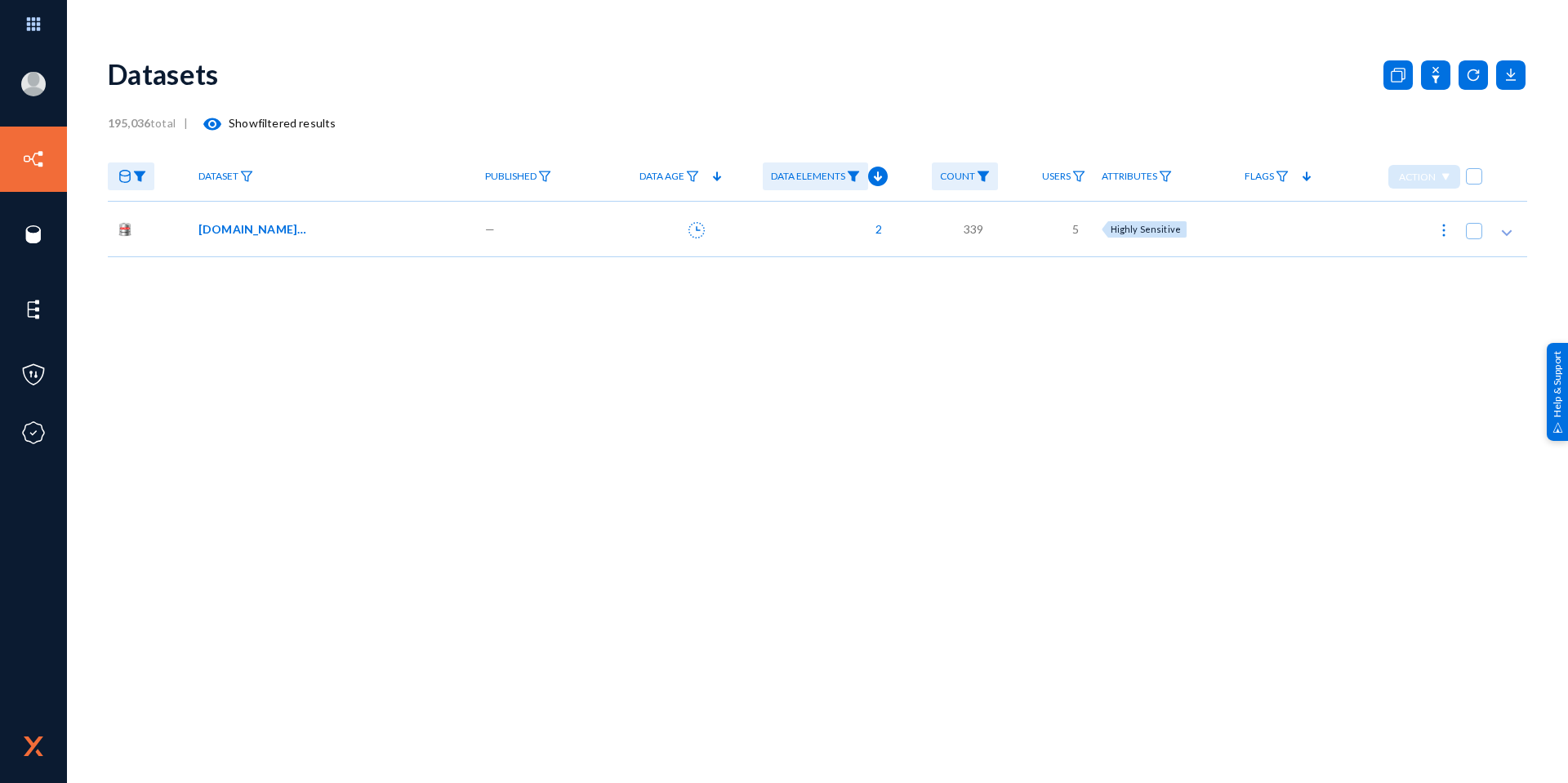
click at [257, 230] on span "[DOMAIN_NAME]_SDK_PERS_DATA" at bounding box center [253, 229] width 110 height 17
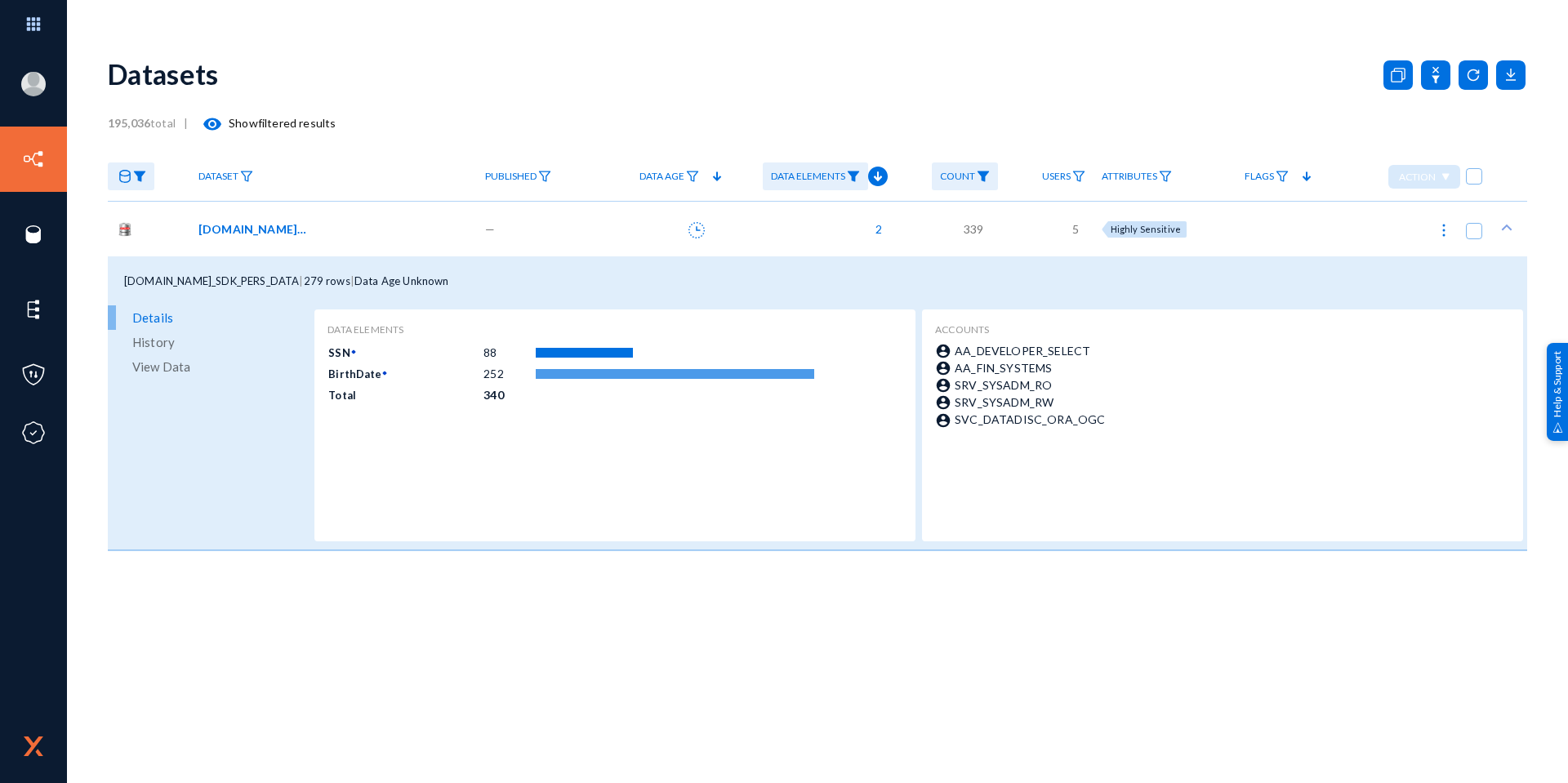
click at [151, 369] on span "View Data" at bounding box center [161, 367] width 58 height 25
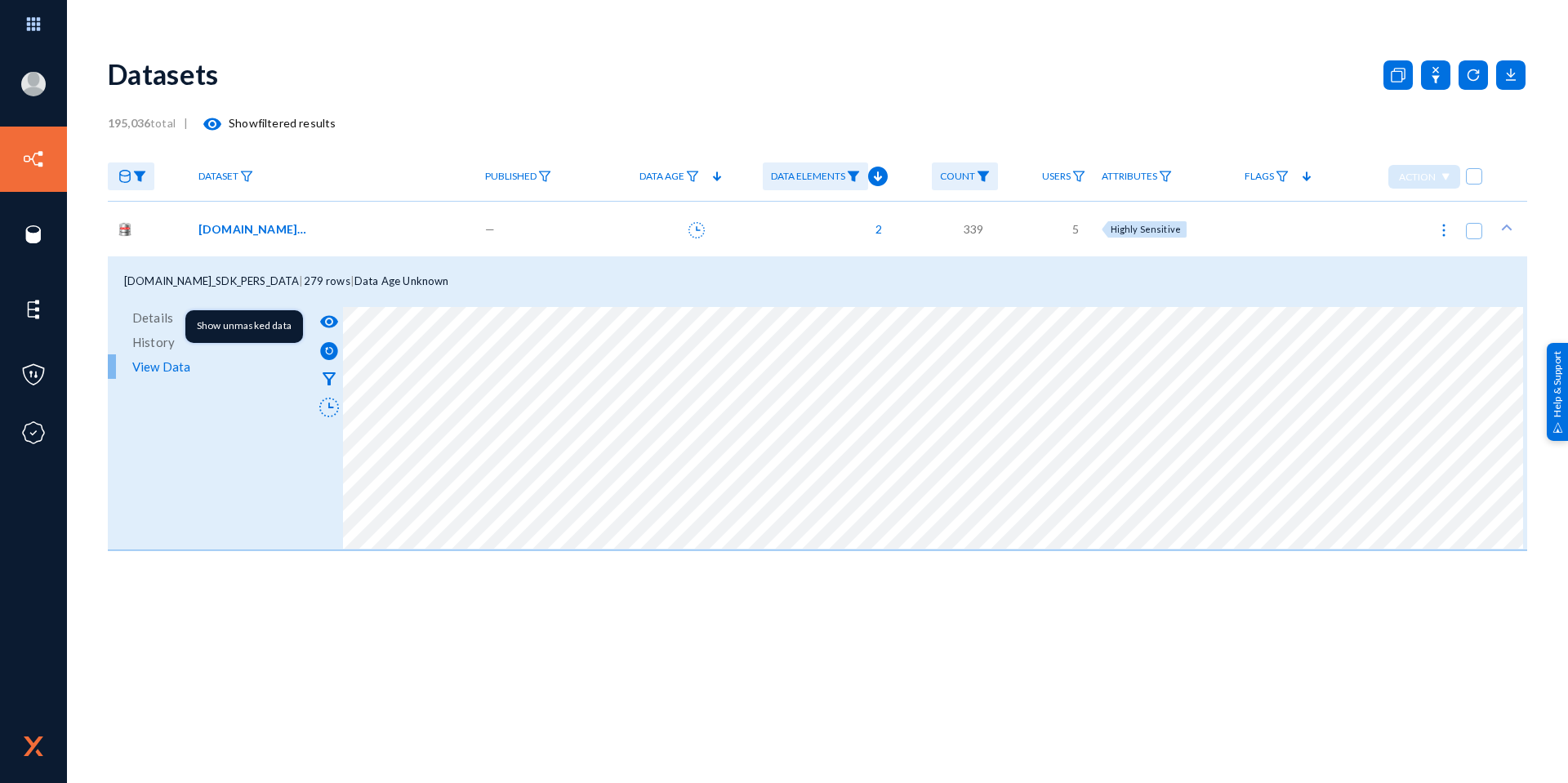
click at [330, 326] on mat-icon "visibility" at bounding box center [329, 322] width 19 height 19
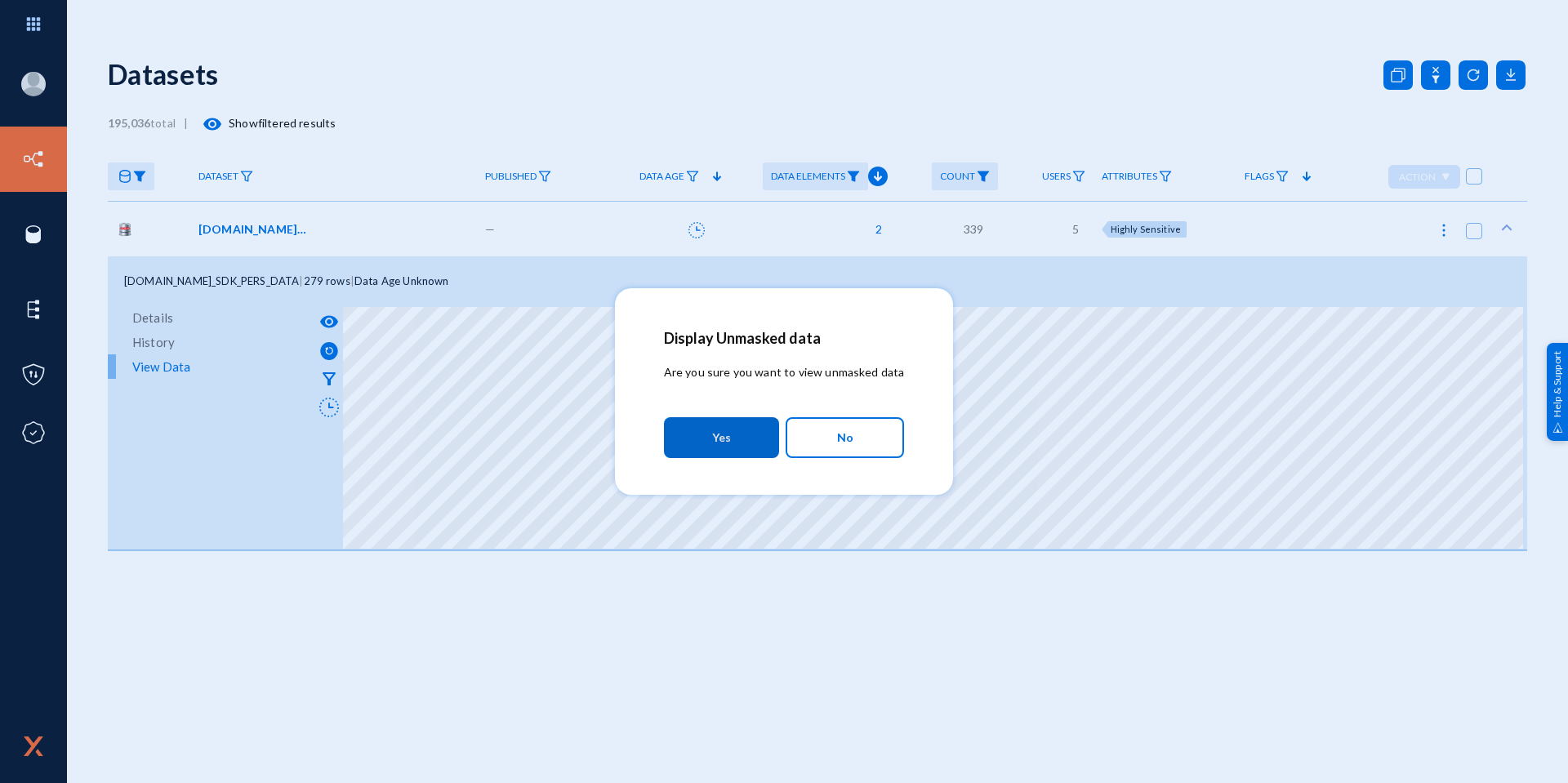
click at [742, 444] on button "Yes" at bounding box center [721, 437] width 115 height 40
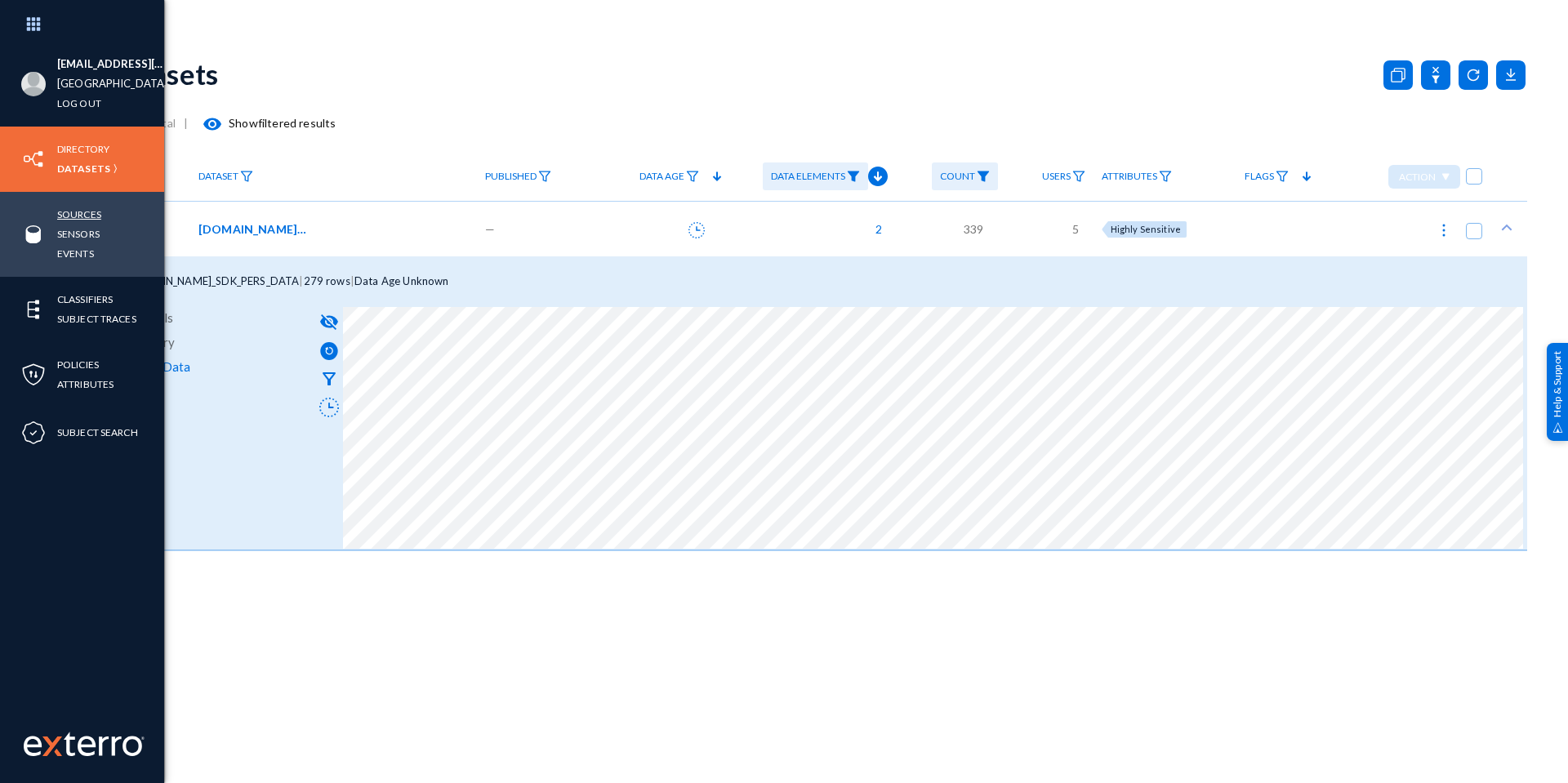
click at [87, 213] on link "Sources" at bounding box center [79, 214] width 44 height 18
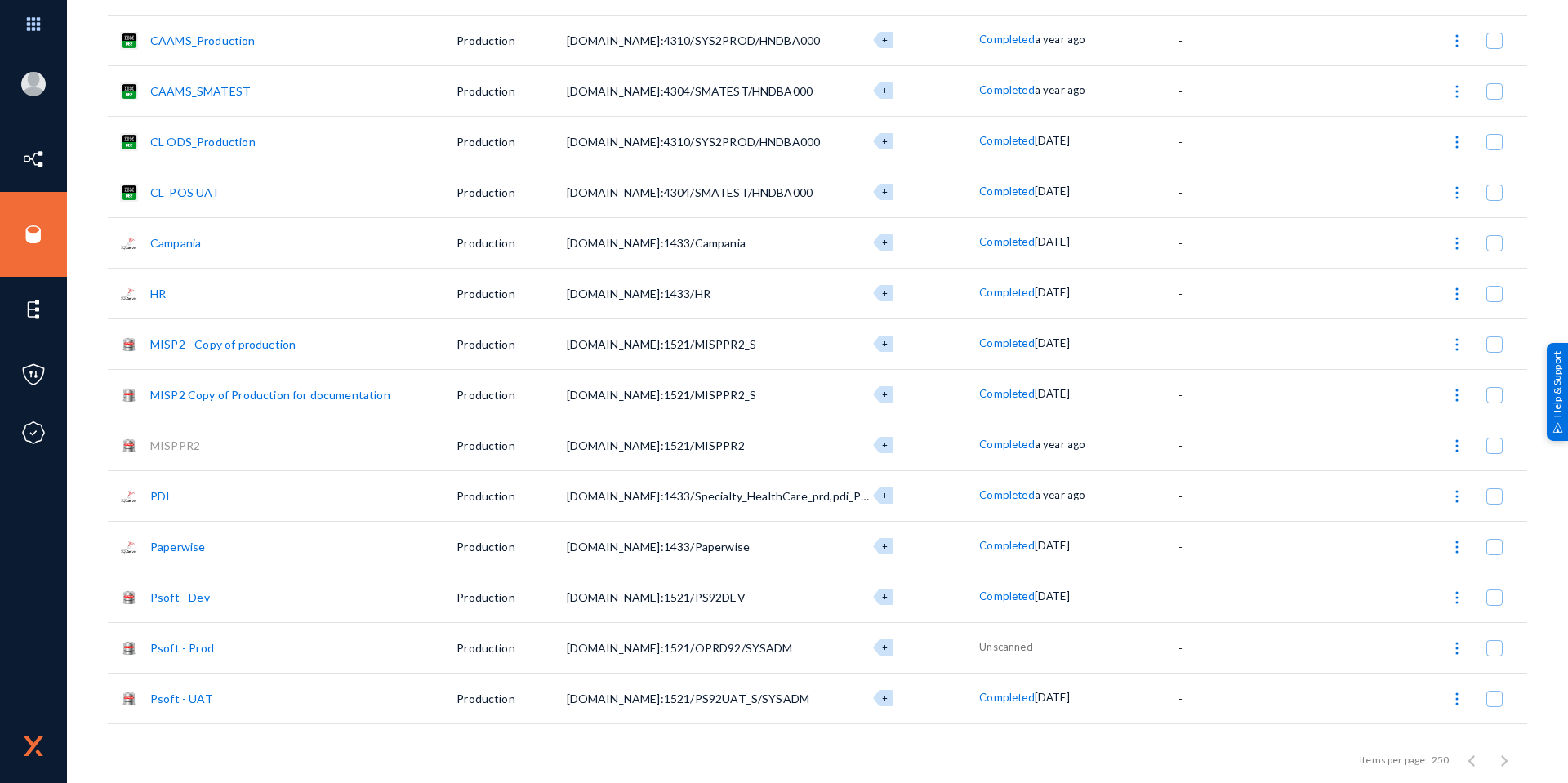
scroll to position [572, 0]
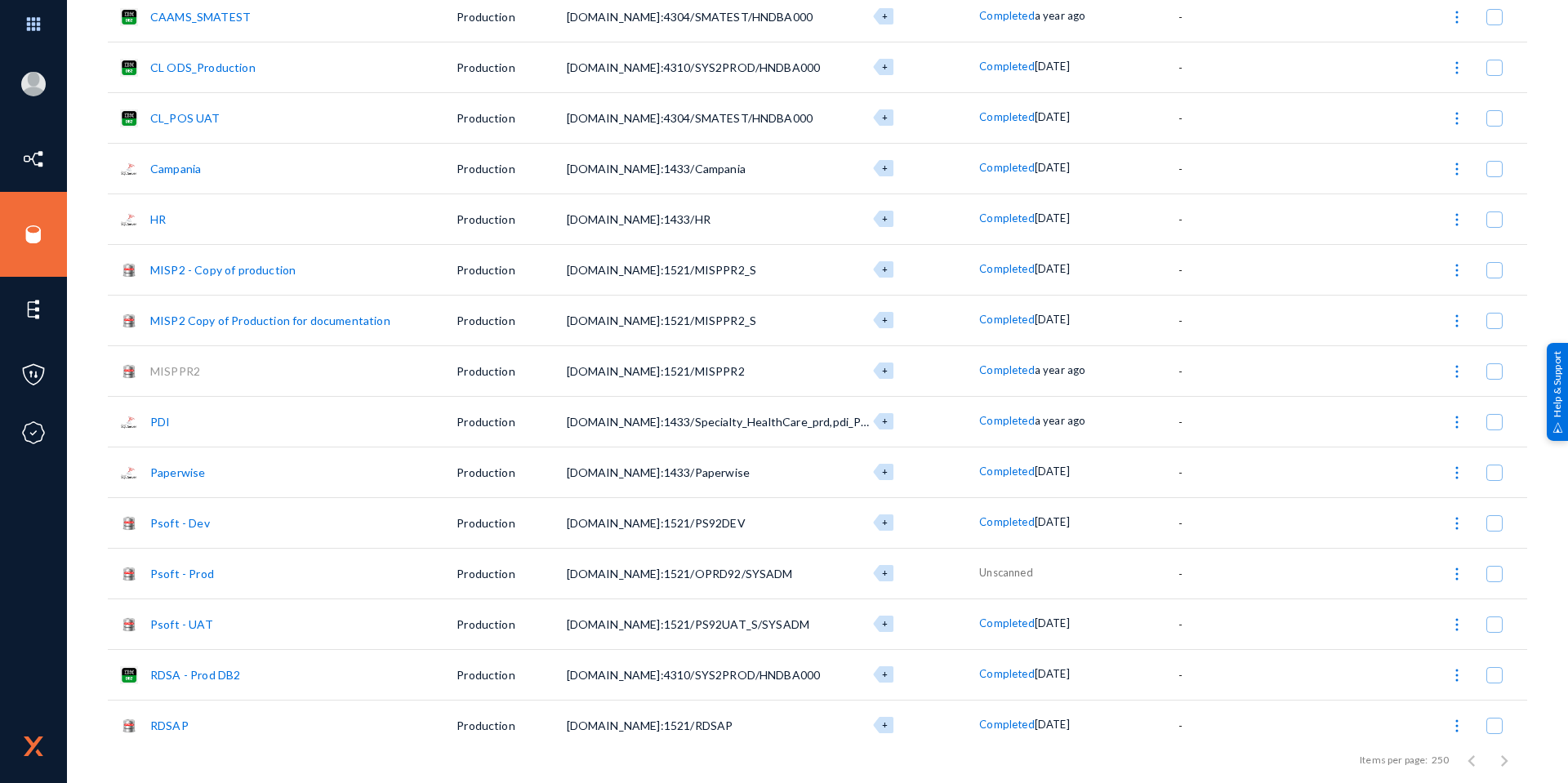
click at [181, 518] on link "Psoft - Dev" at bounding box center [180, 523] width 60 height 14
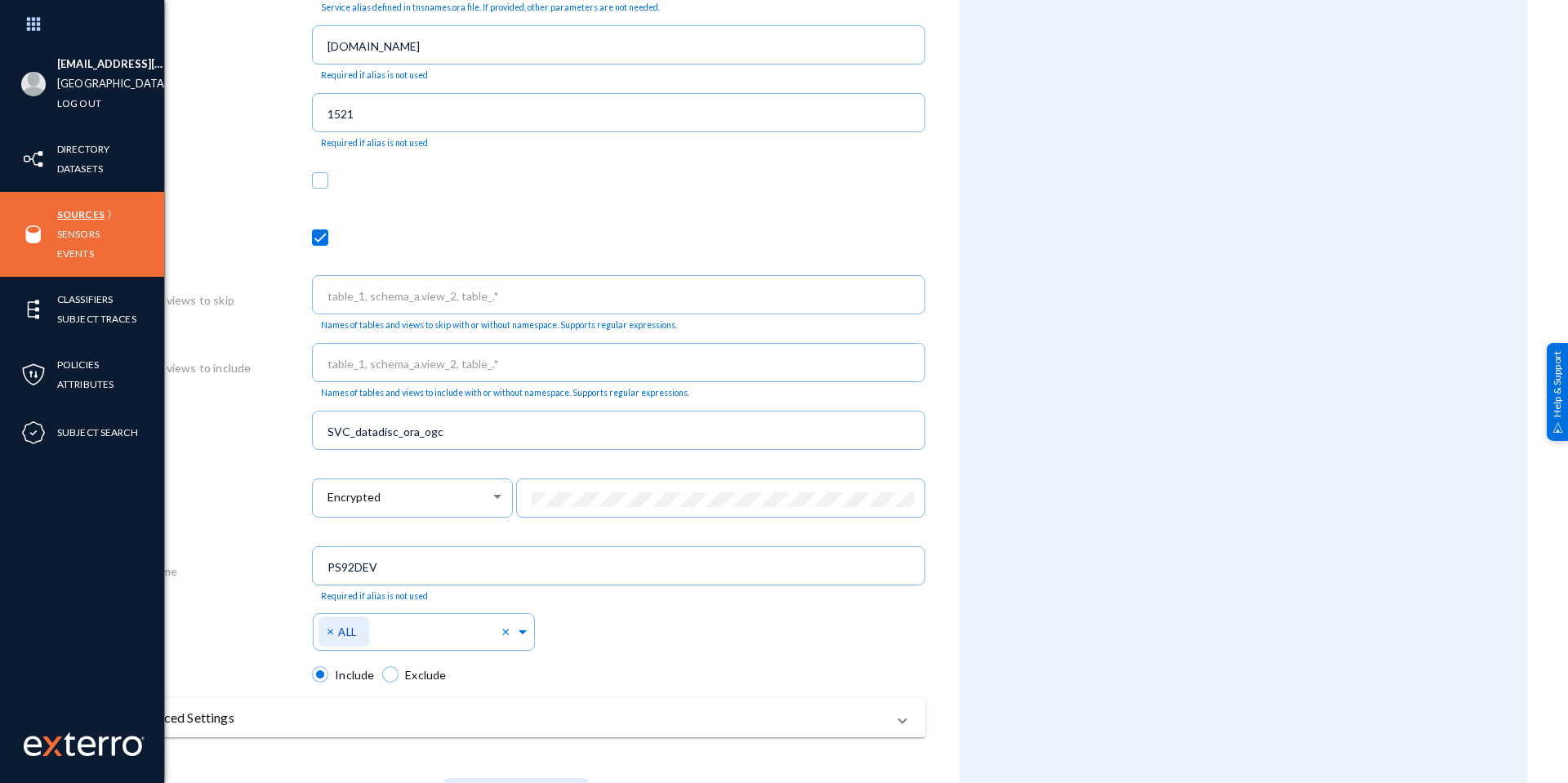
click at [77, 209] on link "Sources" at bounding box center [81, 214] width 47 height 18
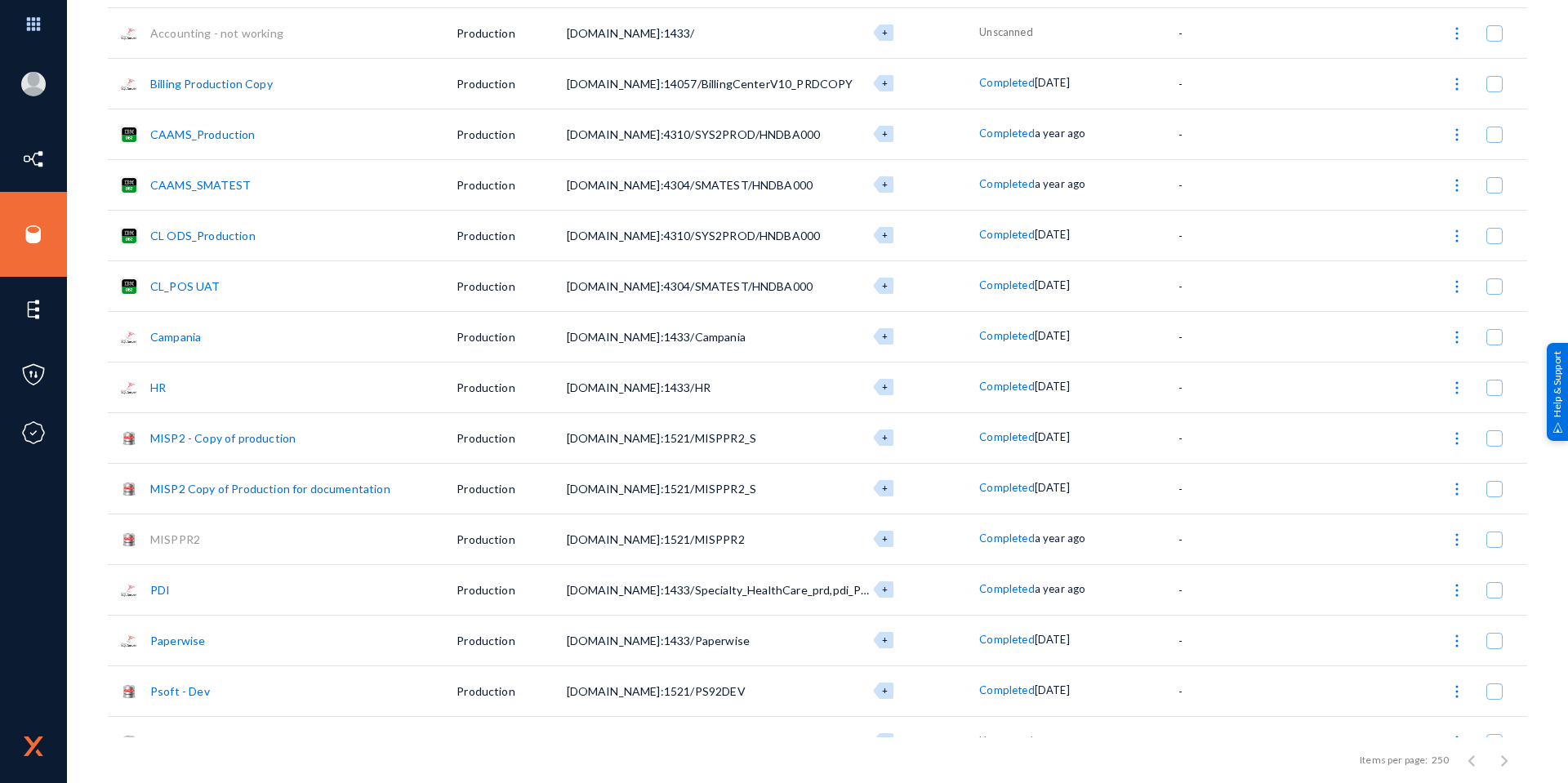
scroll to position [572, 0]
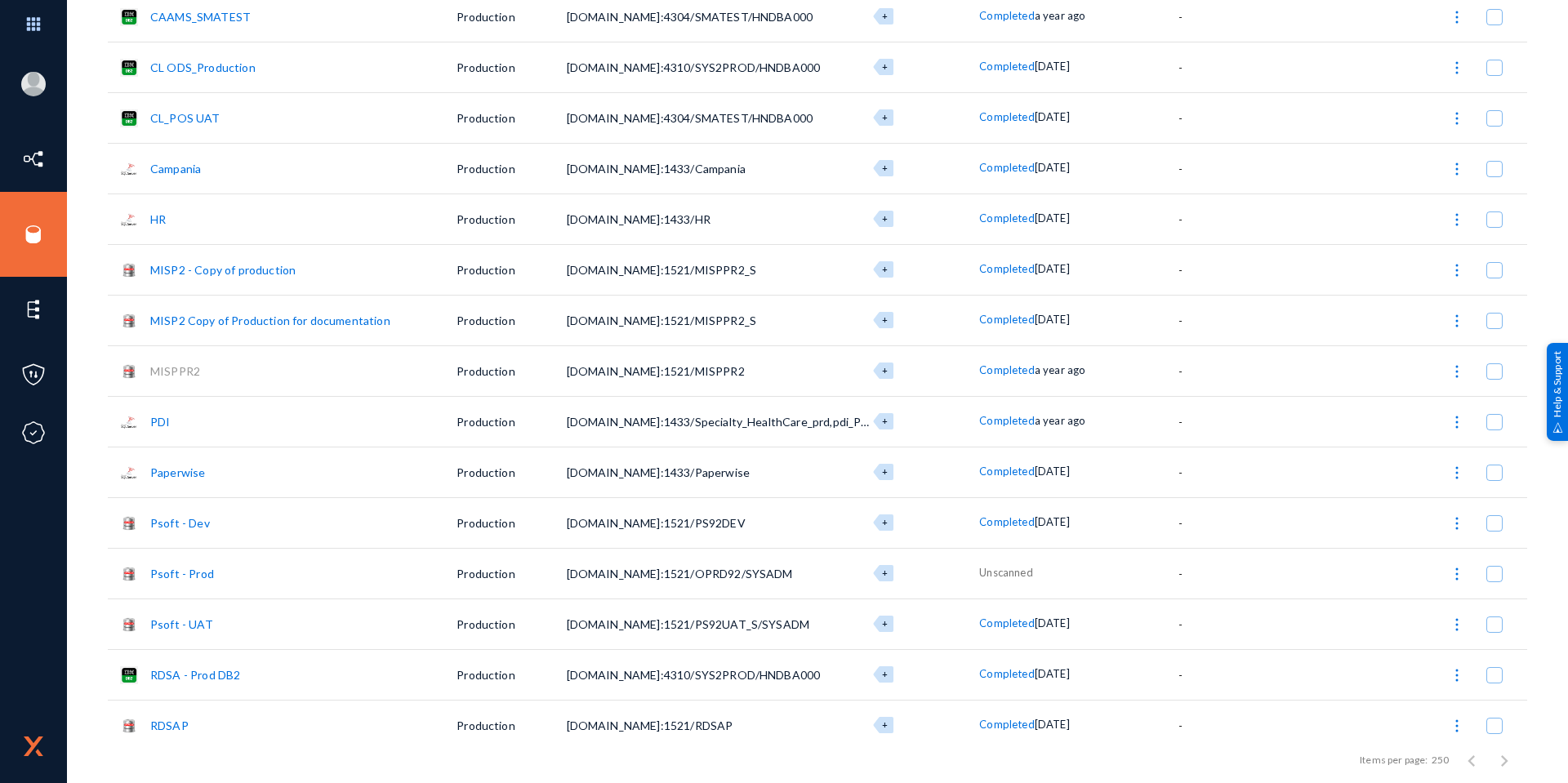
click at [194, 571] on link "Psoft - Prod" at bounding box center [182, 574] width 63 height 14
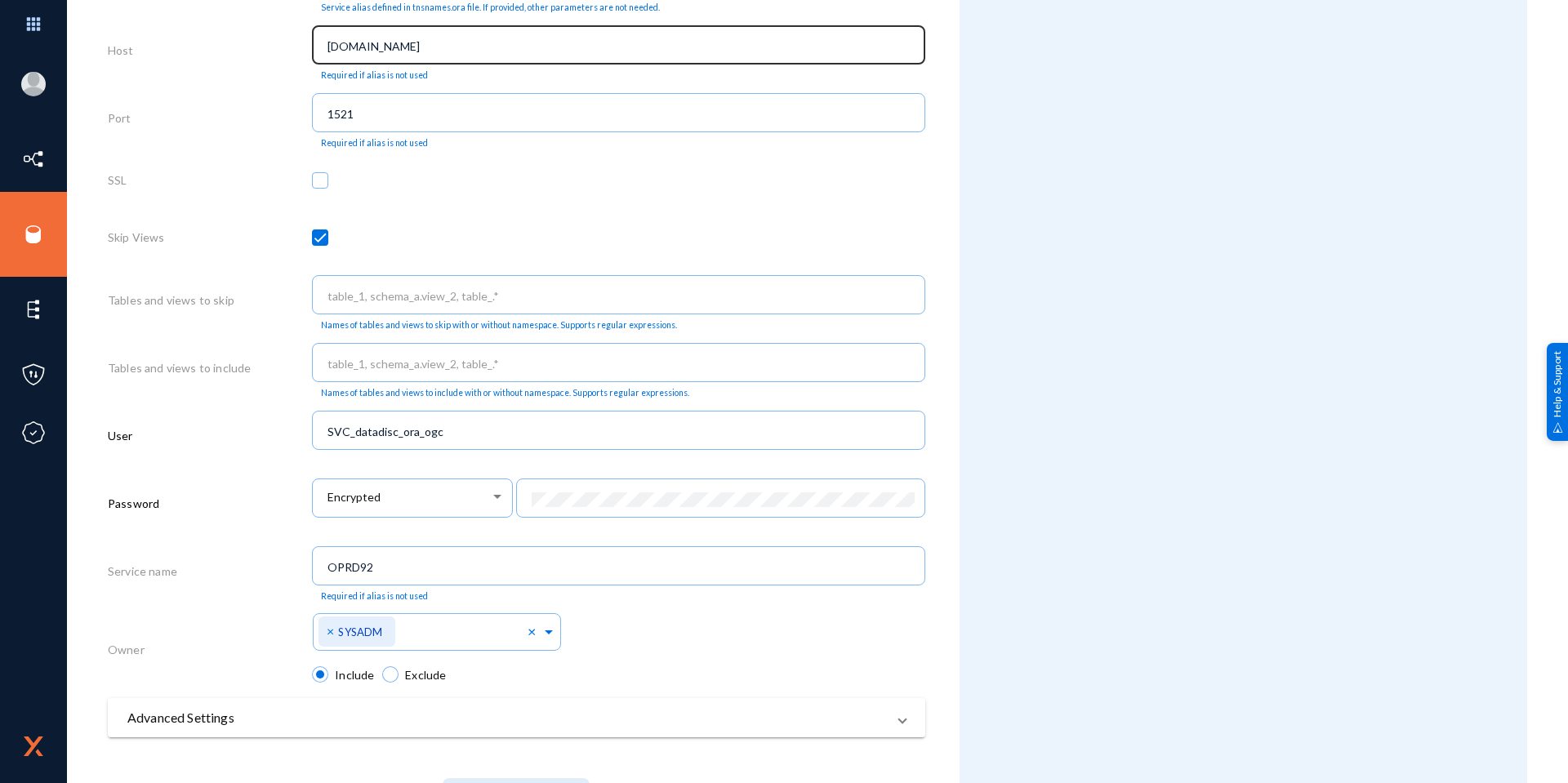
scroll to position [649, 0]
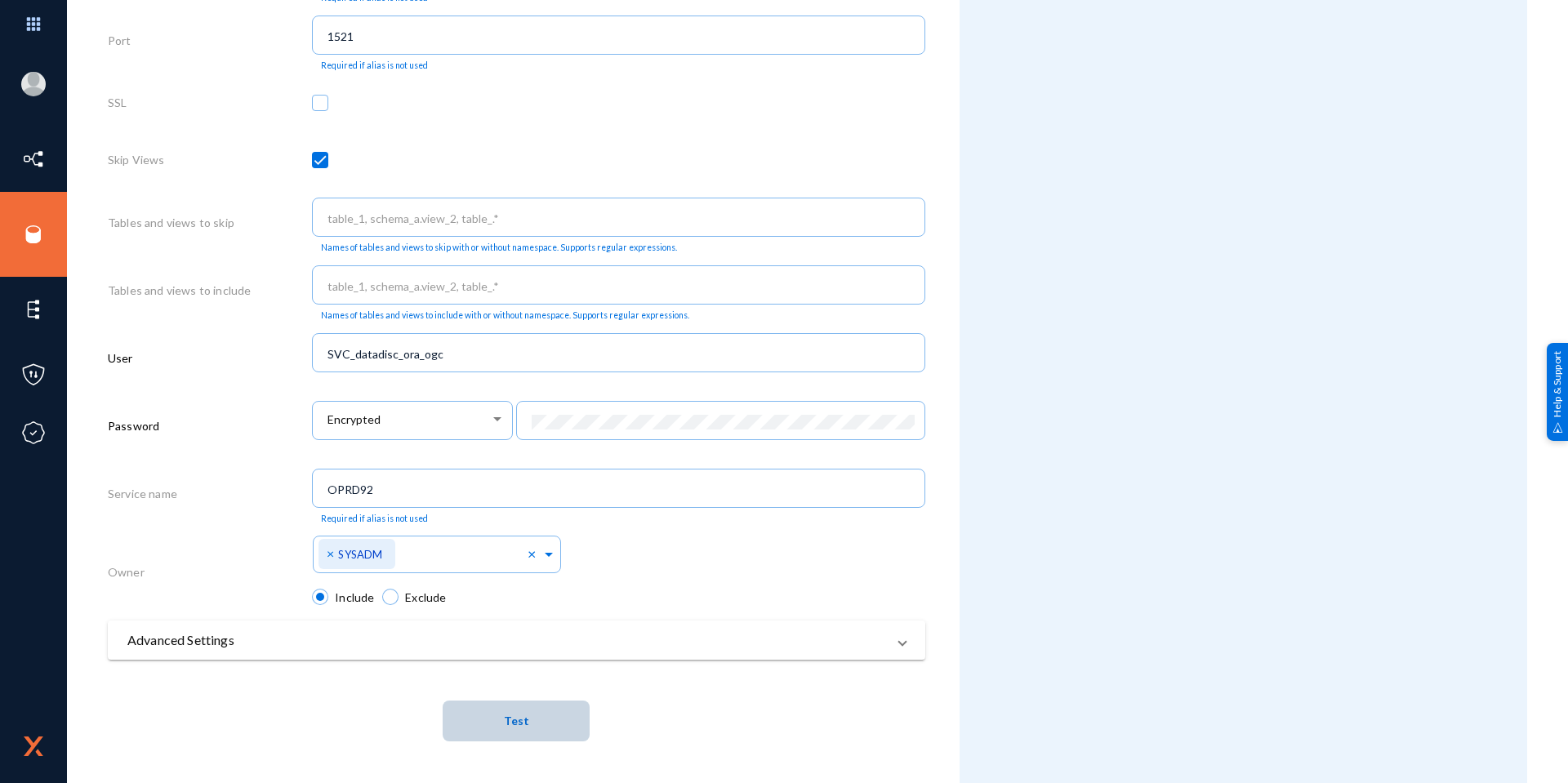
click at [514, 709] on span "Test" at bounding box center [516, 721] width 26 height 30
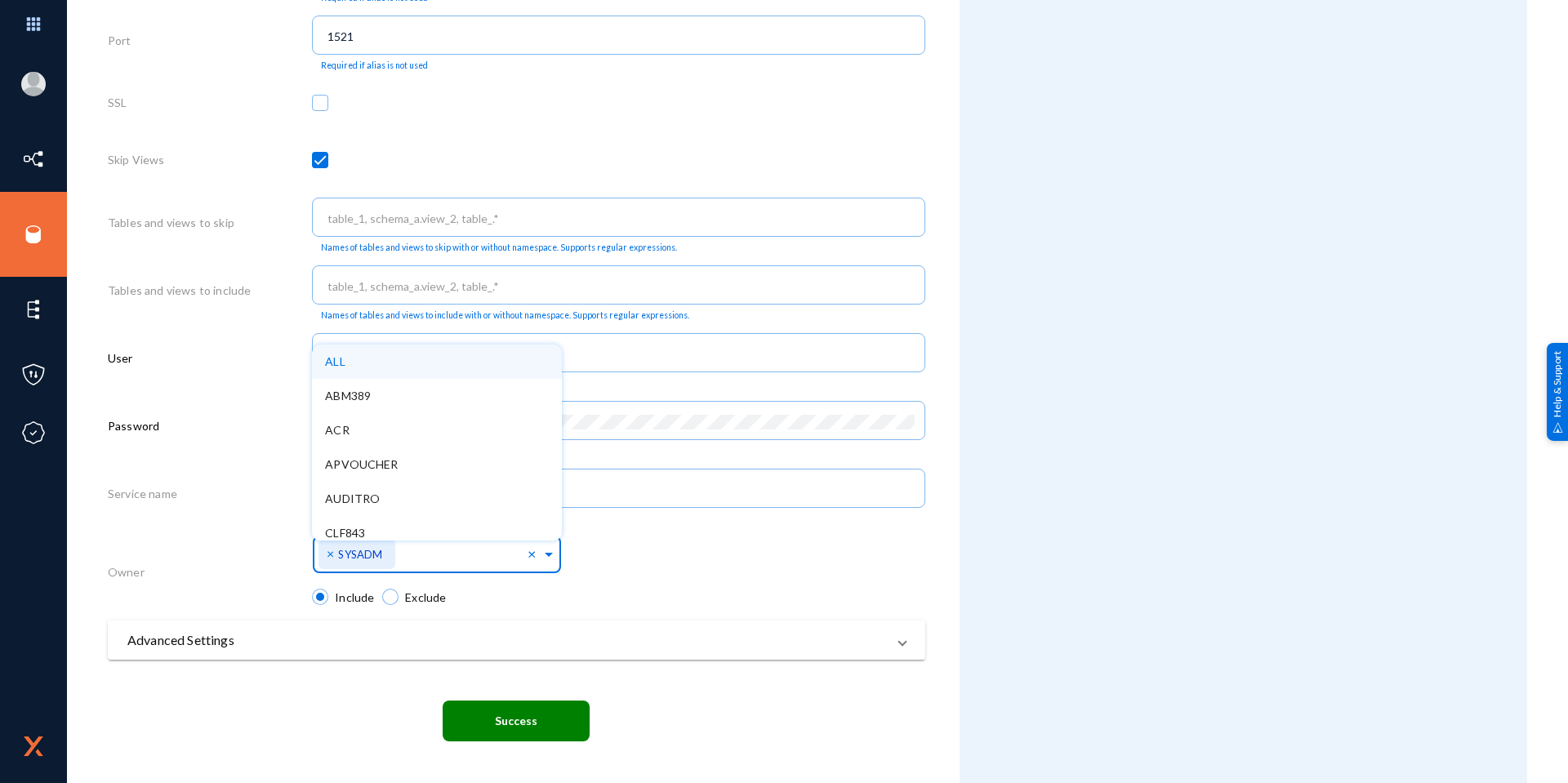
click at [551, 556] on span at bounding box center [549, 552] width 15 height 17
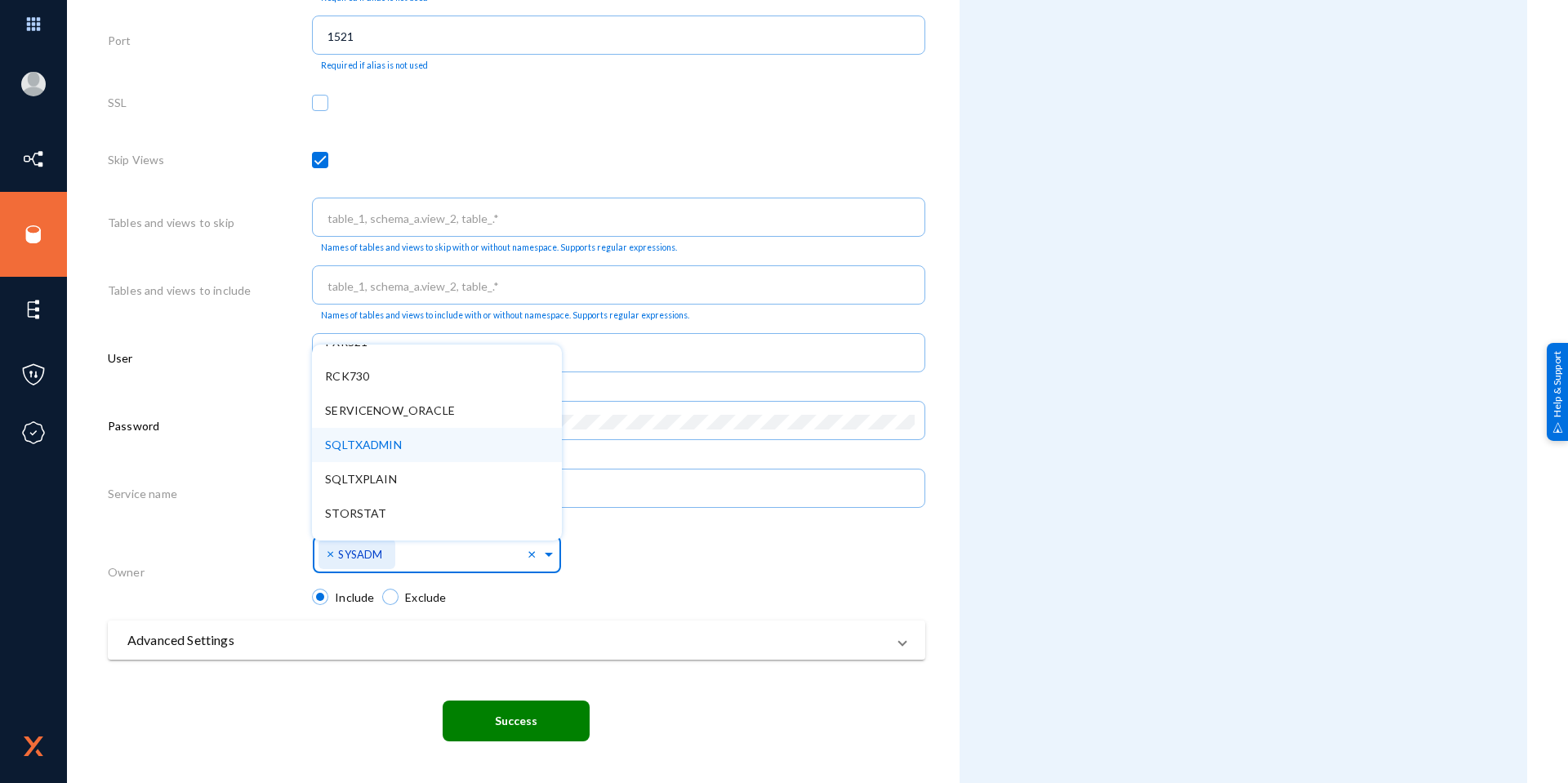
scroll to position [1144, 0]
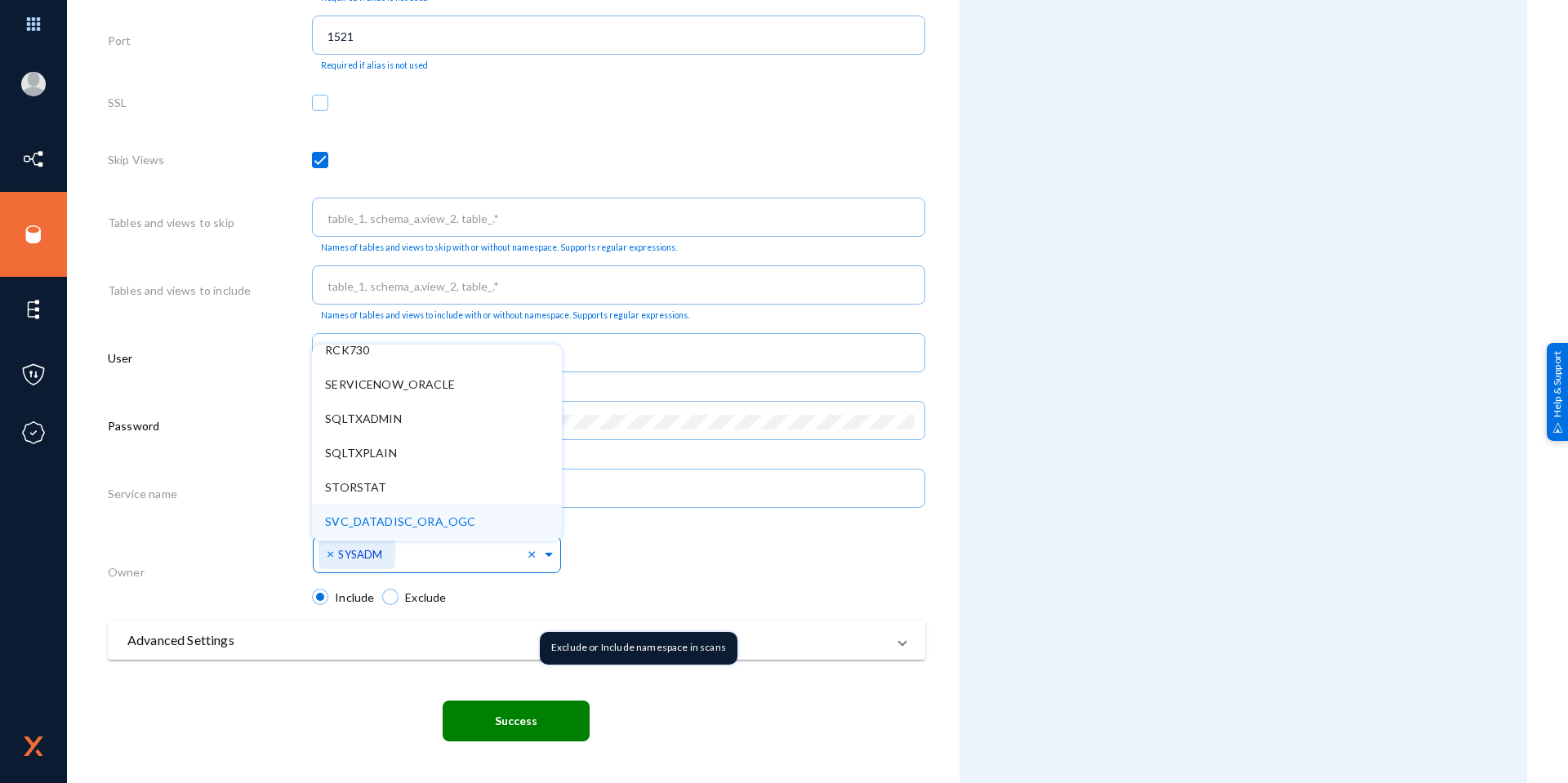
click at [908, 601] on mat-radio-group "Include Exclude" at bounding box center [618, 604] width 613 height 32
